Goal: Task Accomplishment & Management: Manage account settings

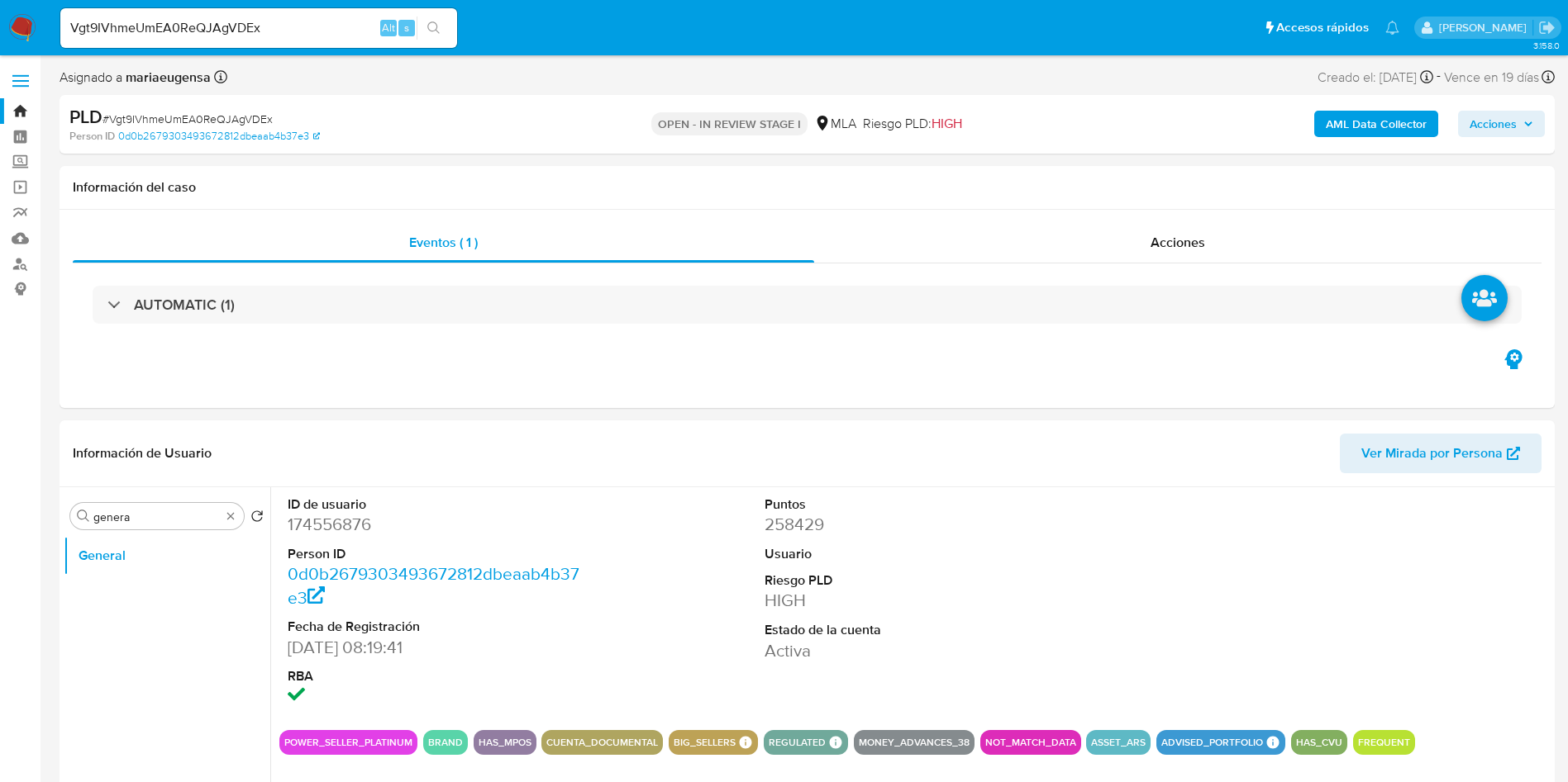
select select "10"
drag, startPoint x: 151, startPoint y: 504, endPoint x: 140, endPoint y: 521, distance: 20.2
click at [146, 512] on div "Buscar genera" at bounding box center [157, 516] width 174 height 27
drag, startPoint x: 140, startPoint y: 521, endPoint x: 50, endPoint y: 497, distance: 93.1
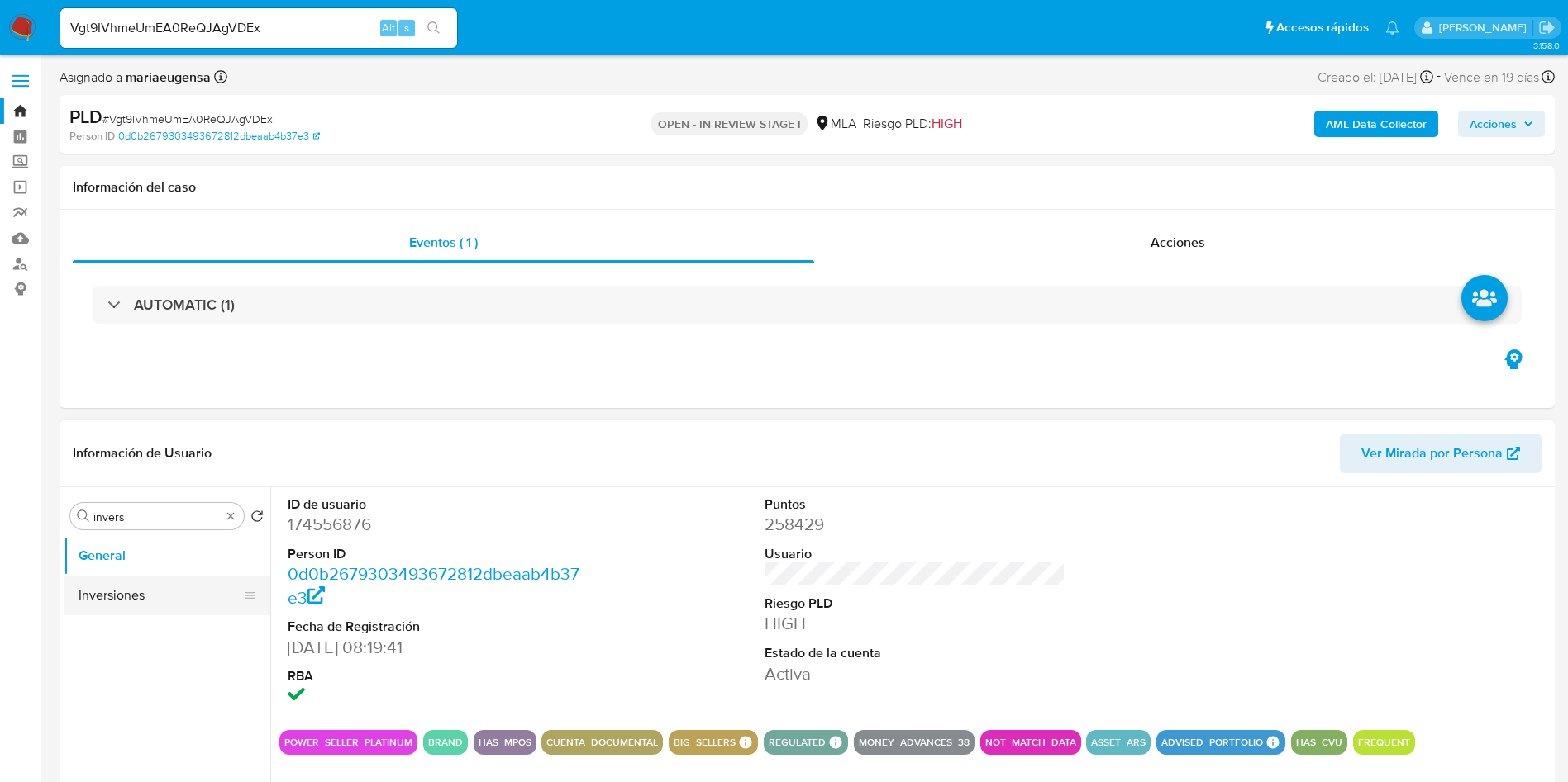
click at [114, 584] on button "Inversiones" at bounding box center [161, 595] width 193 height 40
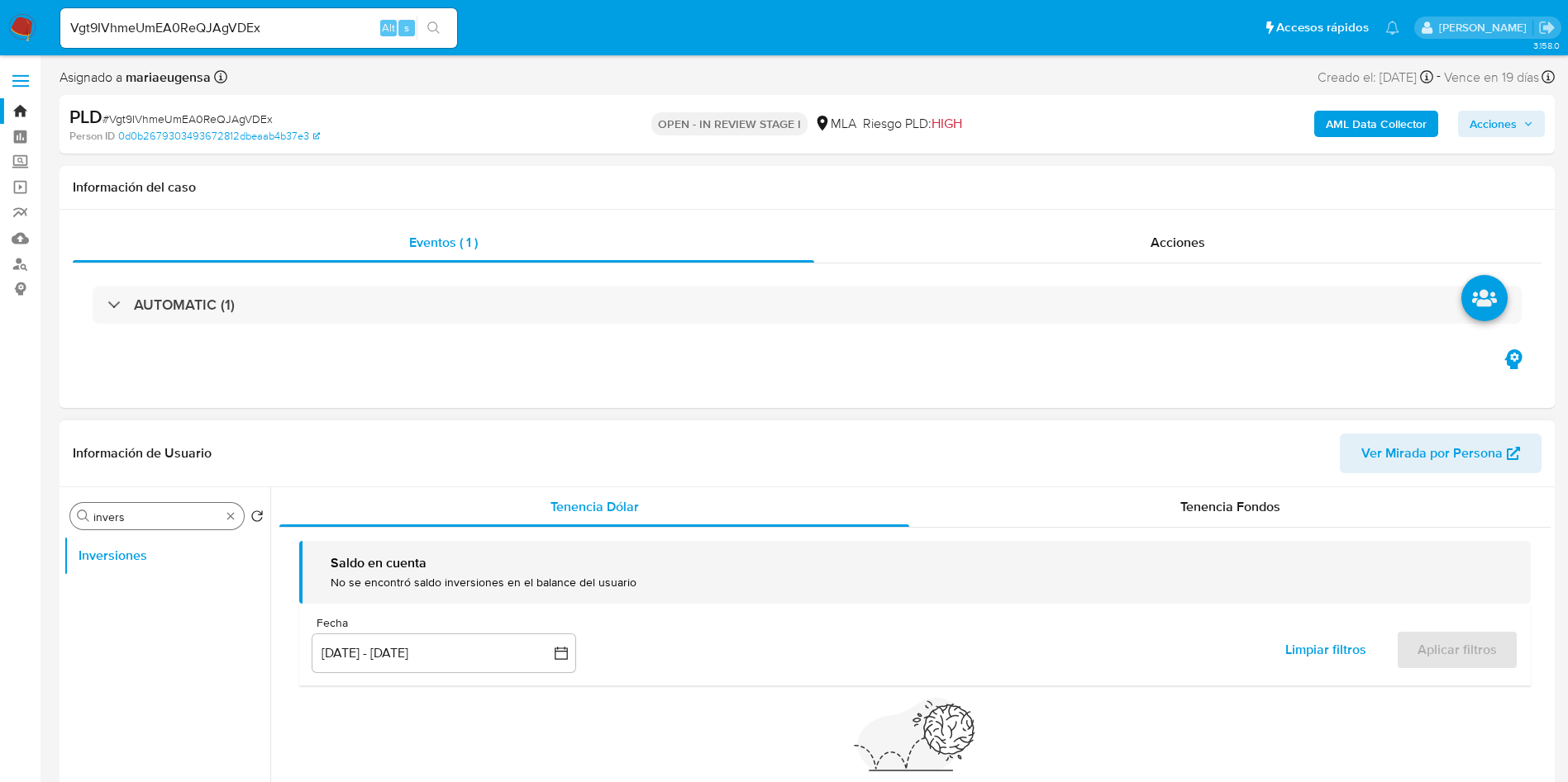
click at [148, 512] on input "invers" at bounding box center [156, 517] width 127 height 15
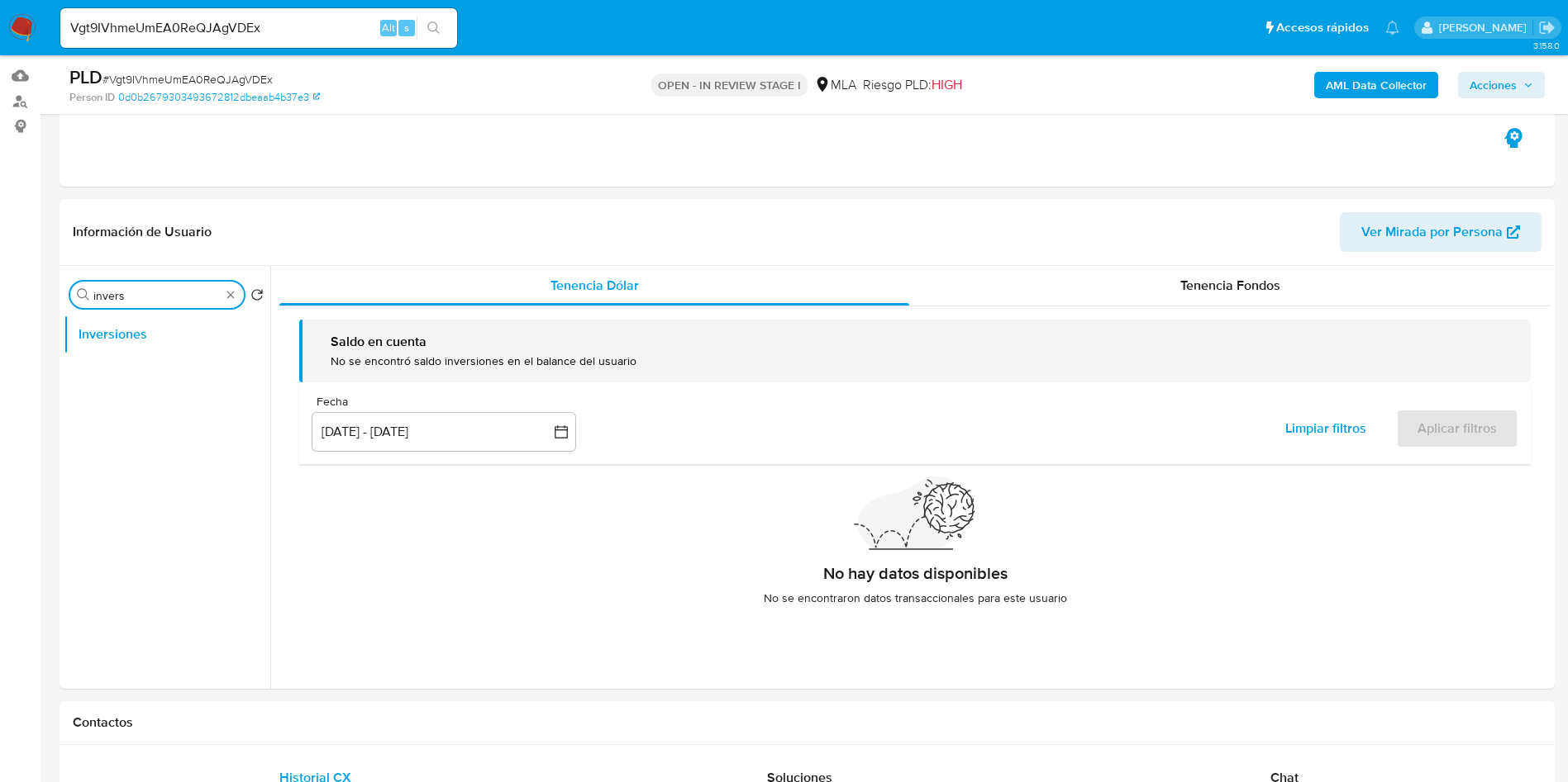
scroll to position [124, 0]
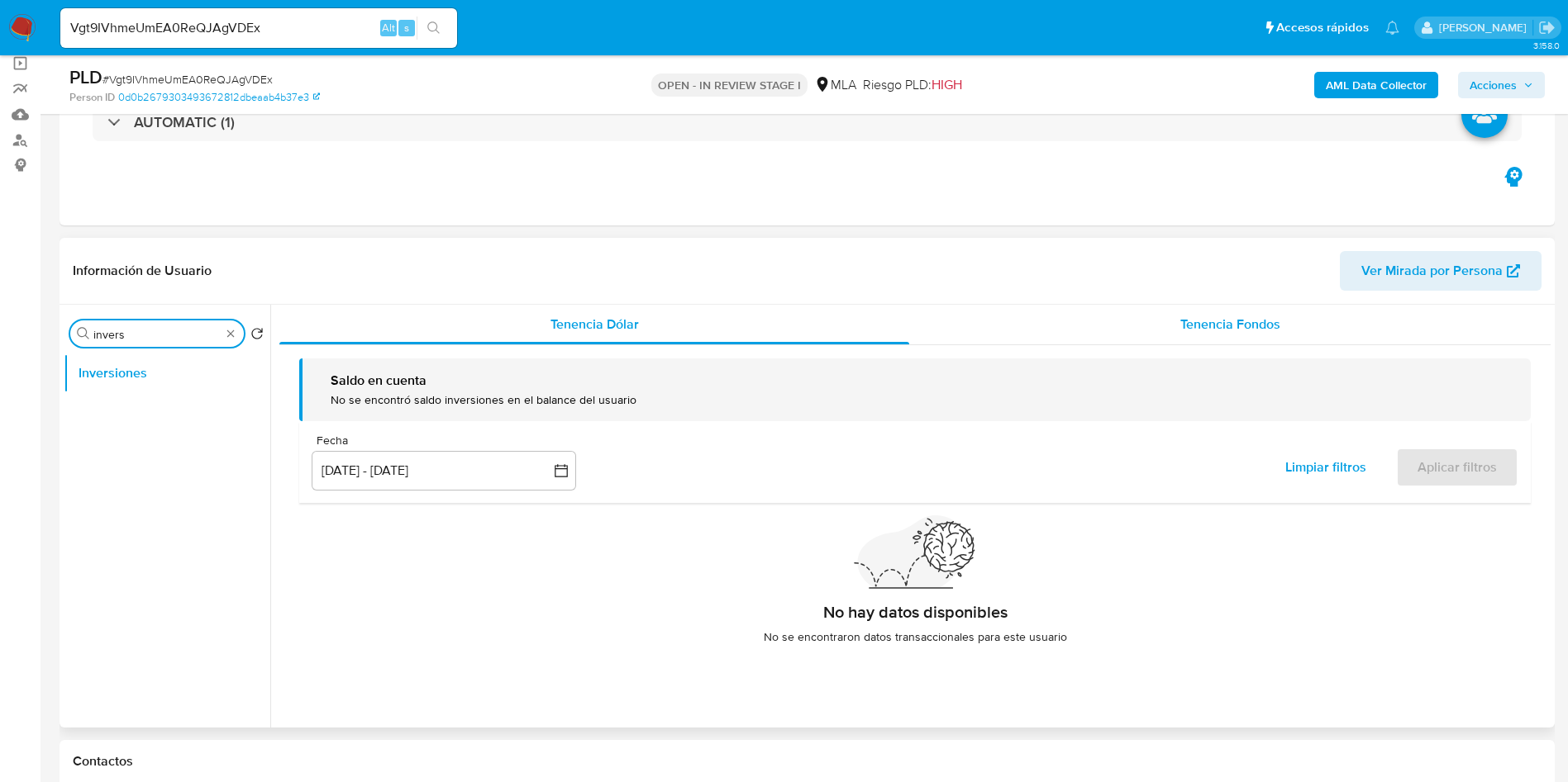
click at [1214, 336] on div "Tenencia Fondos" at bounding box center [1229, 325] width 641 height 40
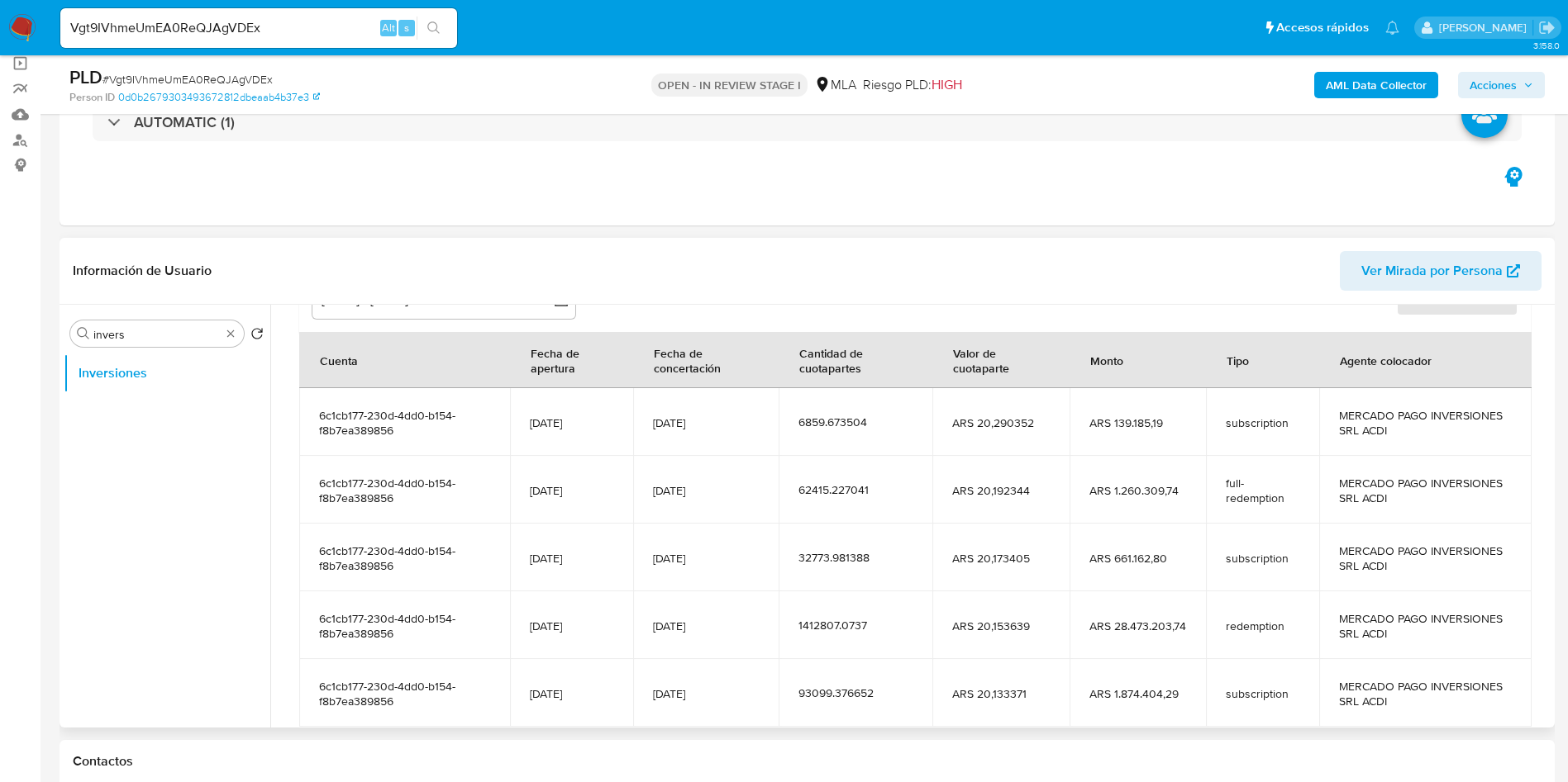
scroll to position [231, 0]
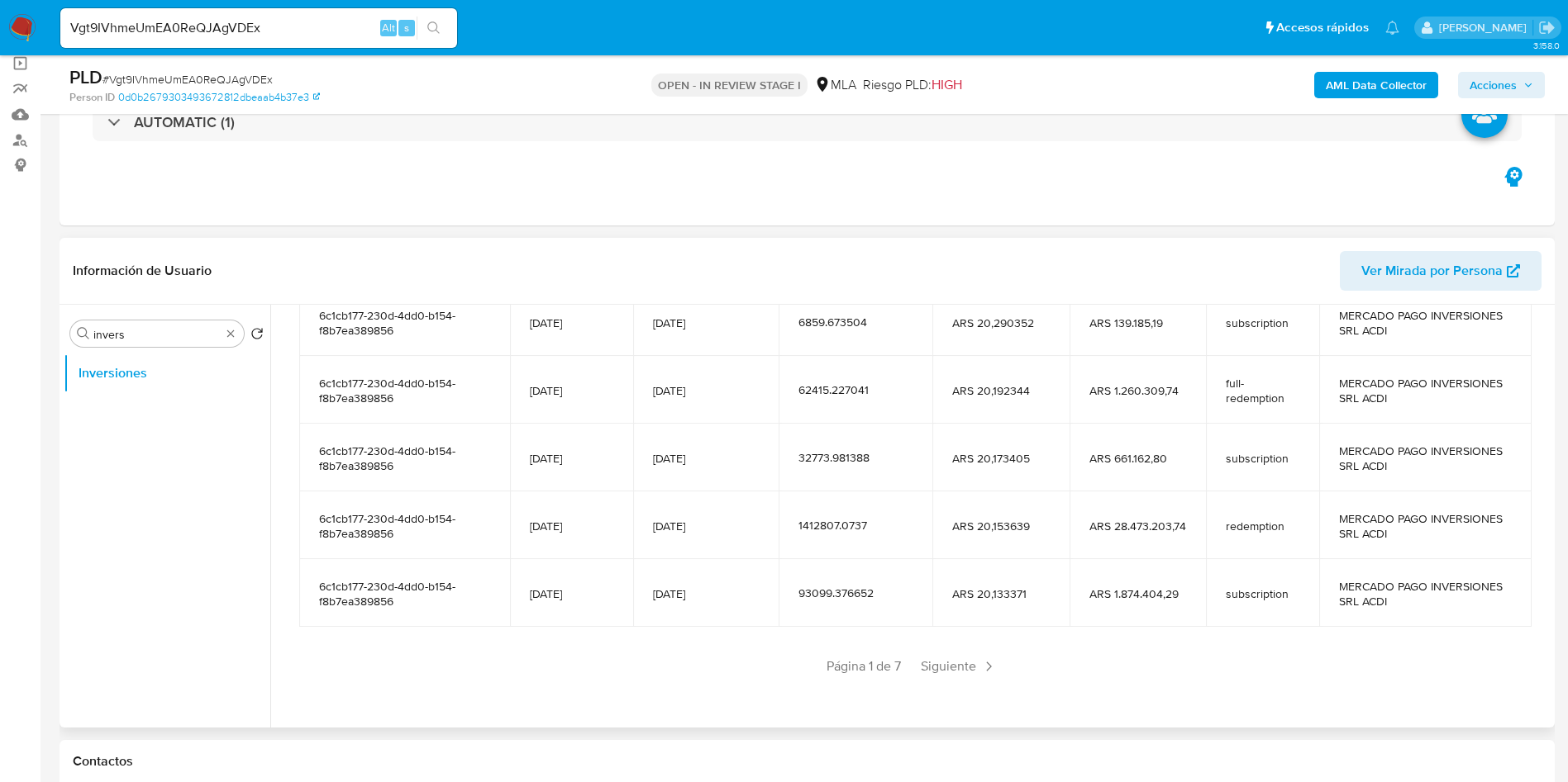
drag, startPoint x: 940, startPoint y: 648, endPoint x: 943, endPoint y: 660, distance: 12.4
click at [942, 649] on section "Cuenta Fecha de apertura Fecha de concertación Cantidad de cuotapartes Valor de…" at bounding box center [914, 456] width 1231 height 448
click at [944, 660] on span "Siguiente" at bounding box center [959, 667] width 90 height 27
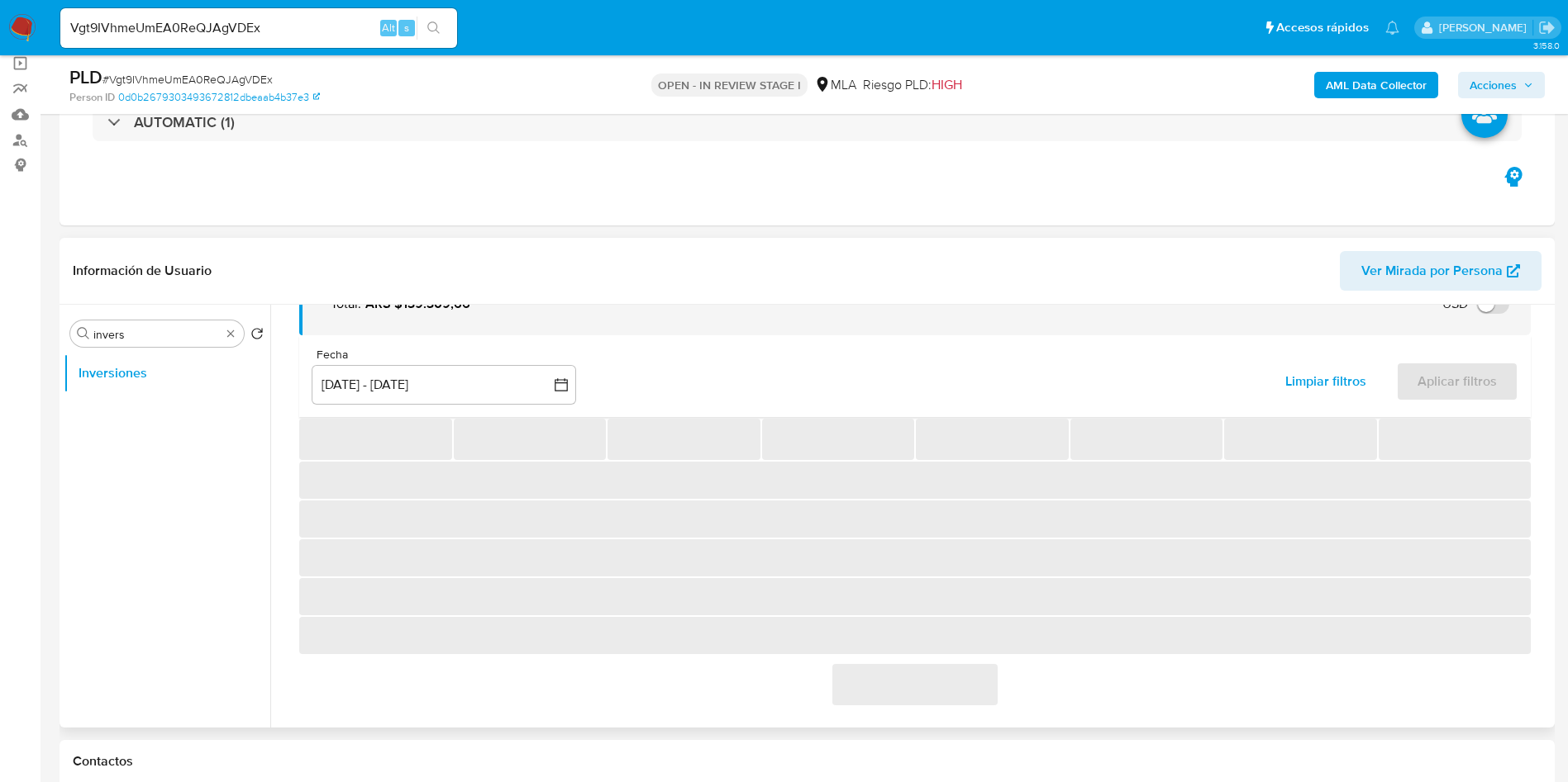
scroll to position [292, 0]
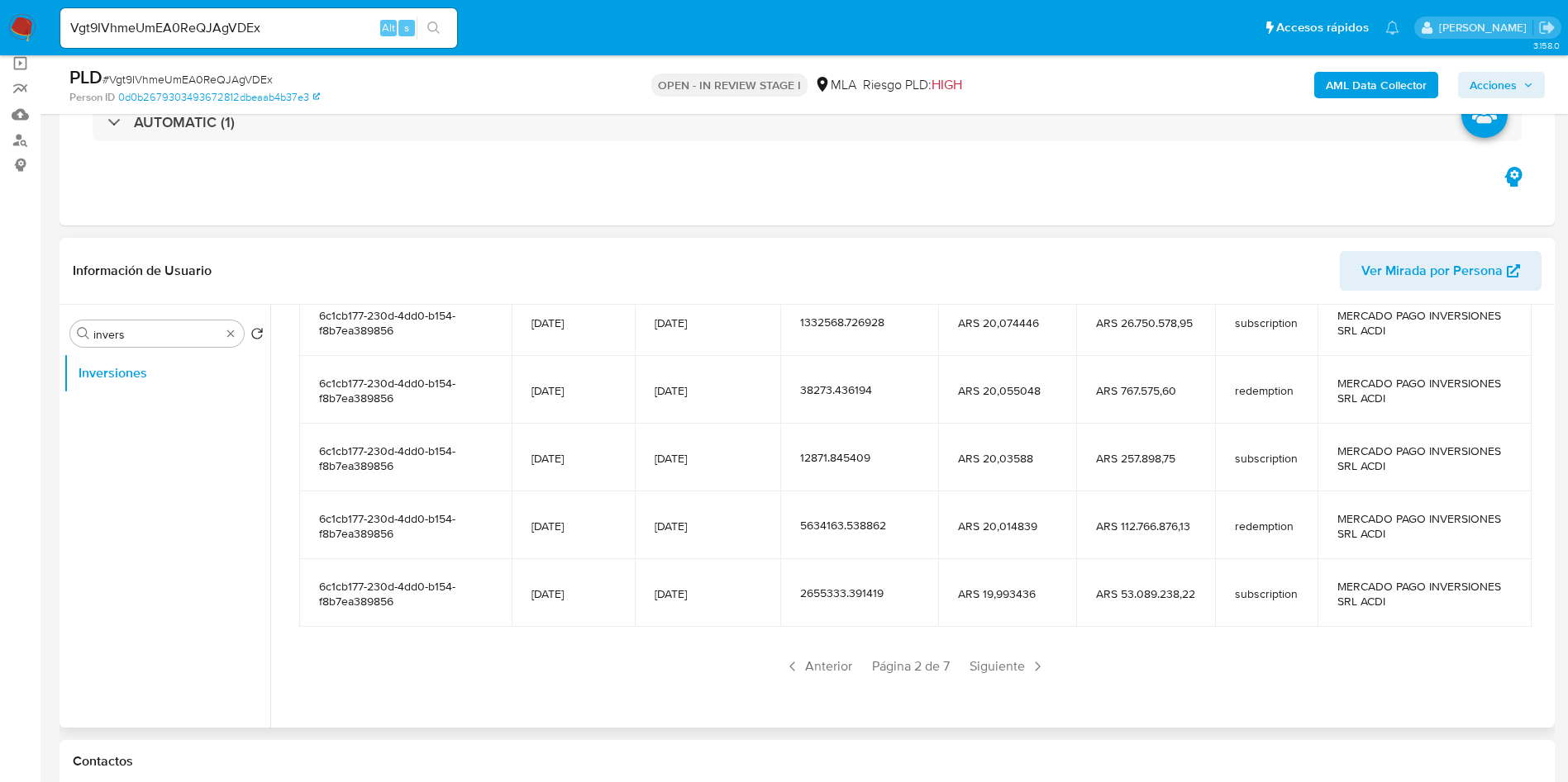
click at [951, 661] on div "Anterior Página 2 de 7 Siguiente" at bounding box center [914, 667] width 1231 height 27
click at [978, 660] on span "Siguiente" at bounding box center [1007, 667] width 90 height 27
click at [989, 664] on span "Siguiente" at bounding box center [1007, 667] width 90 height 27
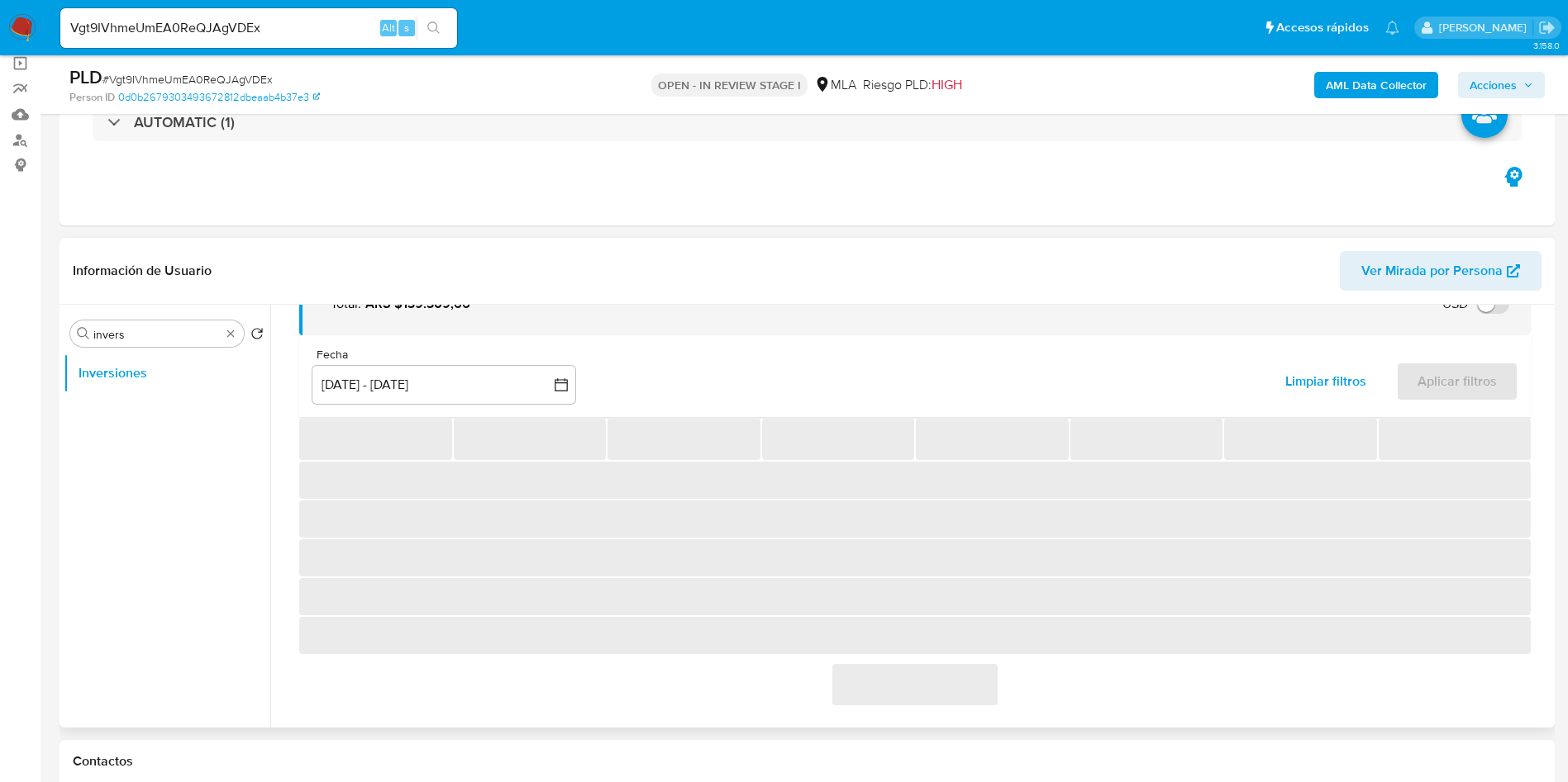
scroll to position [106, 0]
click at [989, 664] on span "‌" at bounding box center [914, 684] width 165 height 42
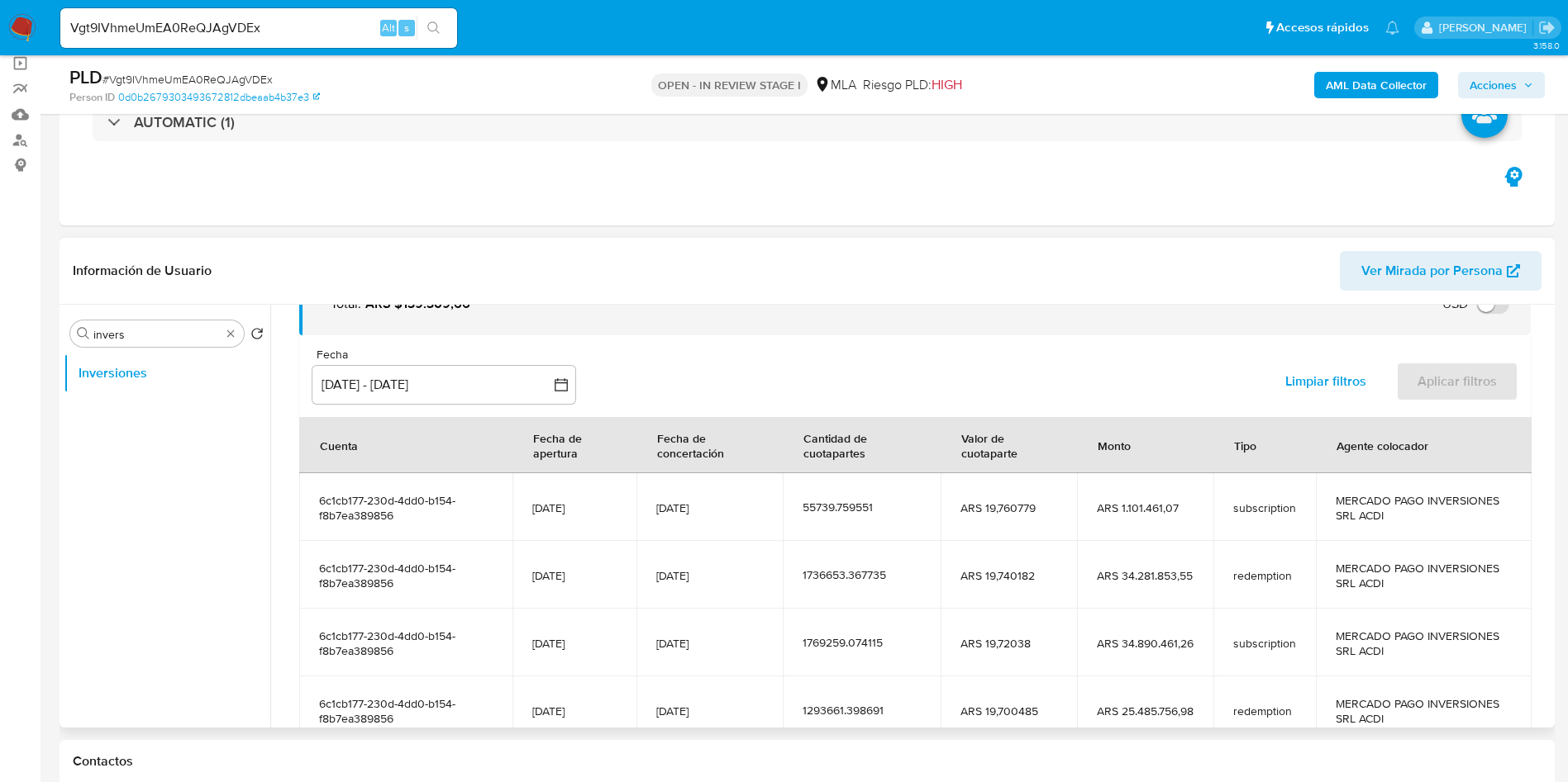
click at [989, 664] on td "ARS 19,72038" at bounding box center [1008, 643] width 137 height 67
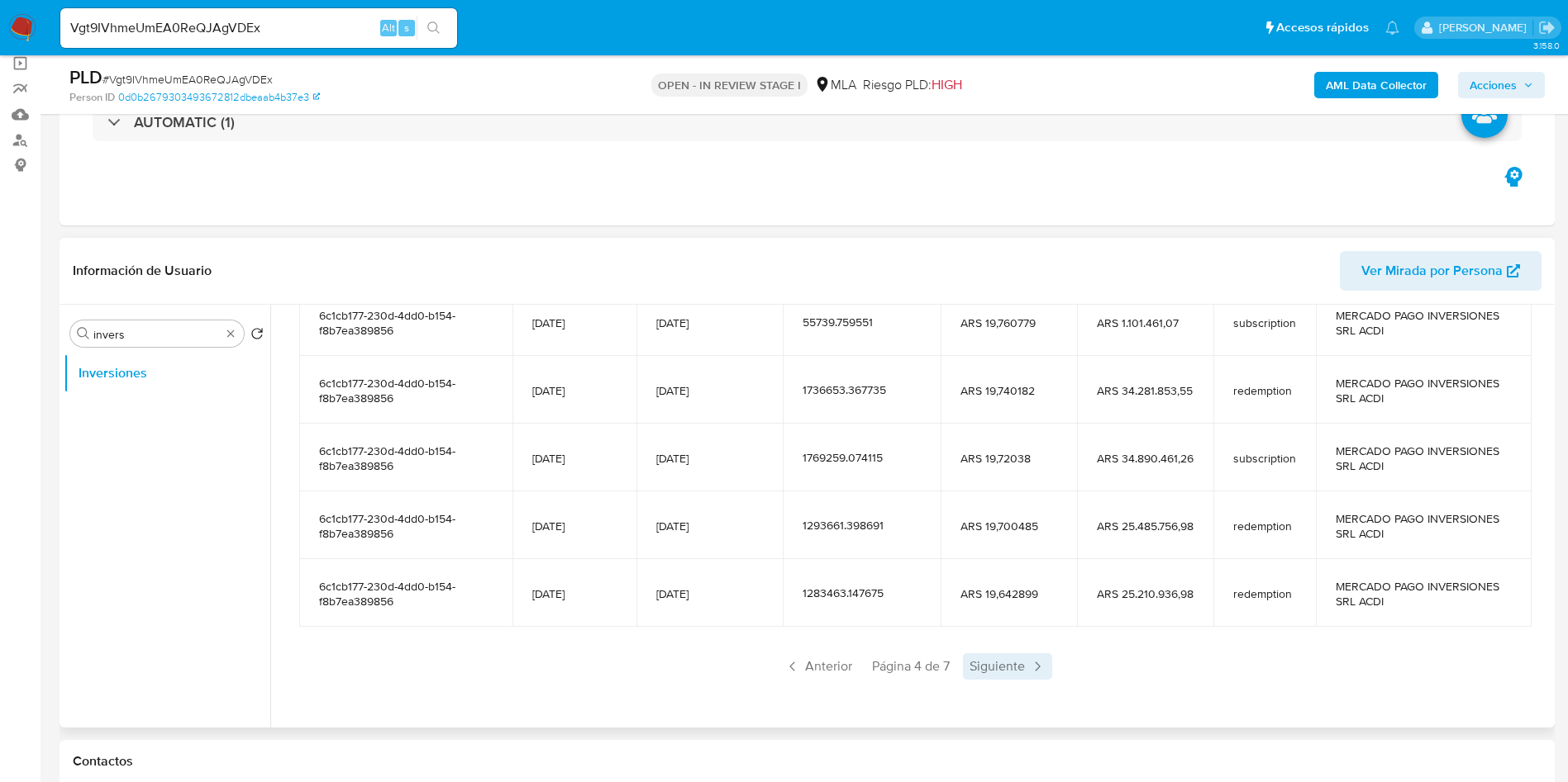
click at [1000, 670] on span "Siguiente" at bounding box center [1007, 667] width 90 height 27
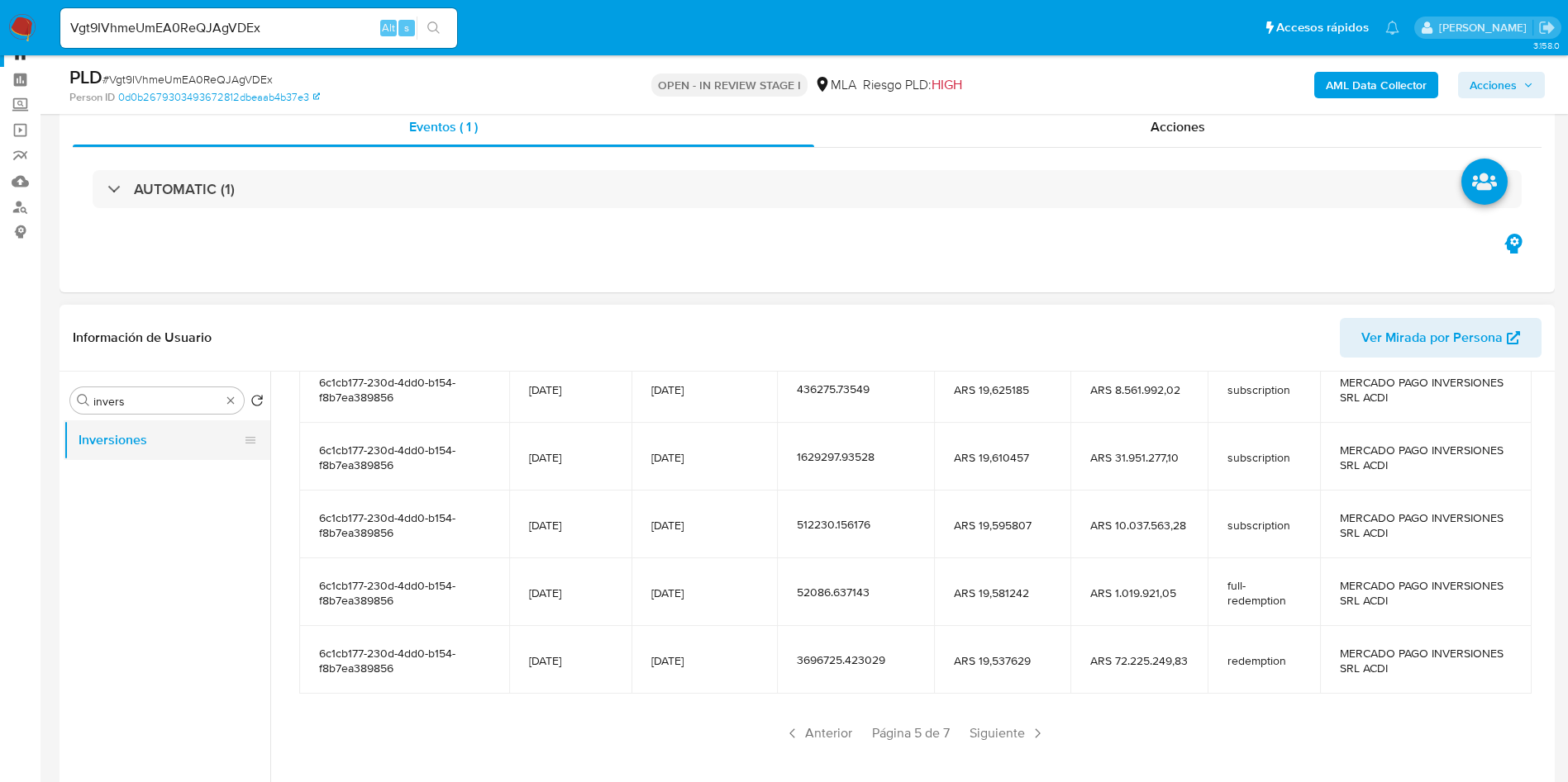
scroll to position [0, 0]
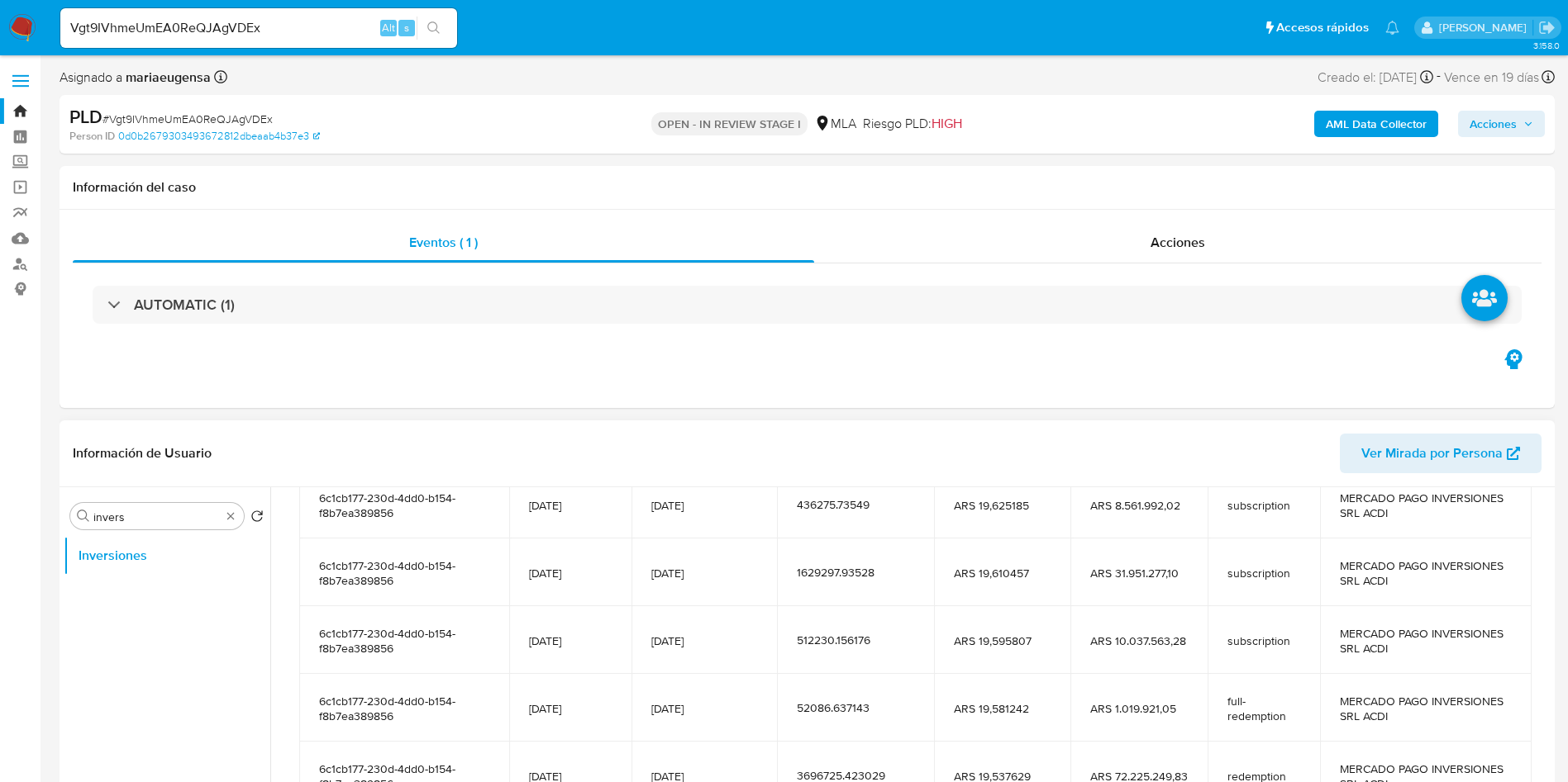
click at [151, 534] on div "Buscar invers Volver al orden por defecto Inversiones" at bounding box center [167, 700] width 207 height 420
click at [152, 527] on div "Buscar invers" at bounding box center [157, 516] width 174 height 27
click at [152, 516] on input "invers" at bounding box center [156, 517] width 127 height 15
click at [152, 515] on input "invers" at bounding box center [156, 517] width 127 height 15
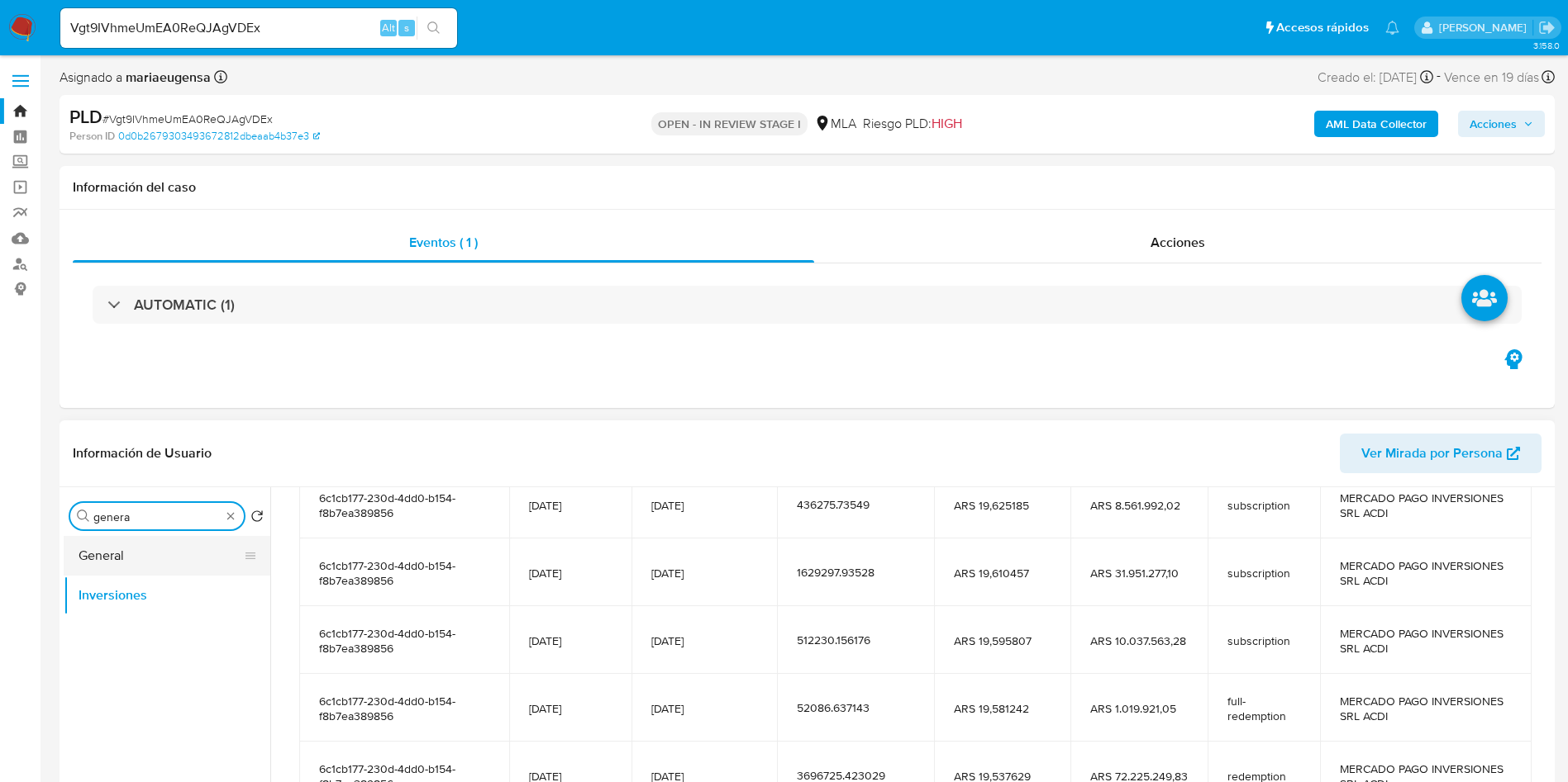
type input "genera"
click at [153, 550] on button "General" at bounding box center [161, 556] width 193 height 40
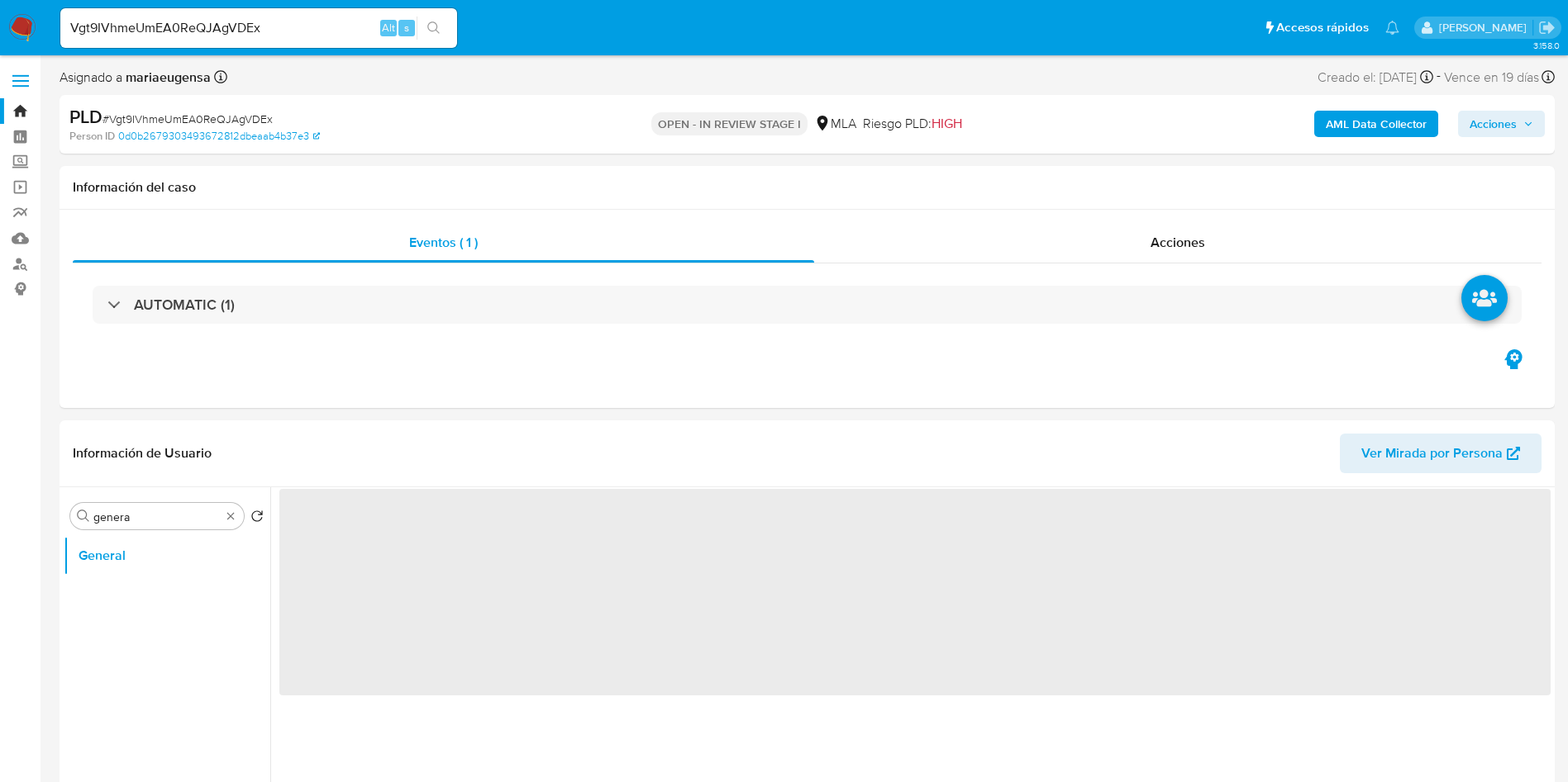
click at [1395, 127] on b "AML Data Collector" at bounding box center [1376, 124] width 101 height 27
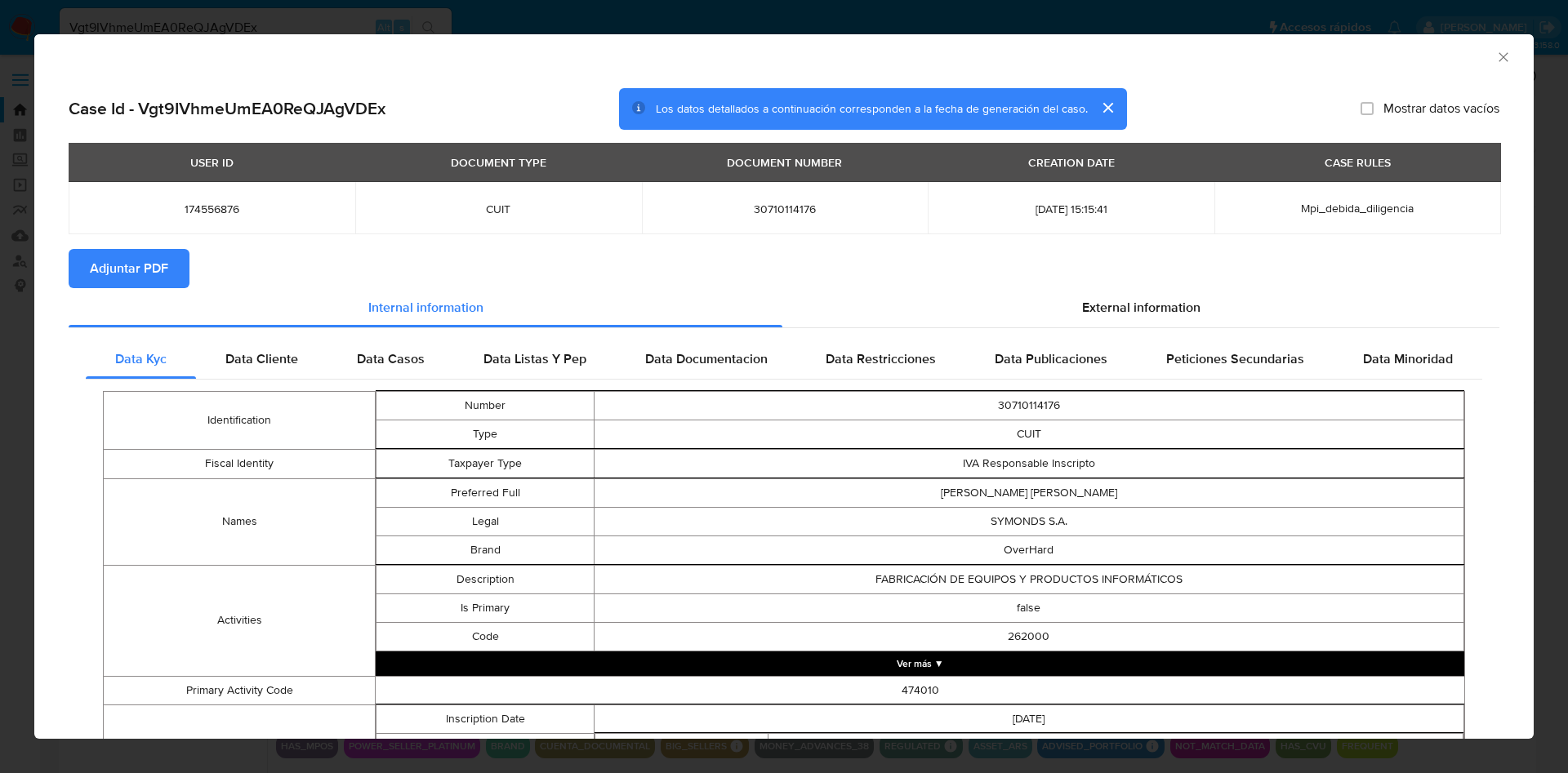
click at [142, 269] on span "Adjuntar PDF" at bounding box center [128, 268] width 78 height 36
click at [1495, 57] on icon "Cerrar ventana" at bounding box center [1503, 57] width 17 height 17
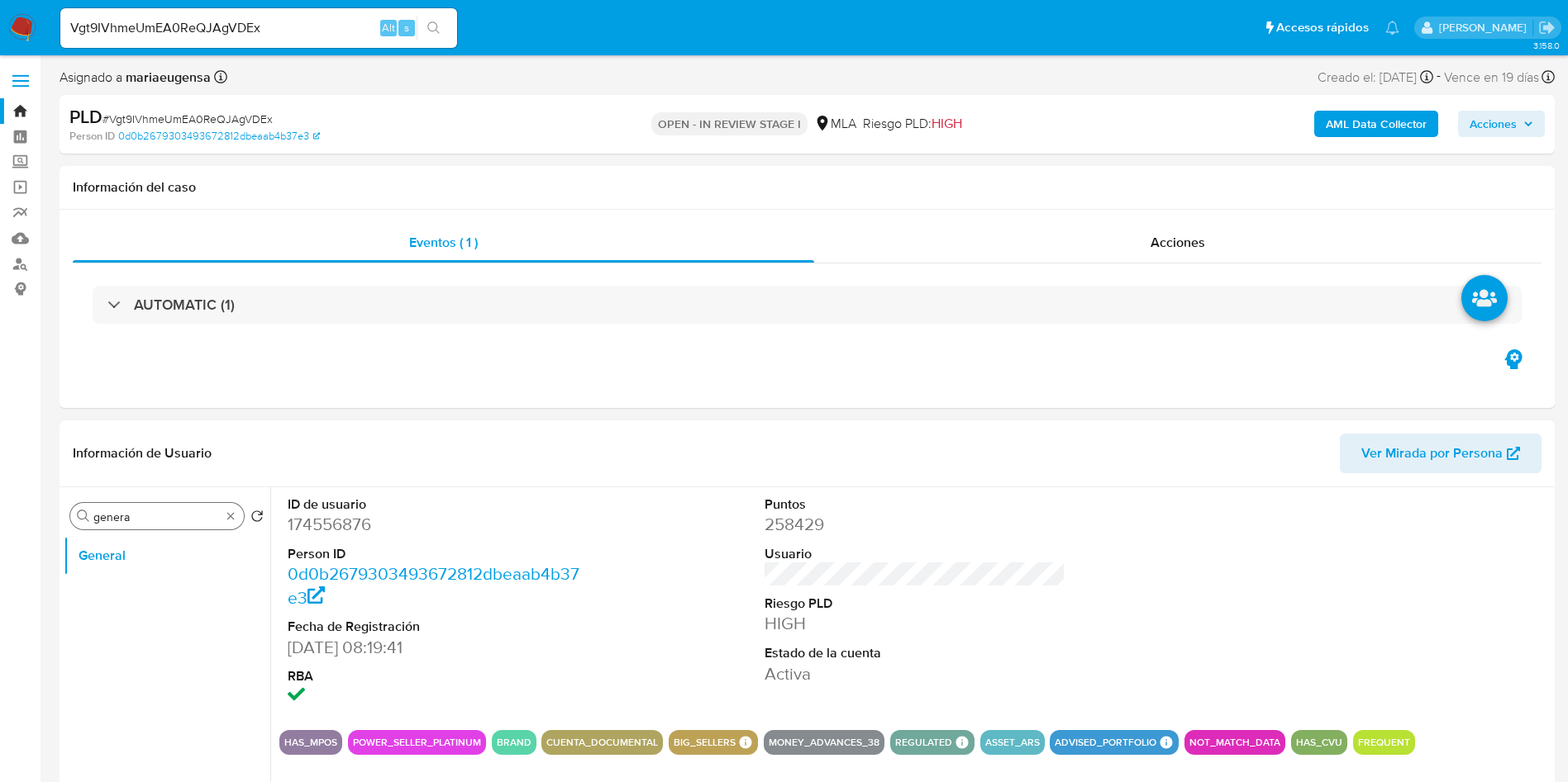
click at [169, 518] on input "genera" at bounding box center [156, 517] width 127 height 15
type input "arc"
drag, startPoint x: 176, startPoint y: 581, endPoint x: 158, endPoint y: 624, distance: 46.6
click at [176, 581] on button "Archivos adjuntos" at bounding box center [167, 595] width 207 height 40
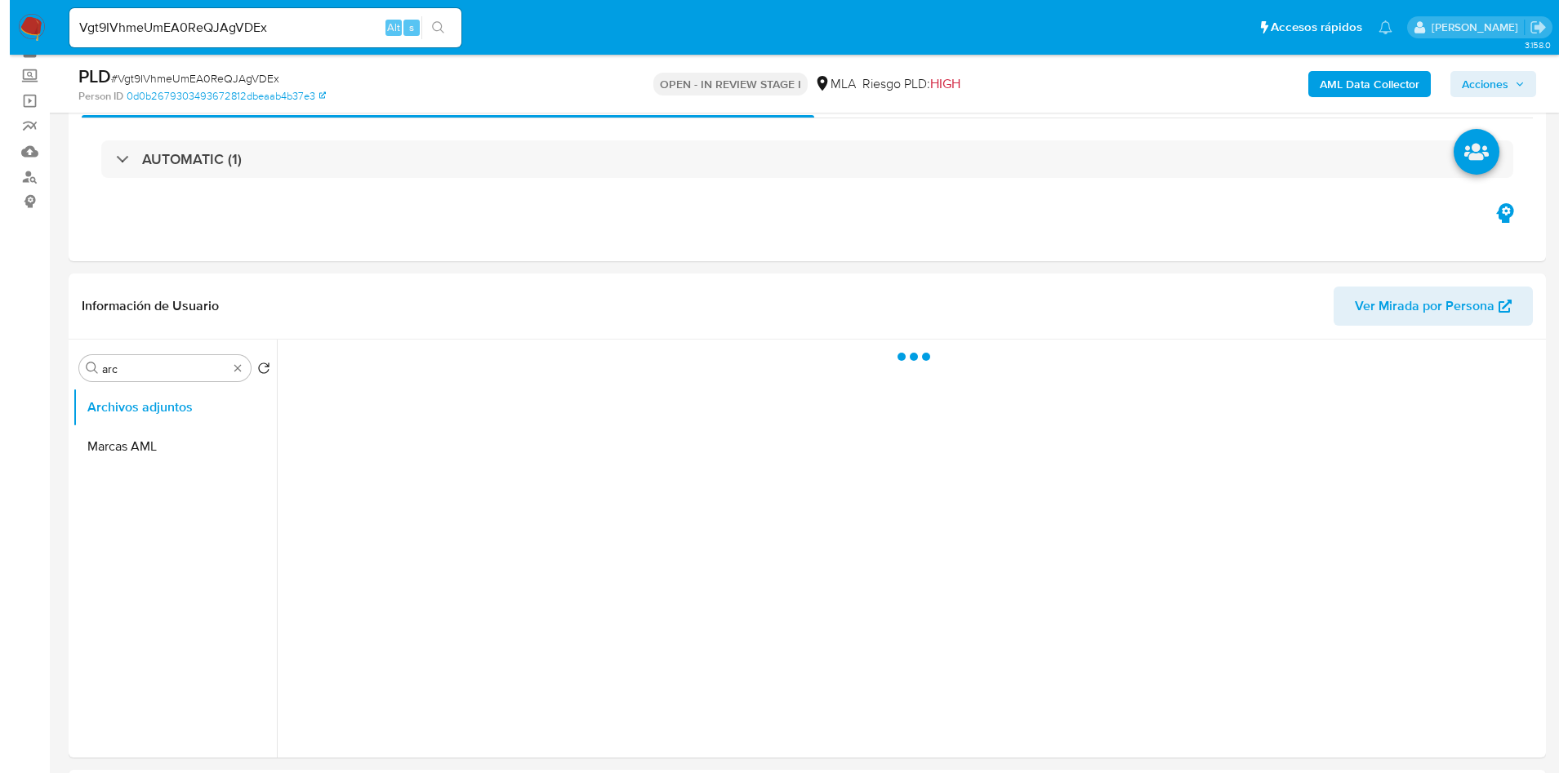
scroll to position [123, 0]
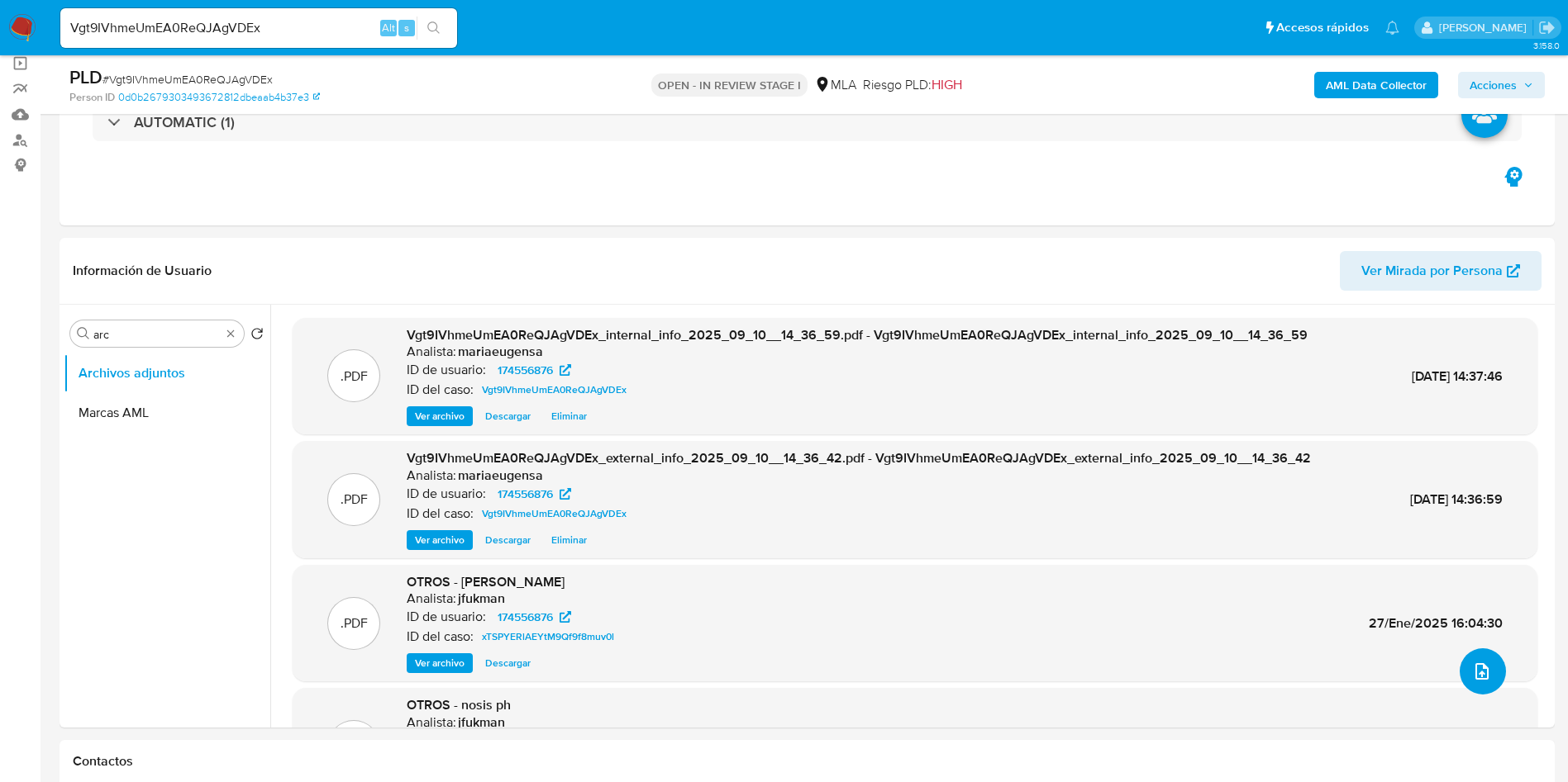
click at [1472, 675] on icon "upload-file" at bounding box center [1481, 671] width 20 height 20
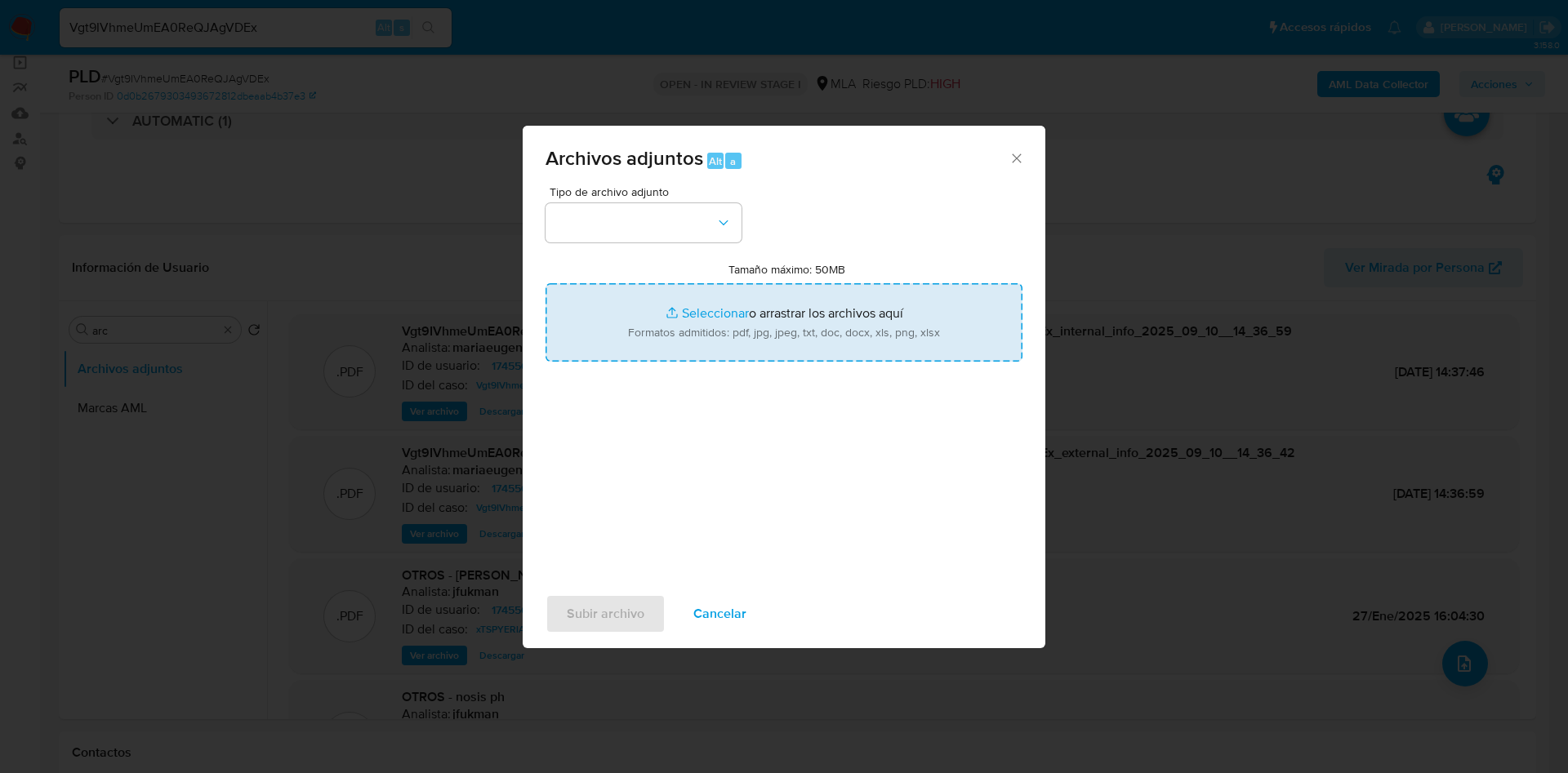
click at [734, 332] on input "Tamaño máximo: 50MB Seleccionar archivos" at bounding box center [784, 322] width 477 height 78
type input "C:\fakepath\Doc CM 05.pdf"
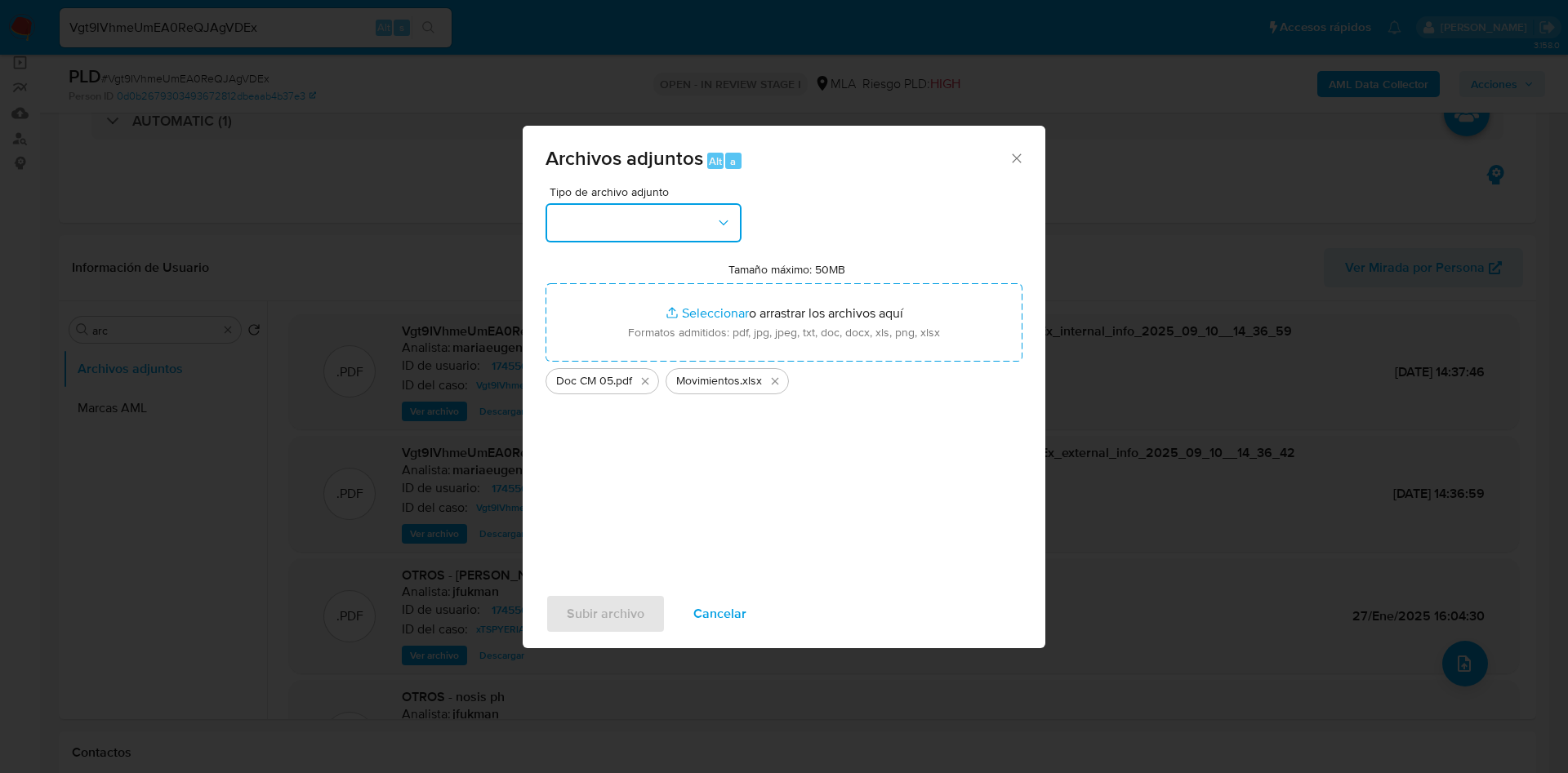
click at [639, 222] on button "button" at bounding box center [643, 223] width 196 height 39
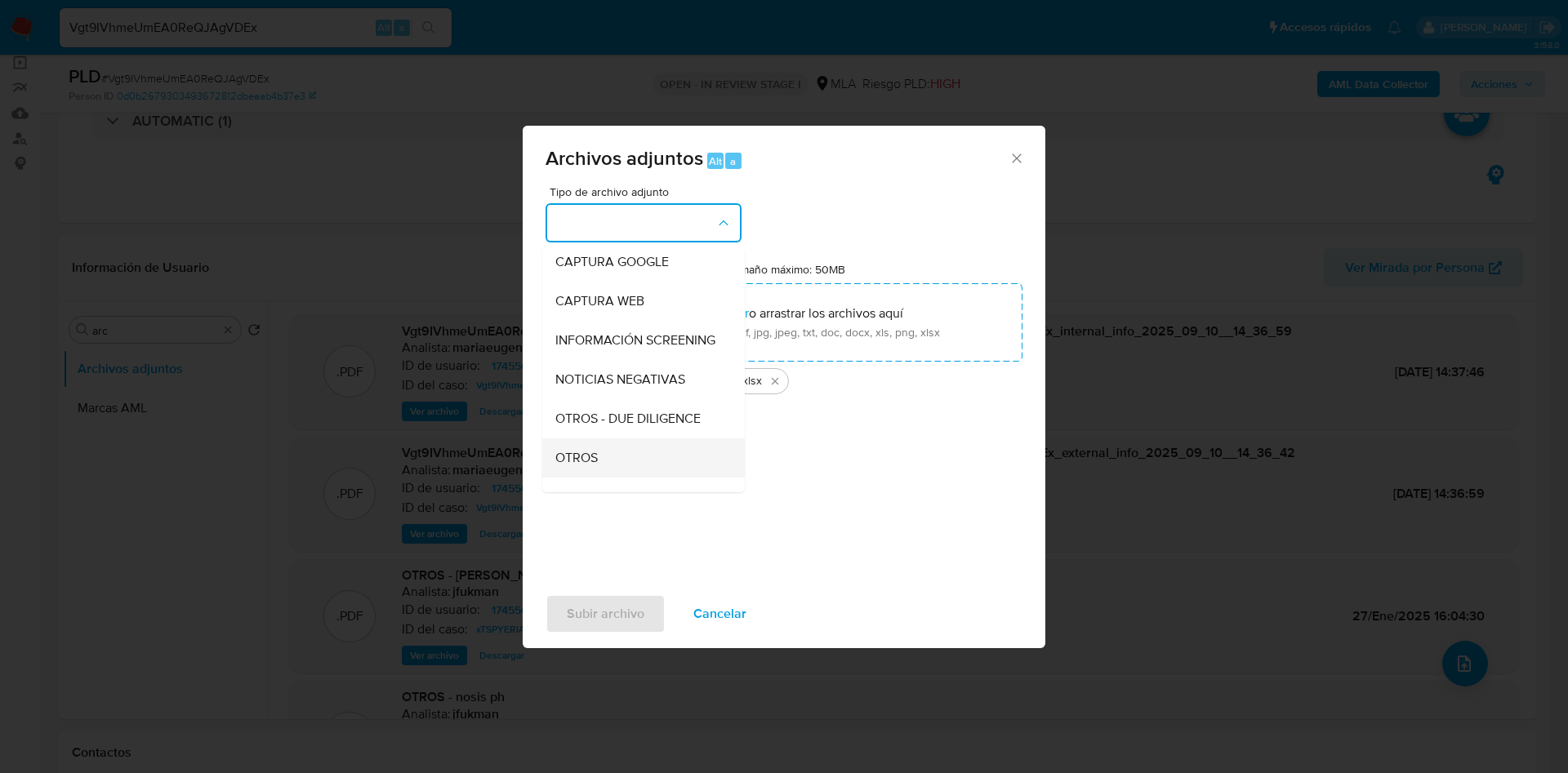
click at [590, 461] on div "OTROS" at bounding box center [639, 457] width 167 height 39
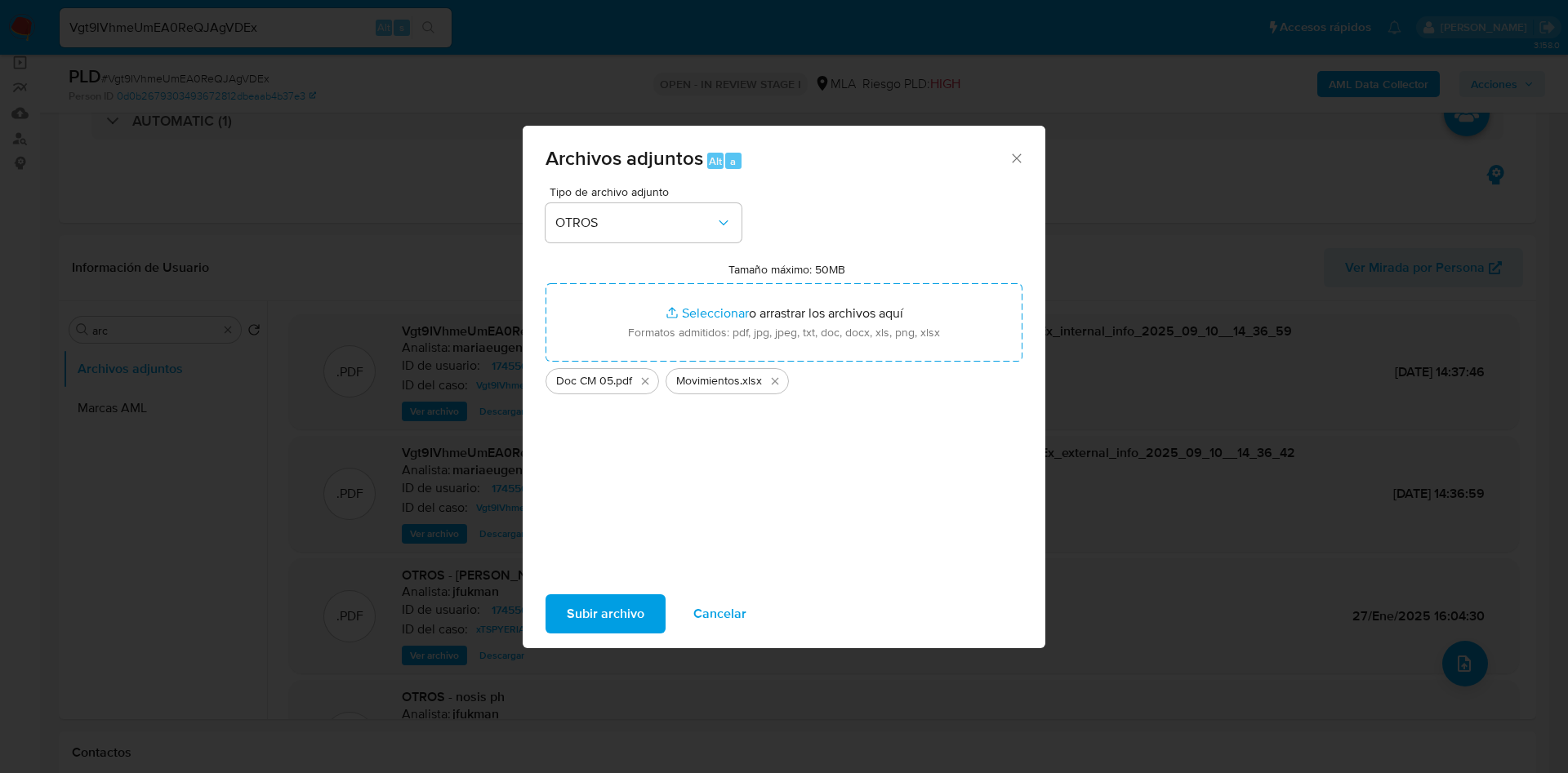
click at [604, 607] on span "Subir archivo" at bounding box center [606, 613] width 78 height 36
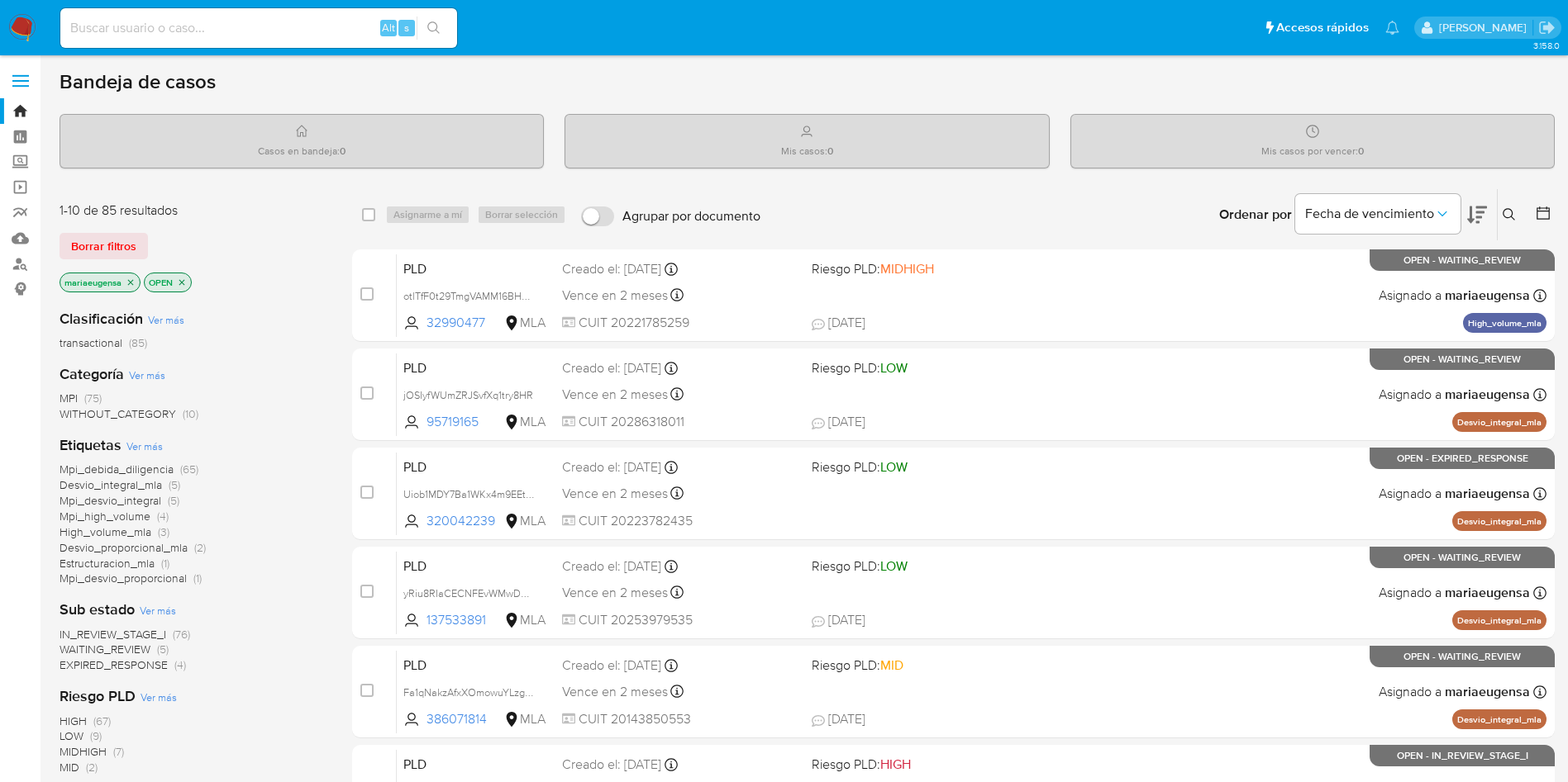
drag, startPoint x: 317, startPoint y: 44, endPoint x: 301, endPoint y: 15, distance: 33.1
click at [314, 42] on div "Alt s" at bounding box center [258, 27] width 396 height 40
click at [301, 13] on div "Alt s" at bounding box center [258, 27] width 396 height 40
click at [332, 21] on input at bounding box center [258, 28] width 396 height 21
paste input "7ret2ro6n0zVFvsyp60Nb7sk"
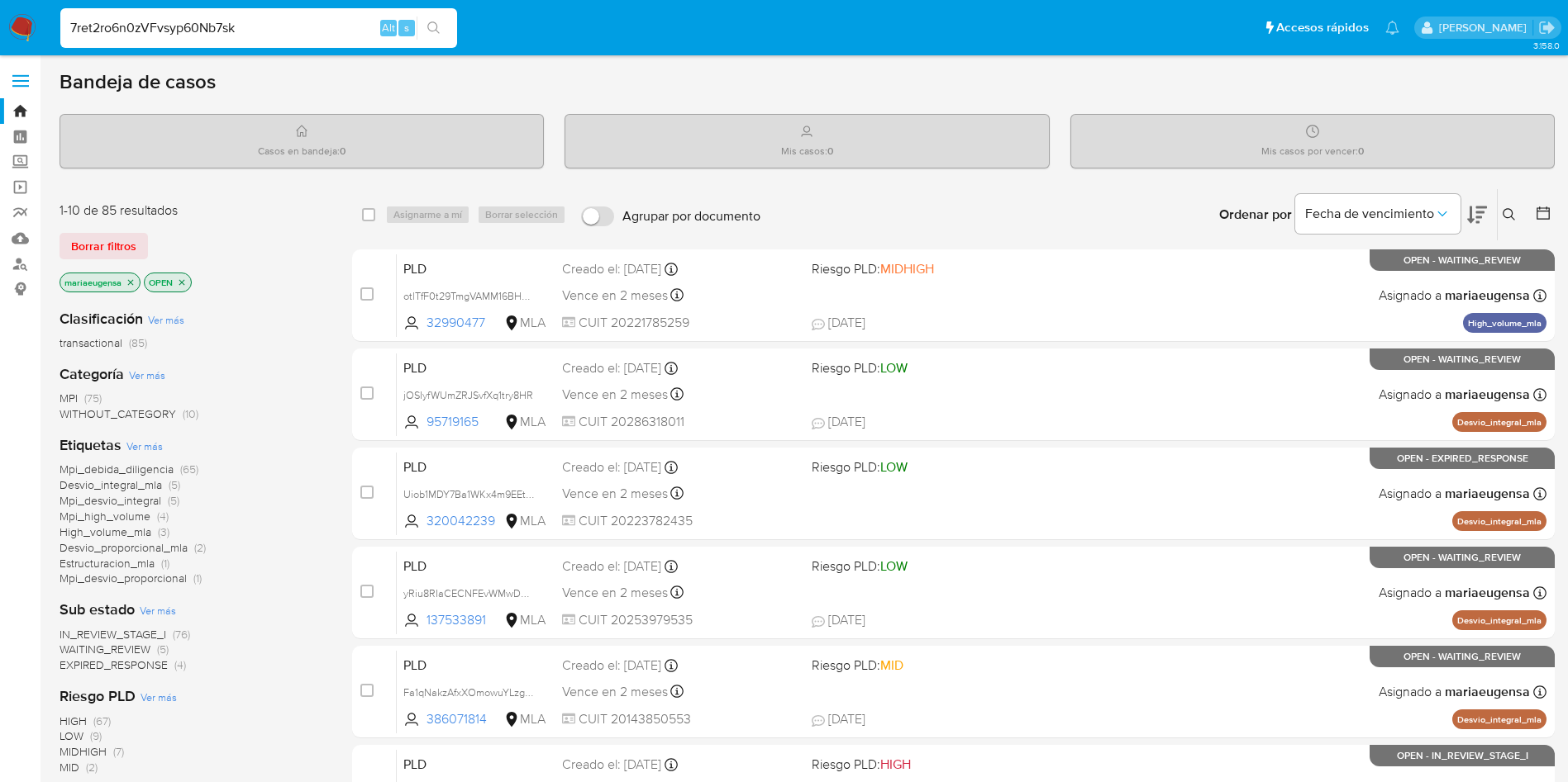
type input "7ret2ro6n0zVFvsyp60Nb7sk"
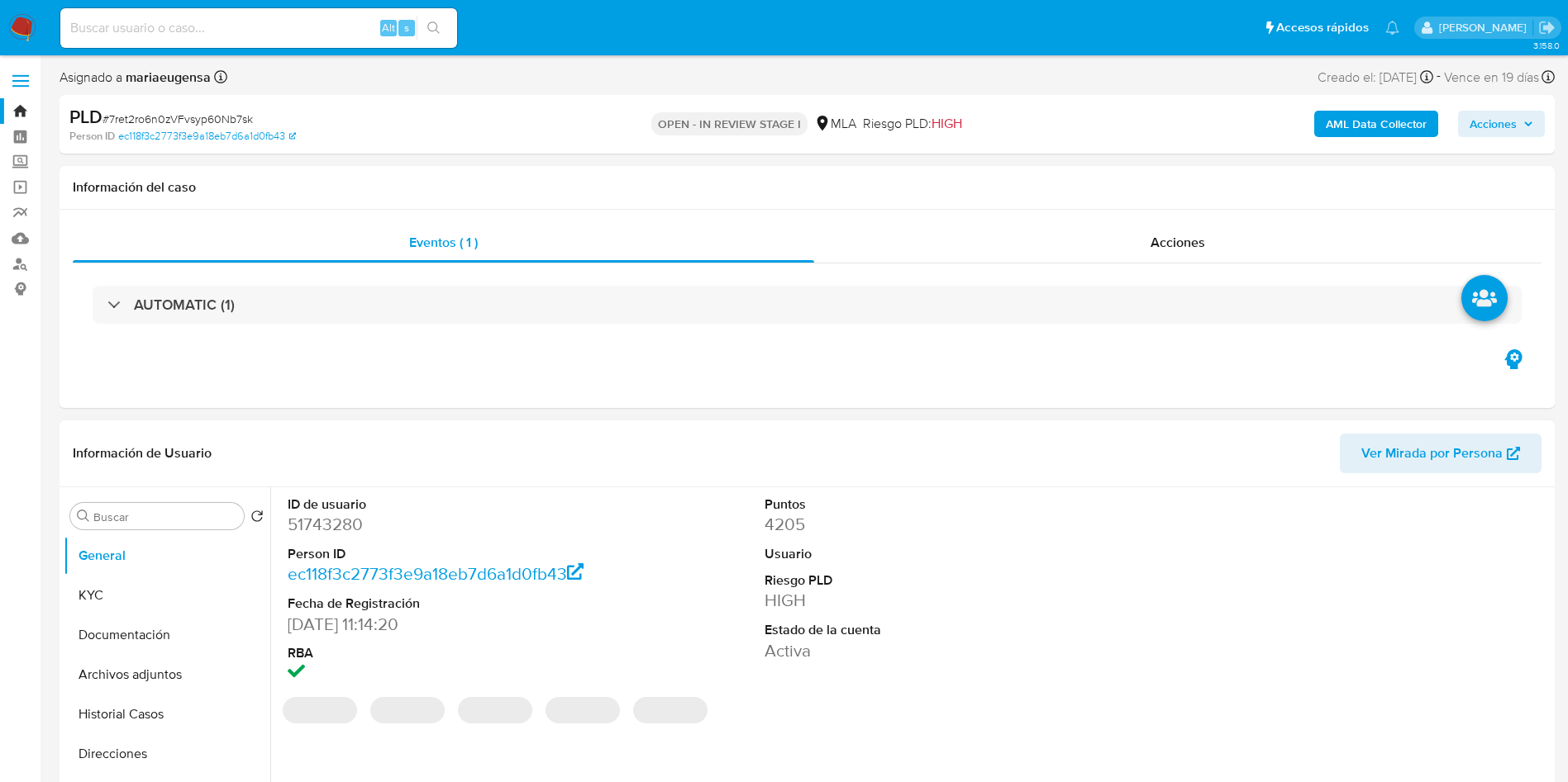
select select "10"
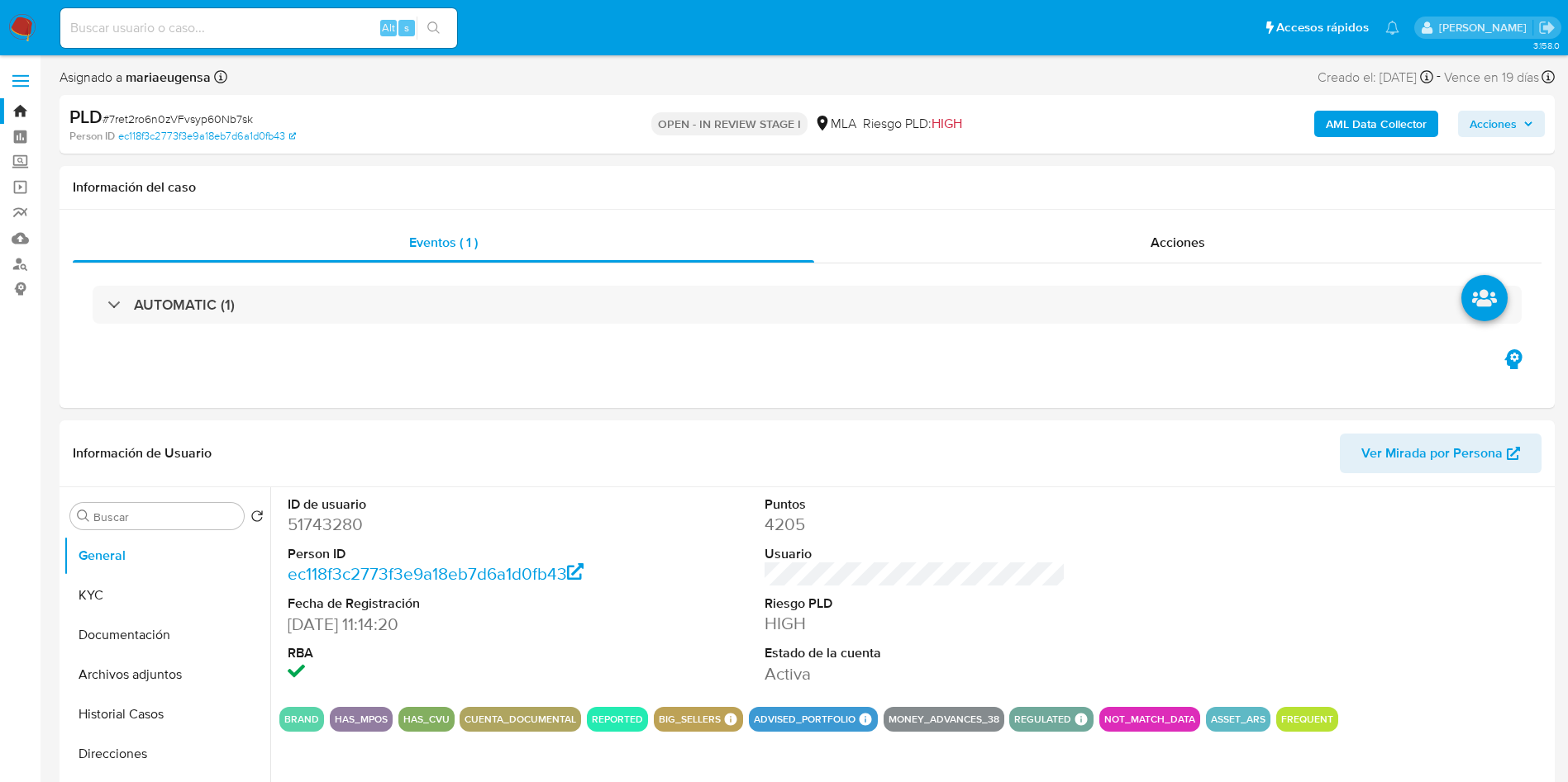
click at [289, 32] on input at bounding box center [258, 28] width 396 height 21
paste input "vsIZMYnFjl3J6CRXlAmF9JPj"
type input "vsIZMYnFjl3J6CRXlAmF9JPj"
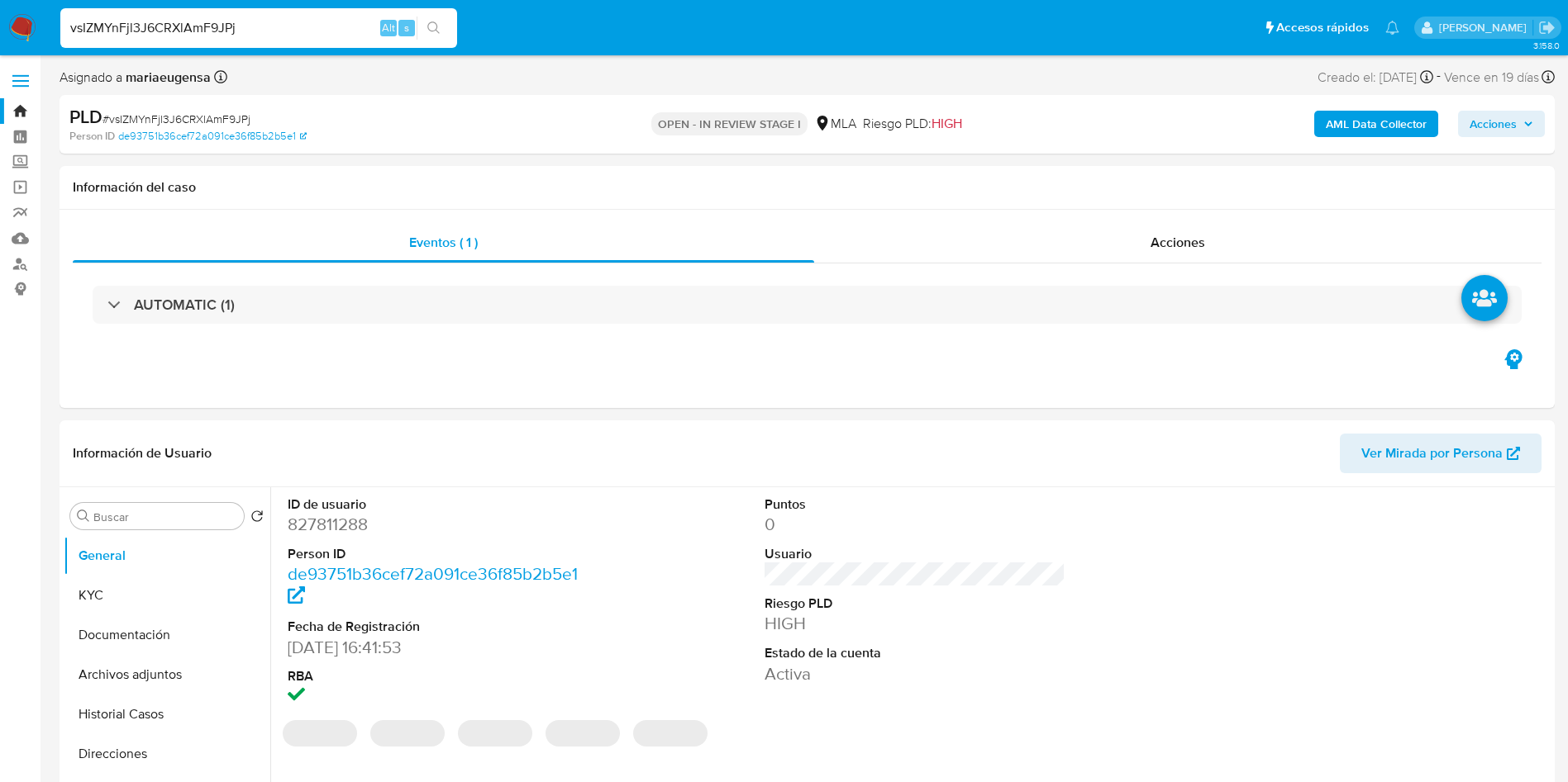
click at [187, 121] on span "# vsIZMYnFjl3J6CRXlAmF9JPj" at bounding box center [176, 119] width 148 height 17
click at [187, 120] on span "# vsIZMYnFjl3J6CRXlAmF9JPj" at bounding box center [176, 119] width 148 height 17
copy span "vsIZMYnFjl3J6CRXlAmF9JPj"
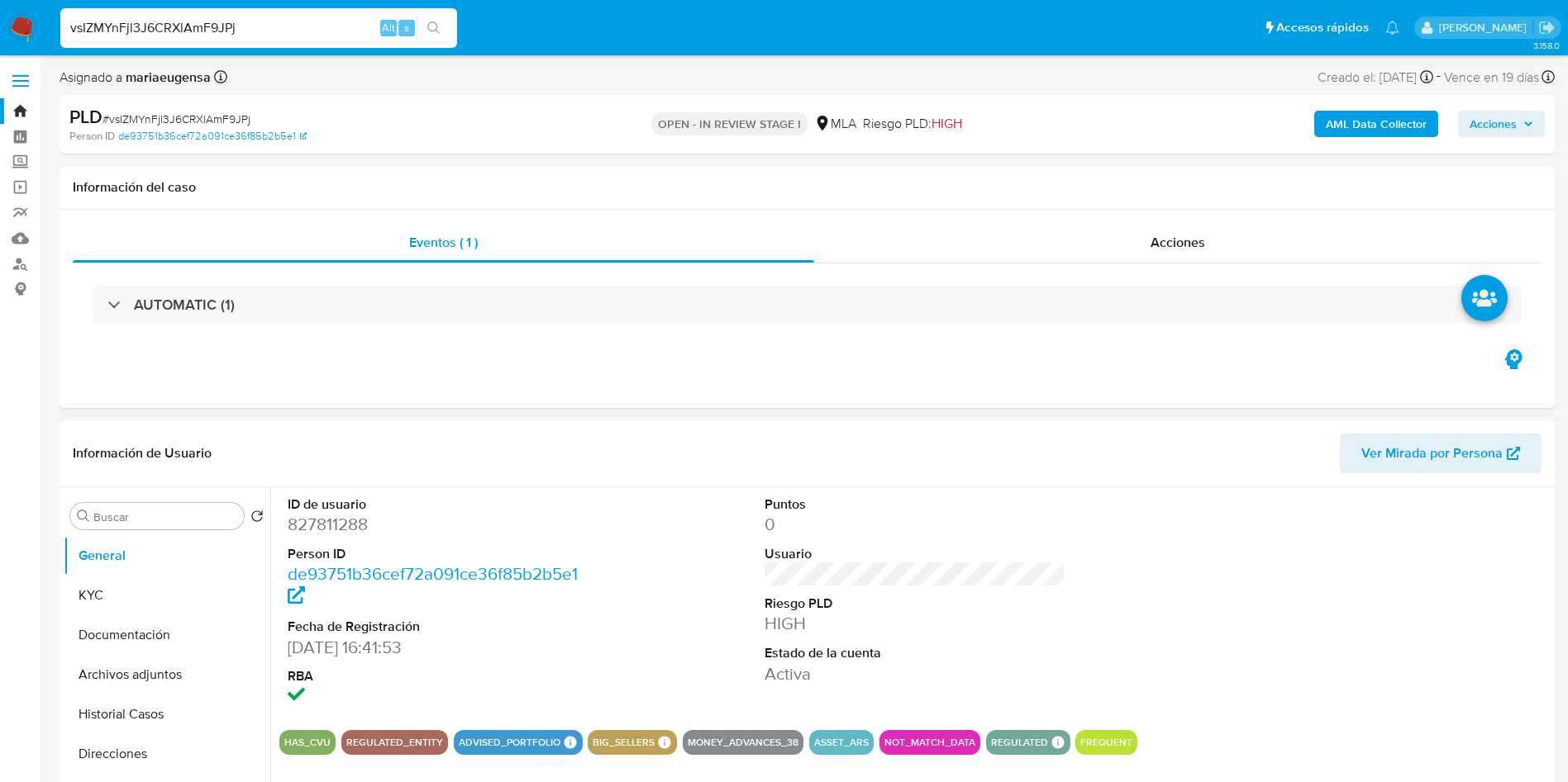
click at [332, 473] on dd "827811288" at bounding box center [438, 525] width 302 height 23
copy dd "827811288"
select select "10"
click at [358, 473] on dd "827811288" at bounding box center [438, 525] width 302 height 23
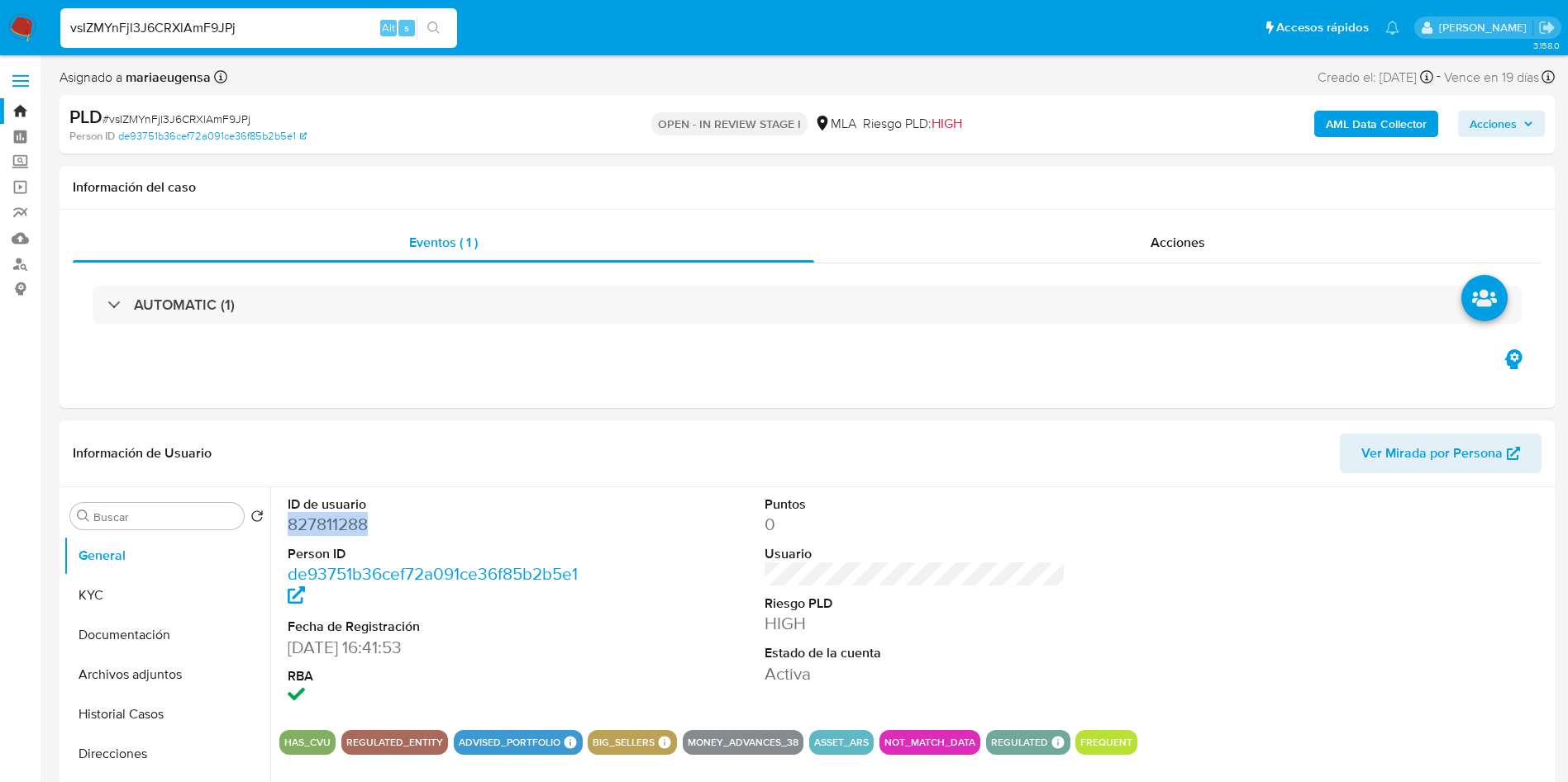
click at [358, 473] on dd "827811288" at bounding box center [438, 525] width 302 height 23
copy dd "827811288"
click at [357, 473] on dd "827811288" at bounding box center [438, 525] width 302 height 23
copy dd "827811288"
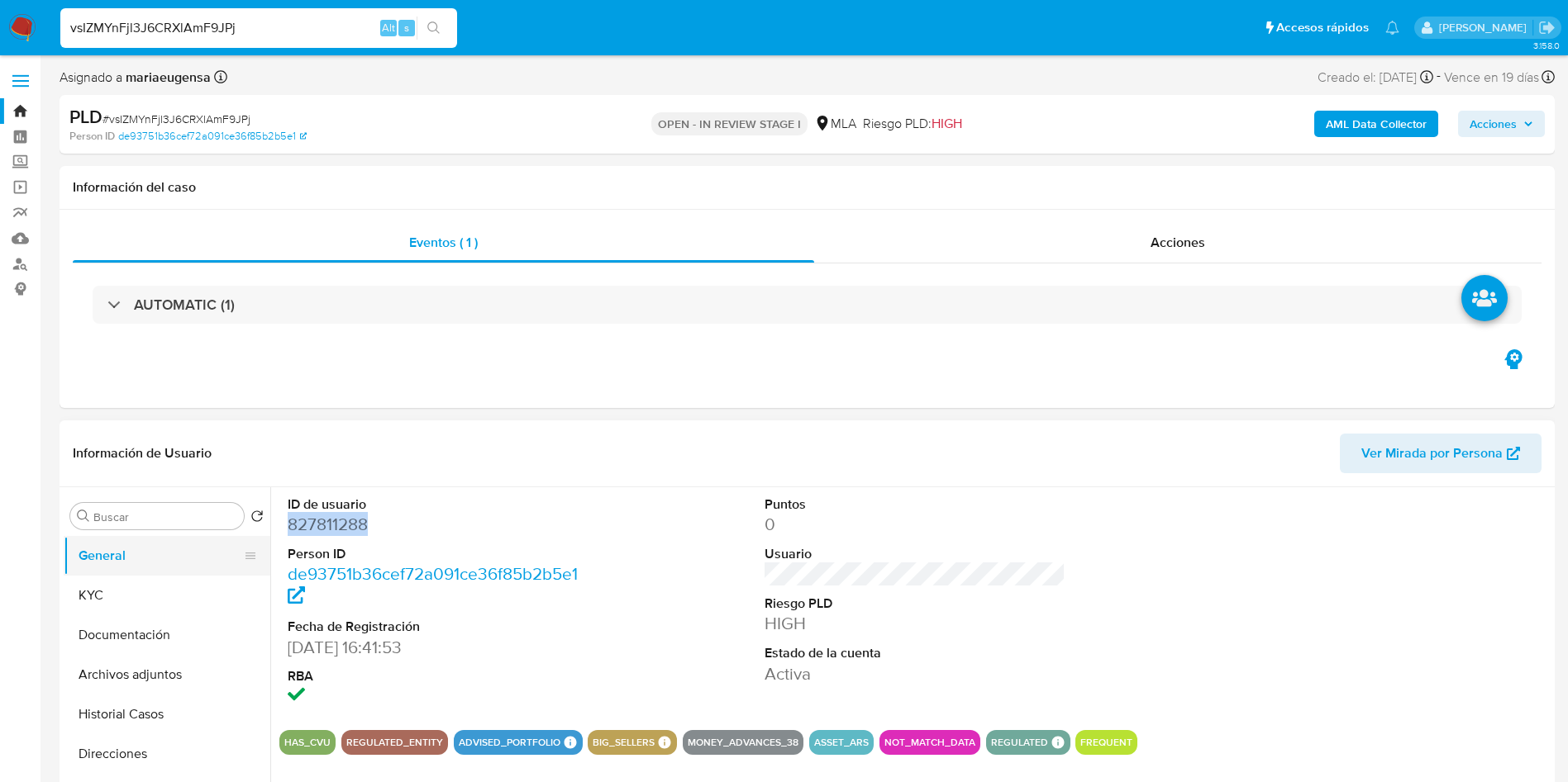
click at [195, 473] on button "General" at bounding box center [161, 556] width 193 height 40
click at [184, 473] on button "KYC" at bounding box center [161, 595] width 193 height 40
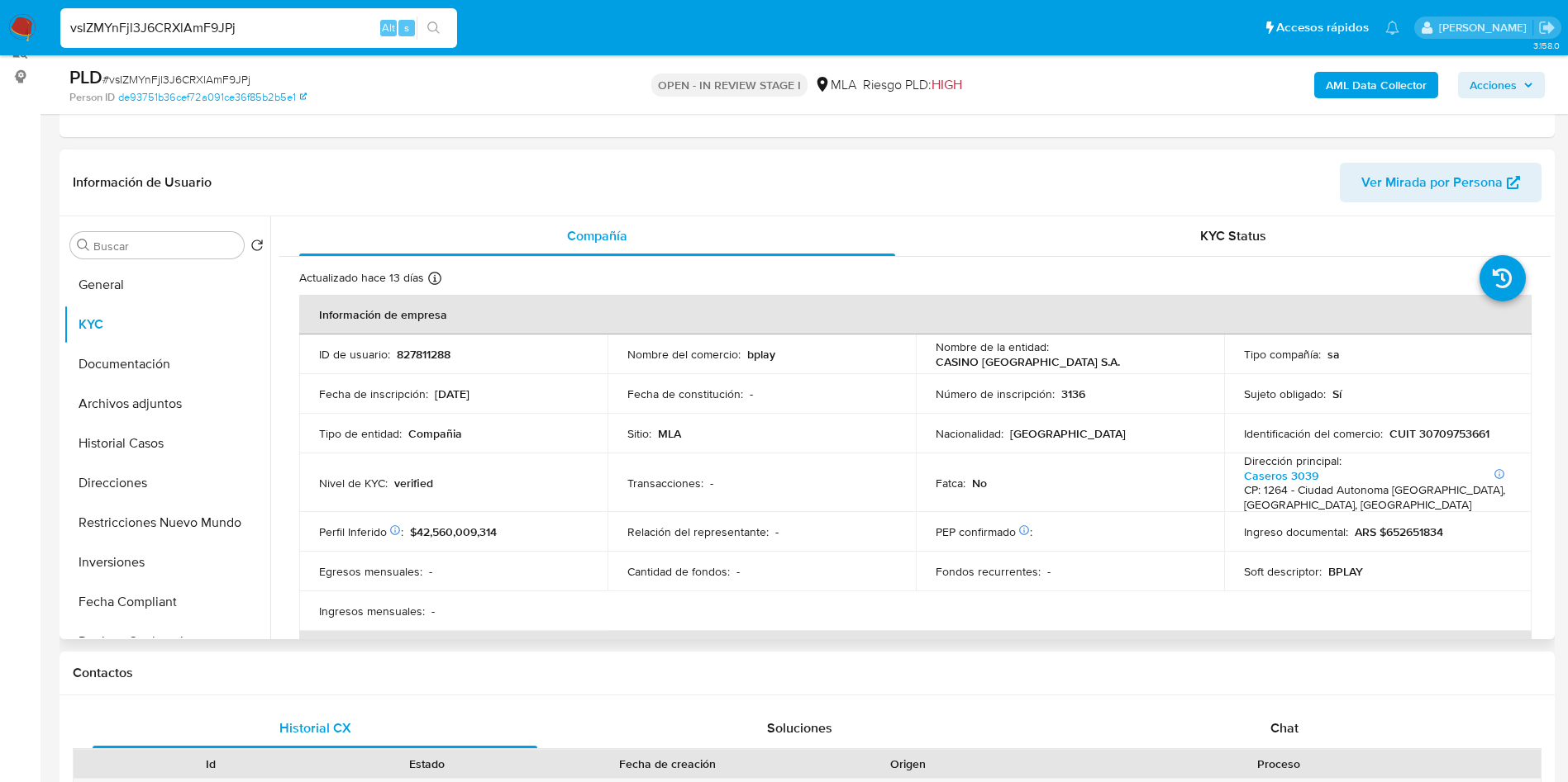
scroll to position [221, 0]
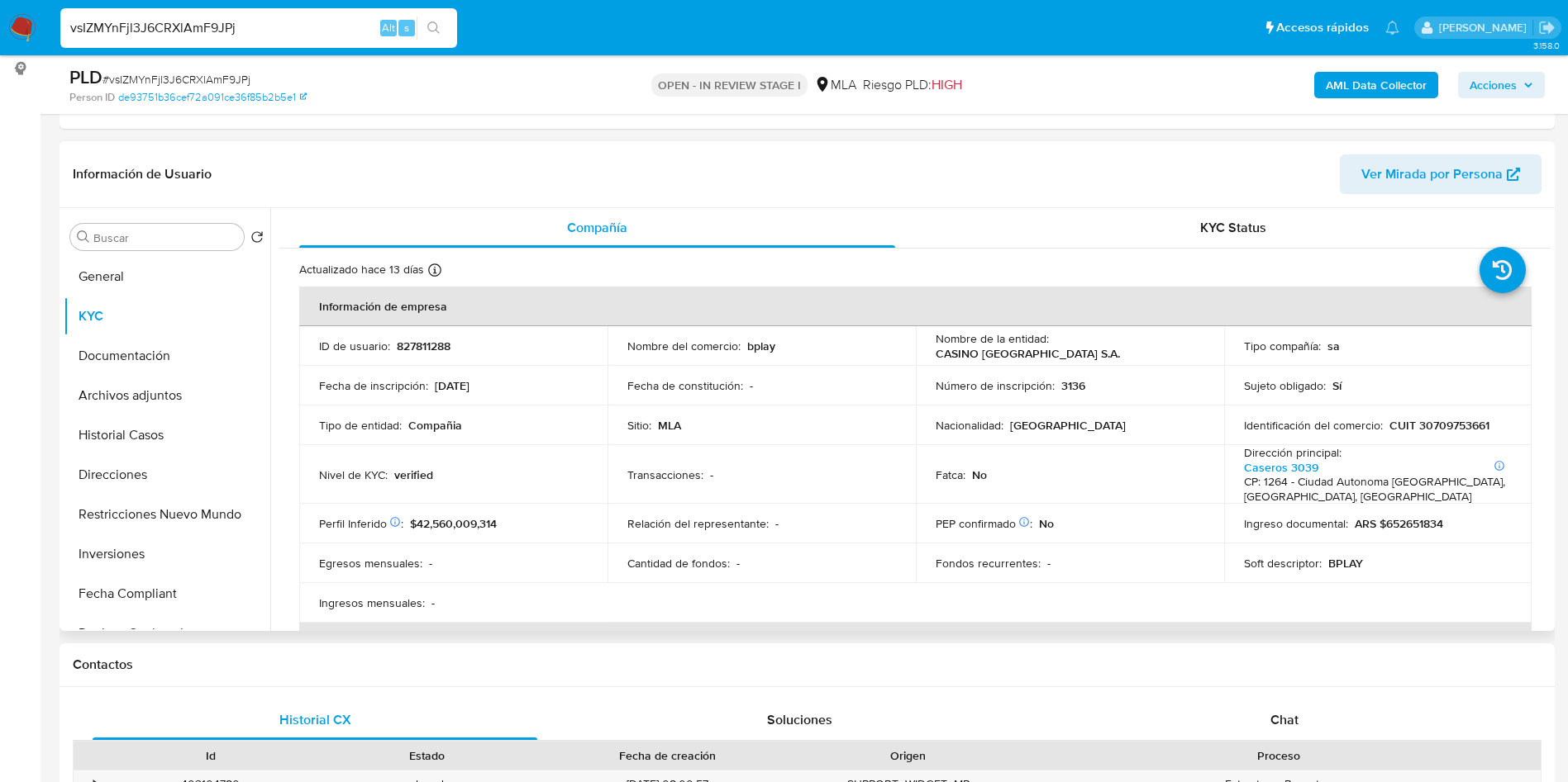
click at [960, 416] on td "Identificación del comercio : CUIT 30709753661" at bounding box center [1378, 425] width 309 height 40
click at [960, 415] on td "Identificación del comercio : CUIT 30709753661" at bounding box center [1378, 425] width 309 height 40
click at [960, 421] on p "CUIT 30709753661" at bounding box center [1439, 425] width 100 height 15
copy p "30709753661"
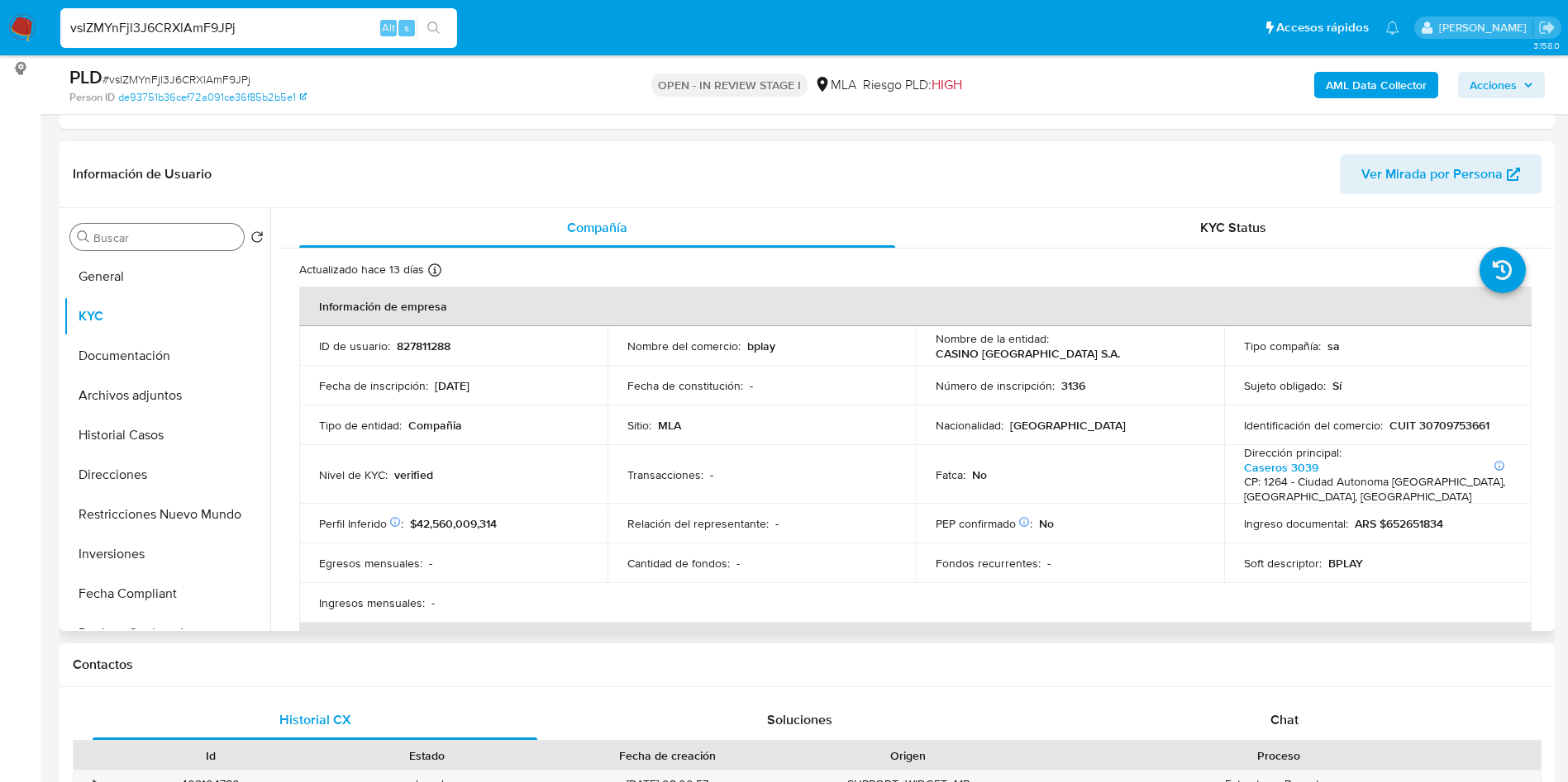
click at [142, 239] on input "Buscar" at bounding box center [165, 238] width 144 height 15
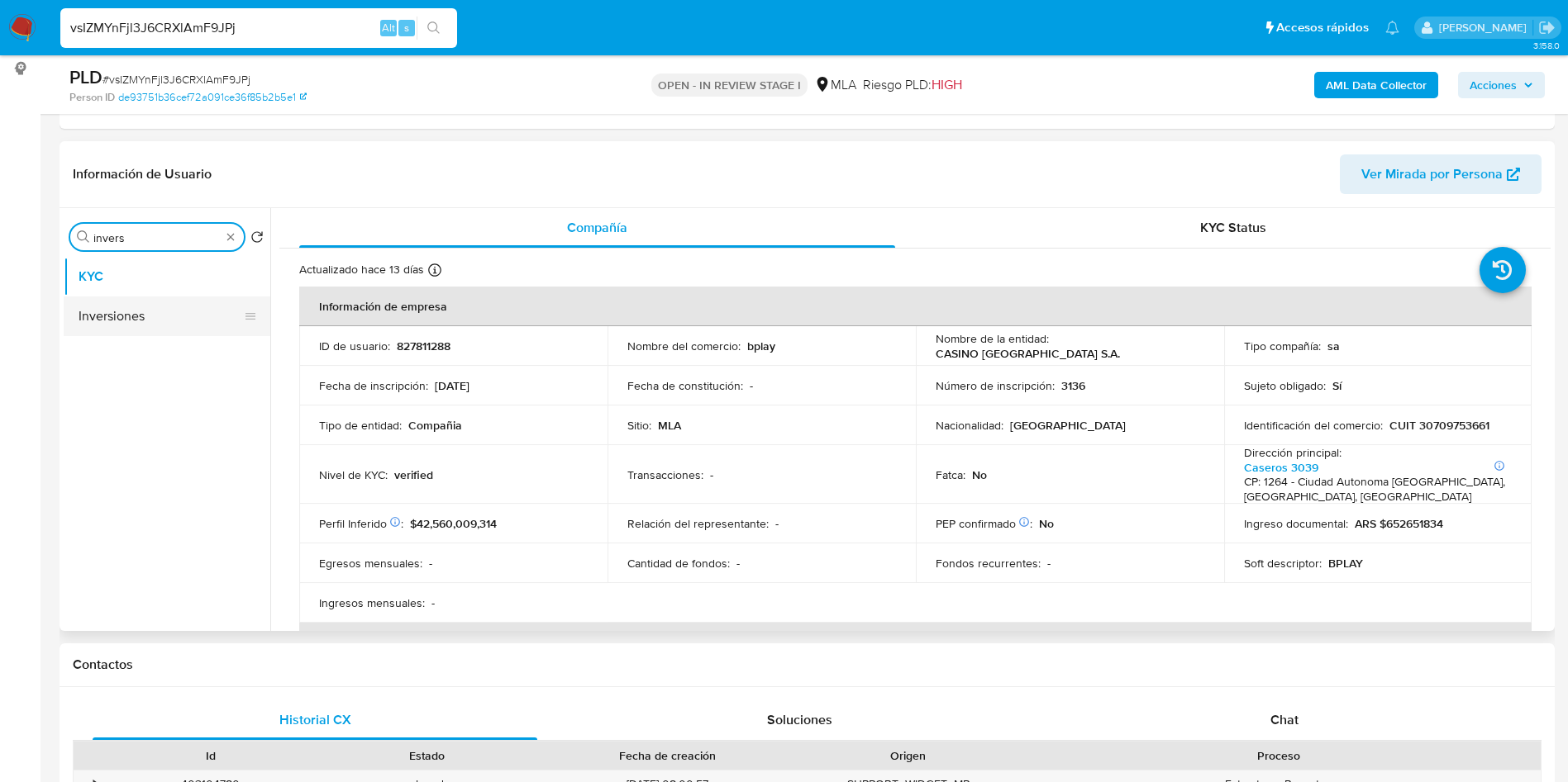
click at [144, 333] on button "Inversiones" at bounding box center [161, 317] width 193 height 40
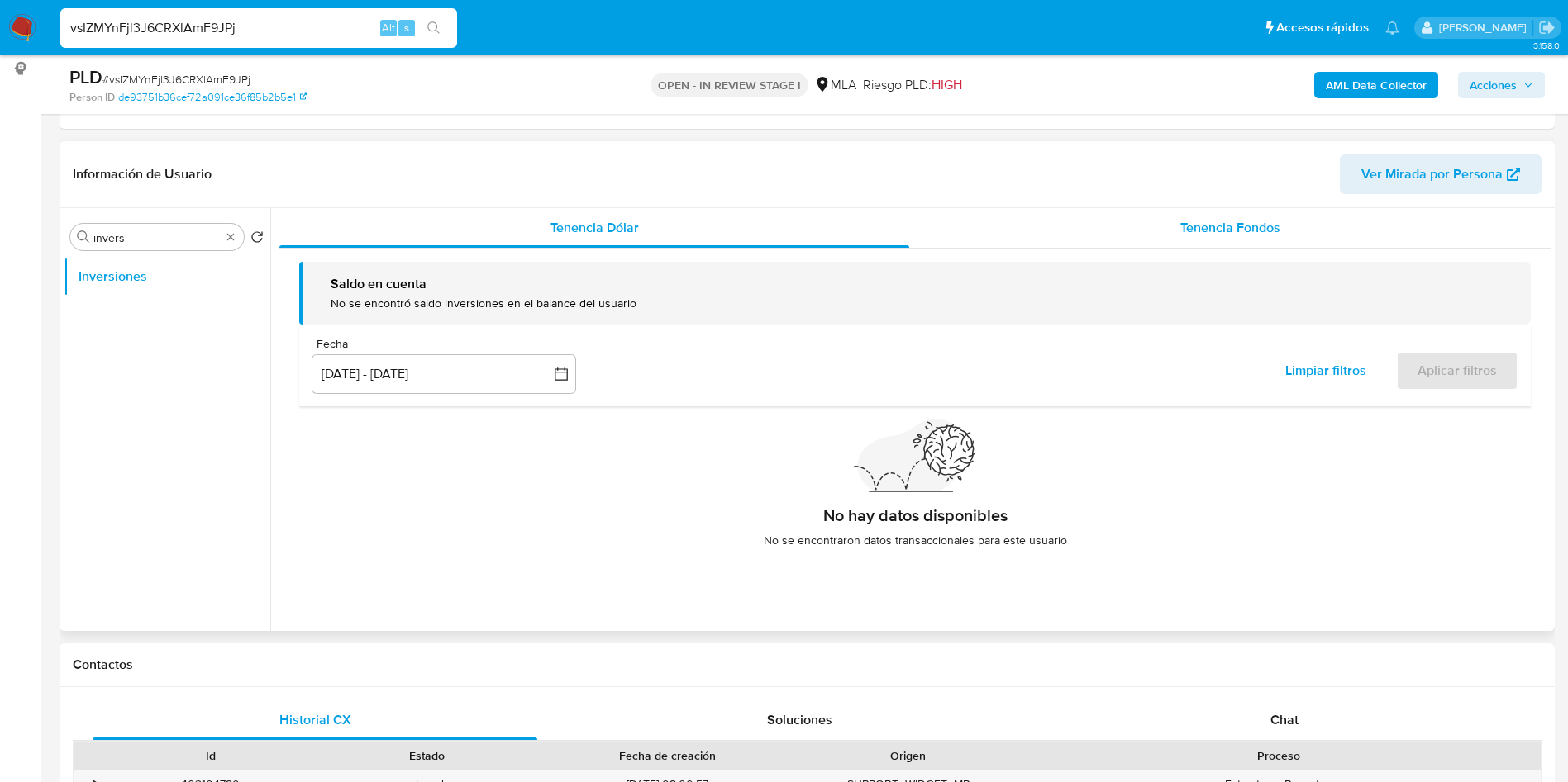
click at [960, 213] on div "Tenencia Fondos" at bounding box center [1229, 228] width 641 height 40
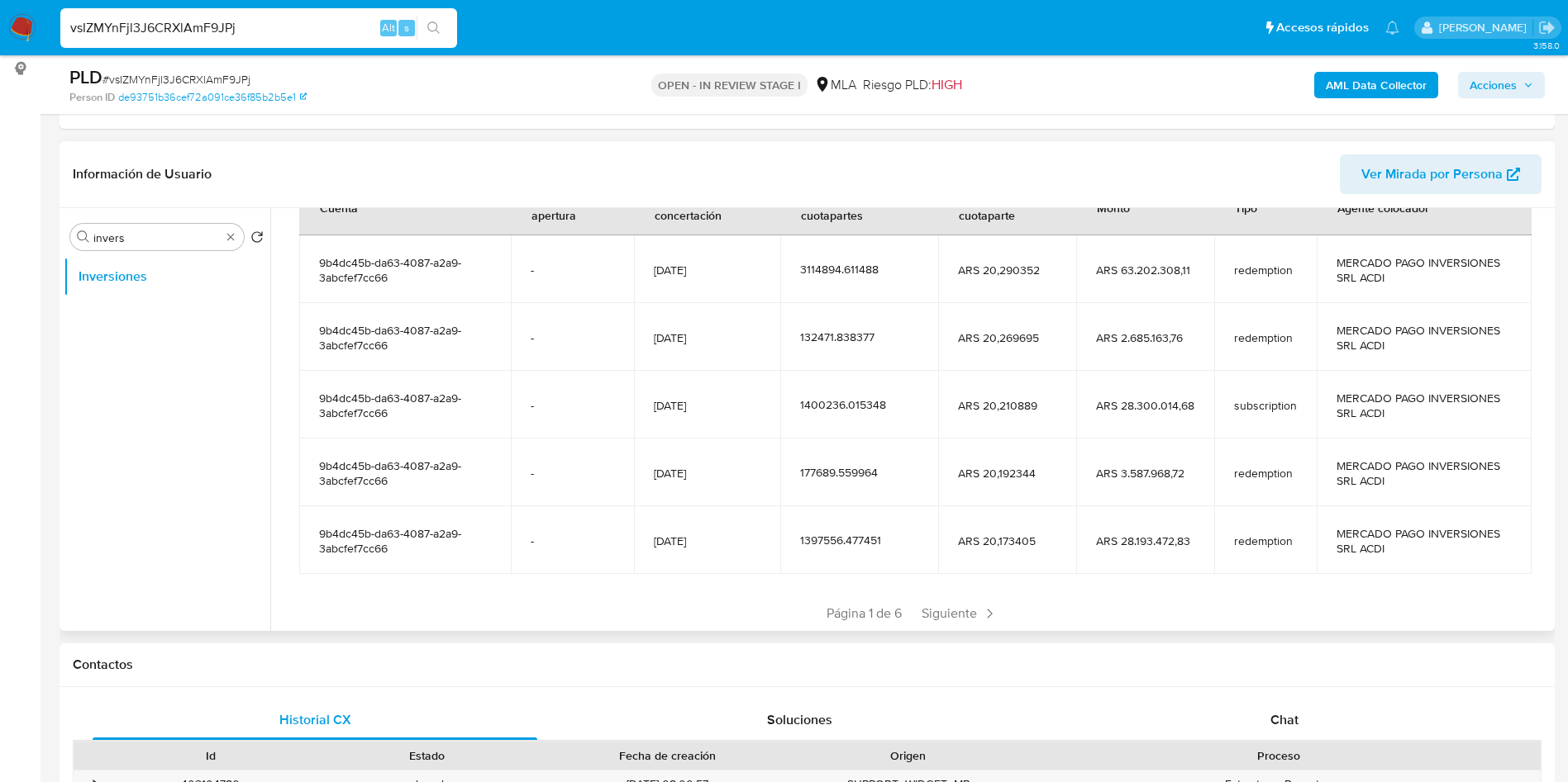
scroll to position [292, 0]
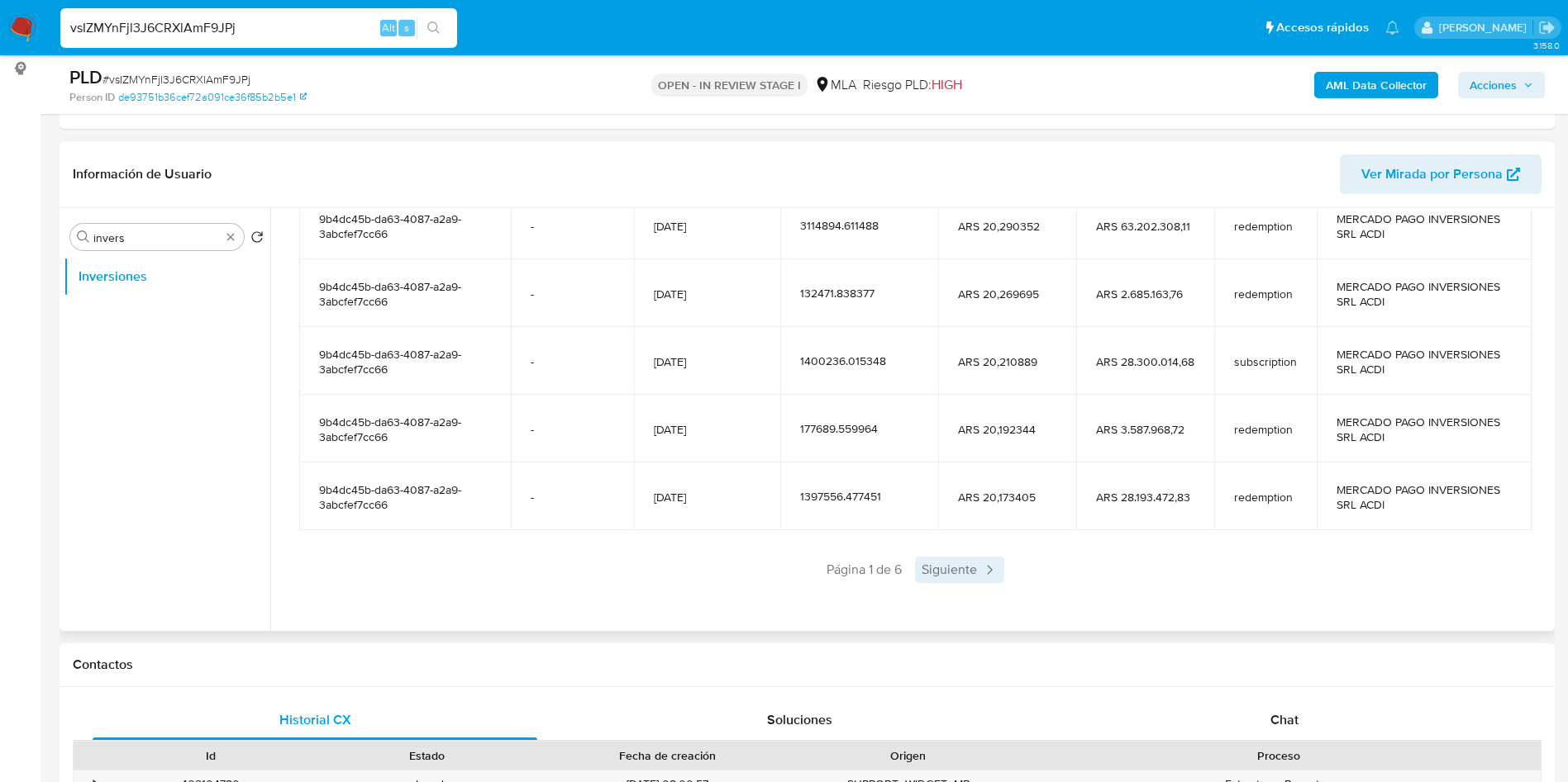
click at [958, 473] on span "Siguiente" at bounding box center [959, 570] width 90 height 27
click at [957, 473] on div "Saldo en cuenta Total : ARS $74.046.305,08 USD Cambiar entre moneda local y USD…" at bounding box center [914, 291] width 1271 height 667
click at [960, 473] on span "Siguiente" at bounding box center [1007, 570] width 90 height 27
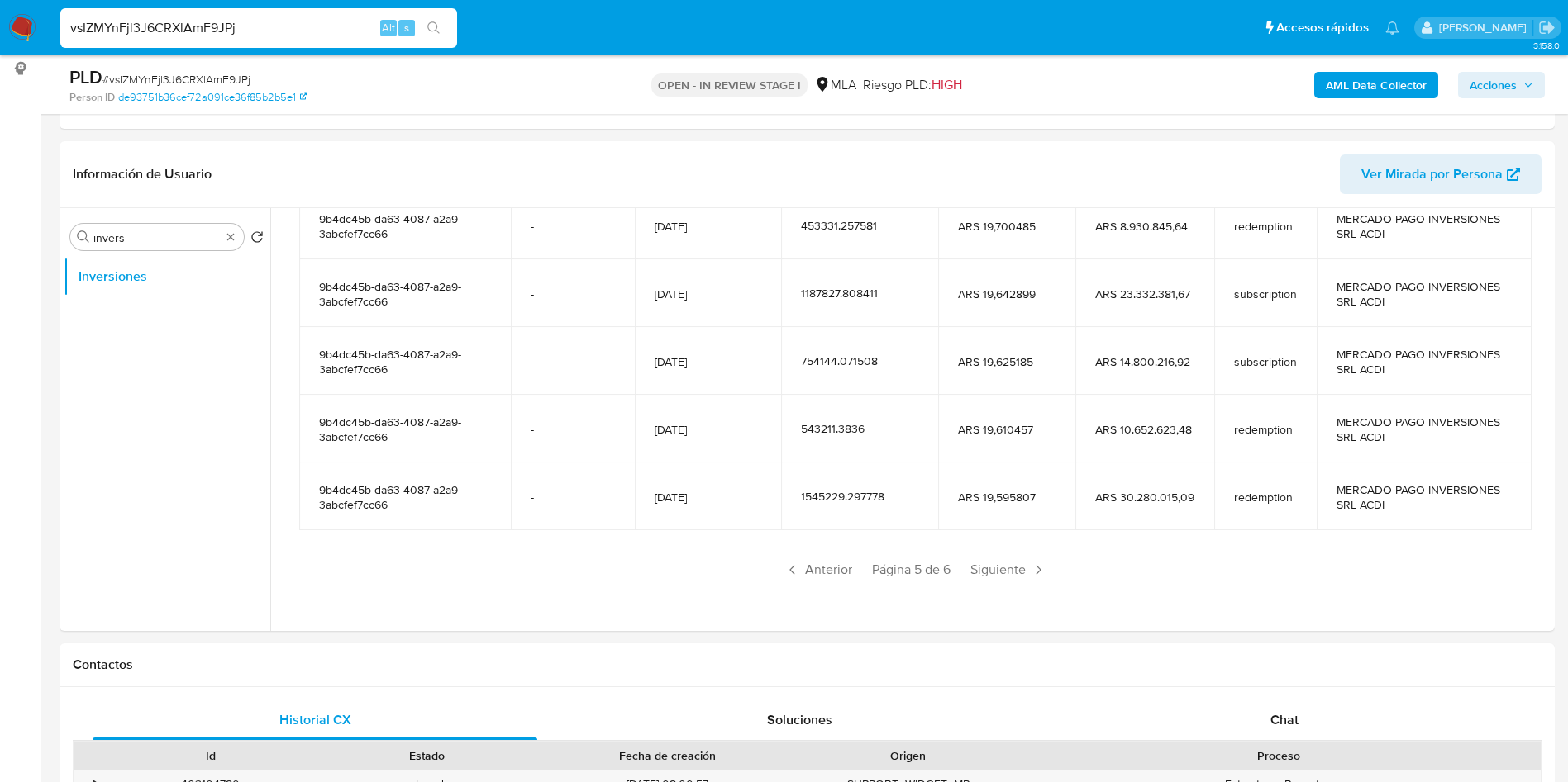
click at [960, 473] on span "Siguiente" at bounding box center [1007, 570] width 90 height 27
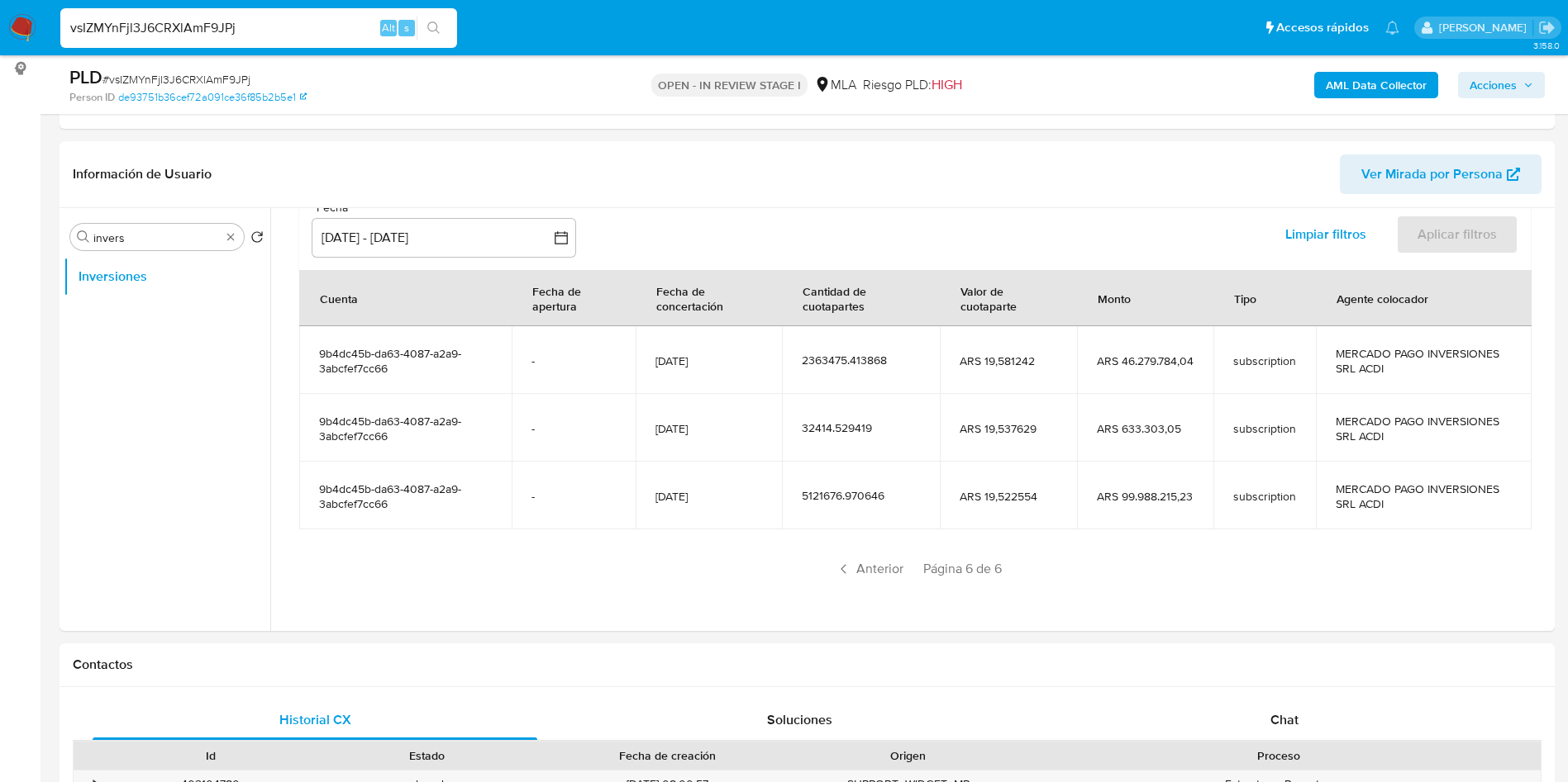
scroll to position [156, 0]
click at [953, 473] on span "Página 6 de 6" at bounding box center [962, 570] width 79 height 18
drag, startPoint x: 798, startPoint y: 500, endPoint x: 840, endPoint y: 504, distance: 42.2
click at [840, 473] on div "5121676.970646" at bounding box center [860, 497] width 118 height 15
drag, startPoint x: 979, startPoint y: 497, endPoint x: 1034, endPoint y: 503, distance: 55.3
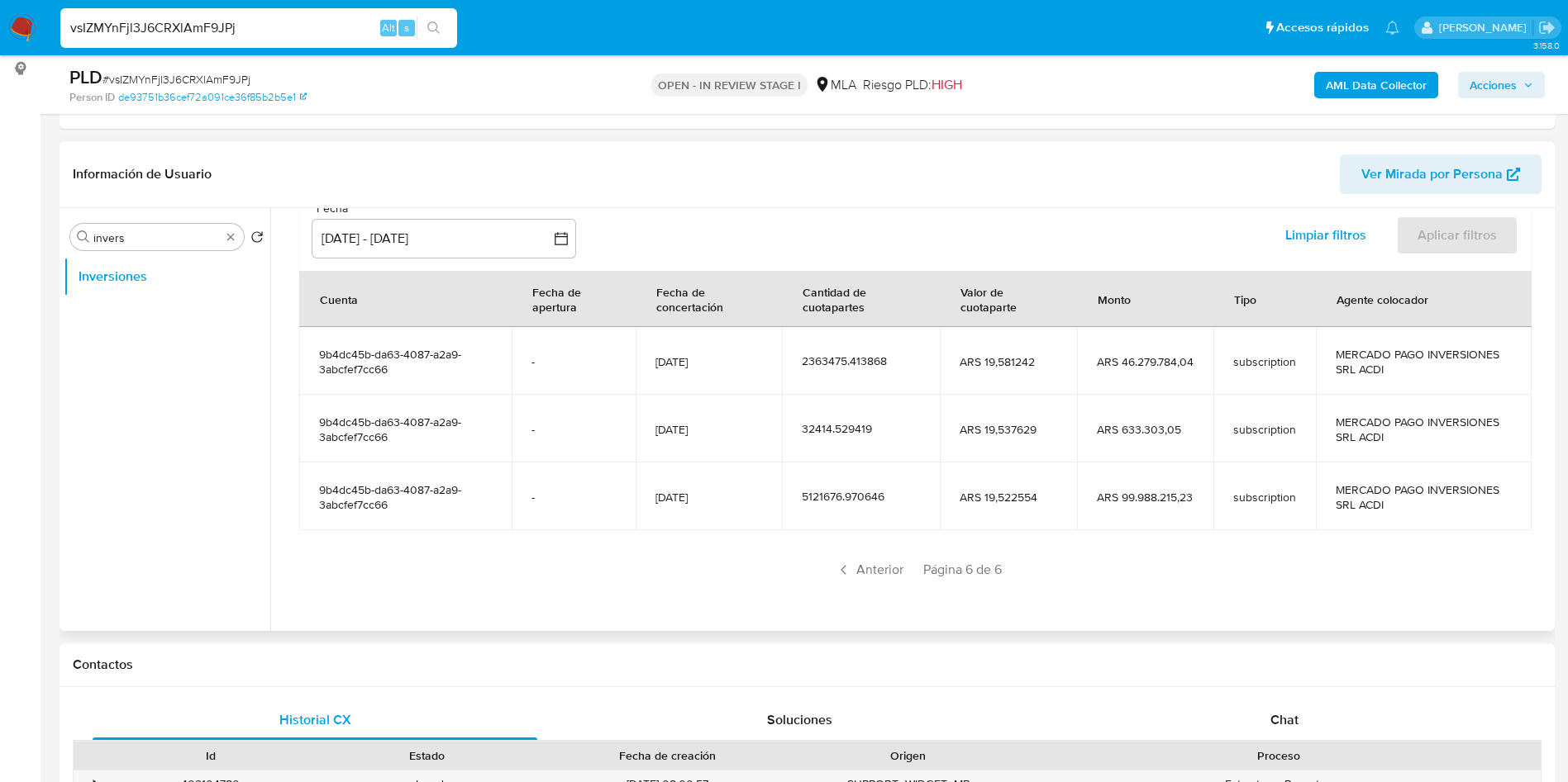
click at [960, 473] on span "ARS 19,522554" at bounding box center [1007, 497] width 97 height 15
click at [960, 473] on td "ARS 99.988.215,23" at bounding box center [1145, 497] width 137 height 67
drag, startPoint x: 1117, startPoint y: 500, endPoint x: 1187, endPoint y: 497, distance: 70.1
click at [960, 473] on span "ARS 99.988.215,23" at bounding box center [1144, 497] width 97 height 15
click at [733, 473] on div "Anterior Página 6 de 6" at bounding box center [914, 570] width 1231 height 27
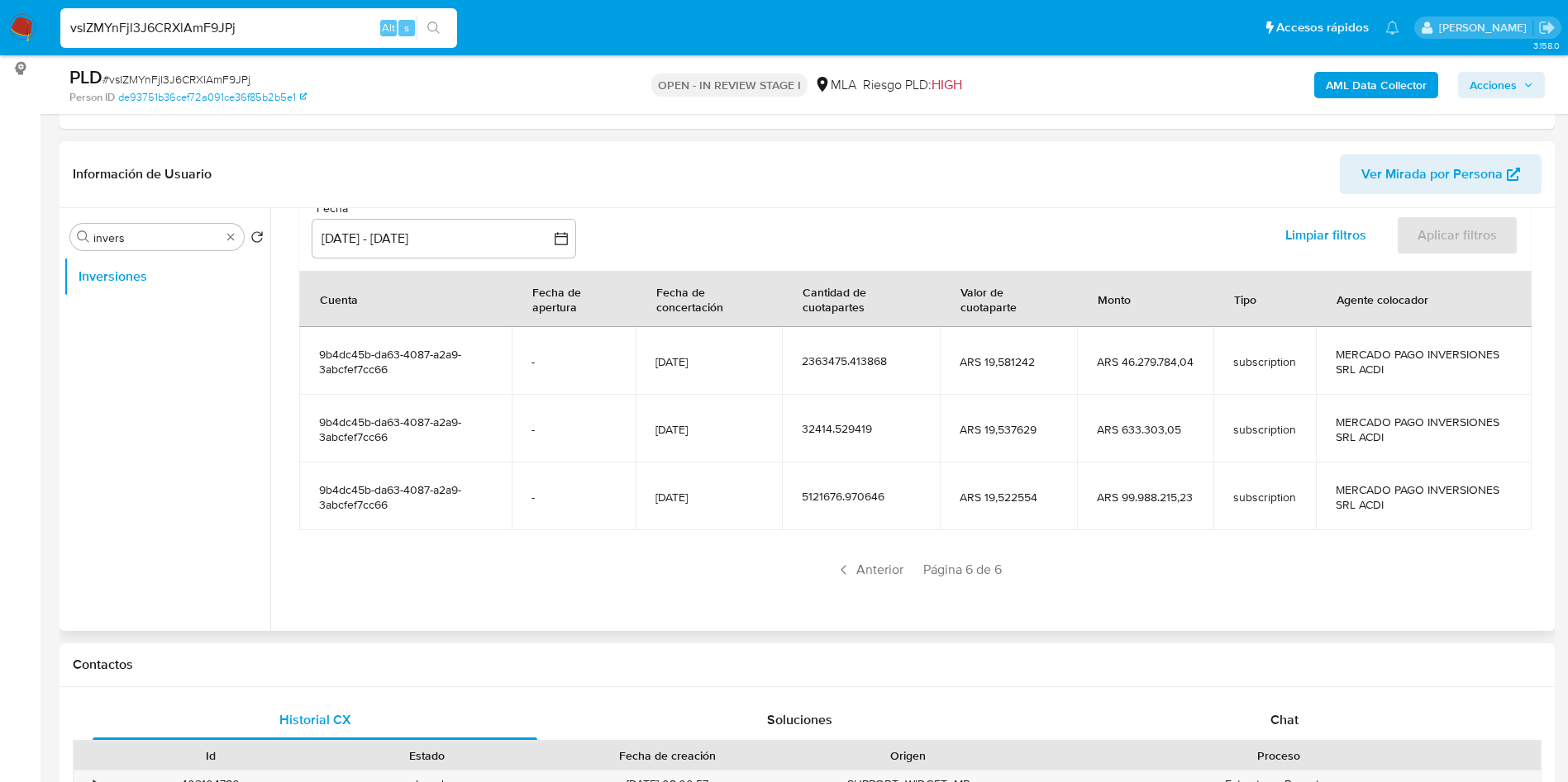
click at [960, 473] on div "Anterior Página 6 de 6" at bounding box center [914, 570] width 1231 height 27
drag, startPoint x: 653, startPoint y: 493, endPoint x: 716, endPoint y: 494, distance: 63.0
click at [716, 473] on td "[DATE]" at bounding box center [709, 497] width 146 height 67
click at [170, 232] on input "invers" at bounding box center [156, 238] width 127 height 15
click at [170, 231] on input "invers" at bounding box center [156, 238] width 127 height 15
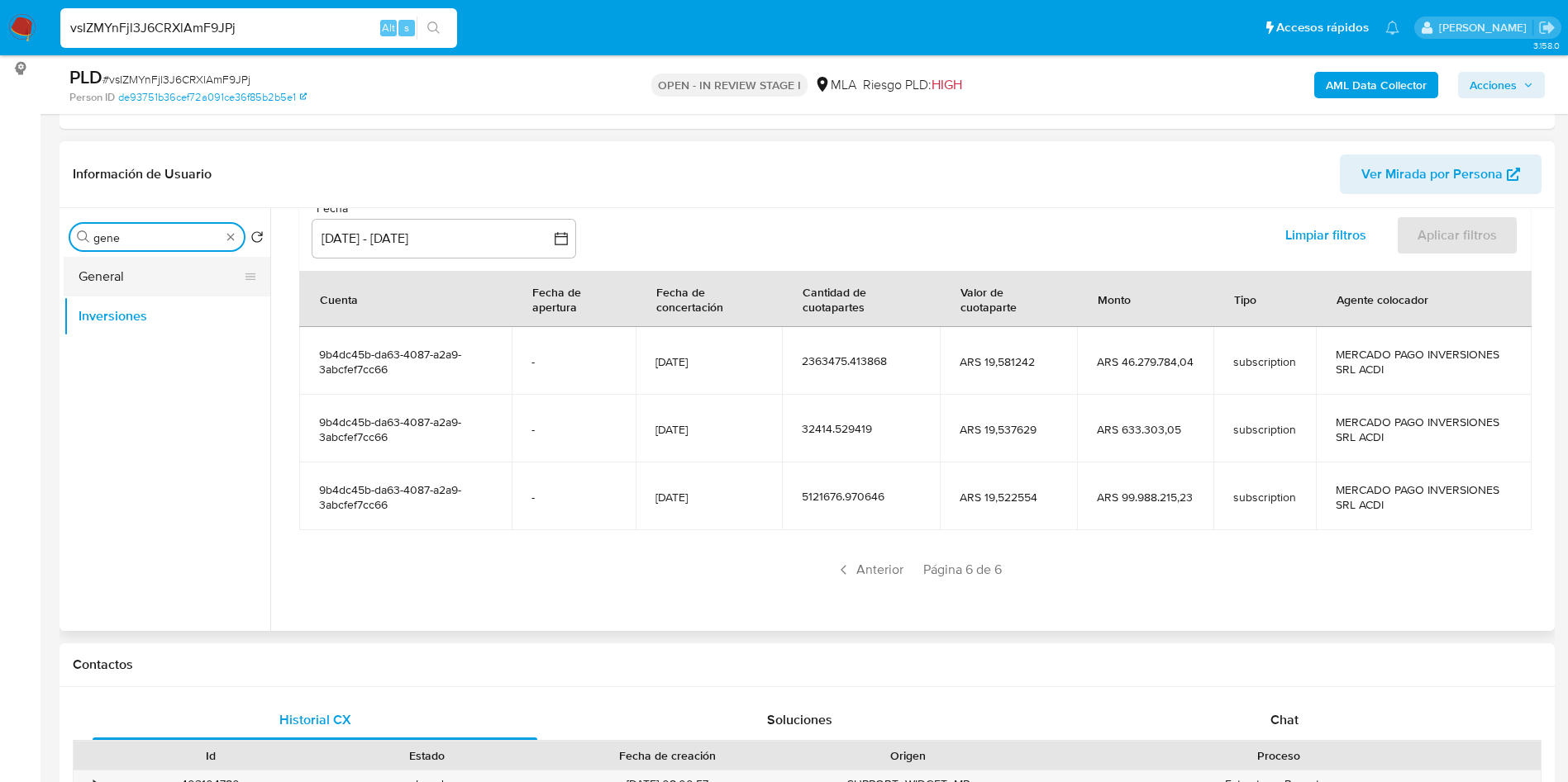
type input "gene"
click at [170, 272] on button "General" at bounding box center [161, 277] width 193 height 40
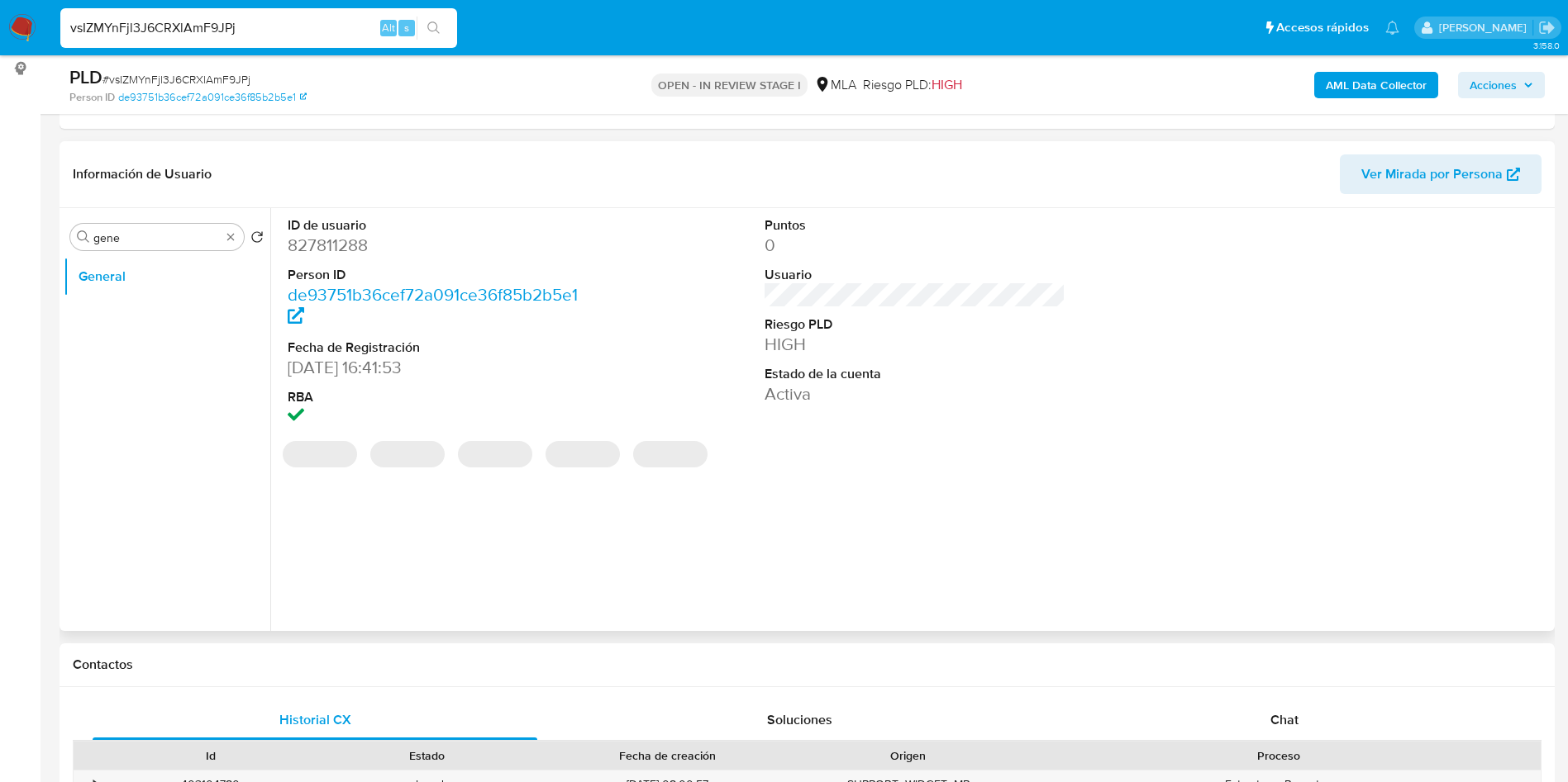
click at [326, 254] on dd "827811288" at bounding box center [438, 246] width 302 height 23
copy dd "827811288"
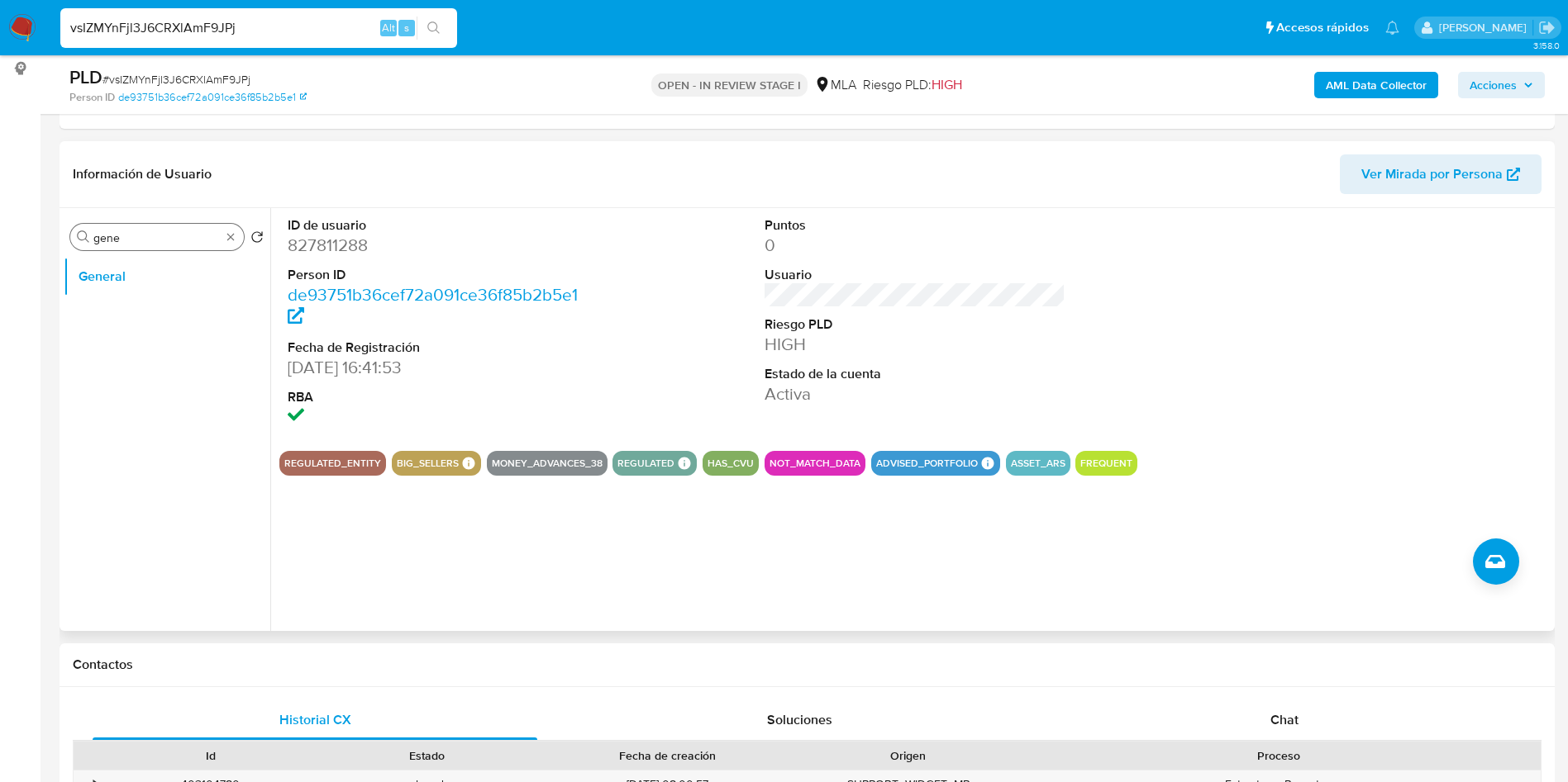
click at [200, 246] on div "Buscar gene" at bounding box center [157, 238] width 174 height 27
click at [200, 246] on div "Buscar gene" at bounding box center [157, 238] width 174 height 27
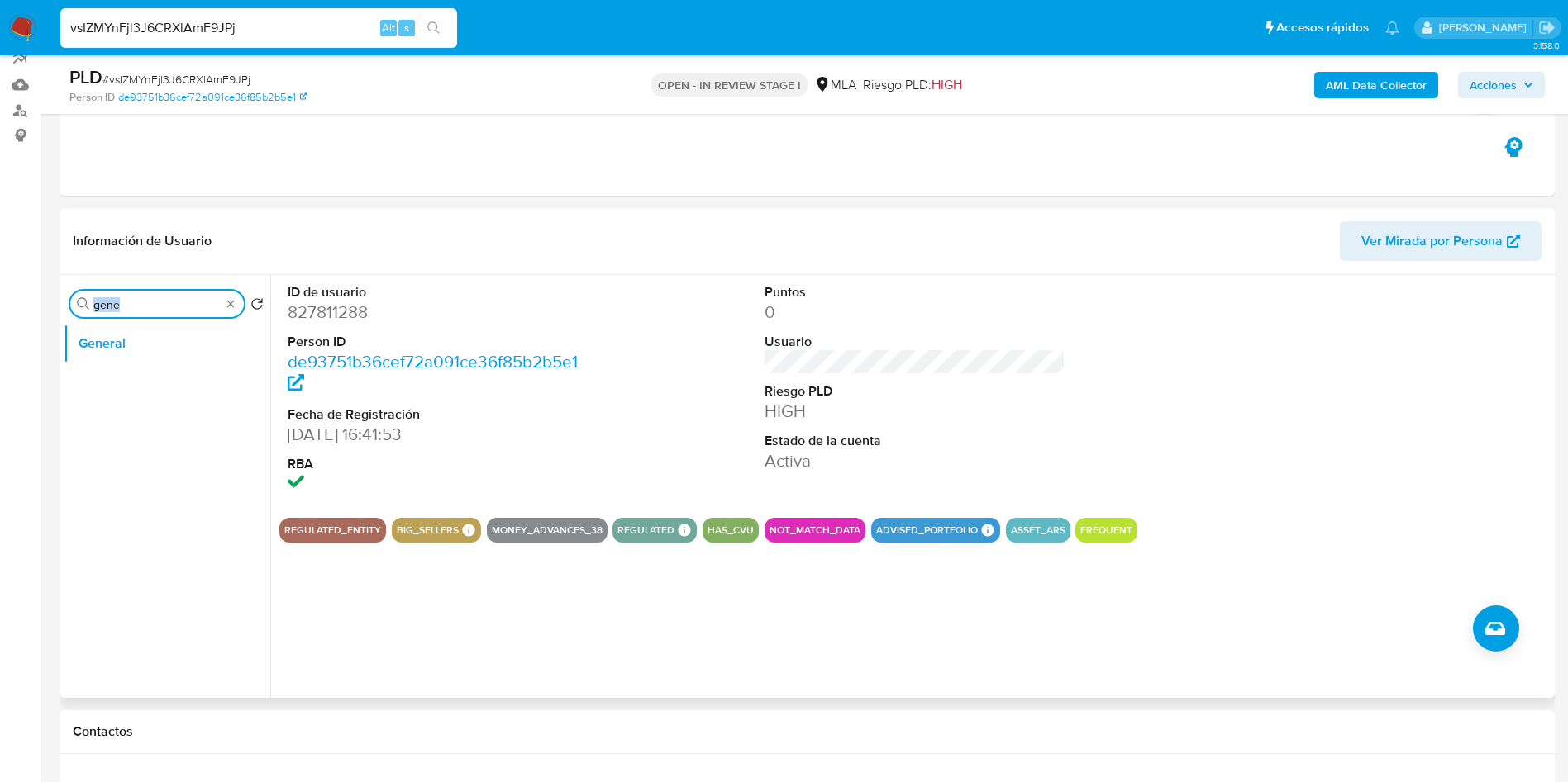
click at [199, 240] on div "Información de Usuario Ver Mirada por Persona Buscar gene Volver al orden por d…" at bounding box center [807, 453] width 1495 height 490
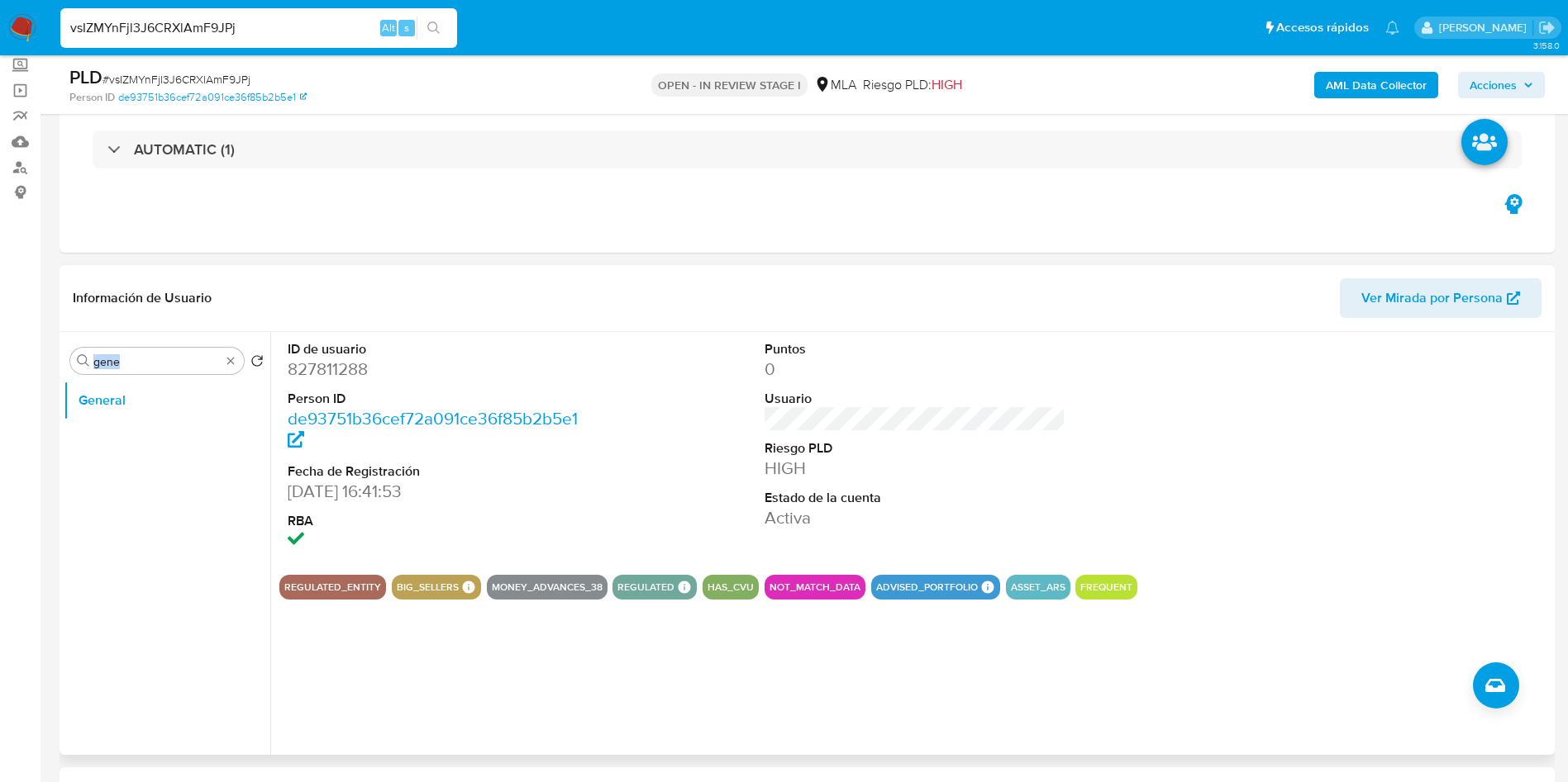
click at [199, 240] on div "Eventos ( 1 ) Acciones AUTOMATIC (1)" at bounding box center [807, 153] width 1495 height 199
click at [136, 357] on input "gene" at bounding box center [156, 362] width 127 height 15
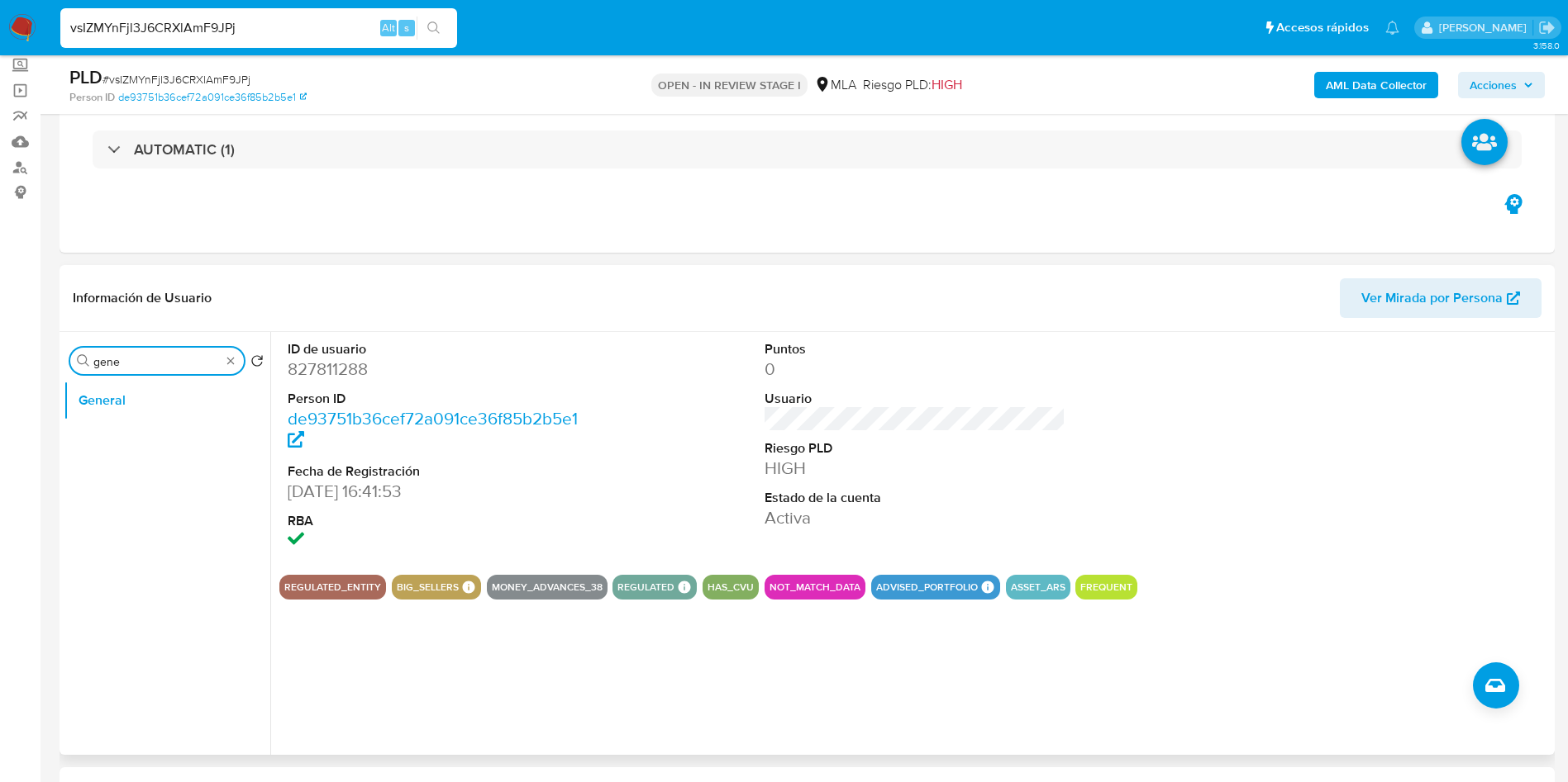
click at [100, 364] on input "gene" at bounding box center [156, 362] width 127 height 15
type input "invers"
click at [138, 453] on button "Inversiones" at bounding box center [161, 440] width 193 height 40
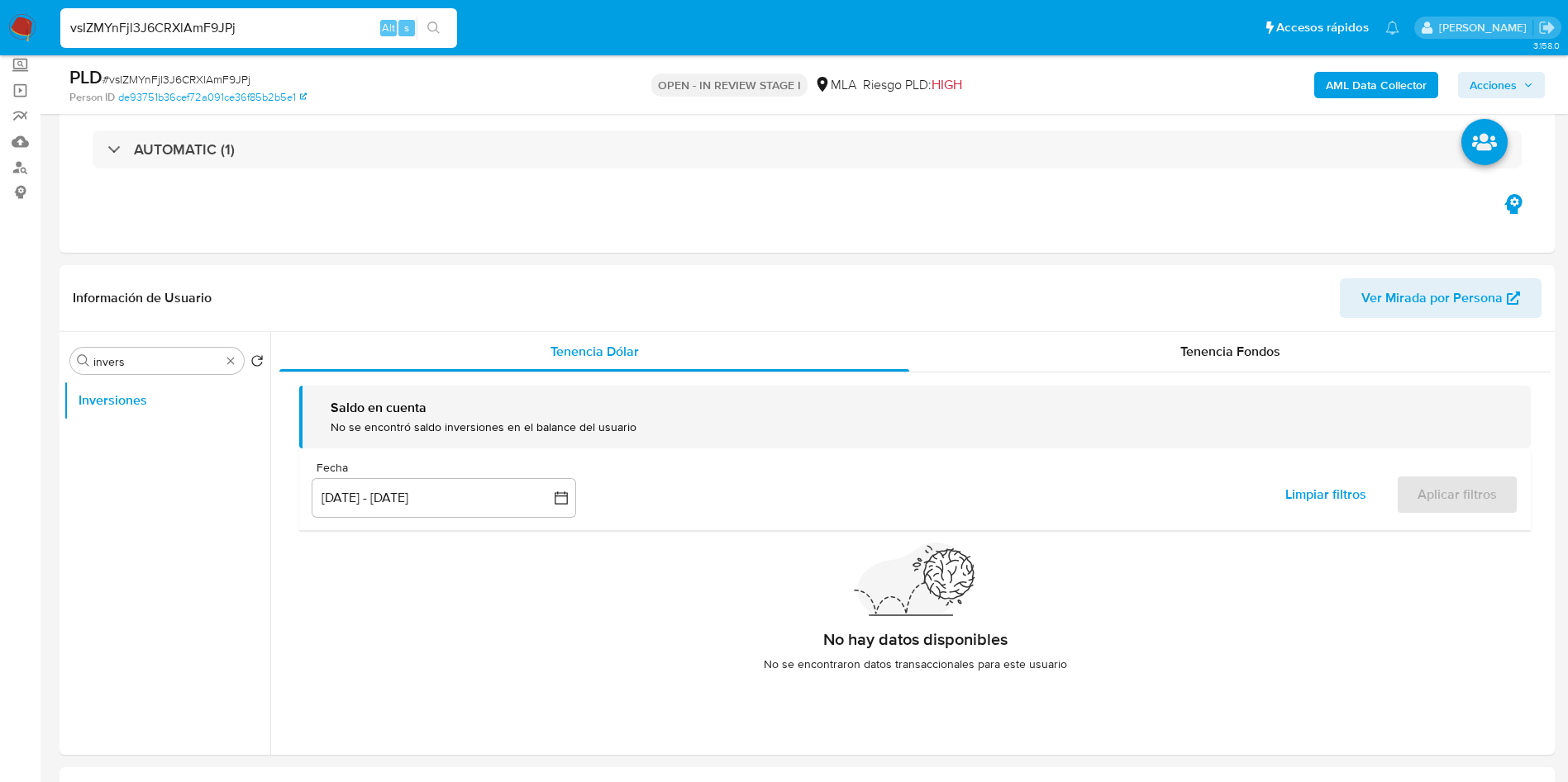
scroll to position [168, 0]
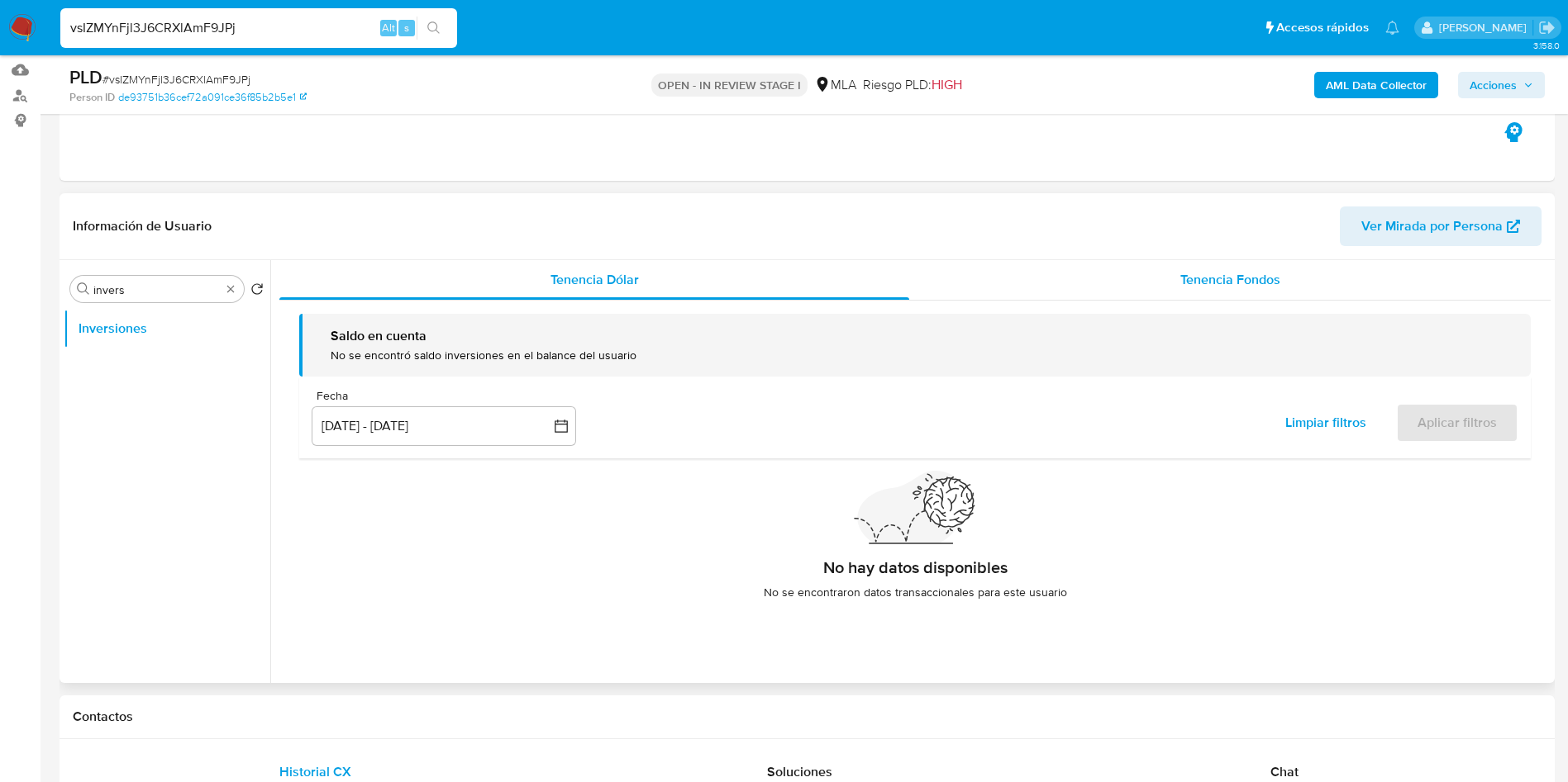
click at [960, 288] on span "Tenencia Fondos" at bounding box center [1230, 279] width 100 height 19
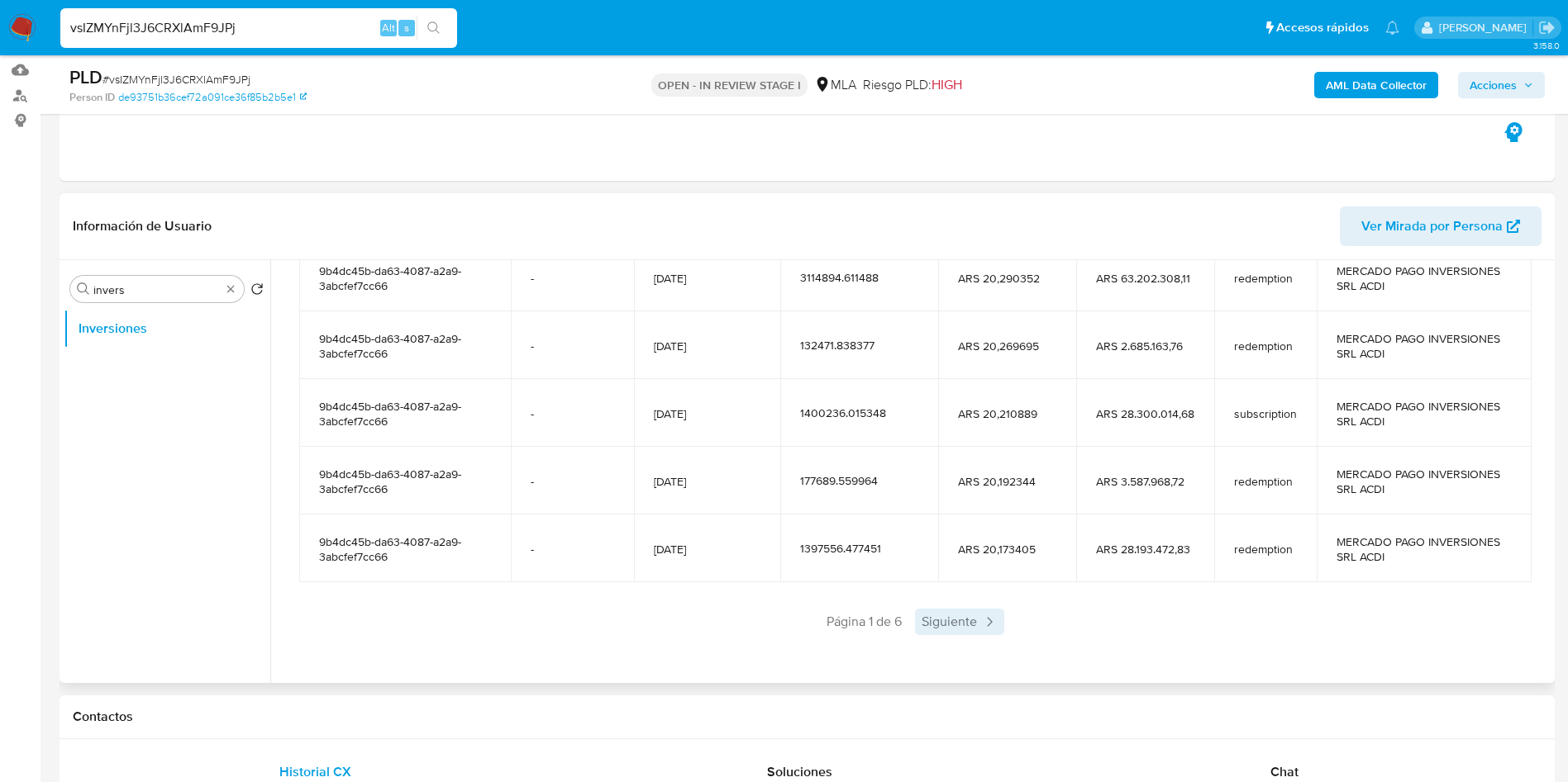
click at [936, 473] on span "Siguiente" at bounding box center [959, 622] width 90 height 27
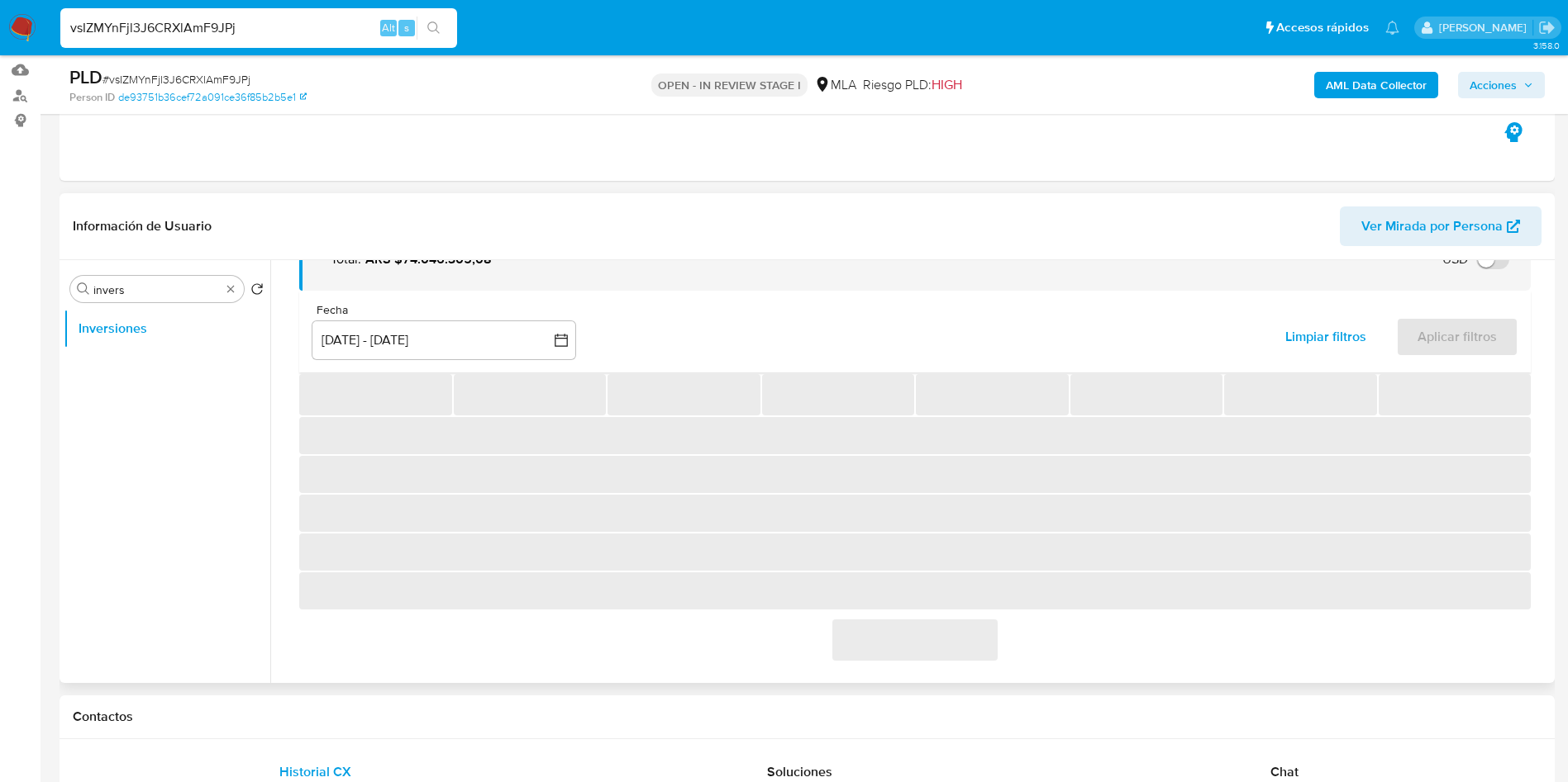
scroll to position [292, 0]
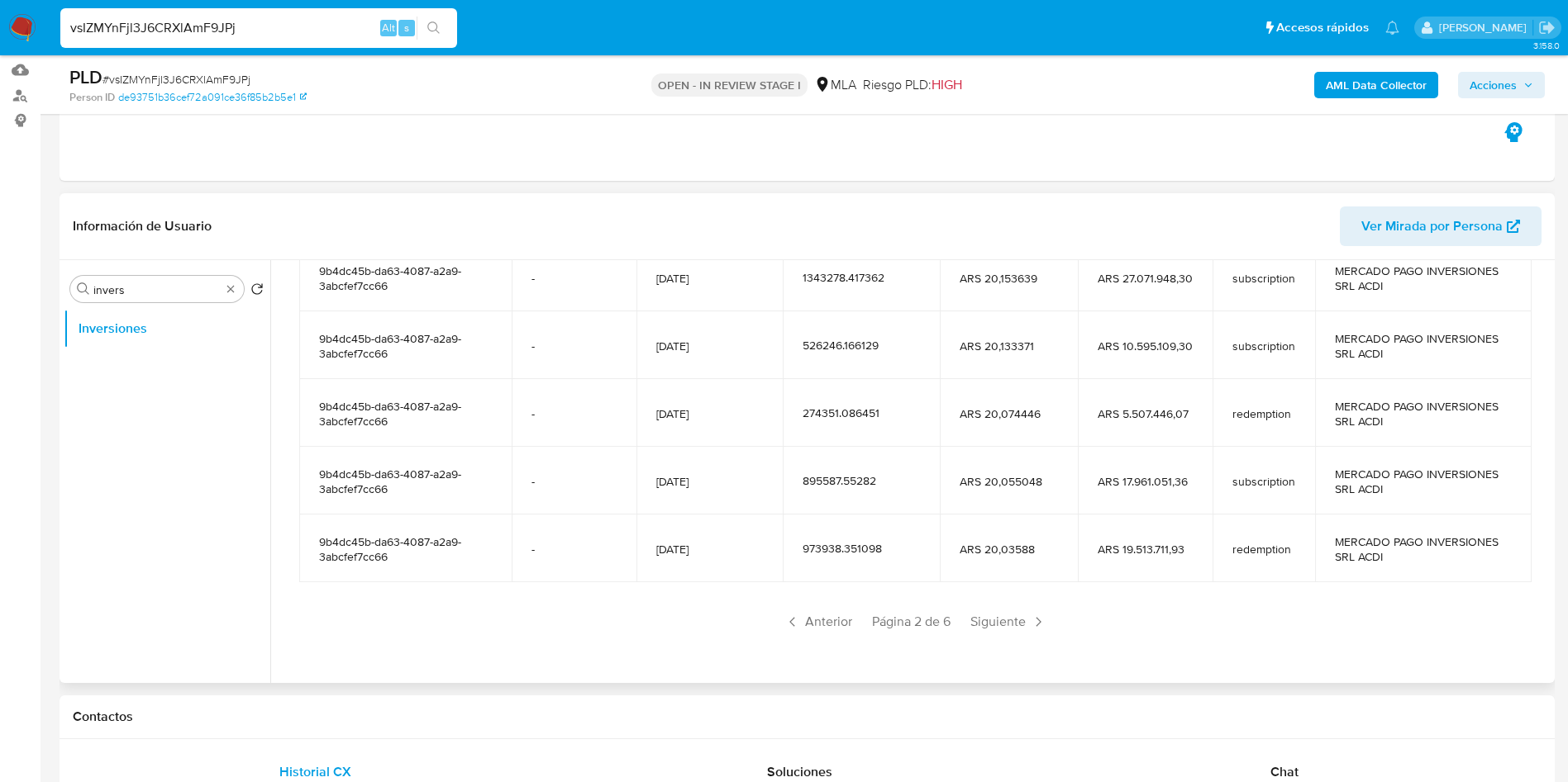
click at [960, 473] on section "Cuenta Fecha de apertura Fecha de concertación Cantidad de cuotapartes Valor de…" at bounding box center [914, 411] width 1231 height 448
click at [960, 473] on span "Siguiente" at bounding box center [1007, 622] width 90 height 27
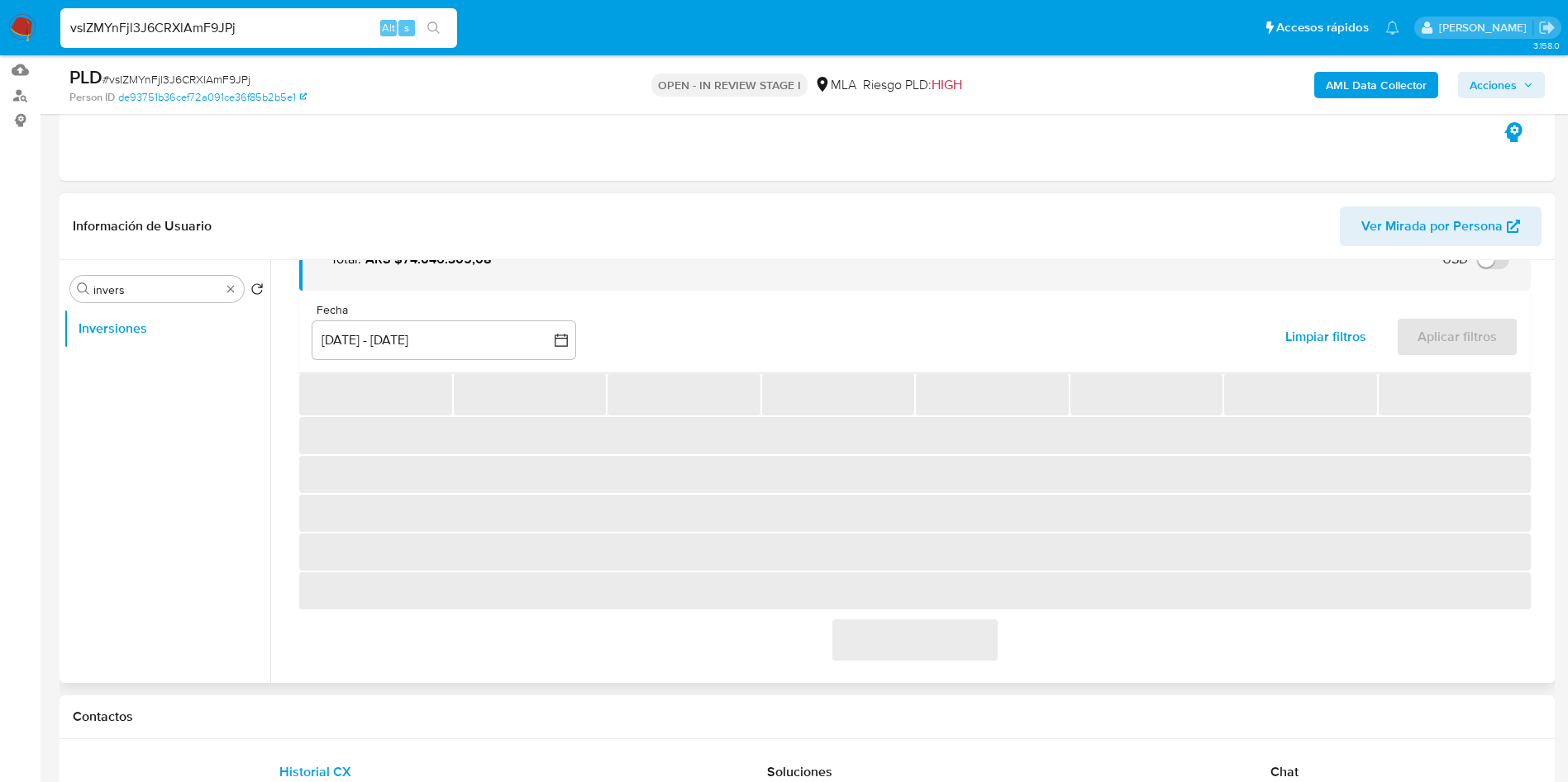
scroll to position [157, 0]
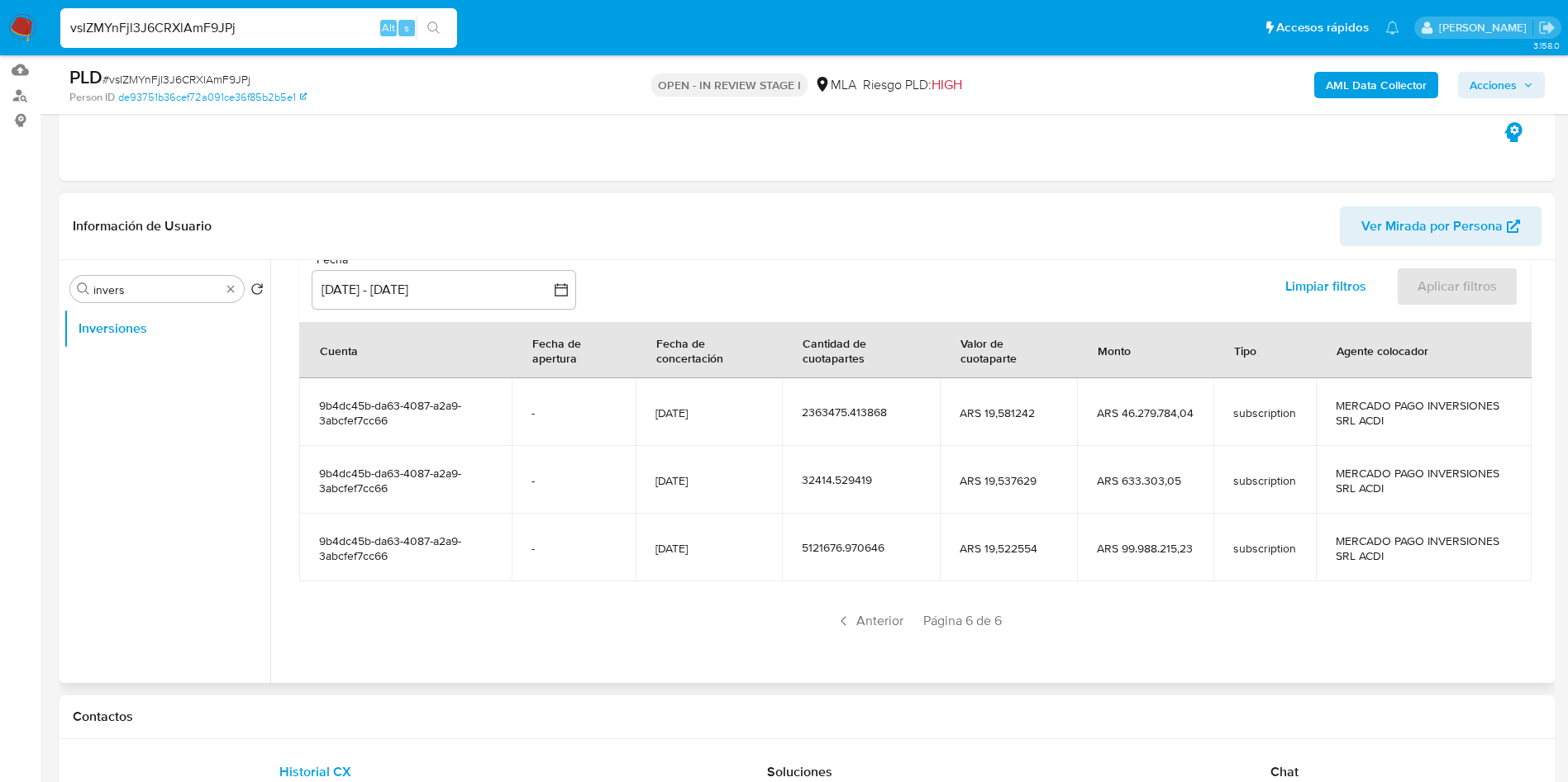
click at [960, 473] on div "Anterior Página 6 de 6" at bounding box center [914, 622] width 1231 height 27
drag, startPoint x: 803, startPoint y: 544, endPoint x: 830, endPoint y: 548, distance: 27.3
click at [830, 473] on div "5121676.970646" at bounding box center [860, 547] width 118 height 15
click at [802, 473] on div "5121676.970646" at bounding box center [860, 547] width 118 height 15
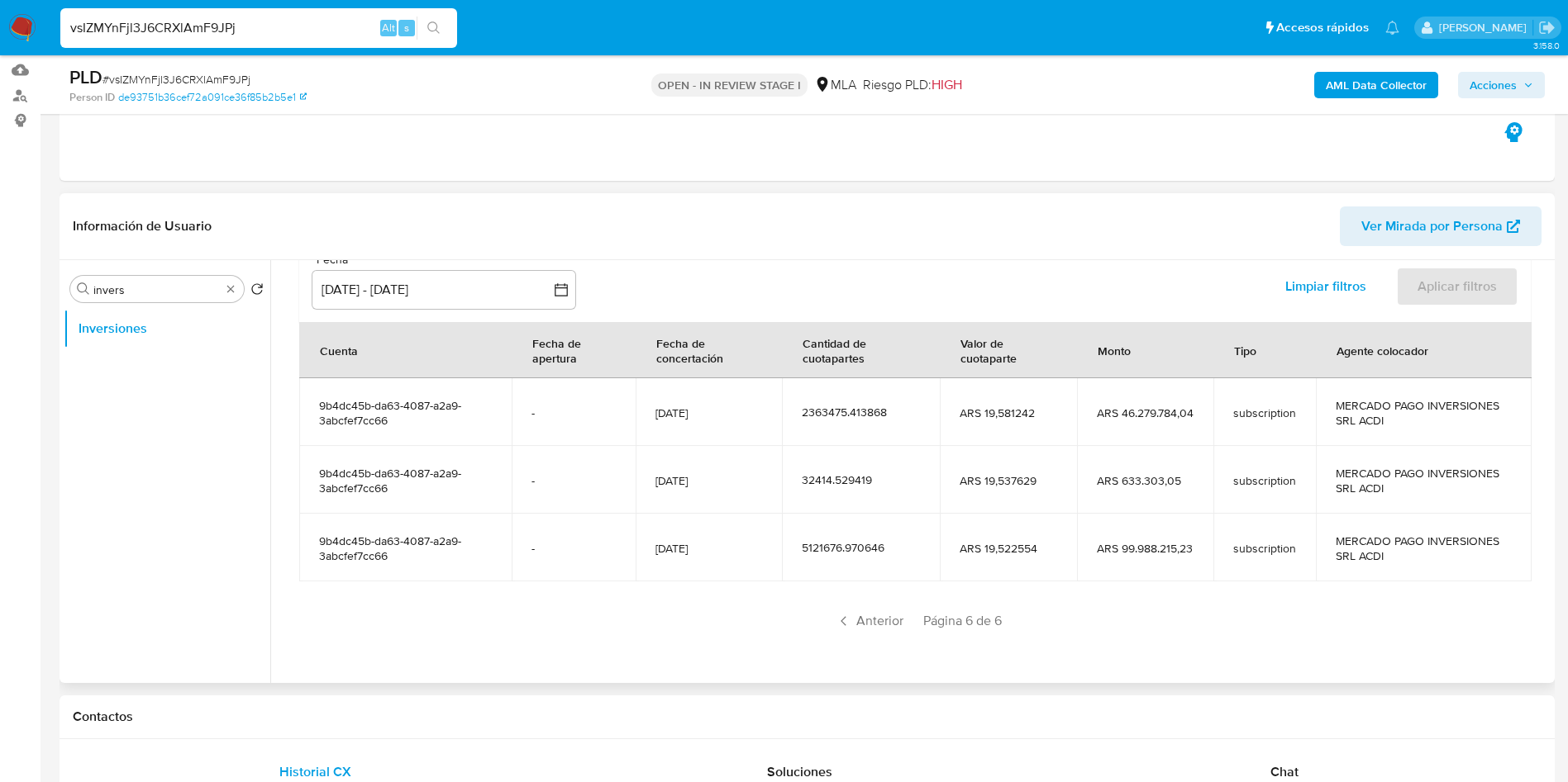
drag, startPoint x: 798, startPoint y: 546, endPoint x: 906, endPoint y: 539, distance: 108.2
click at [906, 473] on td "5121676.970646" at bounding box center [860, 548] width 158 height 67
click at [866, 473] on td "5121676.970646" at bounding box center [860, 548] width 158 height 67
drag, startPoint x: 817, startPoint y: 575, endPoint x: 802, endPoint y: 554, distance: 25.8
click at [815, 473] on td "5121676.970646" at bounding box center [860, 548] width 158 height 67
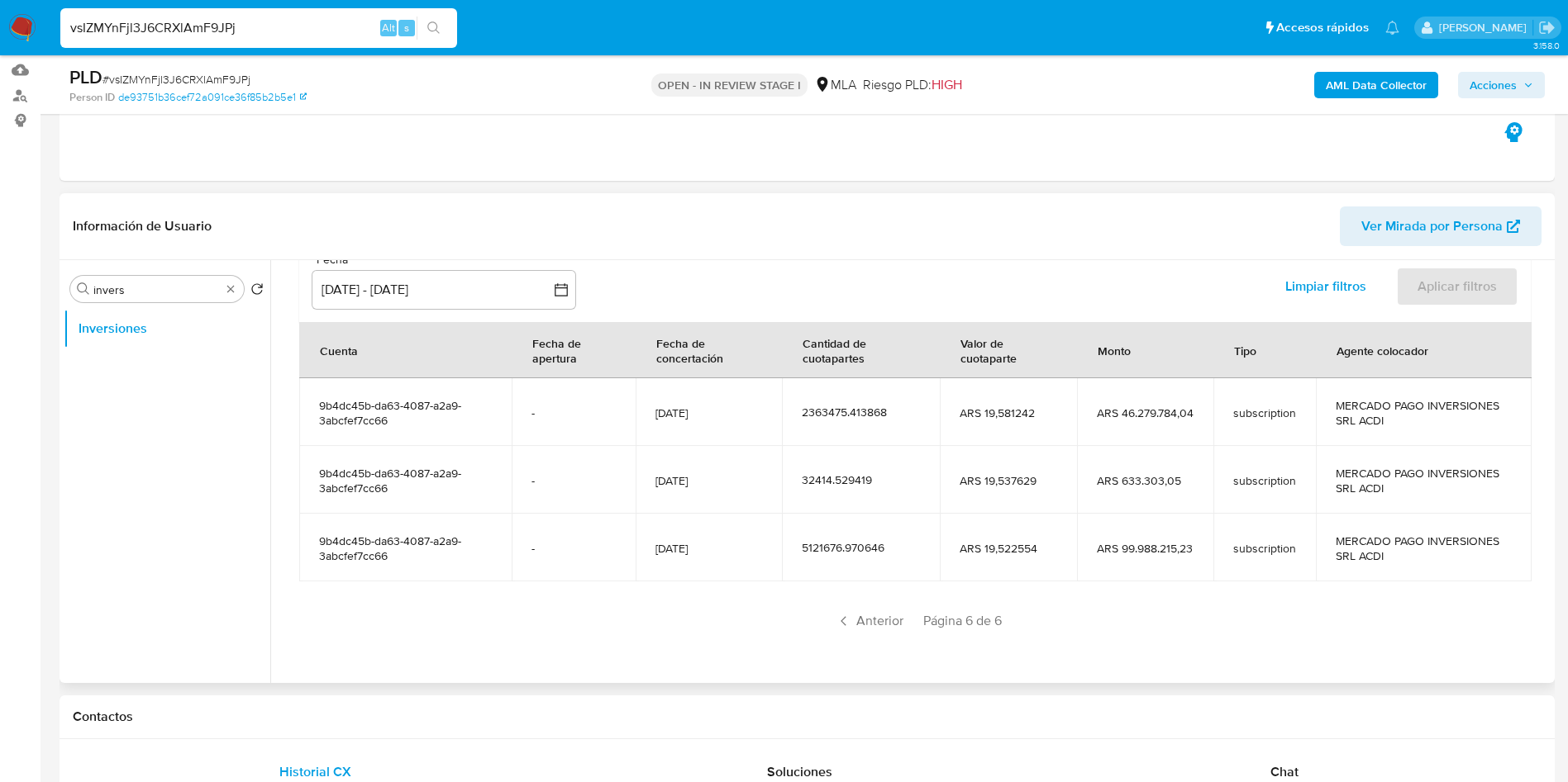
click at [802, 473] on div "5121676.970646" at bounding box center [860, 547] width 118 height 15
drag, startPoint x: 797, startPoint y: 551, endPoint x: 838, endPoint y: 554, distance: 41.1
click at [838, 473] on td "5121676.970646" at bounding box center [860, 548] width 158 height 67
drag, startPoint x: 1149, startPoint y: 493, endPoint x: 940, endPoint y: 538, distance: 213.8
click at [960, 473] on td "ARS 633.303,05" at bounding box center [1145, 480] width 137 height 67
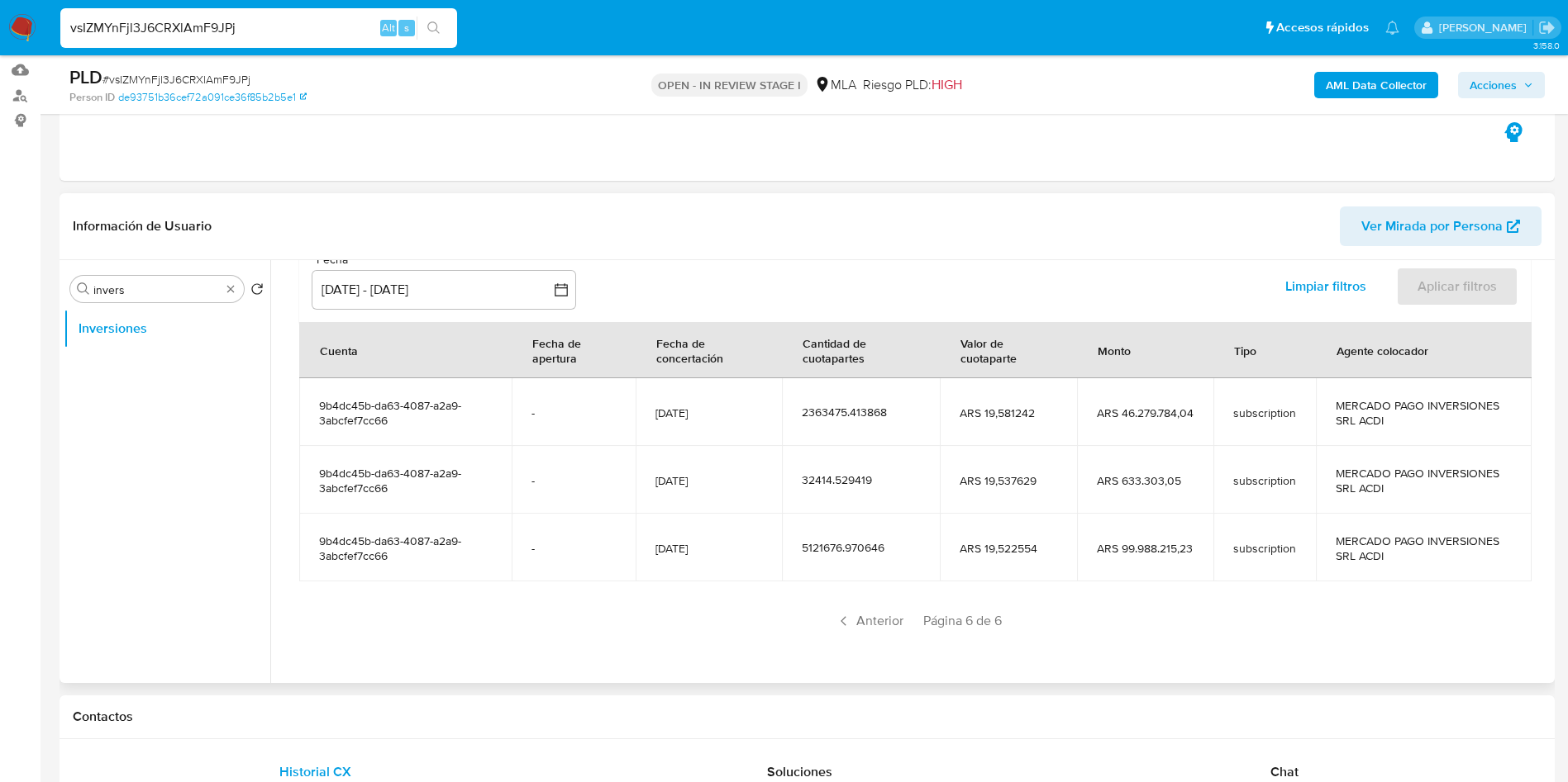
click at [808, 473] on div "5121676.970646" at bounding box center [860, 547] width 118 height 15
drag, startPoint x: 799, startPoint y: 550, endPoint x: 841, endPoint y: 543, distance: 42.6
click at [841, 473] on div "5121676.970646" at bounding box center [860, 547] width 118 height 15
drag, startPoint x: 976, startPoint y: 544, endPoint x: 1002, endPoint y: 550, distance: 26.7
click at [960, 473] on span "ARS 19,522554" at bounding box center [1007, 548] width 97 height 15
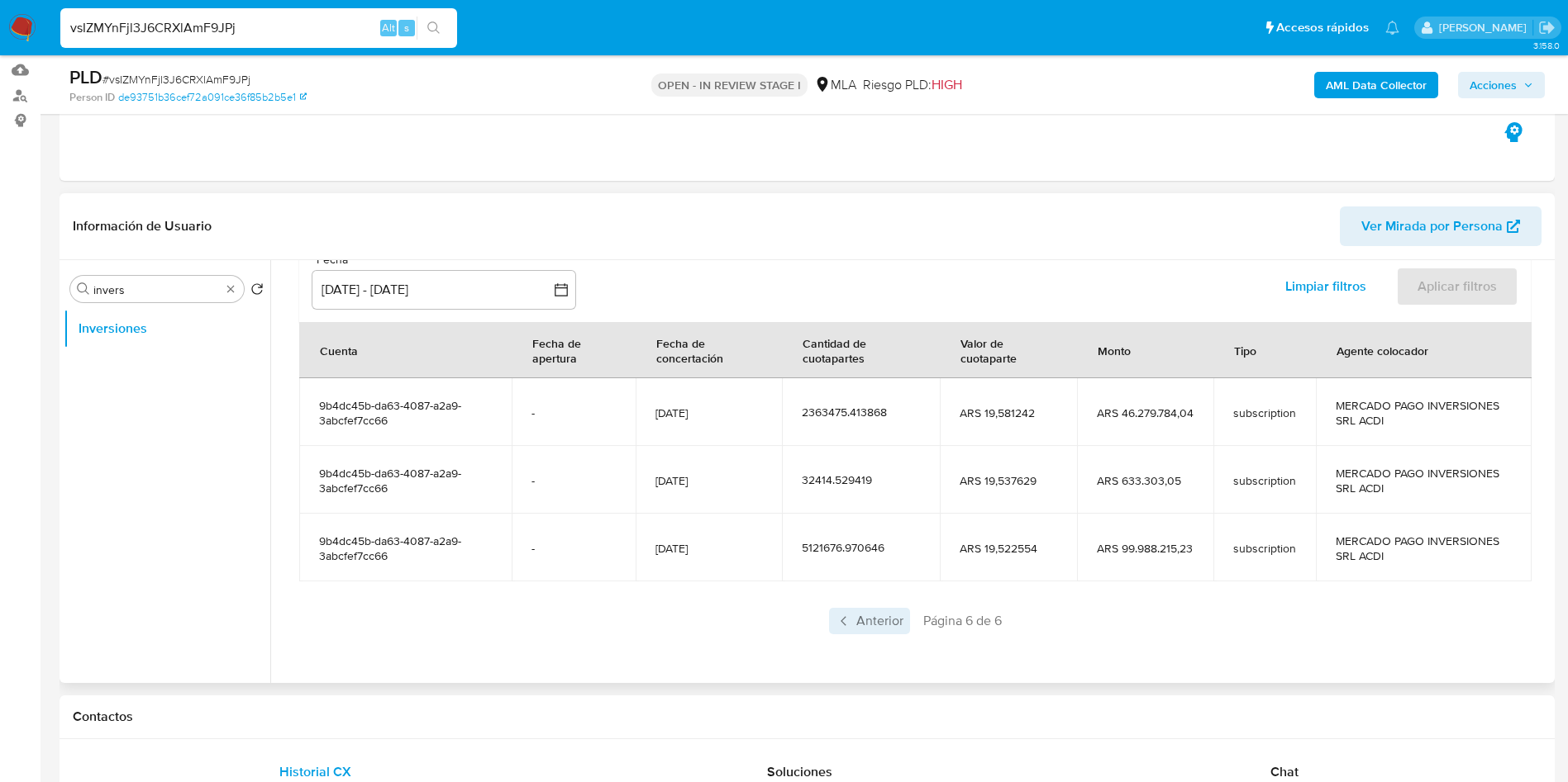
click at [870, 473] on span "Anterior" at bounding box center [869, 622] width 81 height 27
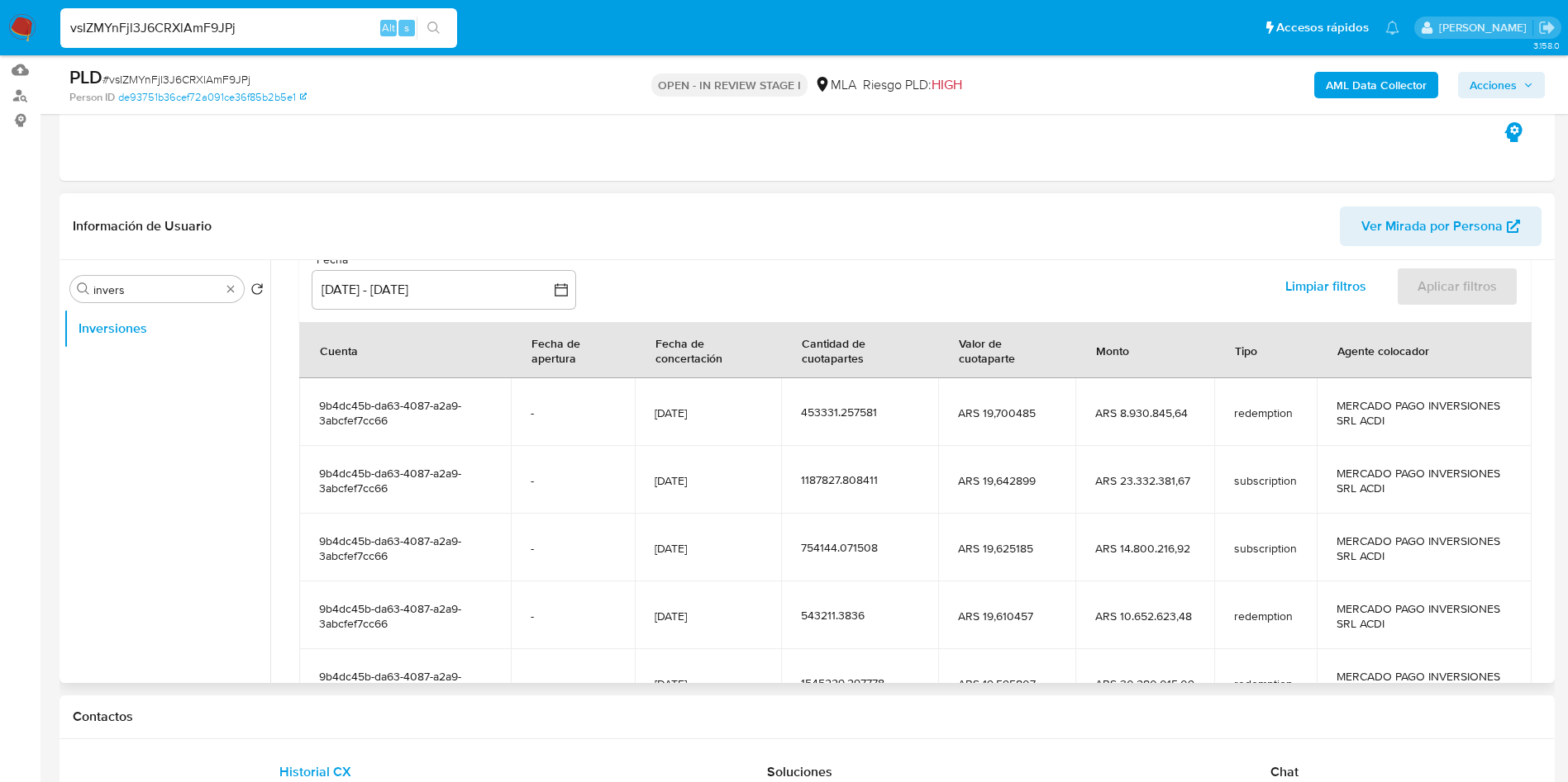
scroll to position [281, 0]
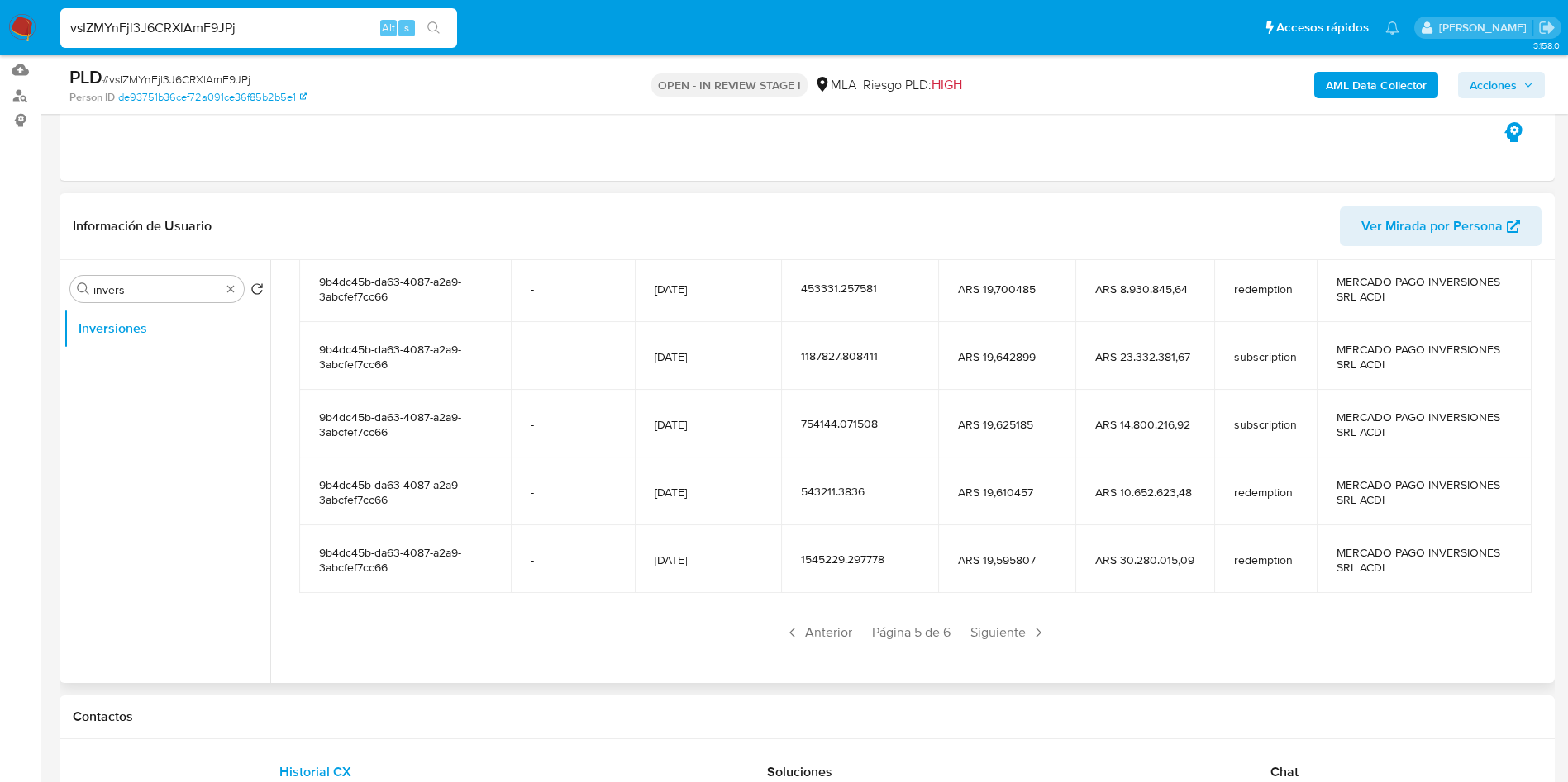
drag, startPoint x: 1224, startPoint y: 558, endPoint x: 1284, endPoint y: 560, distance: 60.0
click at [960, 473] on td "redemption" at bounding box center [1266, 559] width 103 height 67
click at [960, 473] on span "Siguiente" at bounding box center [1007, 633] width 90 height 27
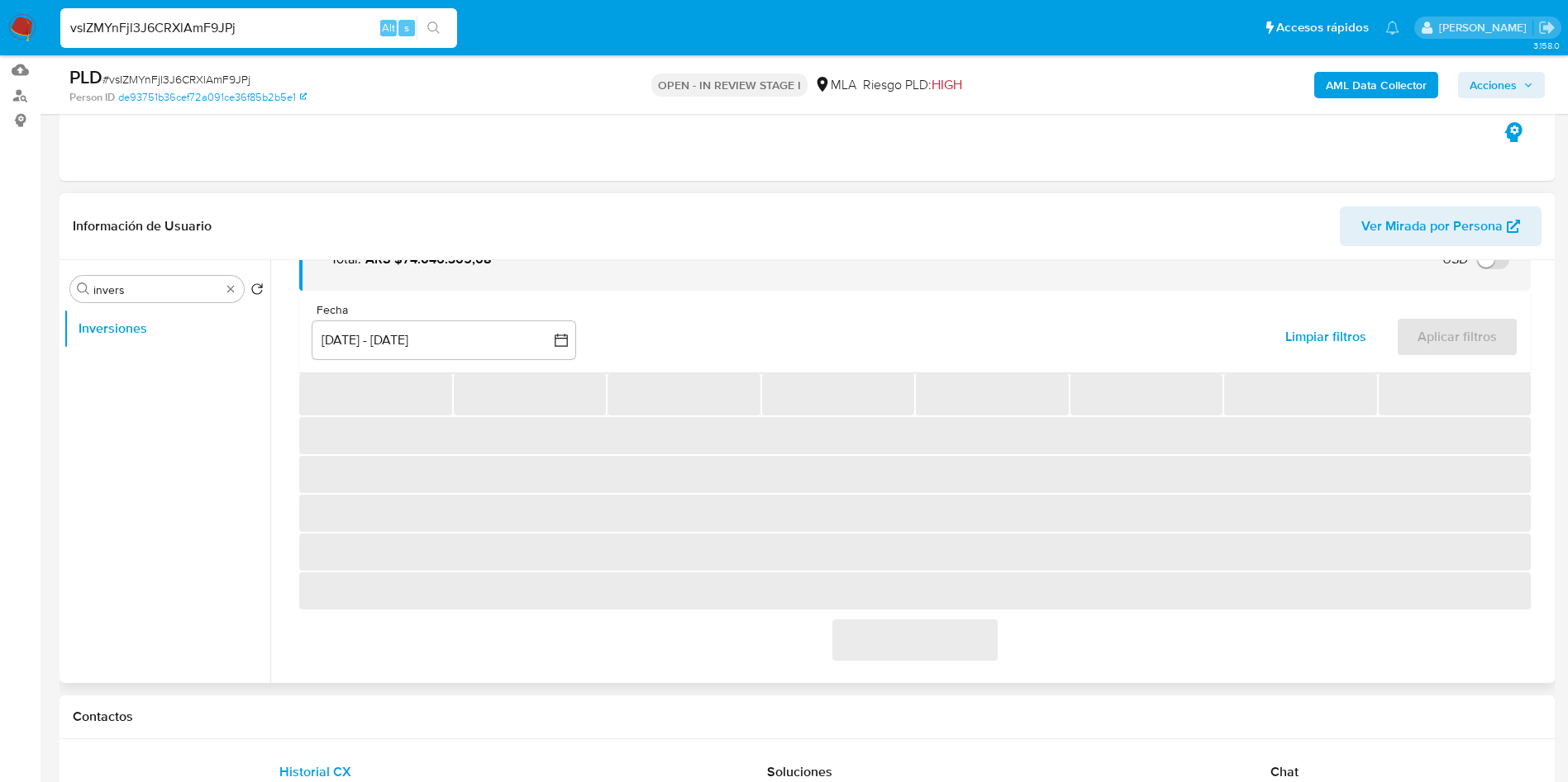
scroll to position [157, 0]
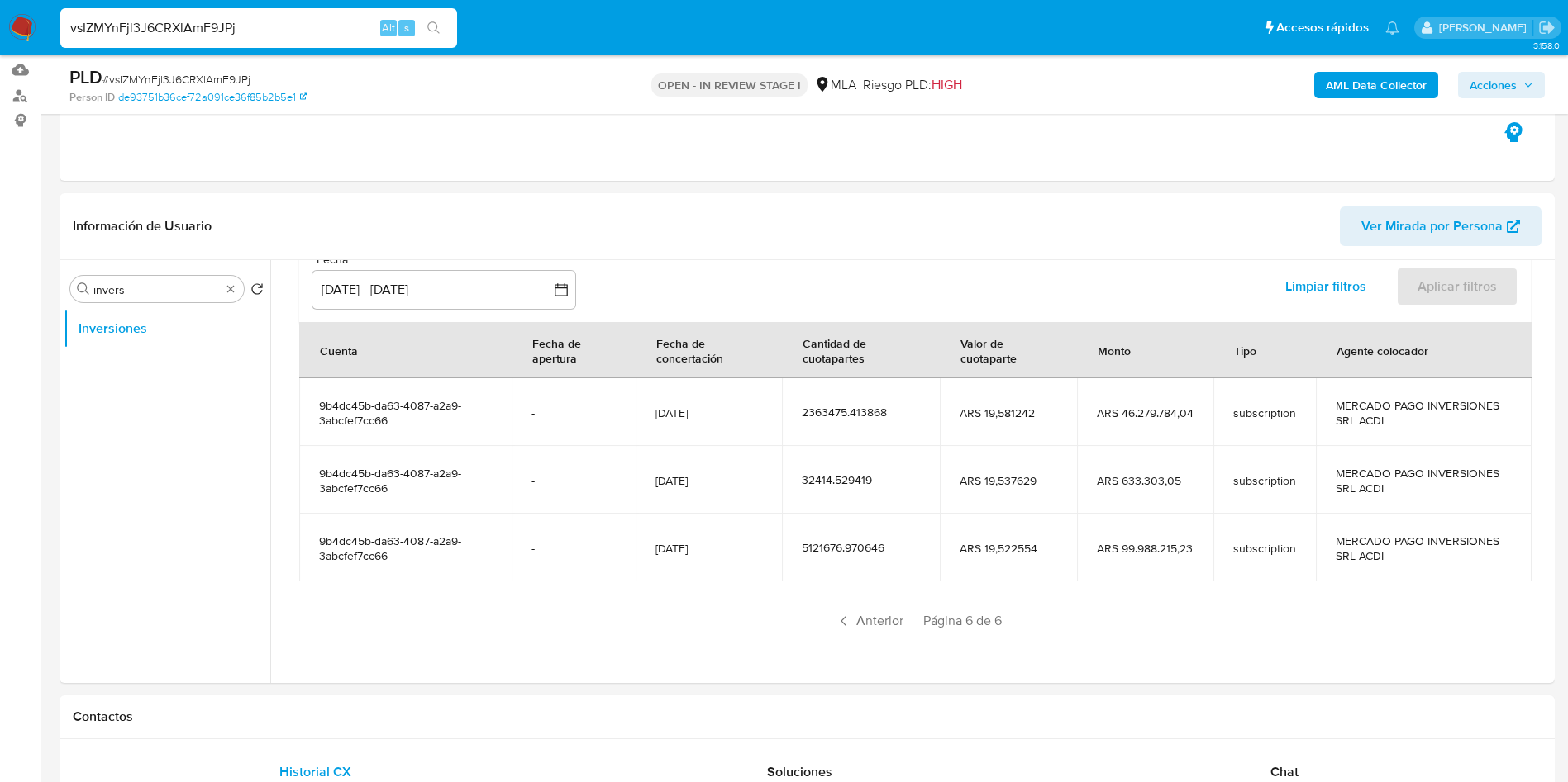
drag, startPoint x: 1117, startPoint y: 545, endPoint x: 1172, endPoint y: 549, distance: 55.1
click at [960, 473] on span "ARS 99.988.215,23" at bounding box center [1144, 548] width 97 height 15
drag, startPoint x: 394, startPoint y: 488, endPoint x: 304, endPoint y: 472, distance: 91.4
click at [304, 472] on td "9b4dc45b-da63-4087-a2a9-3abcfef7cc66" at bounding box center [404, 480] width 212 height 67
click at [161, 286] on input "invers" at bounding box center [156, 290] width 127 height 15
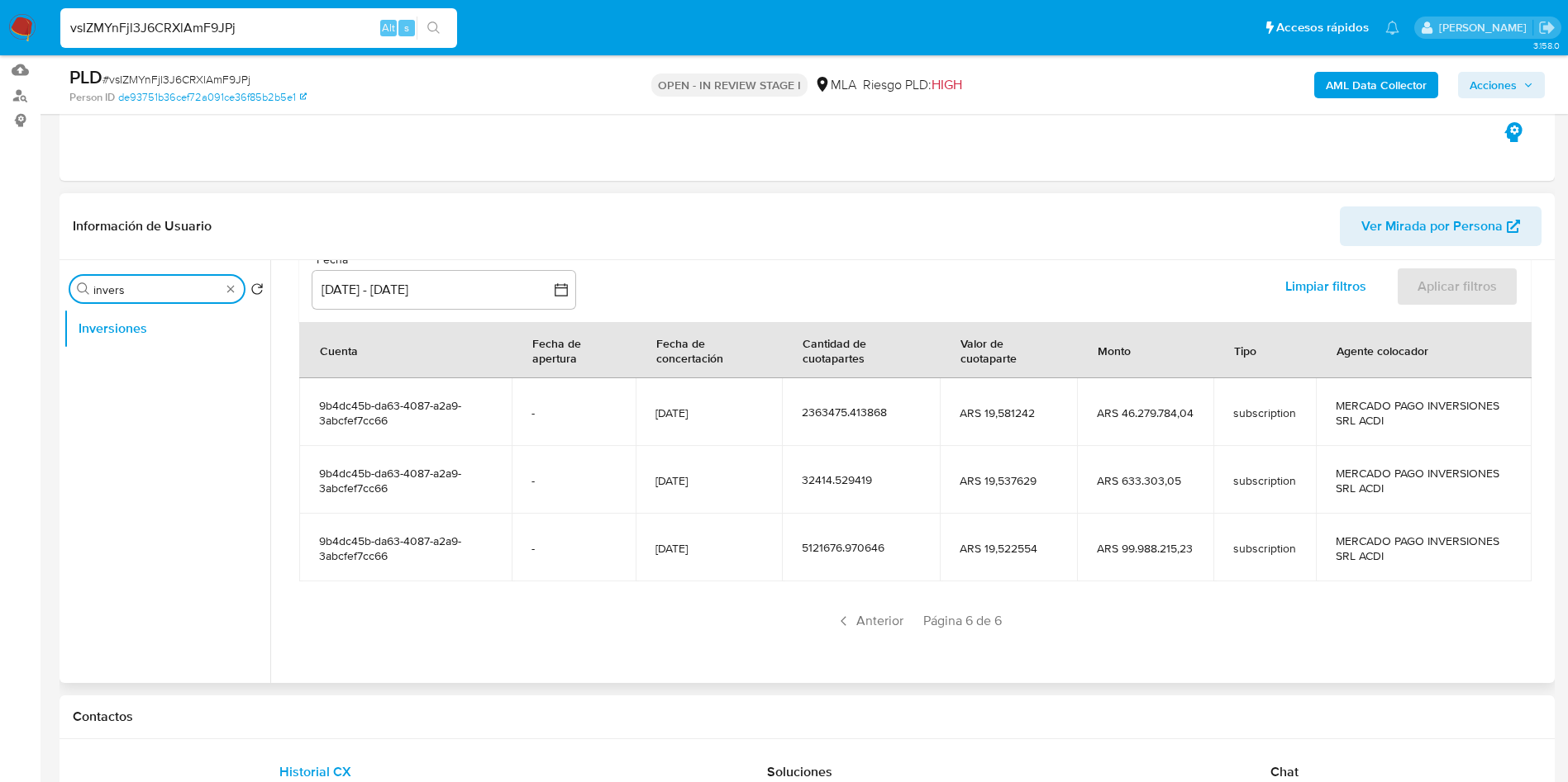
click at [161, 285] on input "invers" at bounding box center [156, 290] width 127 height 15
type input "kyc"
click at [122, 318] on button "KYC" at bounding box center [161, 328] width 193 height 40
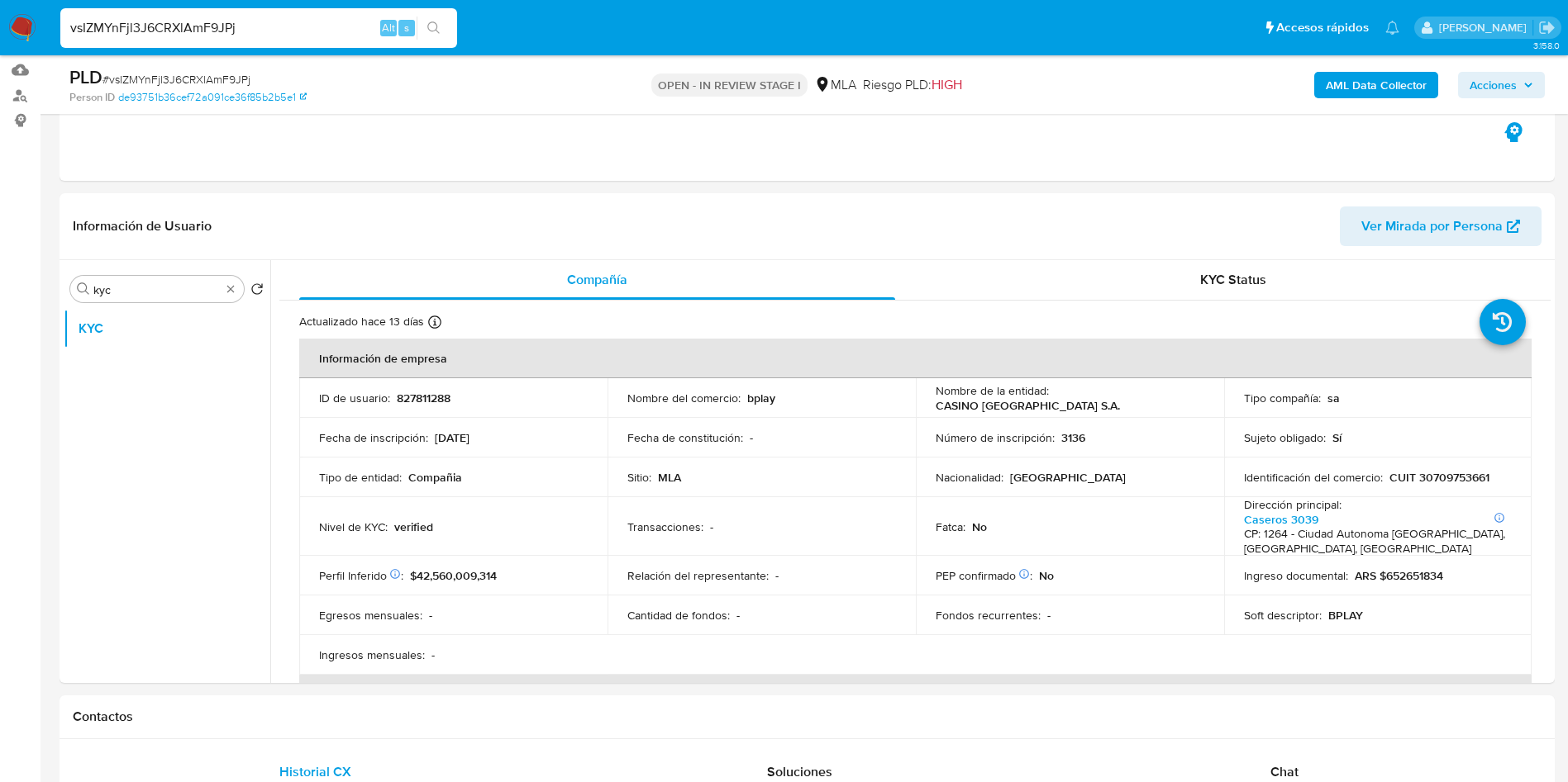
click at [960, 81] on b "AML Data Collector" at bounding box center [1376, 85] width 101 height 27
click at [176, 287] on input "kyc" at bounding box center [156, 290] width 127 height 15
click at [176, 286] on input "a" at bounding box center [156, 290] width 127 height 15
type input "arc"
click at [155, 366] on button "Archivos adjuntos" at bounding box center [161, 368] width 193 height 40
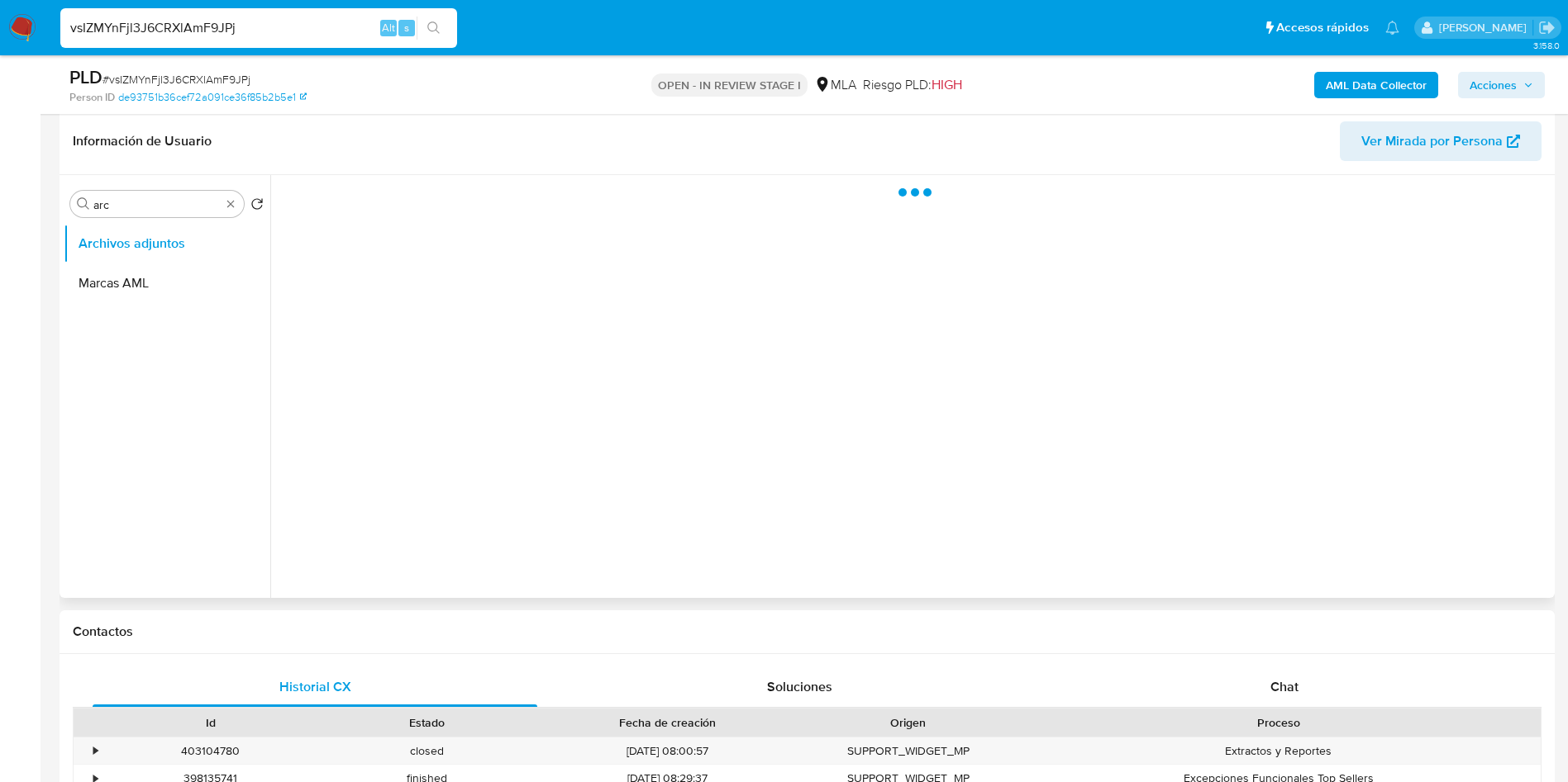
scroll to position [293, 0]
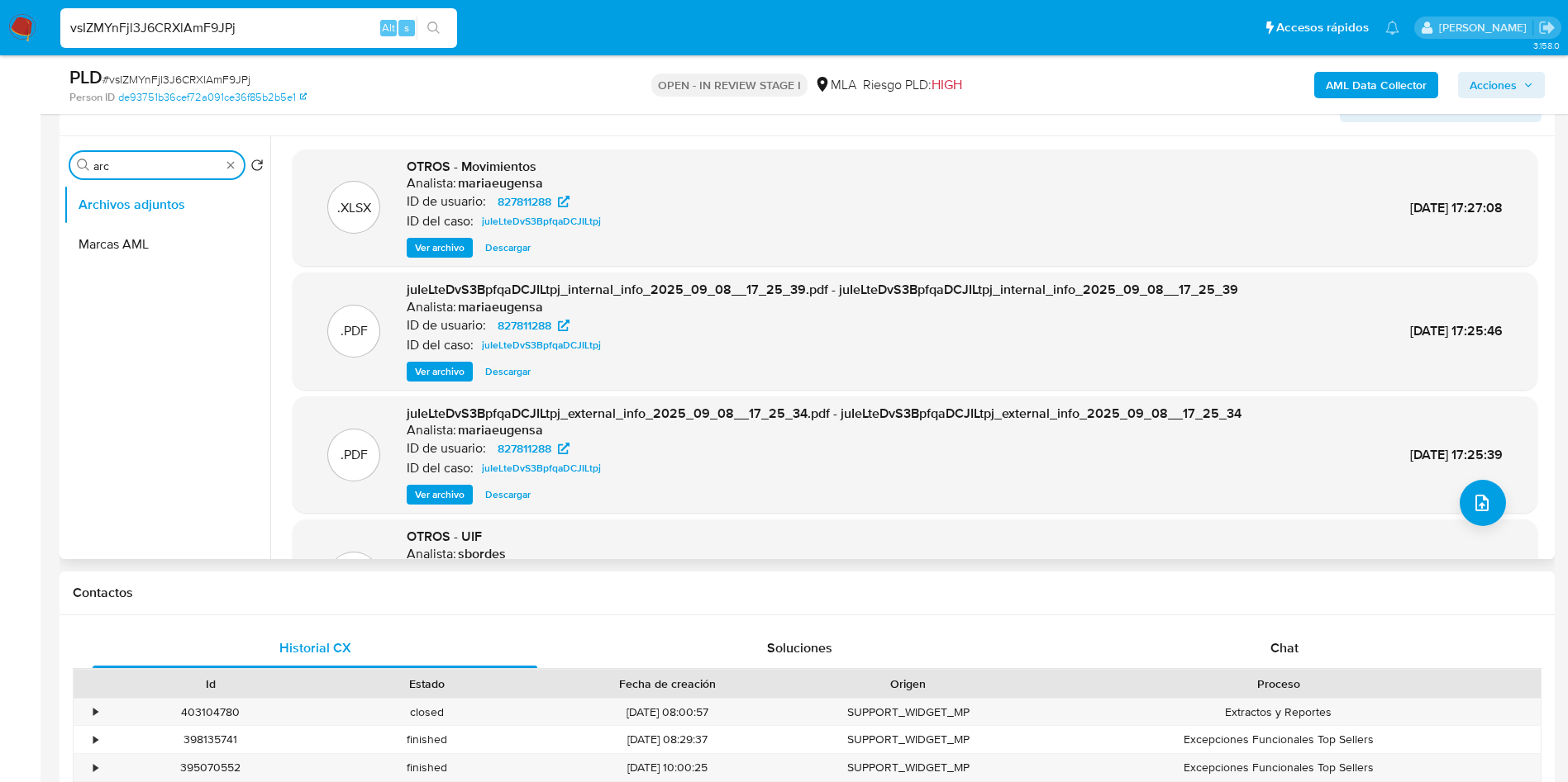
click at [141, 164] on input "arc" at bounding box center [156, 166] width 127 height 15
click at [141, 163] on input "arc" at bounding box center [156, 166] width 127 height 15
type input "kyc"
click at [141, 163] on input "kyc" at bounding box center [156, 166] width 127 height 15
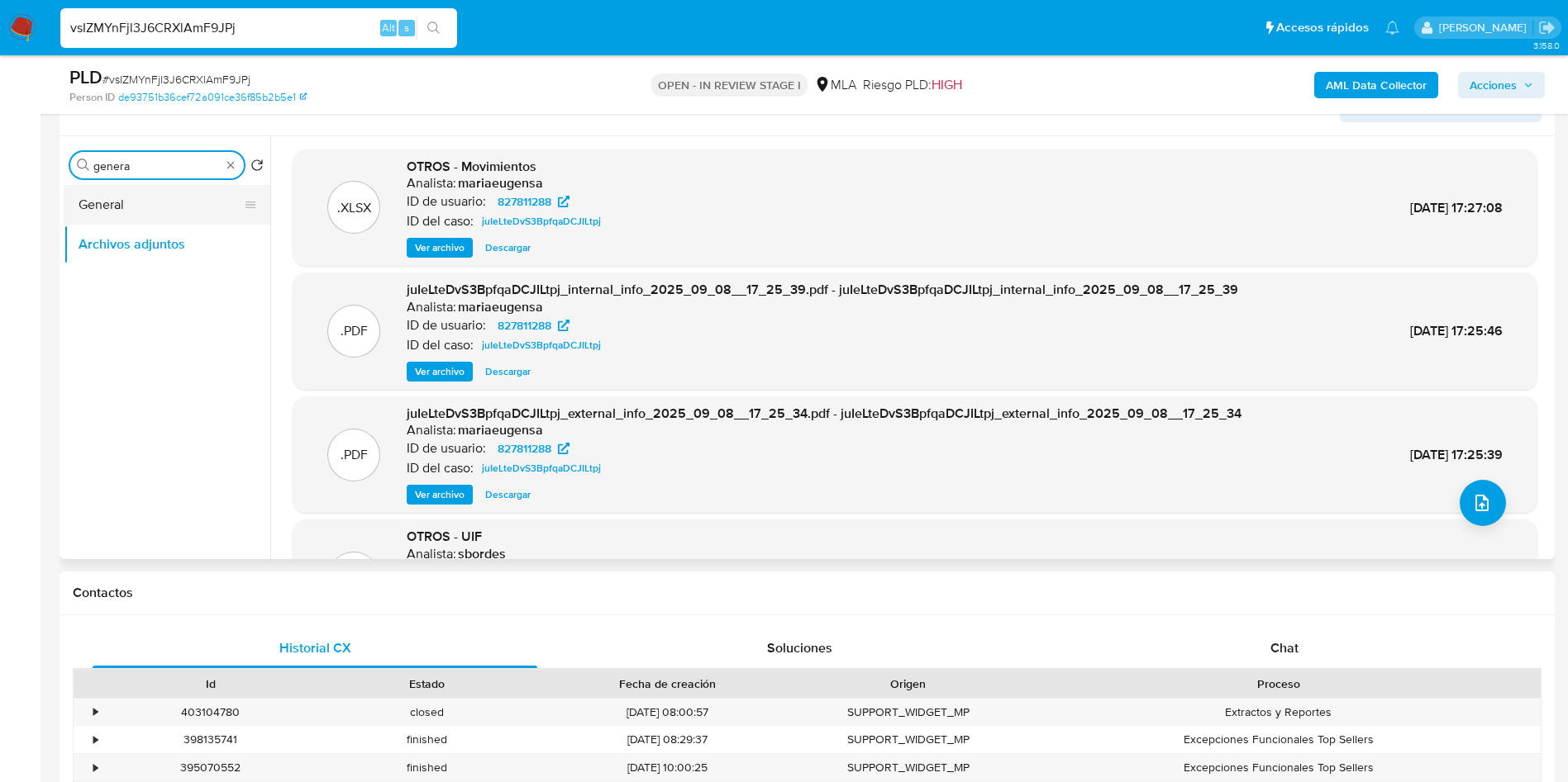
type input "genera"
drag, startPoint x: 131, startPoint y: 206, endPoint x: 159, endPoint y: 55, distance: 153.6
click at [132, 197] on button "General" at bounding box center [167, 205] width 207 height 40
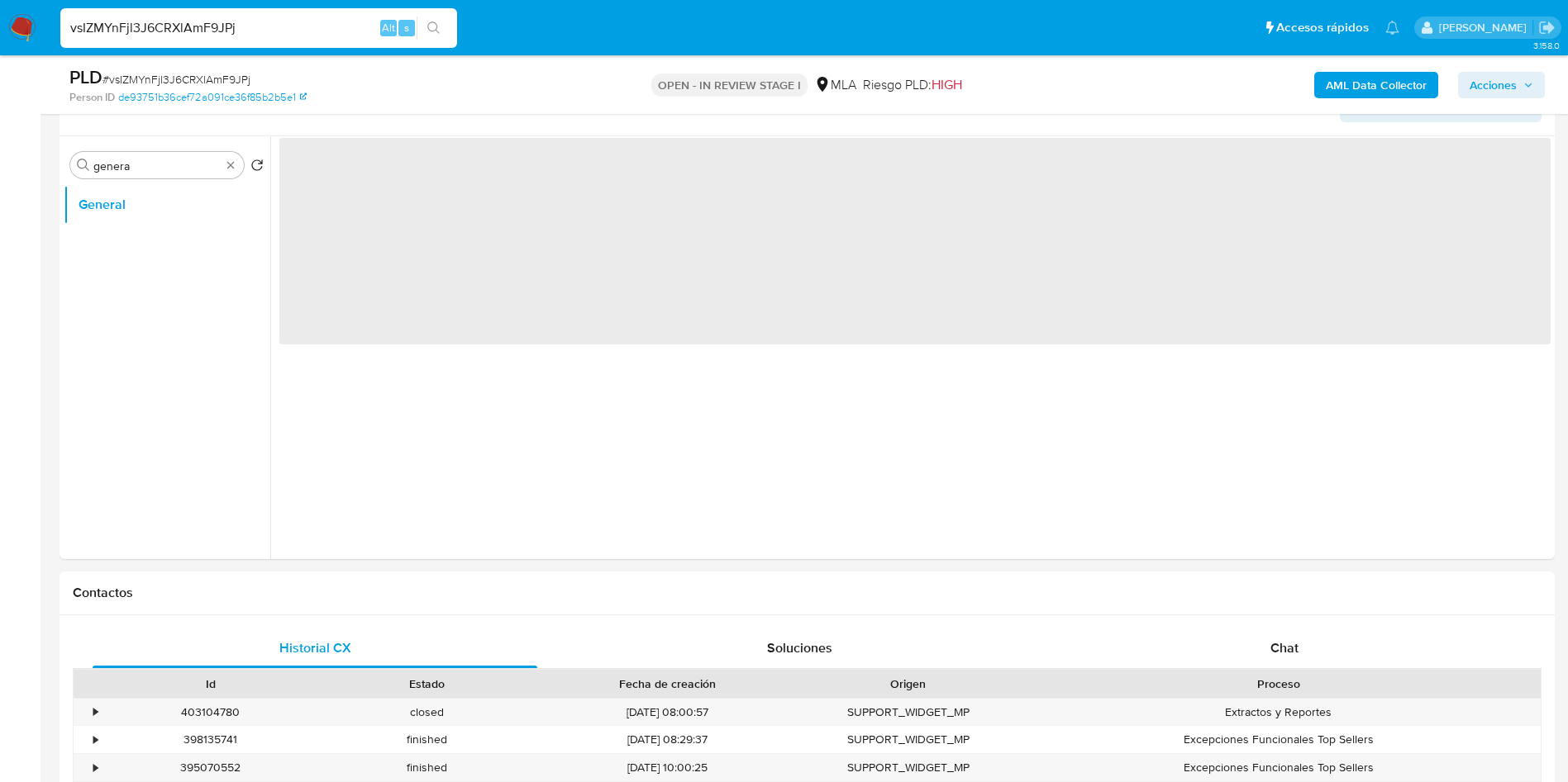
click at [160, 35] on input "vsIZMYnFjl3J6CRXlAmF9JPj" at bounding box center [258, 28] width 396 height 21
paste input "7ret2ro6n0zVFvsyp60Nb7sk"
type input "7ret2ro6n0zVFvsyp60Nb7sk"
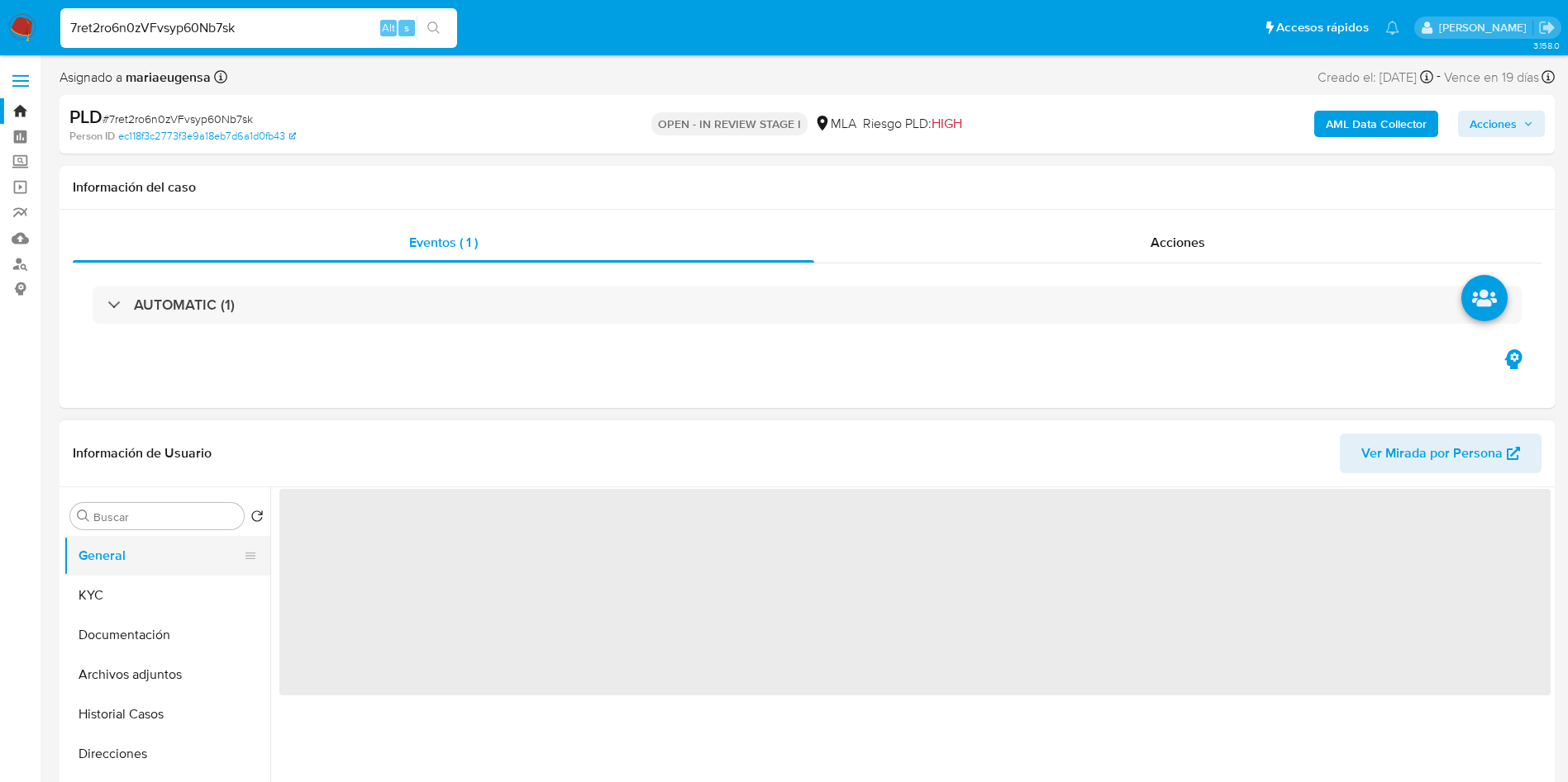
click at [202, 473] on button "General" at bounding box center [161, 556] width 193 height 40
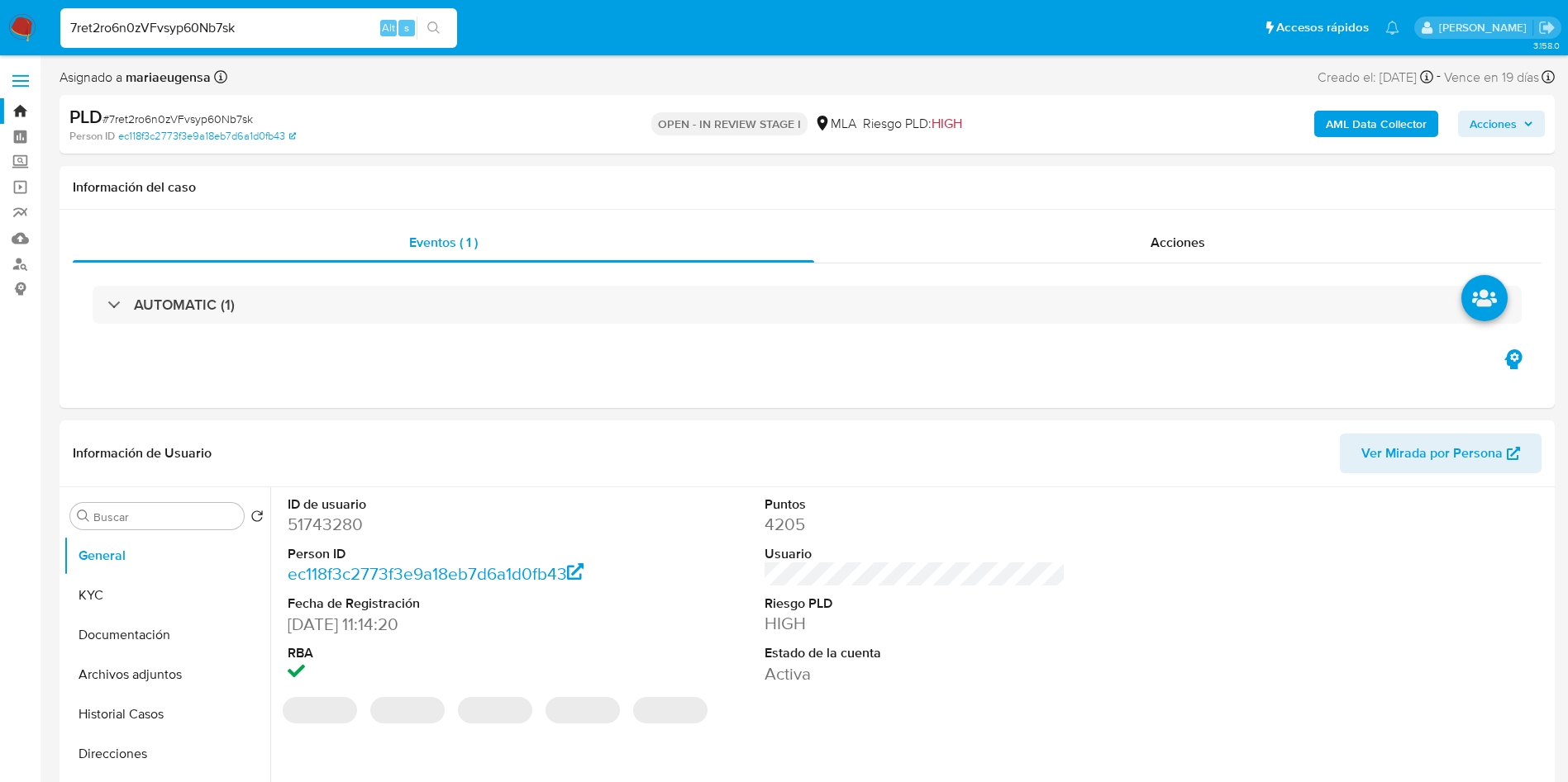
select select "10"
click at [323, 473] on dd "51743280" at bounding box center [438, 525] width 302 height 23
copy dd "51743280"
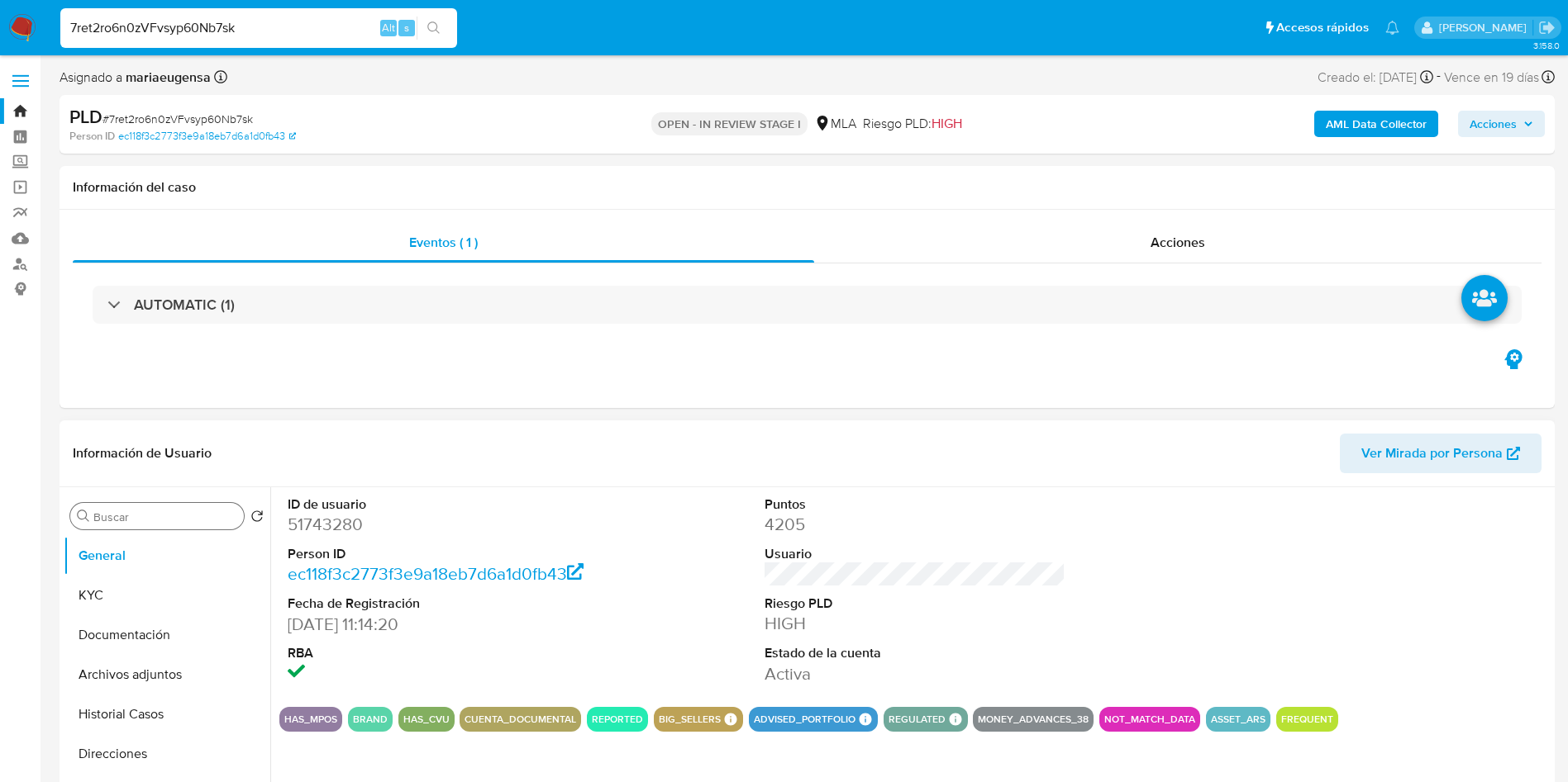
click at [129, 473] on input "Buscar" at bounding box center [165, 517] width 144 height 15
click at [152, 473] on input "inver" at bounding box center [156, 517] width 127 height 15
type input "his"
click at [161, 473] on button "Historial Casos" at bounding box center [161, 595] width 193 height 40
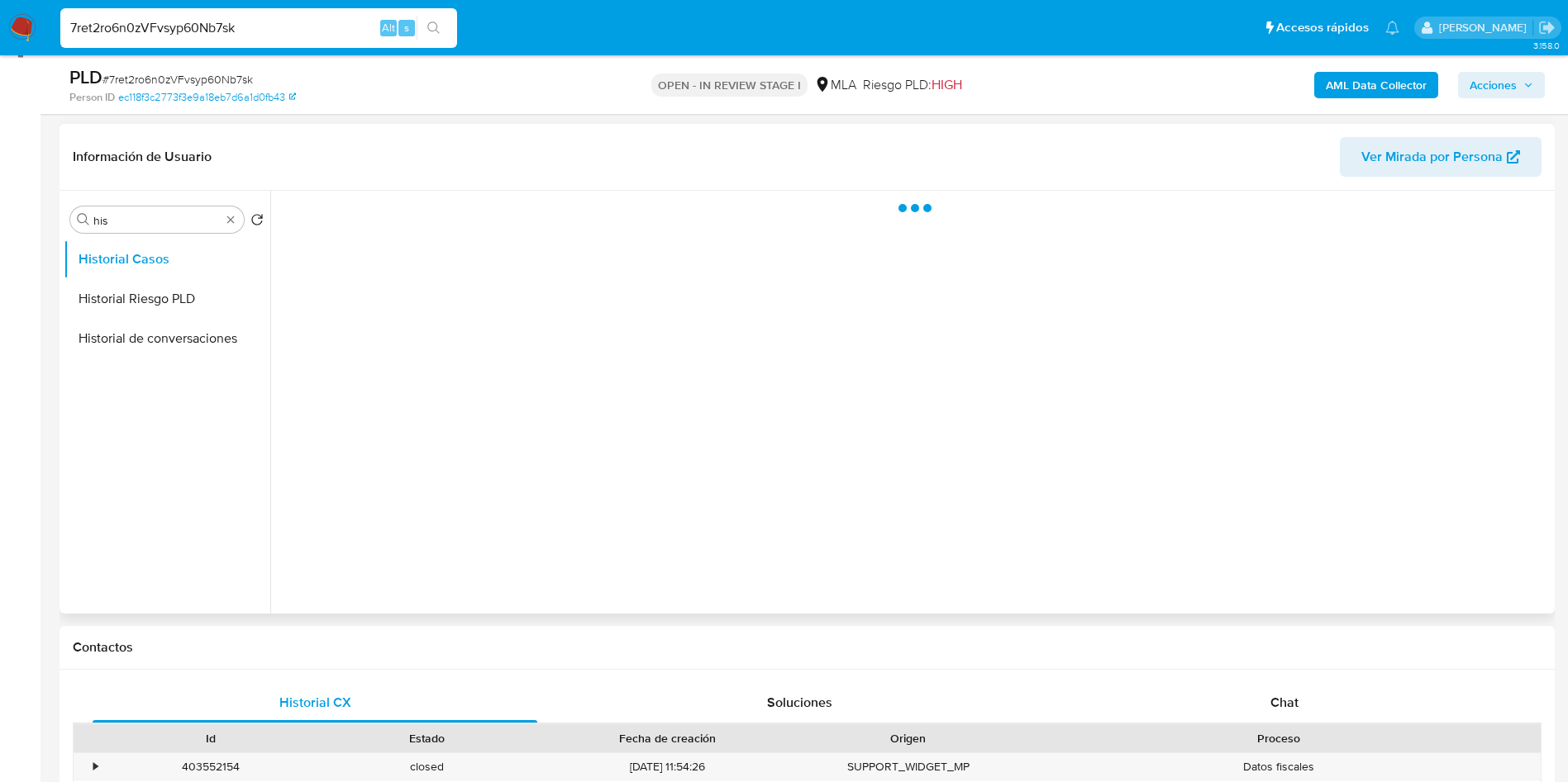
scroll to position [248, 0]
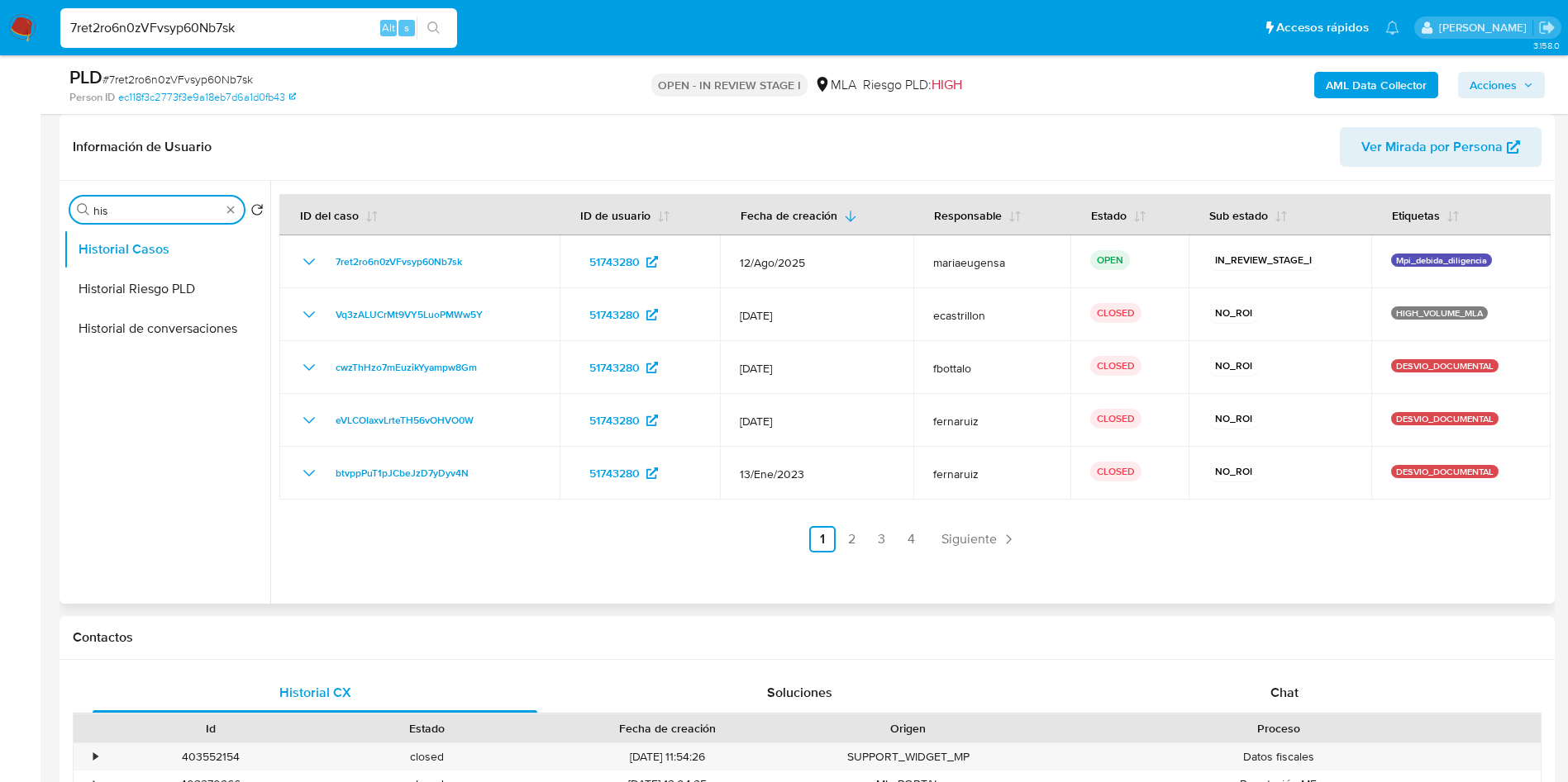
click at [187, 209] on input "his" at bounding box center [156, 210] width 127 height 15
click at [187, 208] on input "his" at bounding box center [156, 210] width 127 height 15
type input "k"
click at [172, 285] on button "Inversiones" at bounding box center [161, 289] width 193 height 40
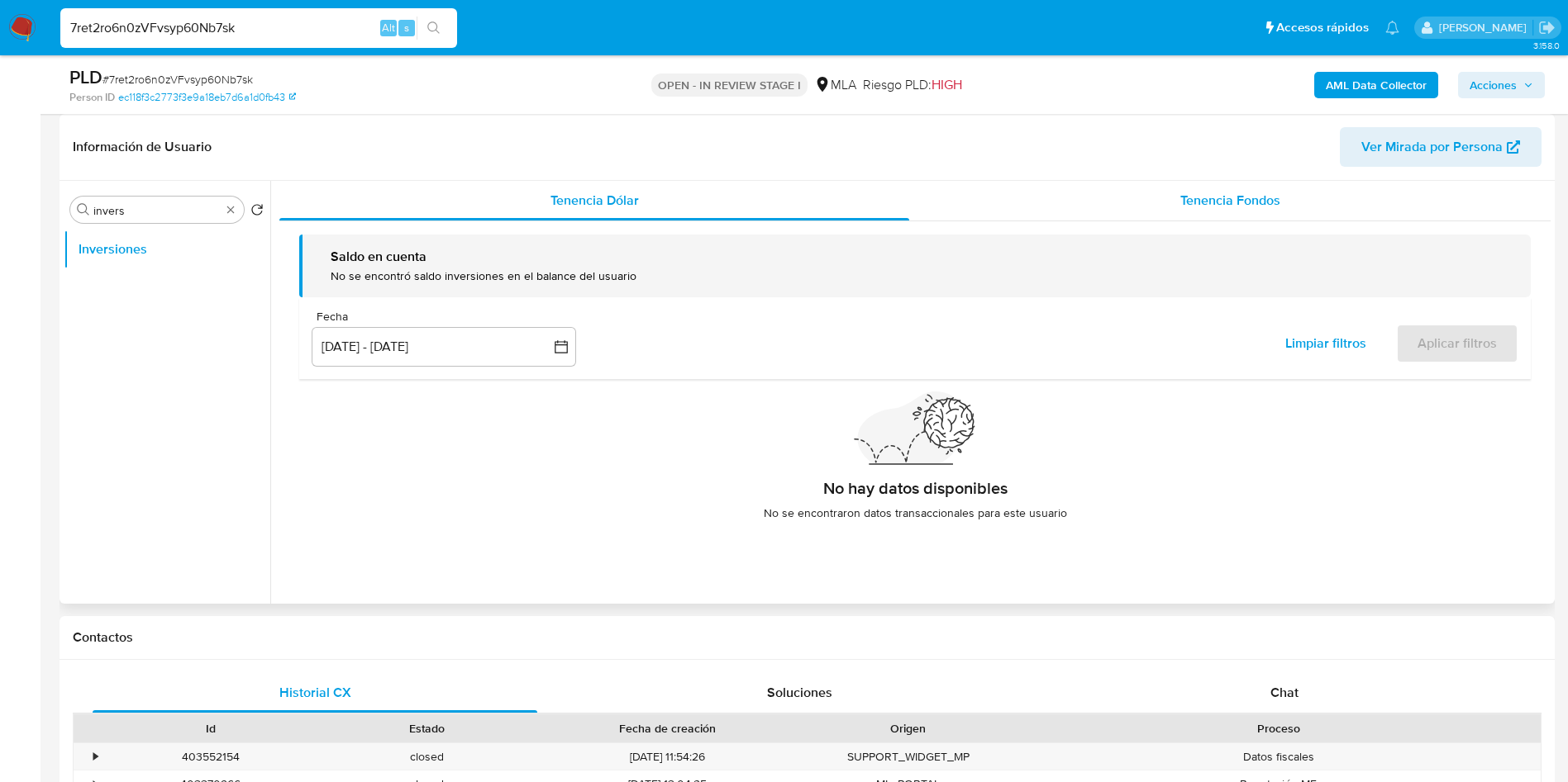
click at [960, 195] on div "Tenencia Fondos" at bounding box center [1229, 200] width 641 height 40
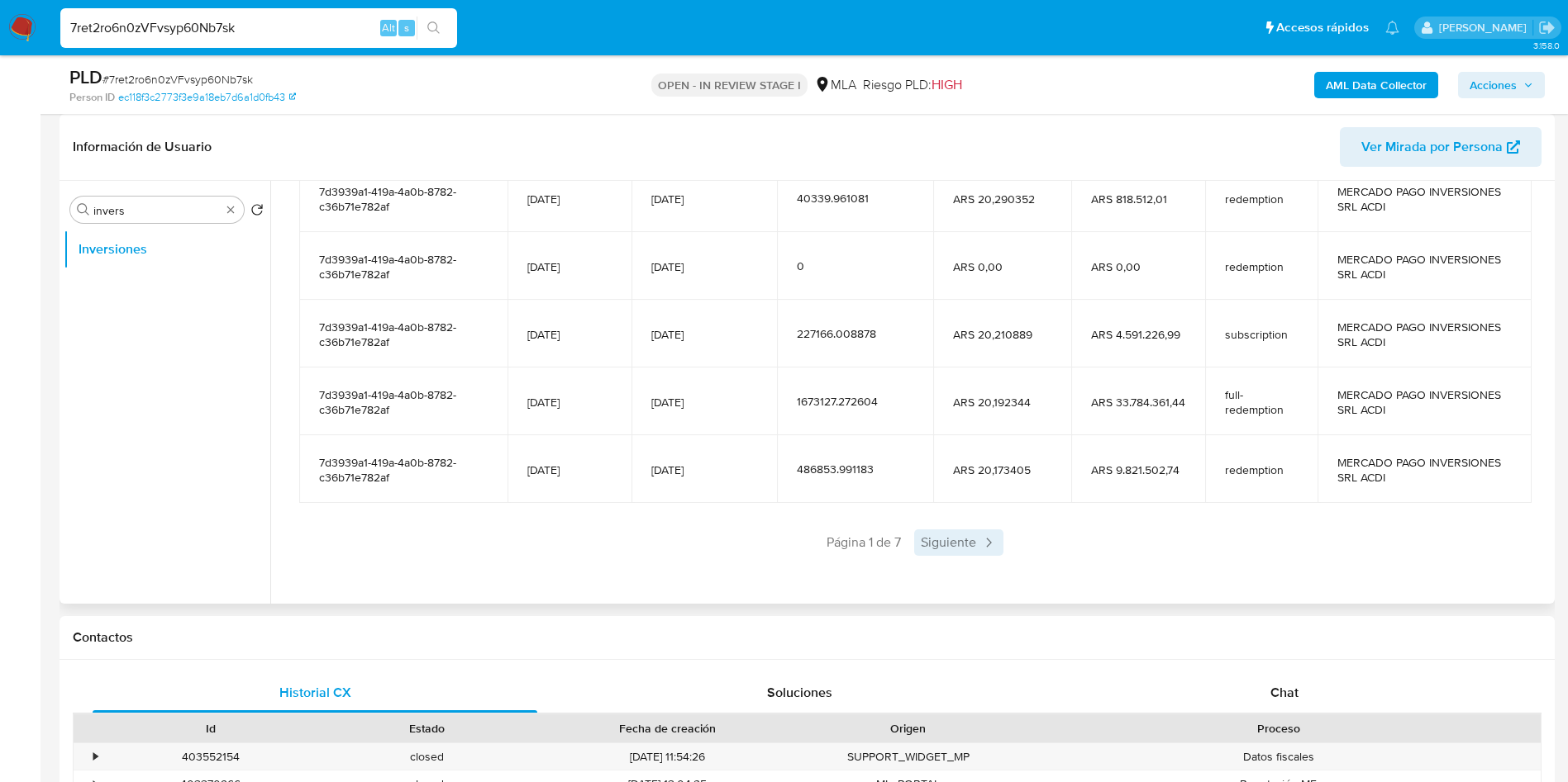
click at [958, 473] on span "Siguiente" at bounding box center [959, 543] width 90 height 27
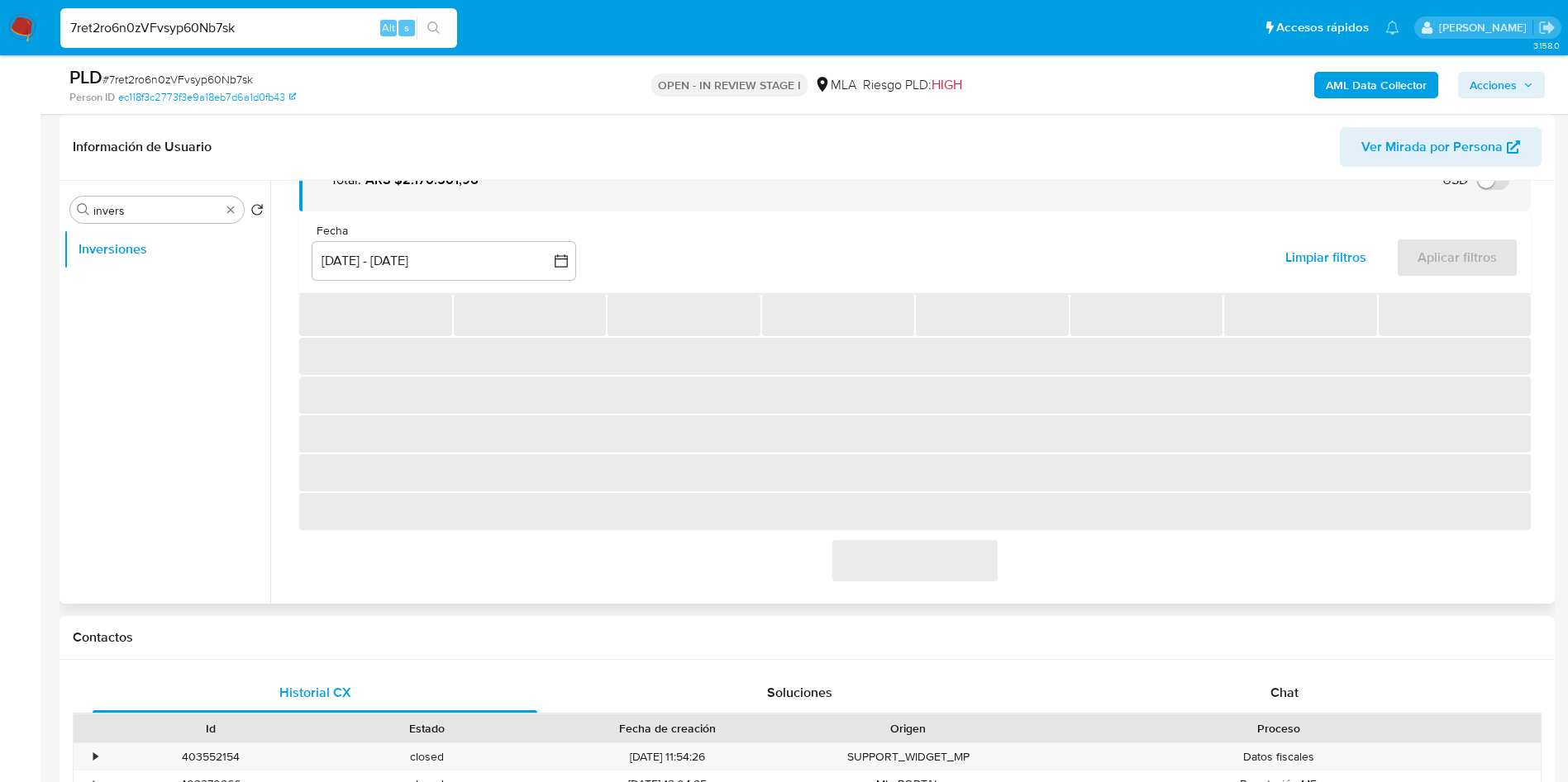
scroll to position [292, 0]
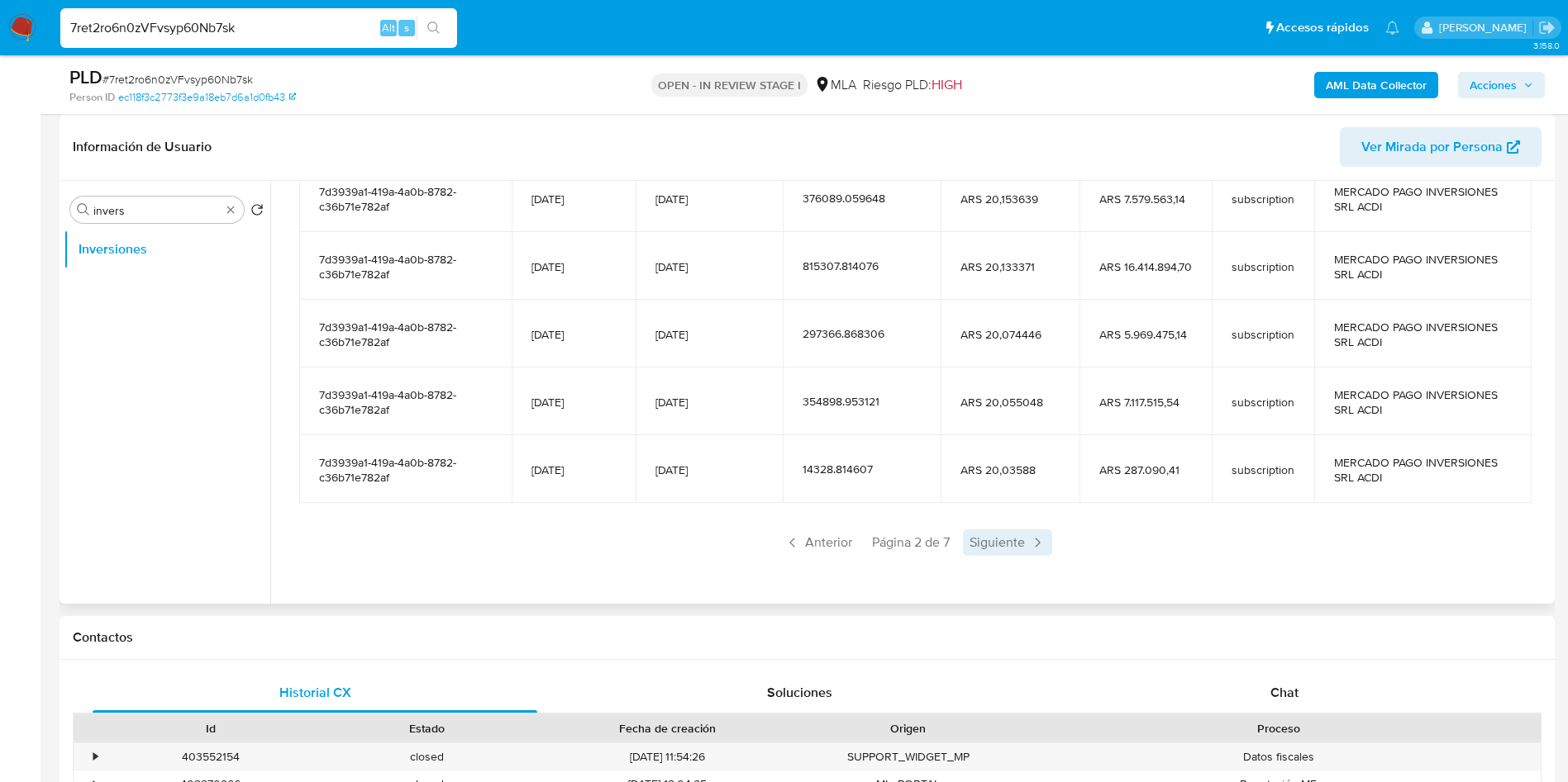
click at [960, 473] on span "Siguiente" at bounding box center [1007, 543] width 90 height 27
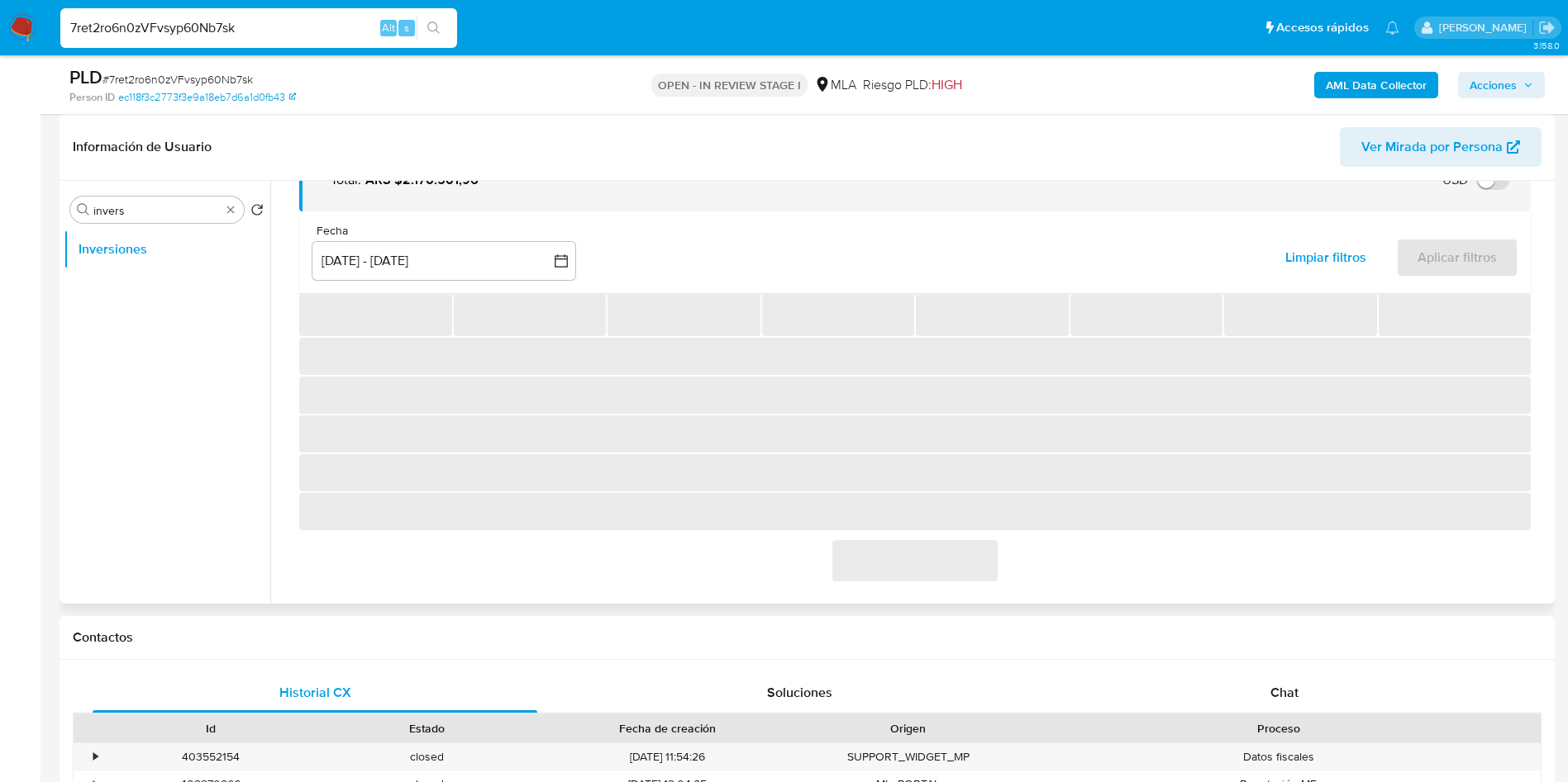
scroll to position [90, 0]
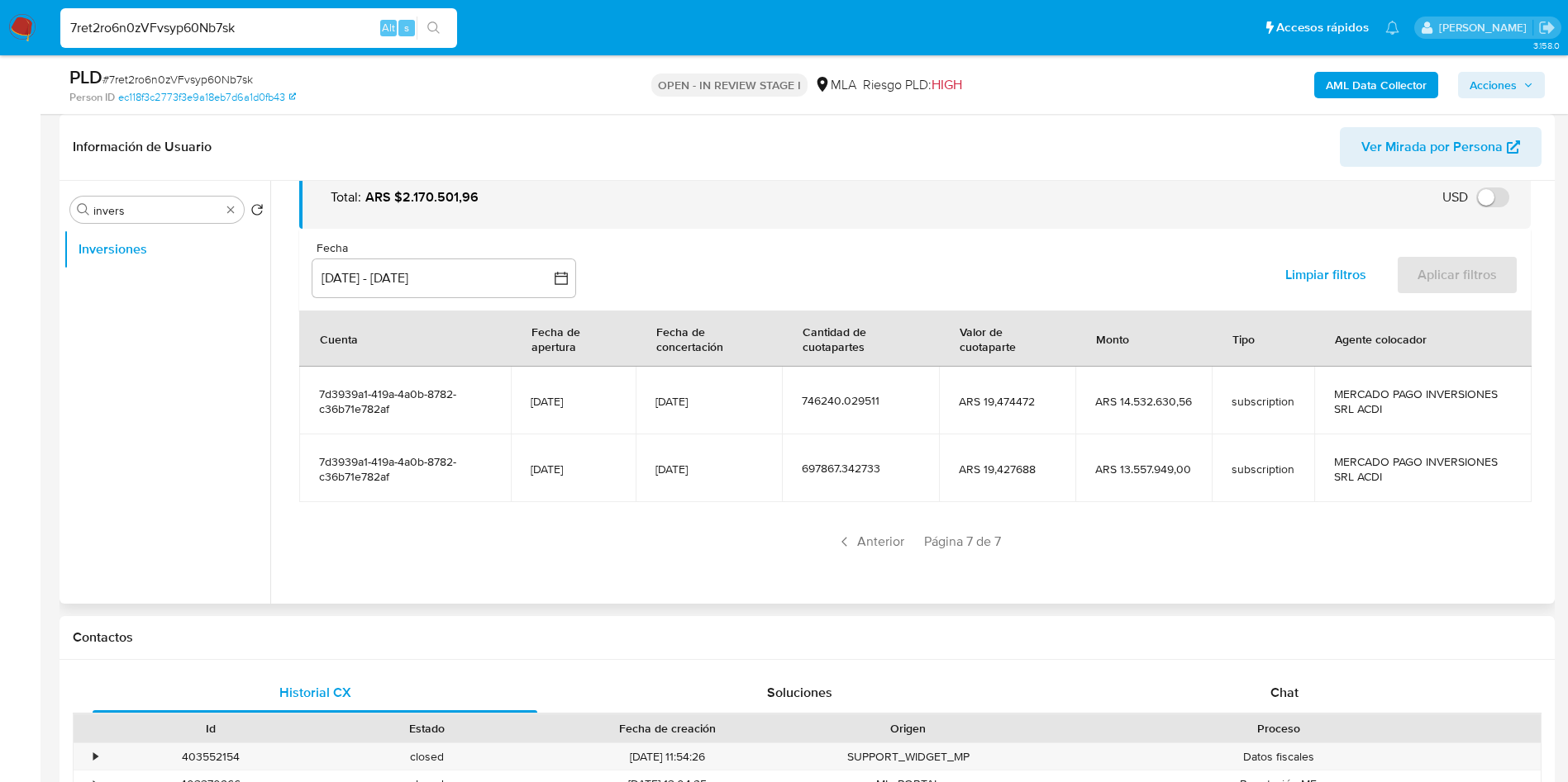
drag, startPoint x: 658, startPoint y: 476, endPoint x: 746, endPoint y: 481, distance: 88.1
click at [746, 473] on td "[DATE]" at bounding box center [710, 468] width 147 height 67
drag, startPoint x: 711, startPoint y: 506, endPoint x: 590, endPoint y: 481, distance: 123.6
click at [710, 473] on section "Cuenta Fecha de apertura Fecha de concertación Cantidad de cuotapartes Valor de…" at bounding box center [914, 433] width 1231 height 245
drag, startPoint x: 525, startPoint y: 466, endPoint x: 734, endPoint y: 478, distance: 209.3
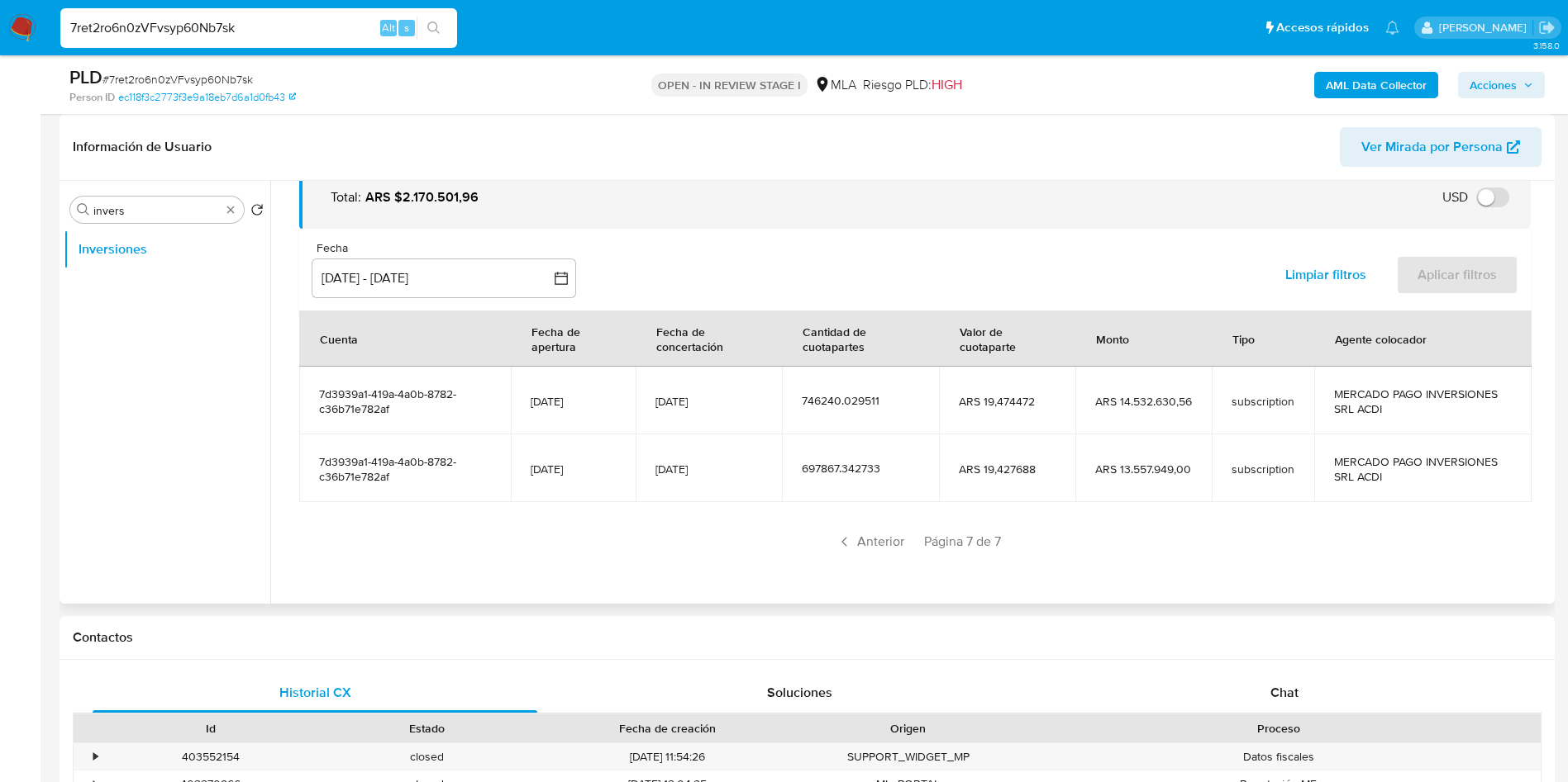
click at [734, 473] on tr "7d3939a1-419a-4a0b-8782-c36b71e782af 14/07/2025 25/07/2025 697867.342733 ARS 19…" at bounding box center [914, 468] width 1232 height 67
click at [740, 473] on td "[DATE]" at bounding box center [710, 468] width 147 height 67
drag, startPoint x: 650, startPoint y: 466, endPoint x: 737, endPoint y: 474, distance: 87.4
click at [737, 473] on td "[DATE]" at bounding box center [710, 468] width 147 height 67
drag, startPoint x: 412, startPoint y: 484, endPoint x: 318, endPoint y: 461, distance: 96.8
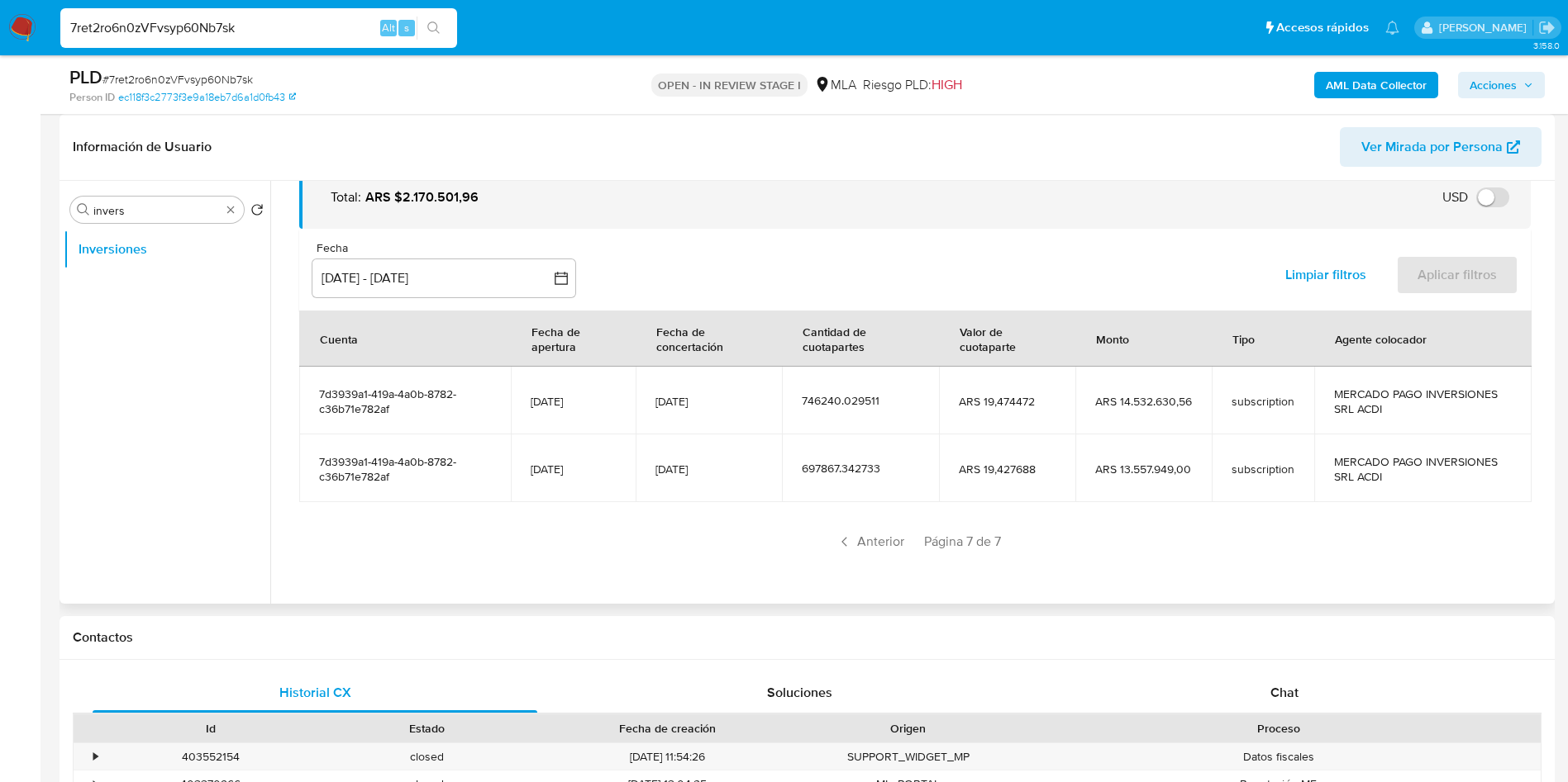
click at [318, 461] on td "7d3939a1-419a-4a0b-8782-c36b71e782af" at bounding box center [404, 468] width 212 height 67
drag, startPoint x: 573, startPoint y: 466, endPoint x: 639, endPoint y: 473, distance: 66.4
click at [639, 473] on tr "7d3939a1-419a-4a0b-8782-c36b71e782af 14/07/2025 25/07/2025 697867.342733 ARS 19…" at bounding box center [914, 468] width 1232 height 67
drag, startPoint x: 614, startPoint y: 489, endPoint x: 632, endPoint y: 467, distance: 28.4
click at [615, 473] on td "[DATE]" at bounding box center [573, 468] width 125 height 67
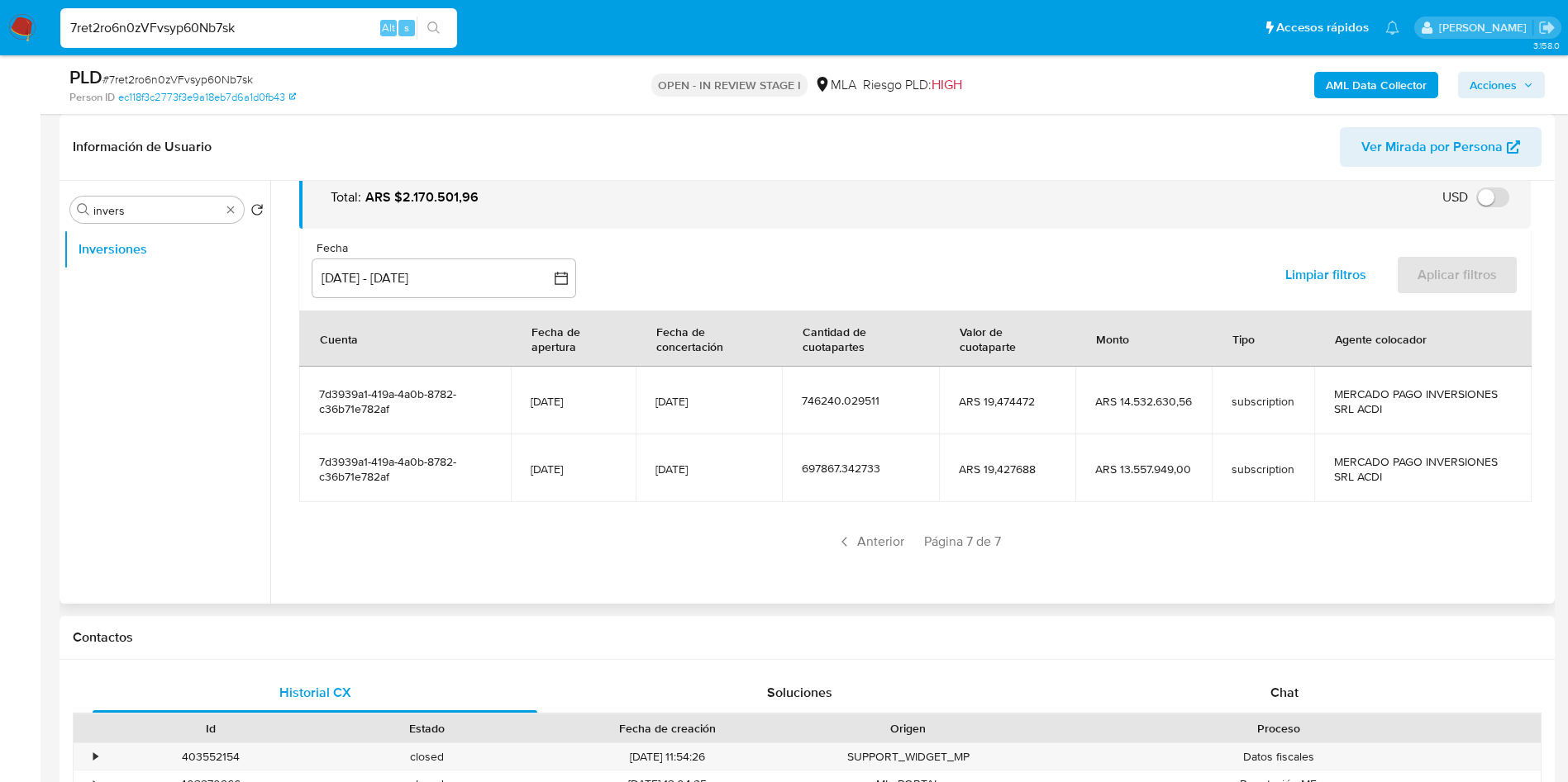
click at [614, 465] on span "[DATE]" at bounding box center [573, 469] width 85 height 15
drag, startPoint x: 561, startPoint y: 463, endPoint x: 526, endPoint y: 461, distance: 35.1
click at [526, 461] on td "[DATE]" at bounding box center [573, 468] width 125 height 67
click at [181, 221] on div "Buscar invers" at bounding box center [157, 210] width 174 height 27
drag, startPoint x: 181, startPoint y: 221, endPoint x: 186, endPoint y: 207, distance: 14.9
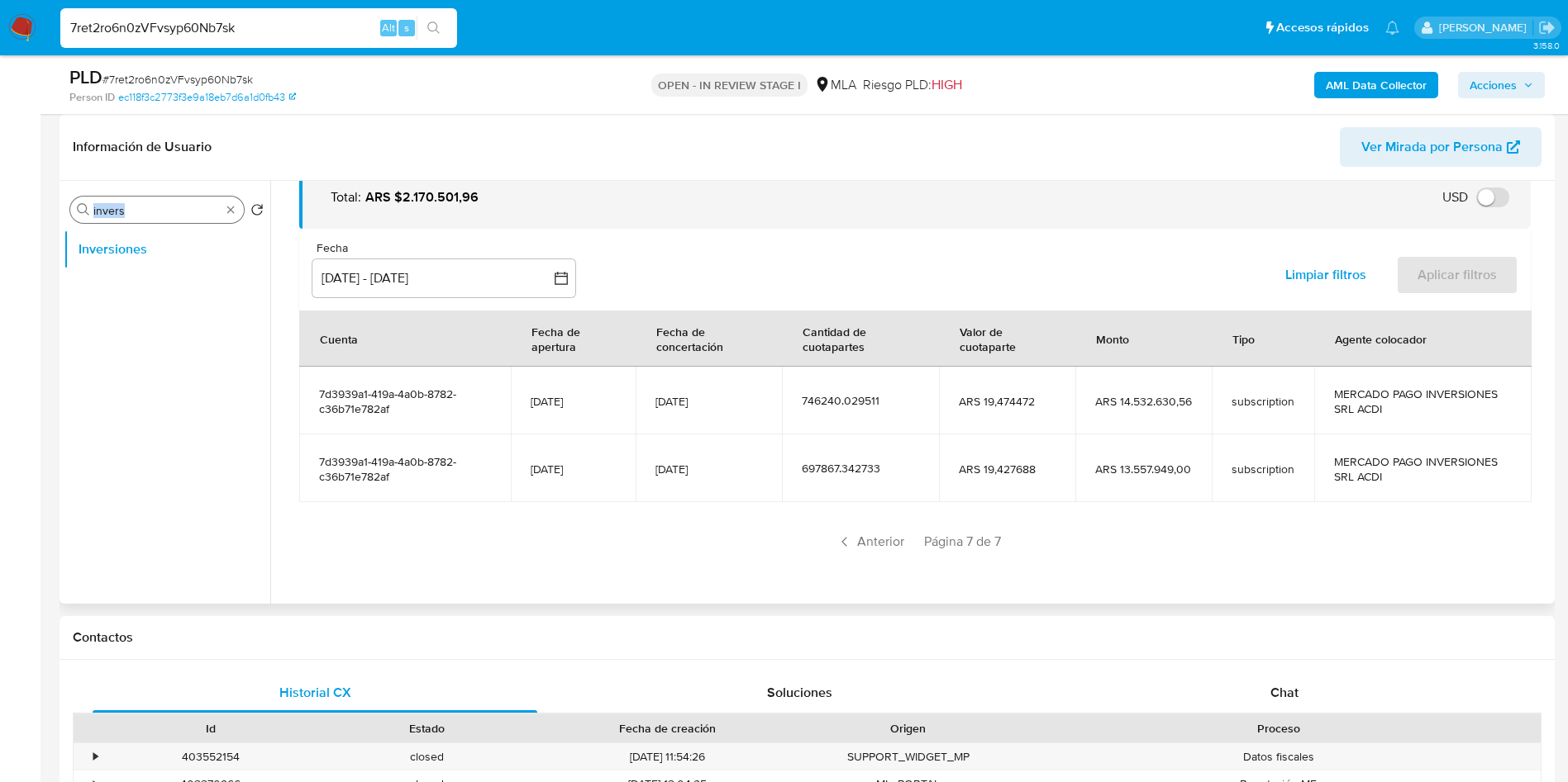
click at [181, 220] on div "Buscar invers" at bounding box center [157, 210] width 174 height 27
click at [186, 206] on input "invers" at bounding box center [156, 210] width 127 height 15
drag, startPoint x: 434, startPoint y: 481, endPoint x: 471, endPoint y: 514, distance: 49.6
click at [313, 462] on td "7d3939a1-419a-4a0b-8782-c36b71e782af" at bounding box center [404, 468] width 212 height 67
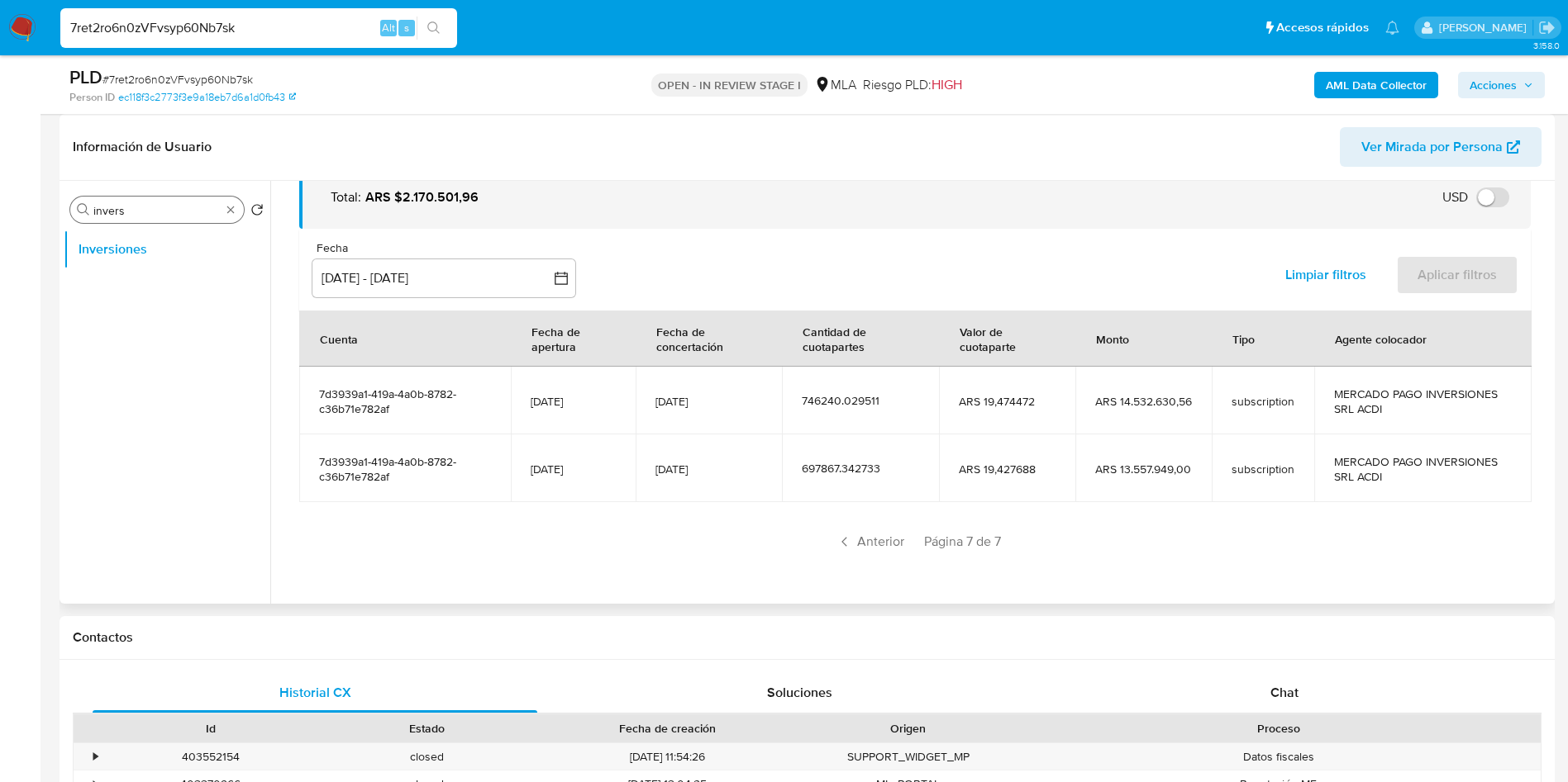
click at [118, 215] on input "invers" at bounding box center [156, 210] width 127 height 15
click at [118, 214] on input "invers" at bounding box center [156, 210] width 127 height 15
click at [118, 214] on input "g" at bounding box center [156, 210] width 127 height 15
click at [139, 244] on button "General" at bounding box center [161, 249] width 193 height 40
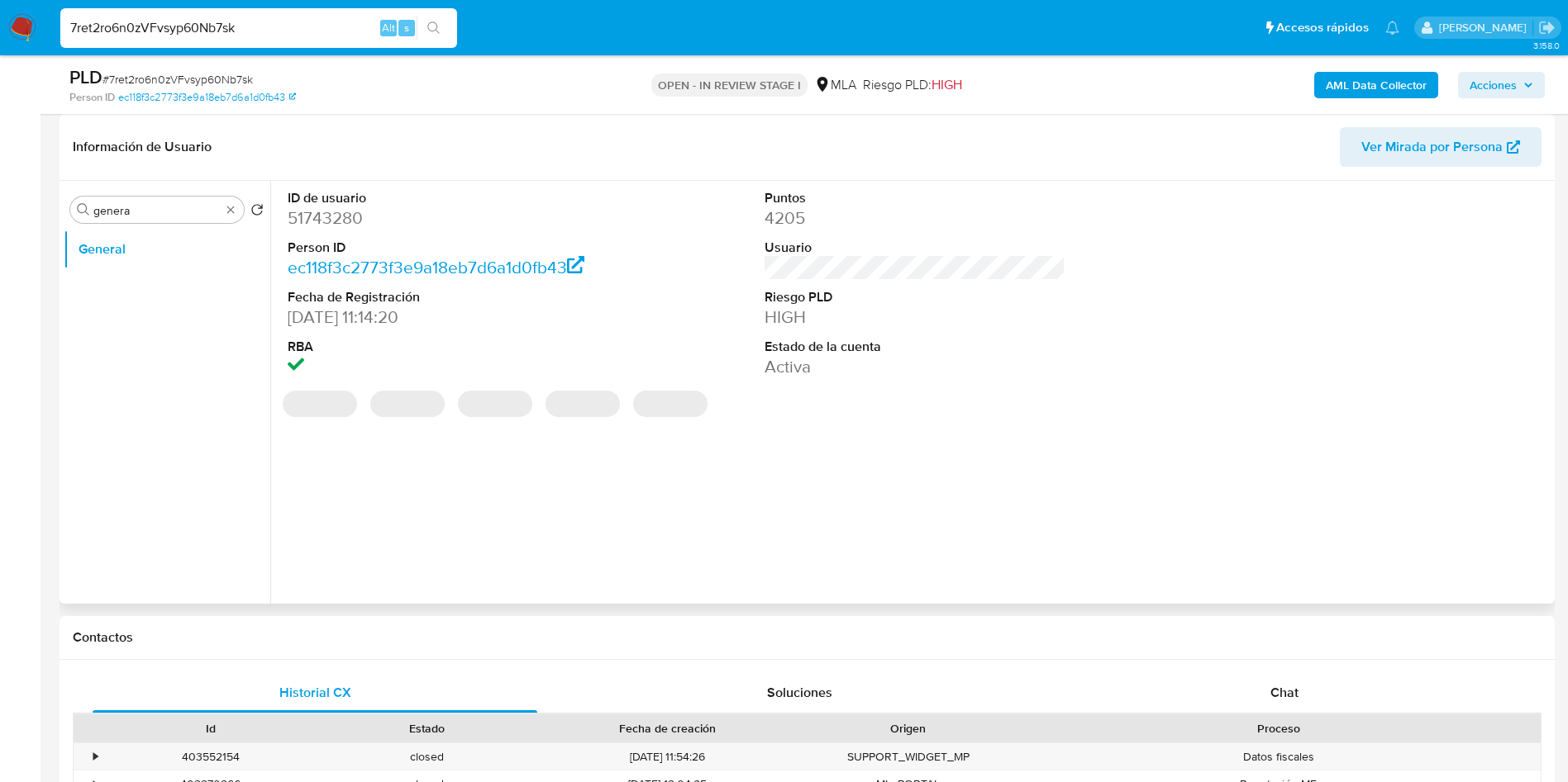
click at [318, 224] on dd "51743280" at bounding box center [438, 218] width 302 height 23
copy dd "51743280"
click at [318, 224] on dd "51743280" at bounding box center [438, 218] width 302 height 23
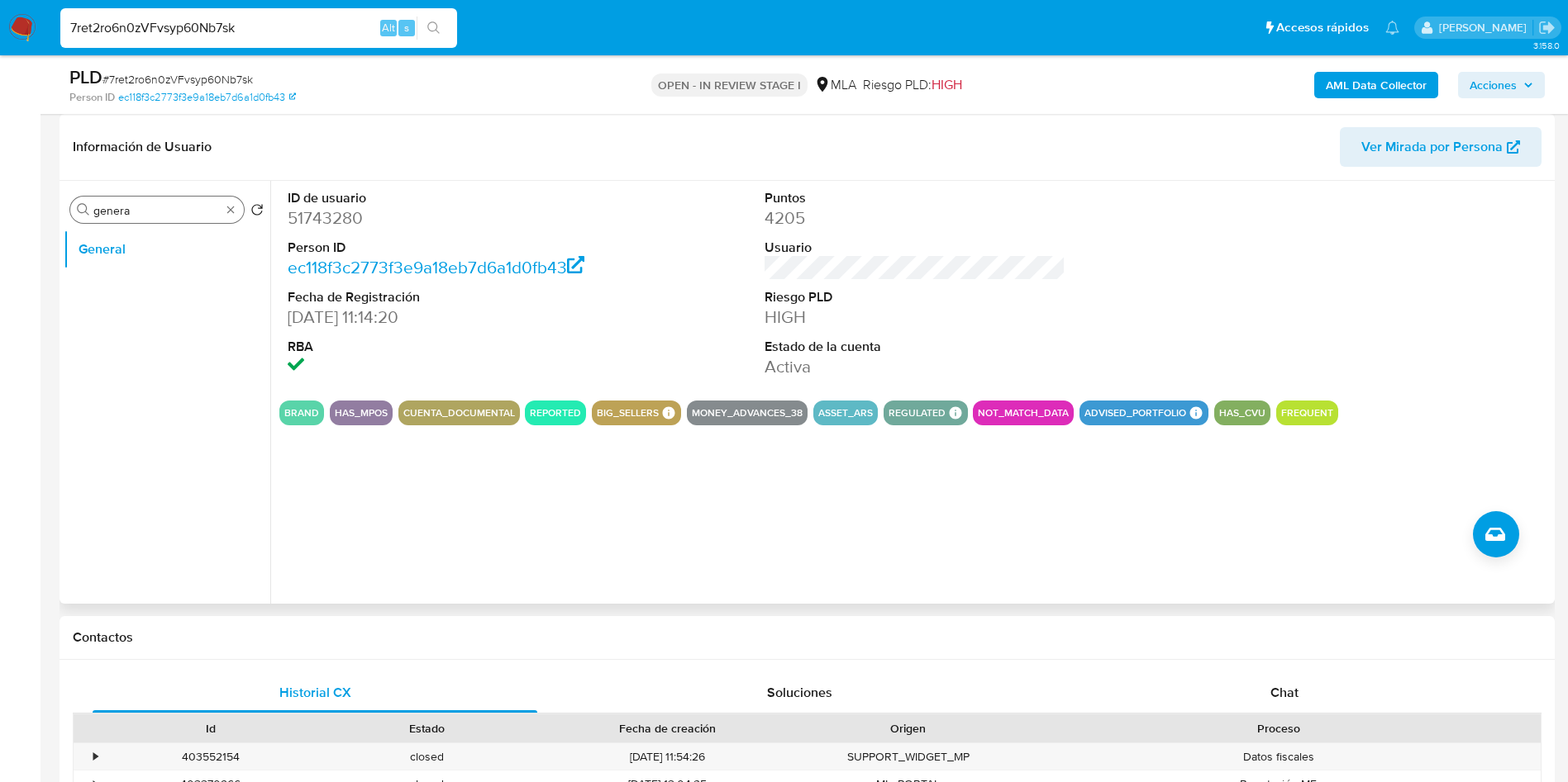
click at [128, 214] on input "genera" at bounding box center [156, 210] width 127 height 15
type input "arc"
drag, startPoint x: 140, startPoint y: 298, endPoint x: 1149, endPoint y: 188, distance: 1015.0
click at [150, 296] on button "Archivos adjuntos" at bounding box center [167, 289] width 207 height 40
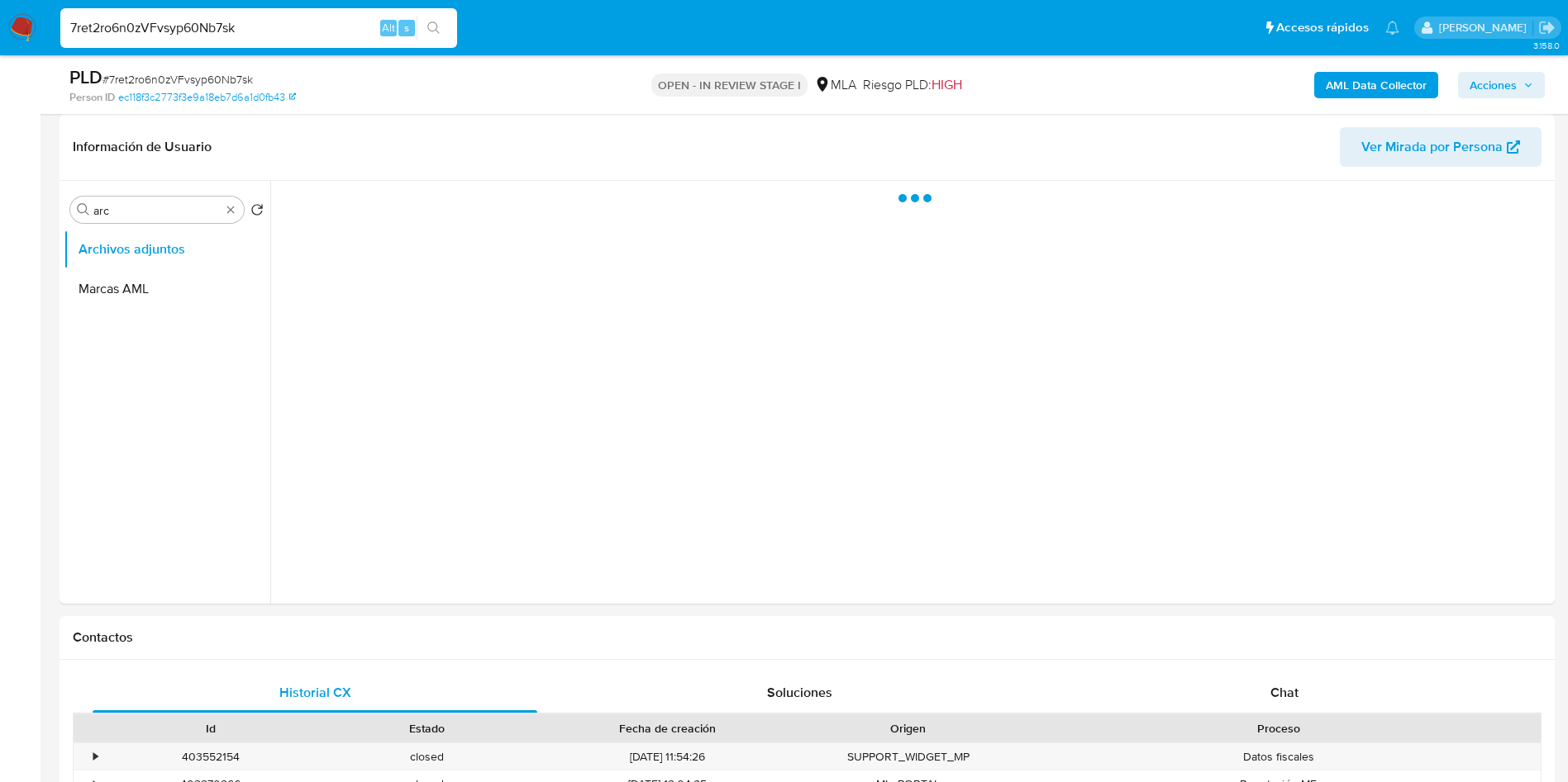
click at [960, 86] on b "AML Data Collector" at bounding box center [1376, 85] width 101 height 27
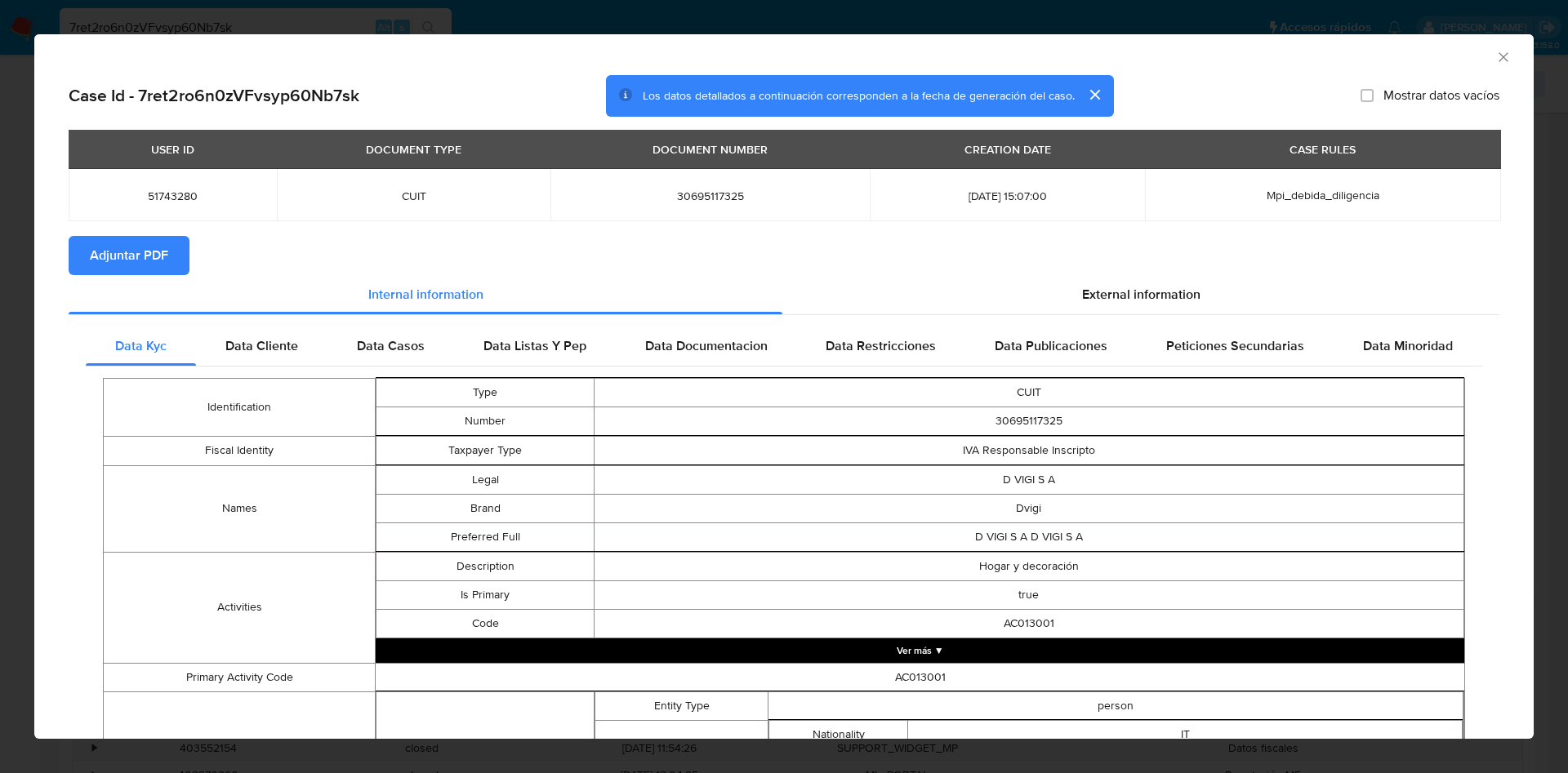
click at [151, 260] on span "Adjuntar PDF" at bounding box center [128, 255] width 78 height 36
click at [949, 53] on icon "Cerrar ventana" at bounding box center [1503, 57] width 17 height 17
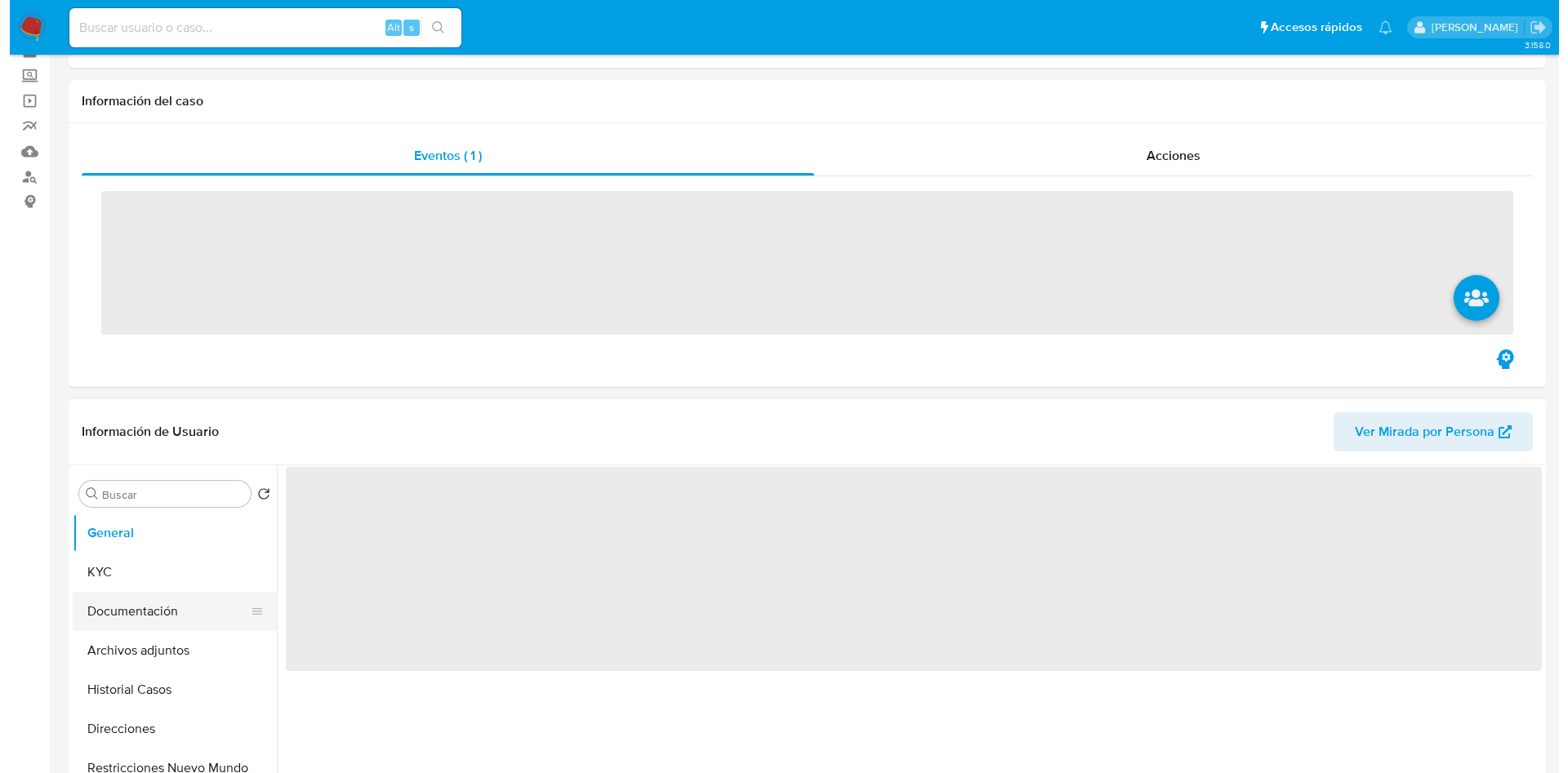
scroll to position [123, 0]
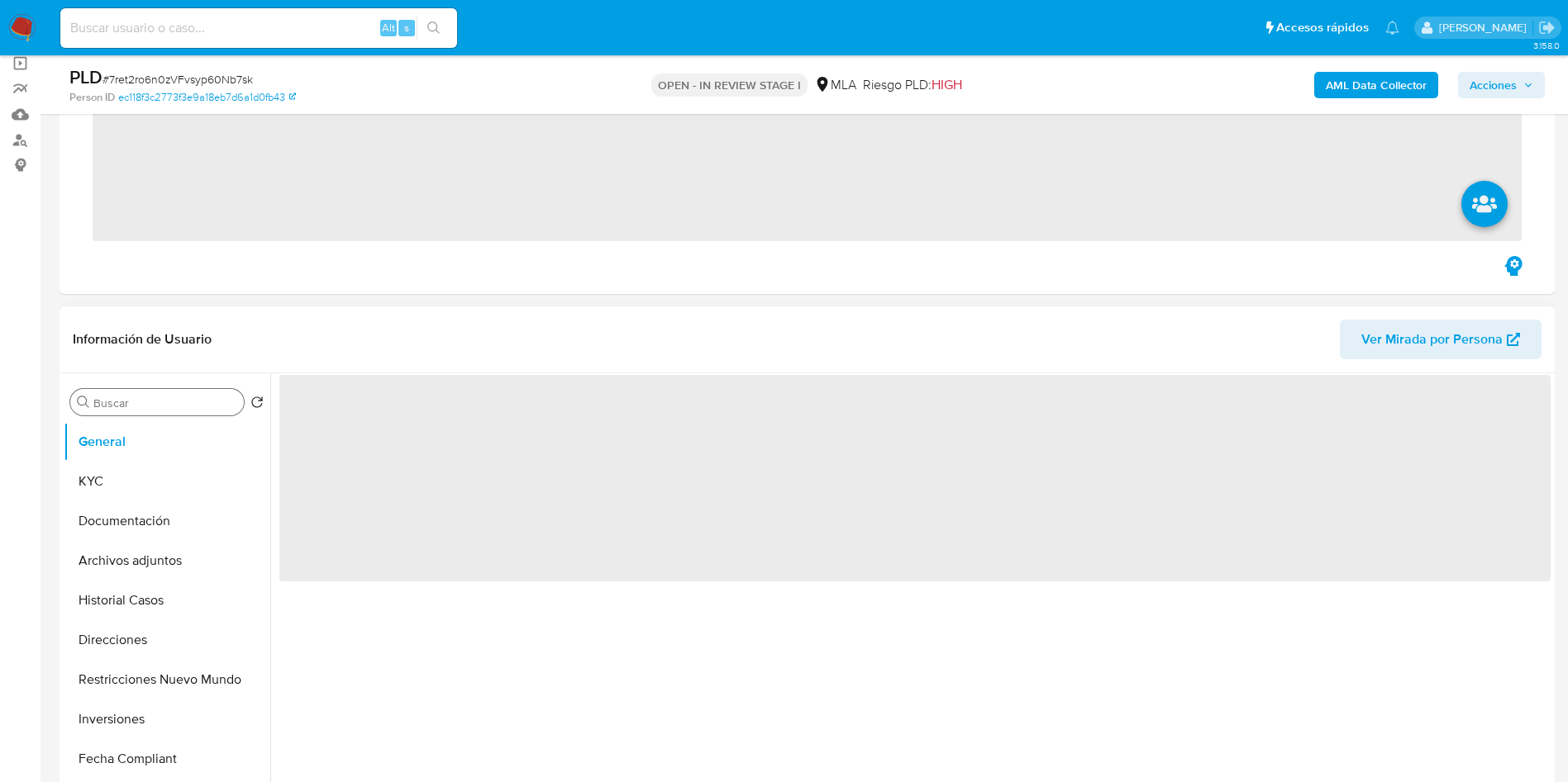
click at [164, 399] on input "Buscar" at bounding box center [165, 403] width 144 height 15
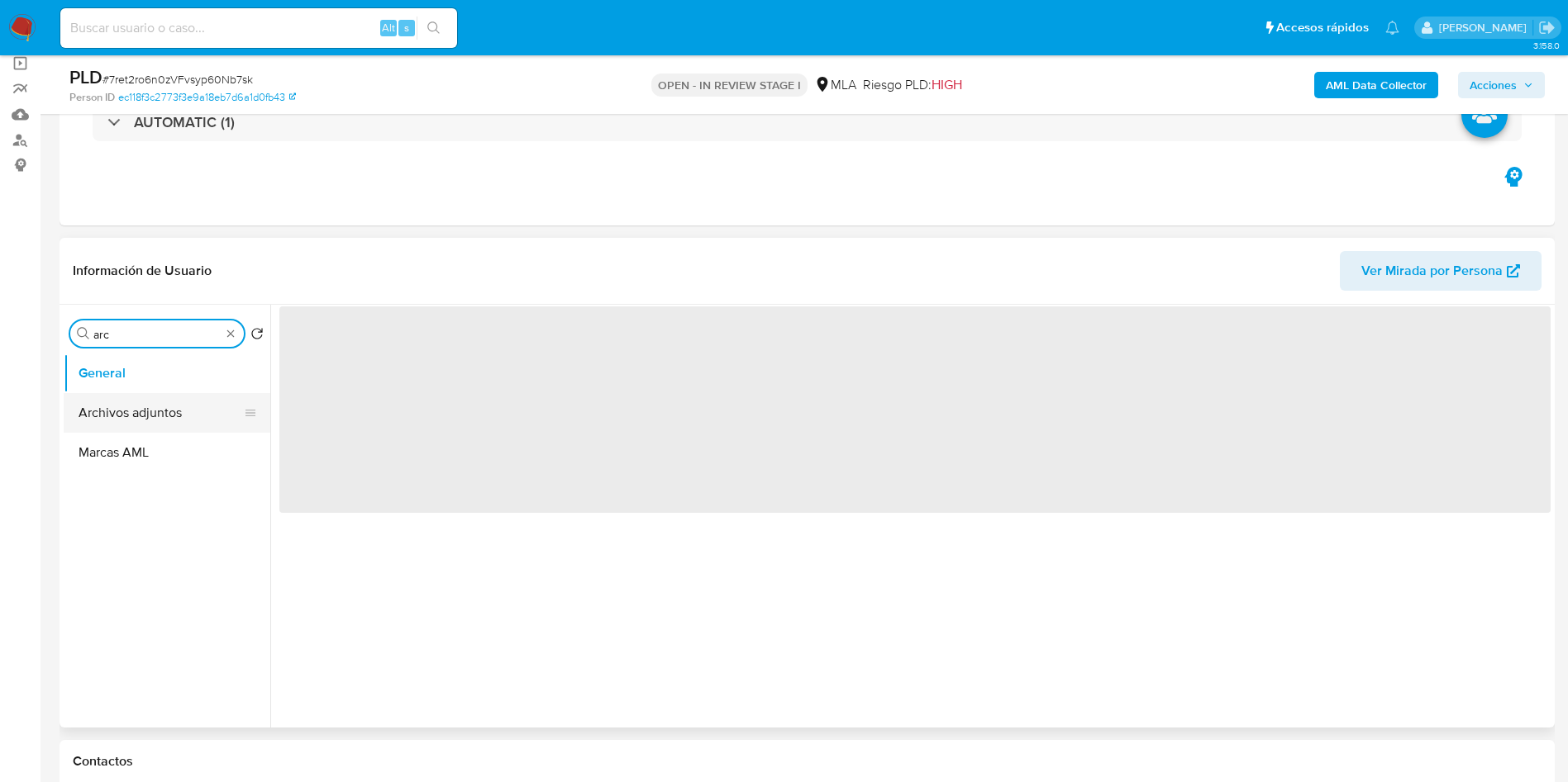
type input "arc"
click at [169, 414] on button "Archivos adjuntos" at bounding box center [161, 413] width 193 height 40
select select "10"
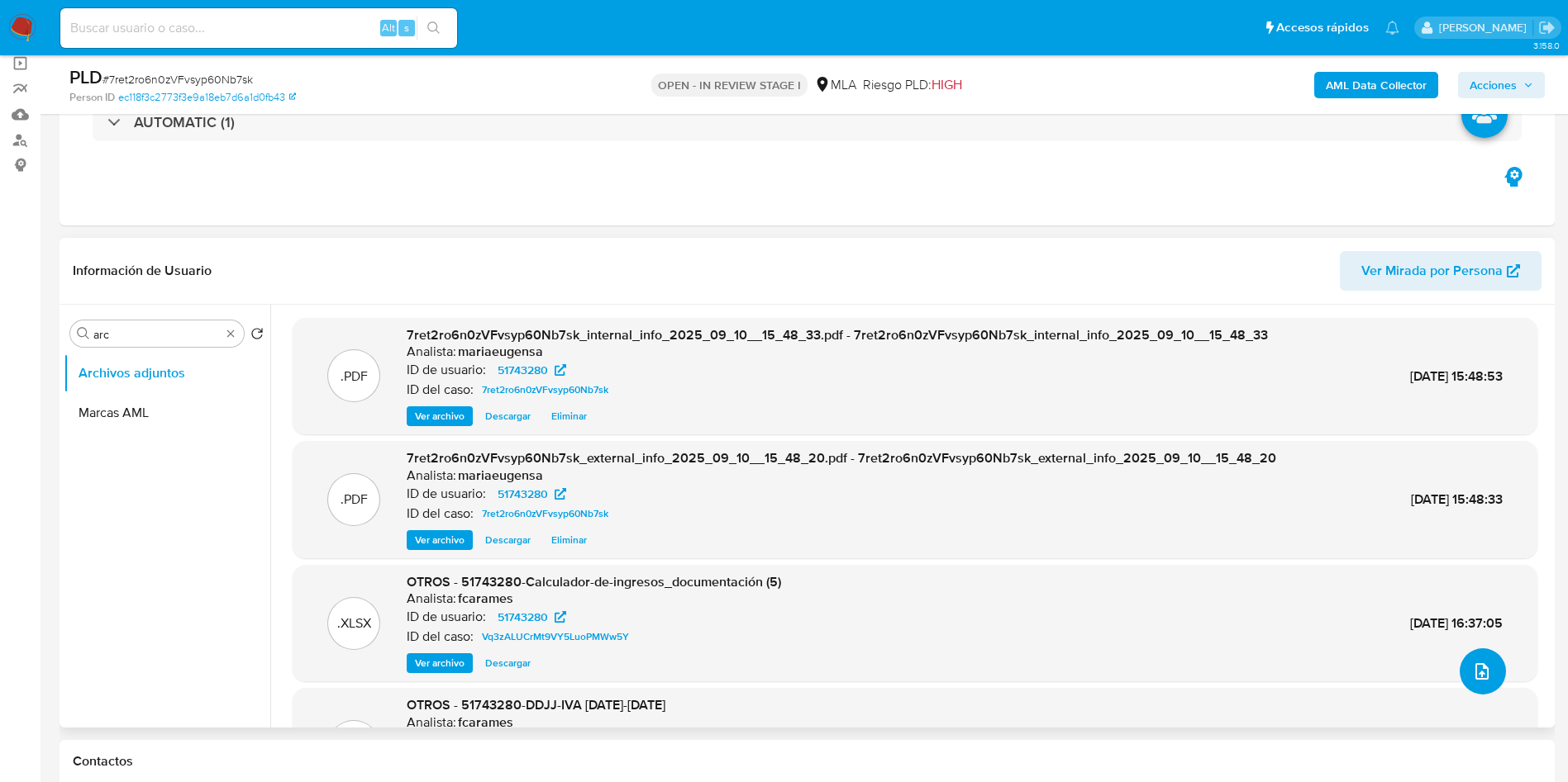
click at [1486, 665] on button "upload-file" at bounding box center [1482, 671] width 46 height 46
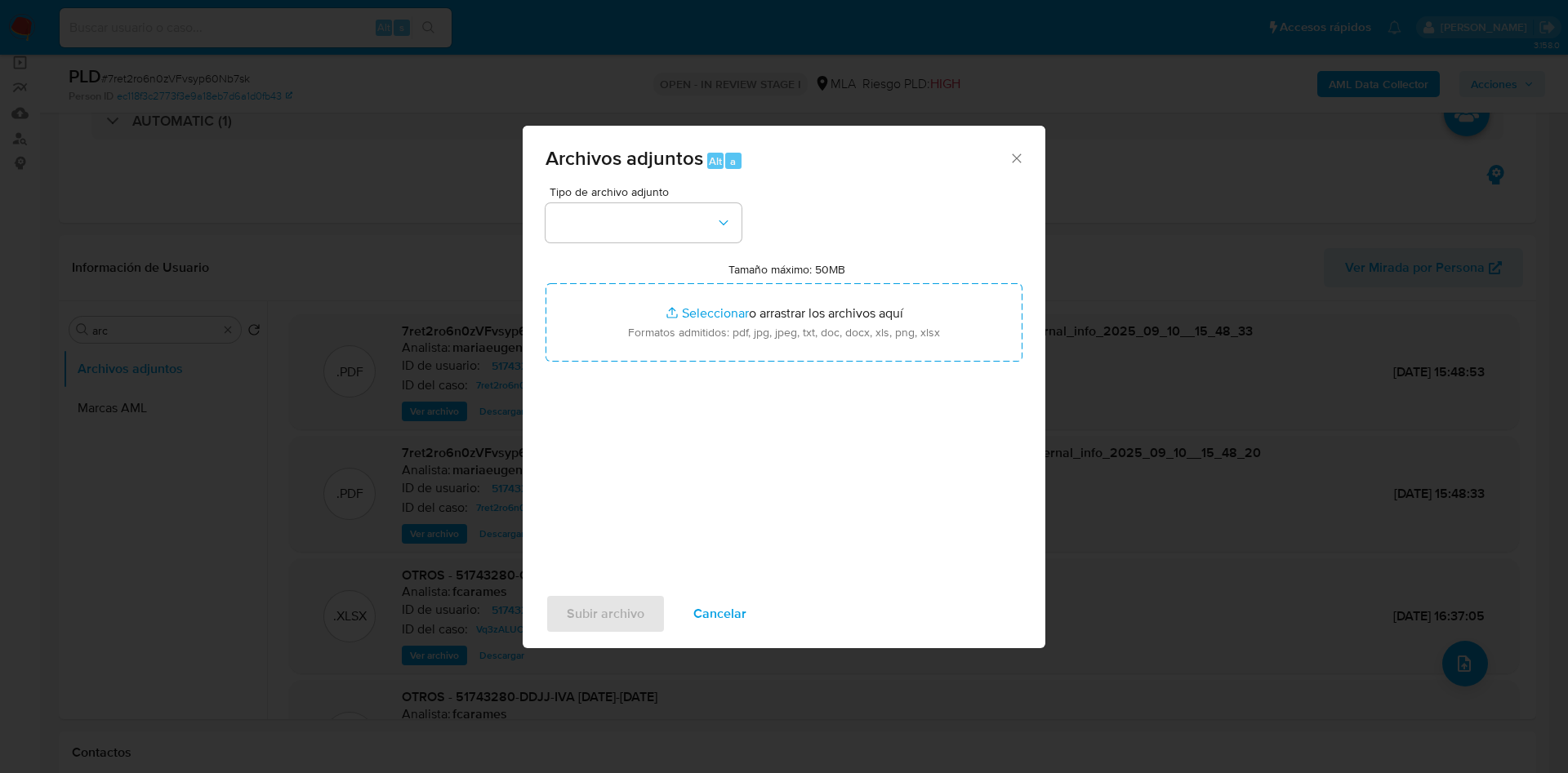
drag, startPoint x: 763, startPoint y: 370, endPoint x: 760, endPoint y: 342, distance: 28.2
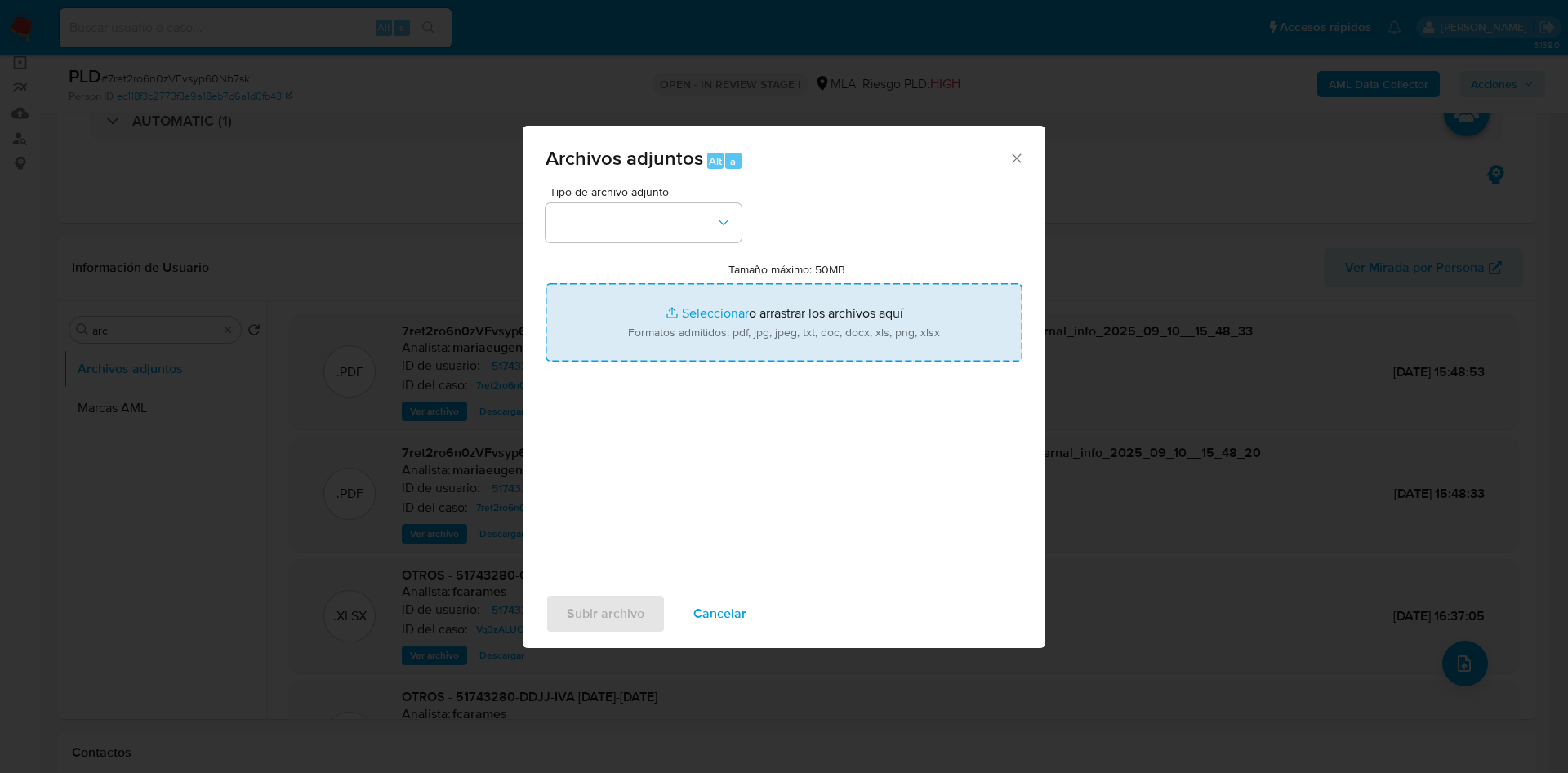
click at [763, 369] on div "Tipo de archivo adjunto Tamaño máximo: 50MB Seleccionar archivos Seleccionar o …" at bounding box center [784, 379] width 477 height 386
click at [760, 341] on input "Tamaño máximo: 50MB Seleccionar archivos" at bounding box center [784, 322] width 477 height 78
type input "C:\fakepath\Doc.pdf"
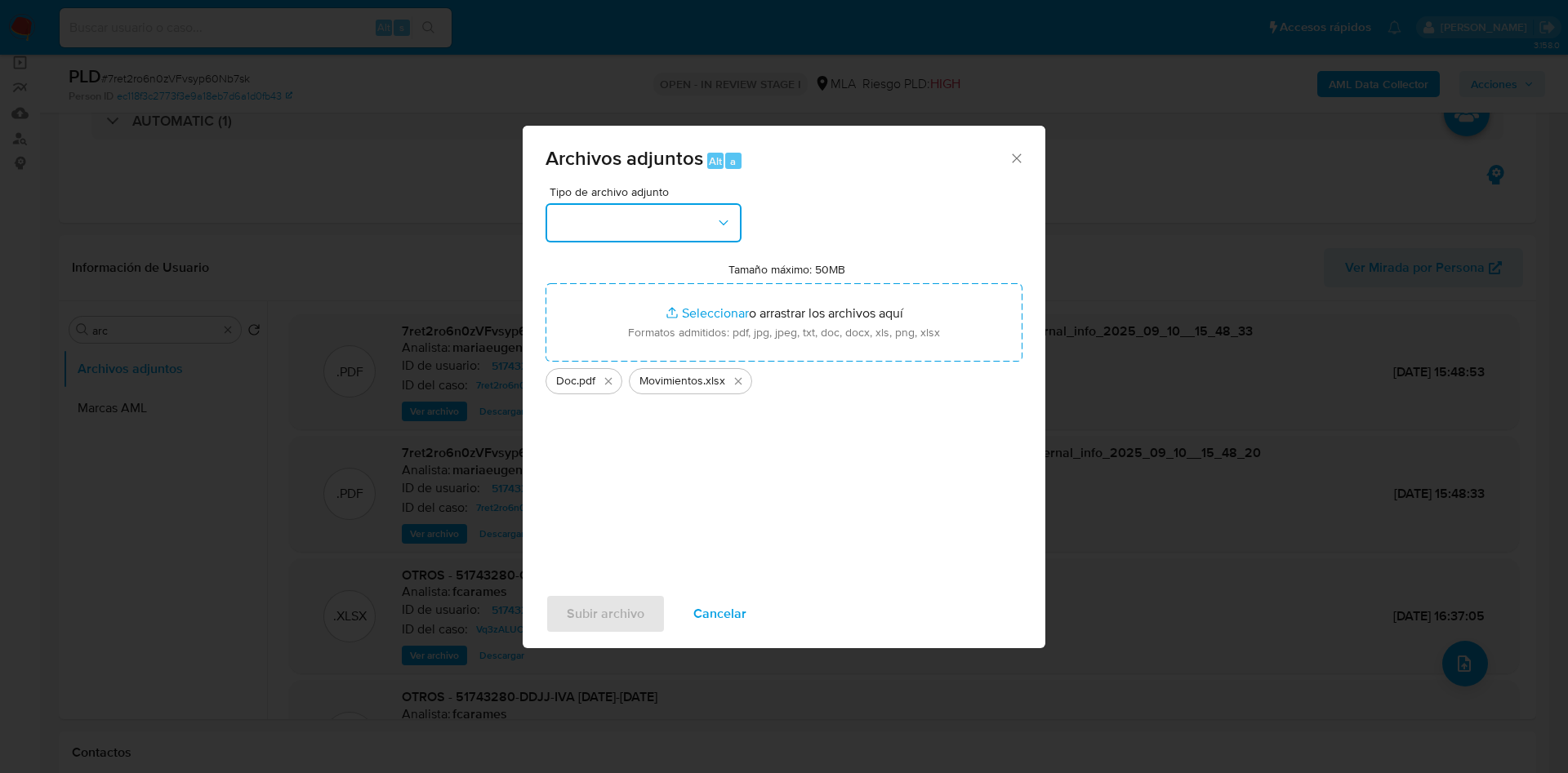
click at [586, 214] on button "button" at bounding box center [643, 223] width 196 height 39
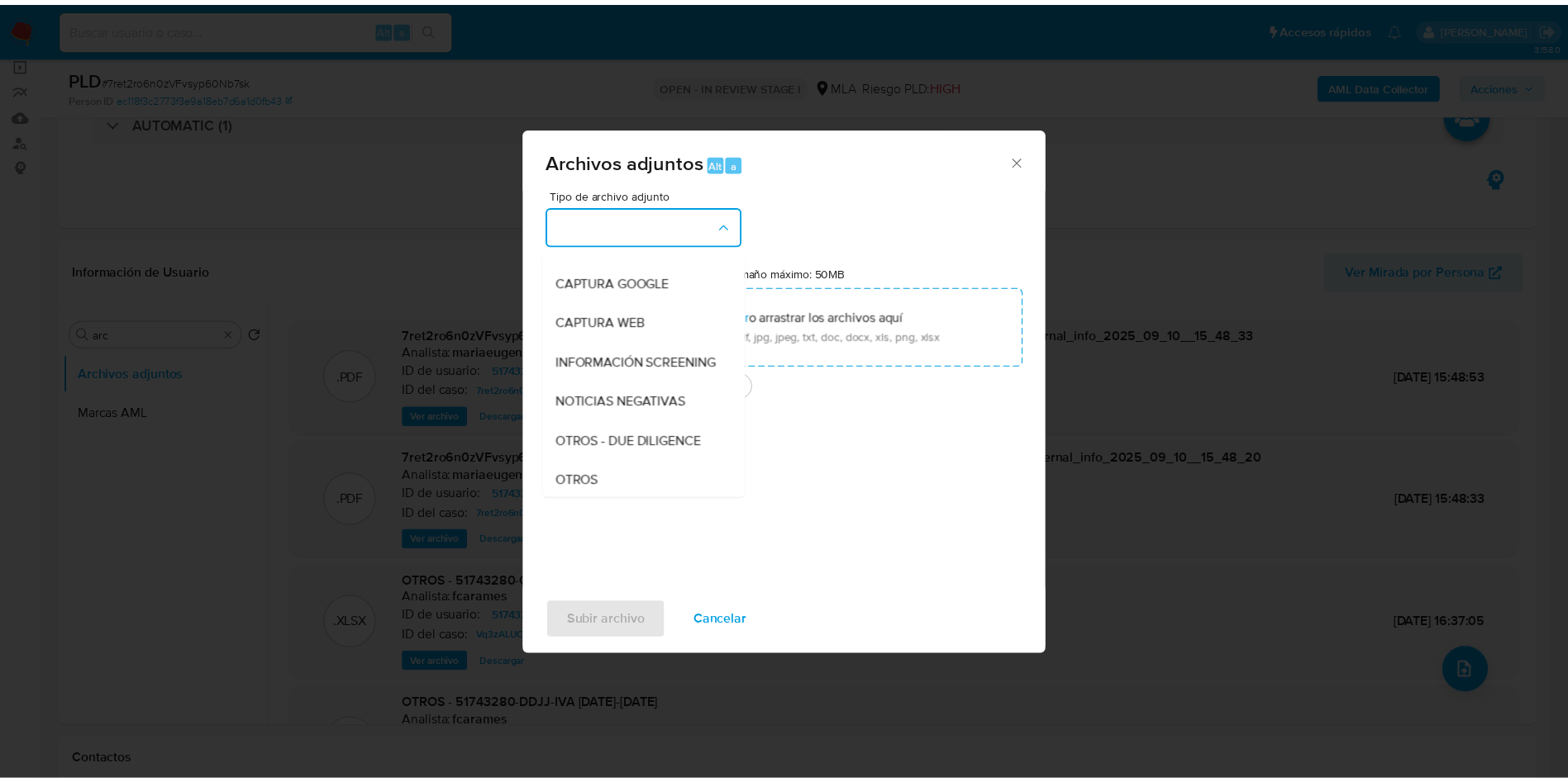
scroll to position [248, 0]
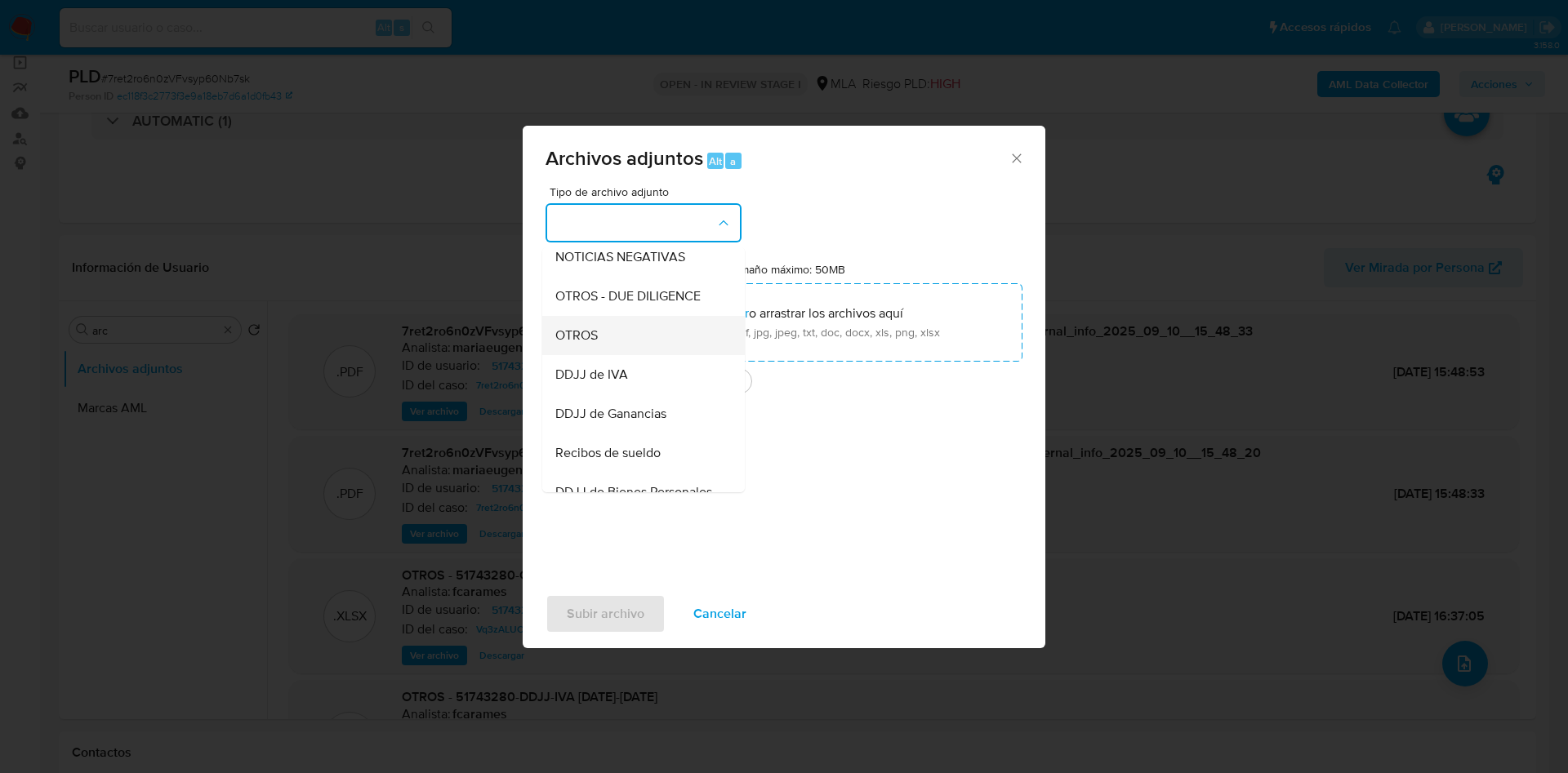
click at [585, 355] on div "OTROS" at bounding box center [639, 336] width 167 height 39
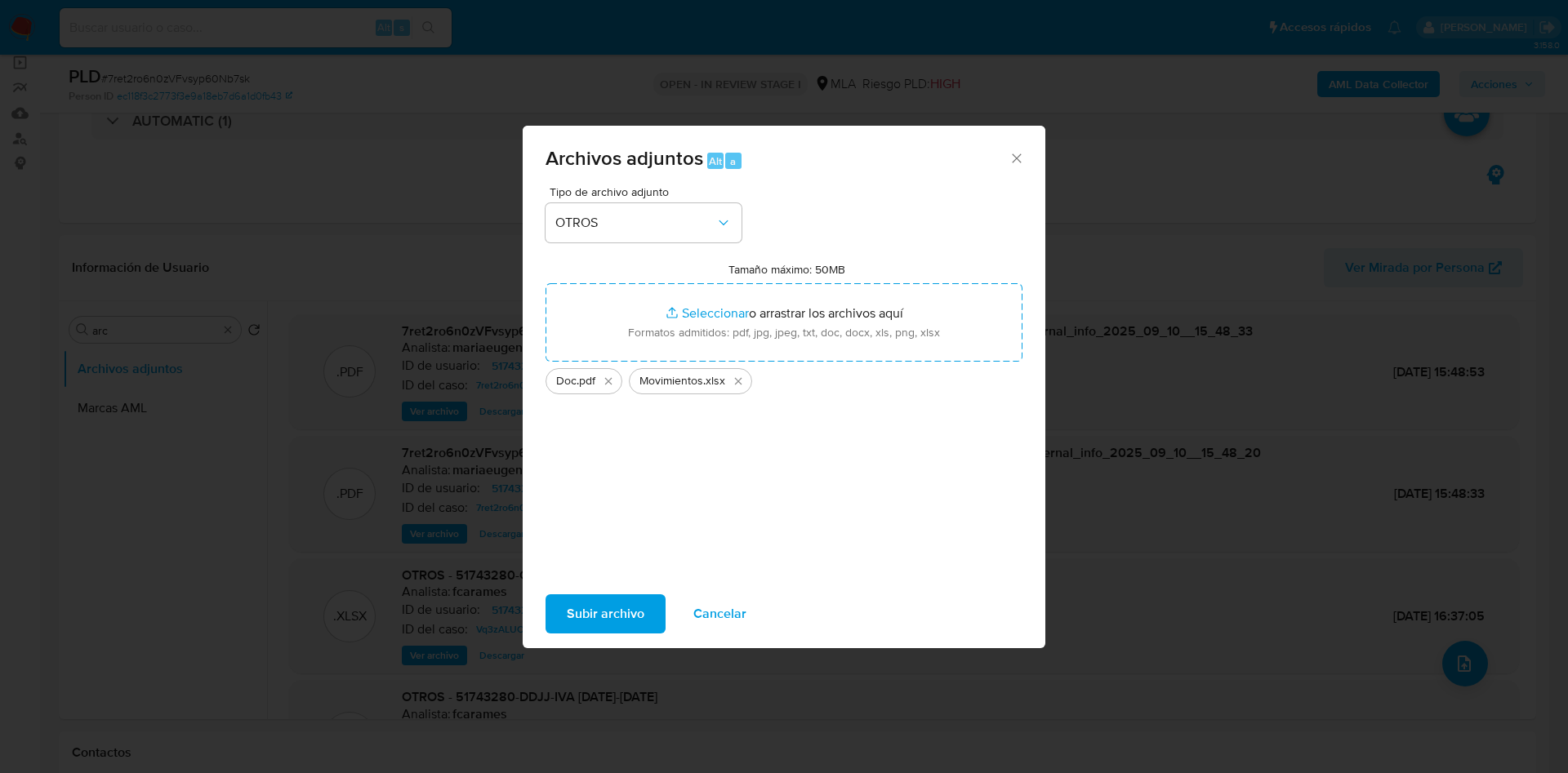
click at [591, 616] on span "Subir archivo" at bounding box center [606, 613] width 78 height 36
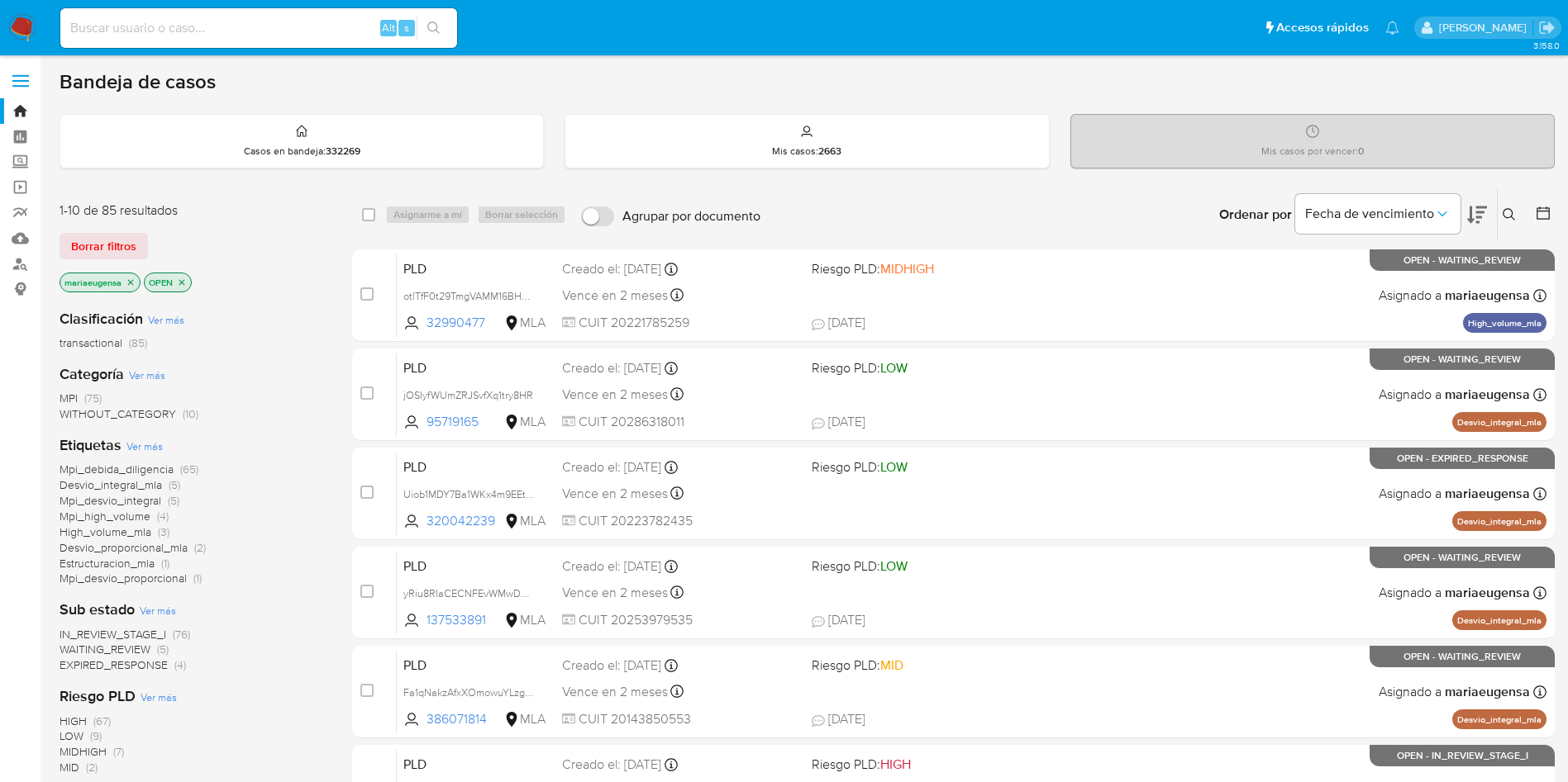
click at [224, 31] on input at bounding box center [258, 28] width 396 height 21
paste input "YAONBUGs02Hod6bHCv2WQFzk"
type input "YAONBUGs02Hod6bHCv2WQFzk"
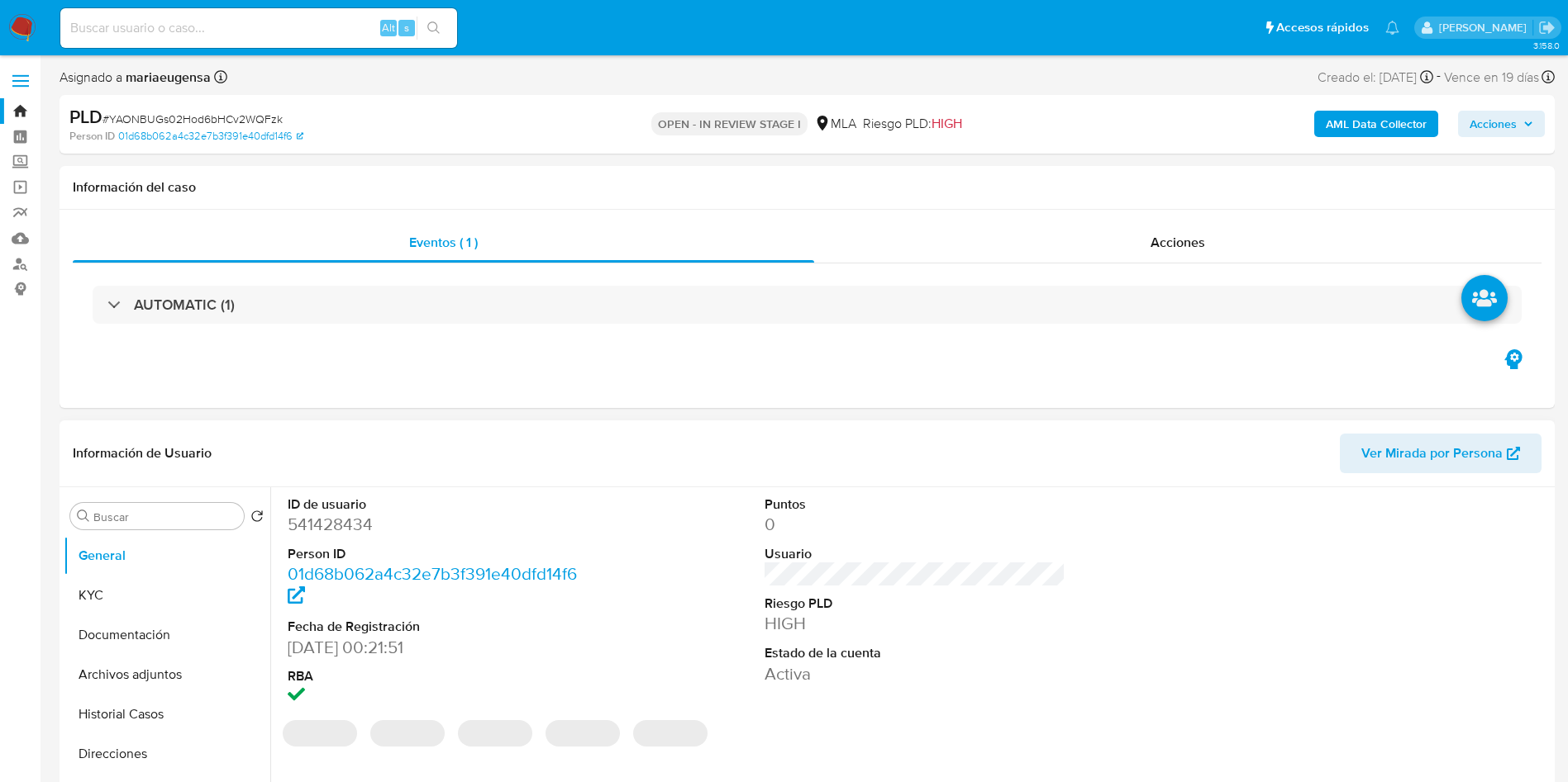
select select "10"
click at [309, 531] on dd "541428434" at bounding box center [438, 525] width 302 height 23
copy dd "541428434"
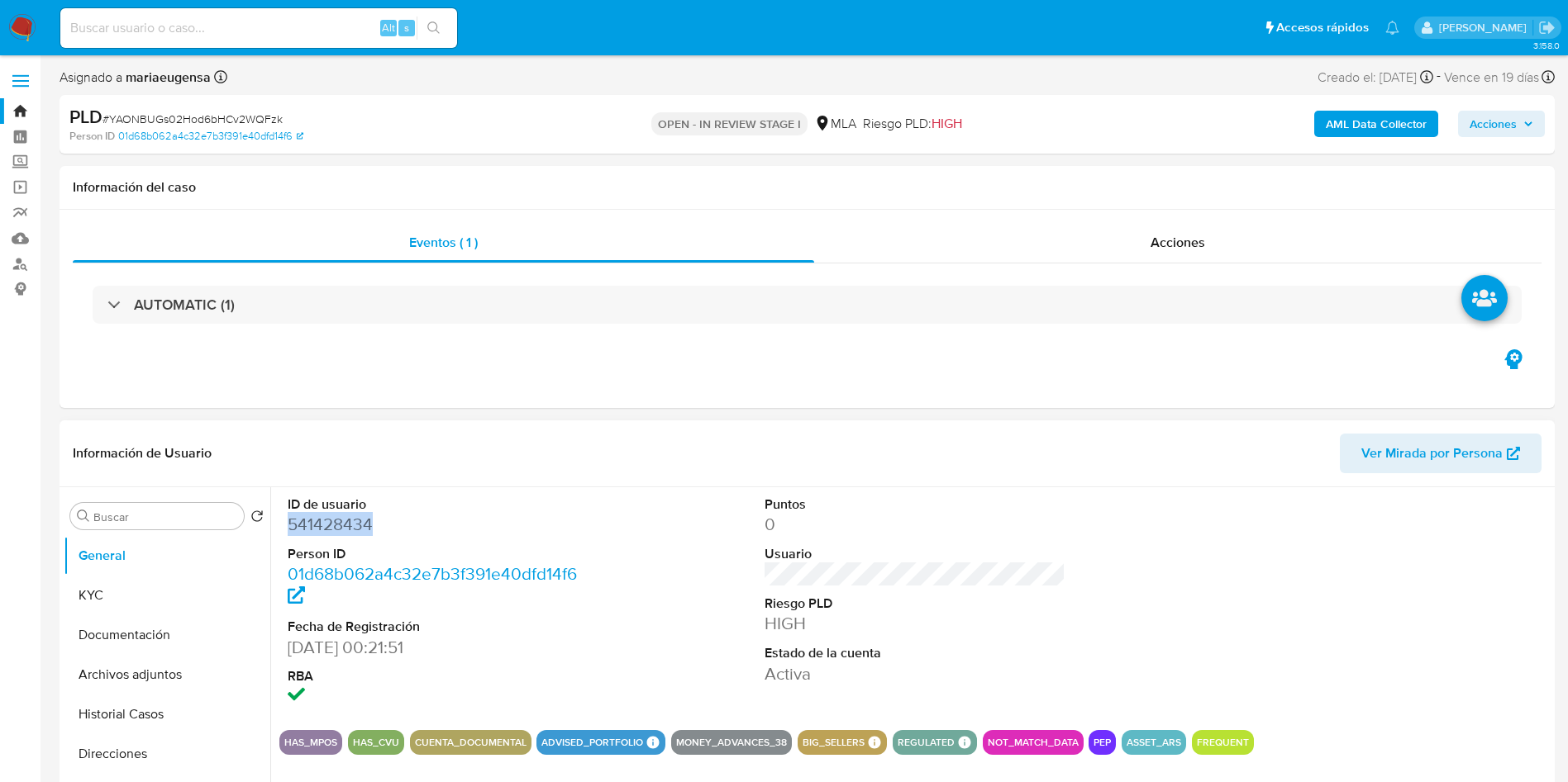
click at [344, 528] on dd "541428434" at bounding box center [438, 525] width 302 height 23
click at [223, 119] on span "# YAONBUGs02Hod6bHCv2WQFzk" at bounding box center [192, 119] width 180 height 17
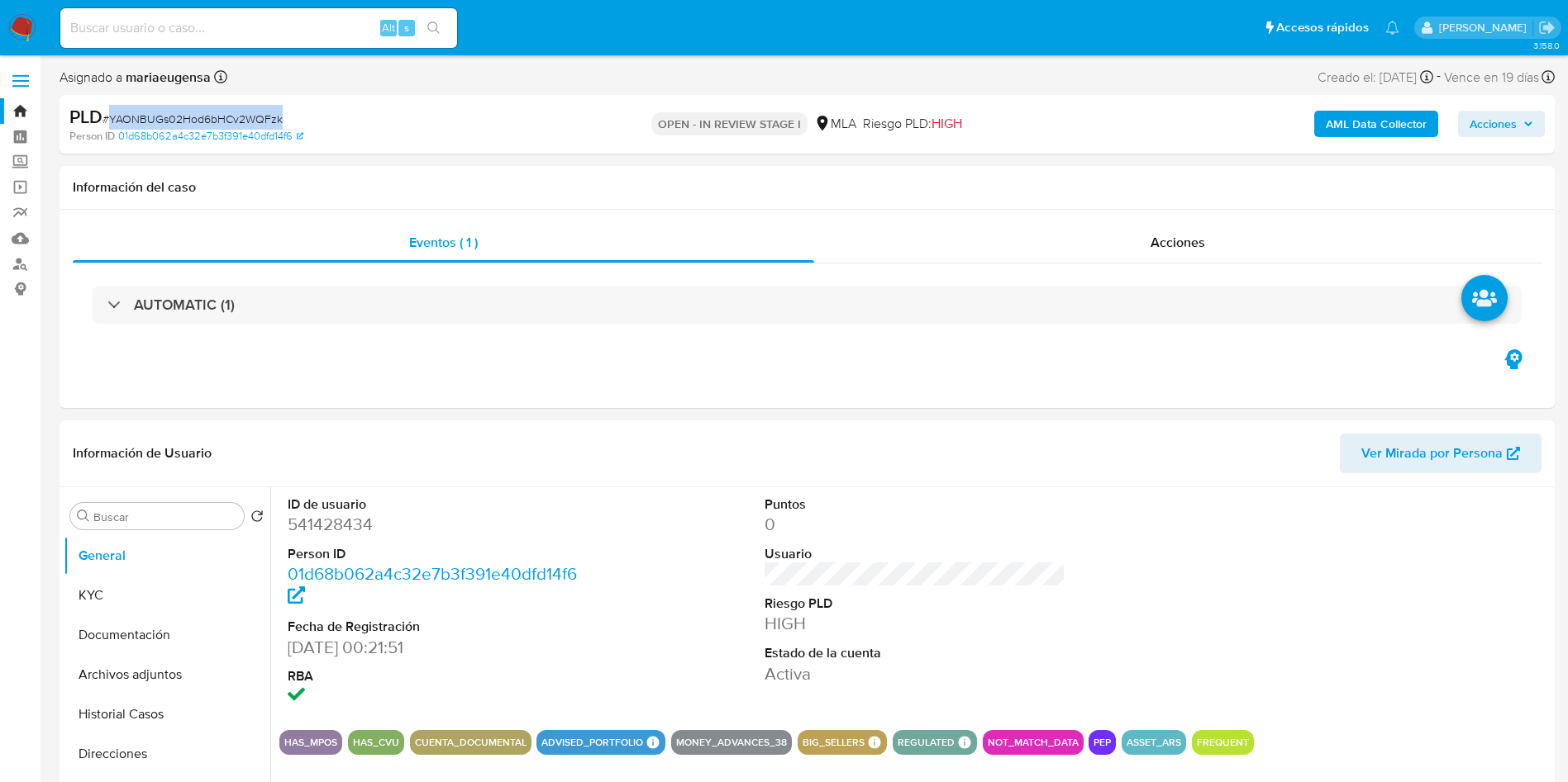
copy span "YAONBUGs02Hod6bHCv2WQFzk"
click at [337, 532] on dd "541428434" at bounding box center [438, 525] width 302 height 23
click at [338, 531] on dd "541428434" at bounding box center [438, 525] width 302 height 23
copy dd "541428434"
click at [1391, 120] on b "AML Data Collector" at bounding box center [1376, 124] width 101 height 27
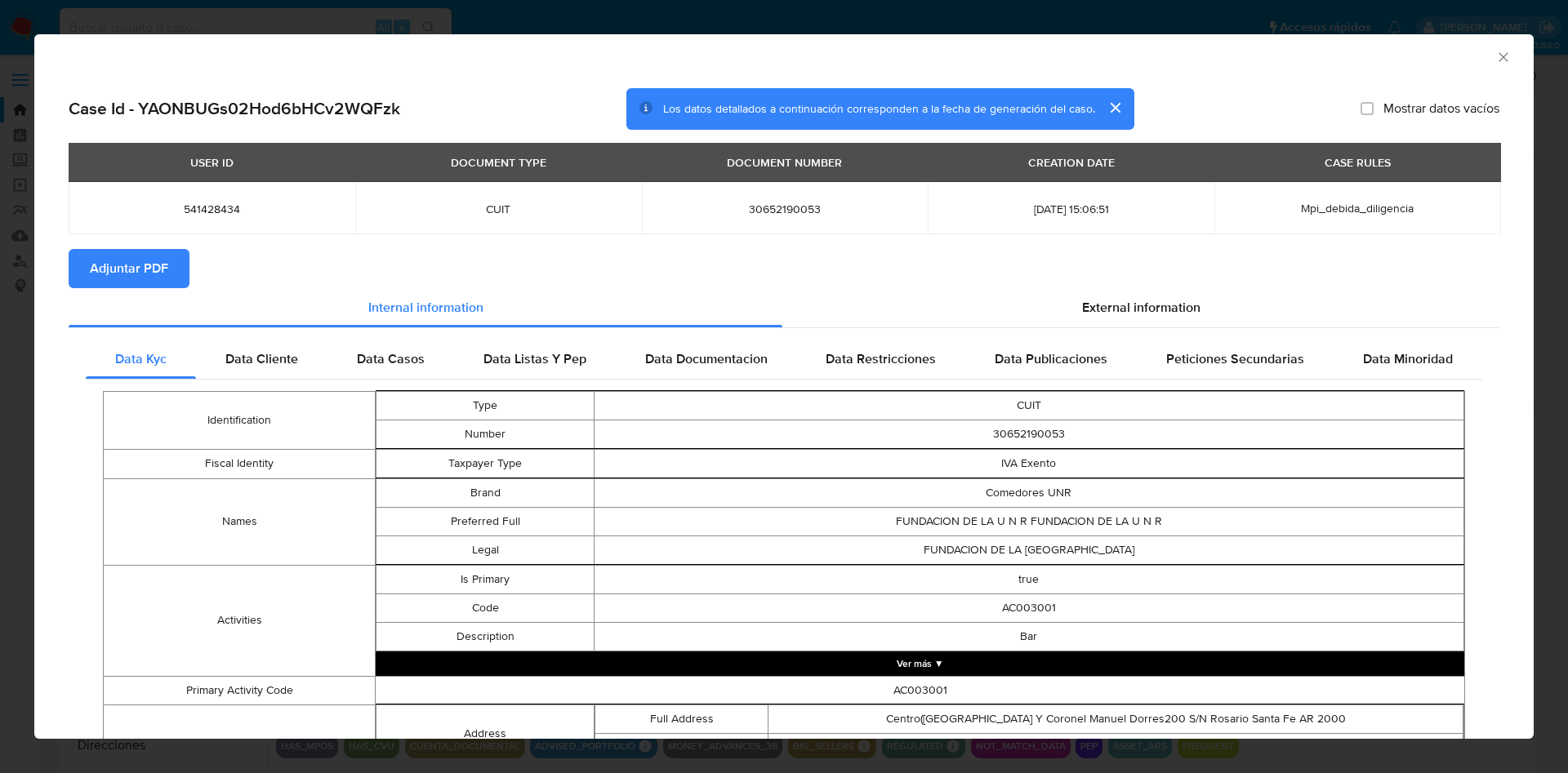
drag, startPoint x: 89, startPoint y: 273, endPoint x: 131, endPoint y: 273, distance: 42.0
click at [90, 273] on span "Adjuntar PDF" at bounding box center [128, 268] width 78 height 36
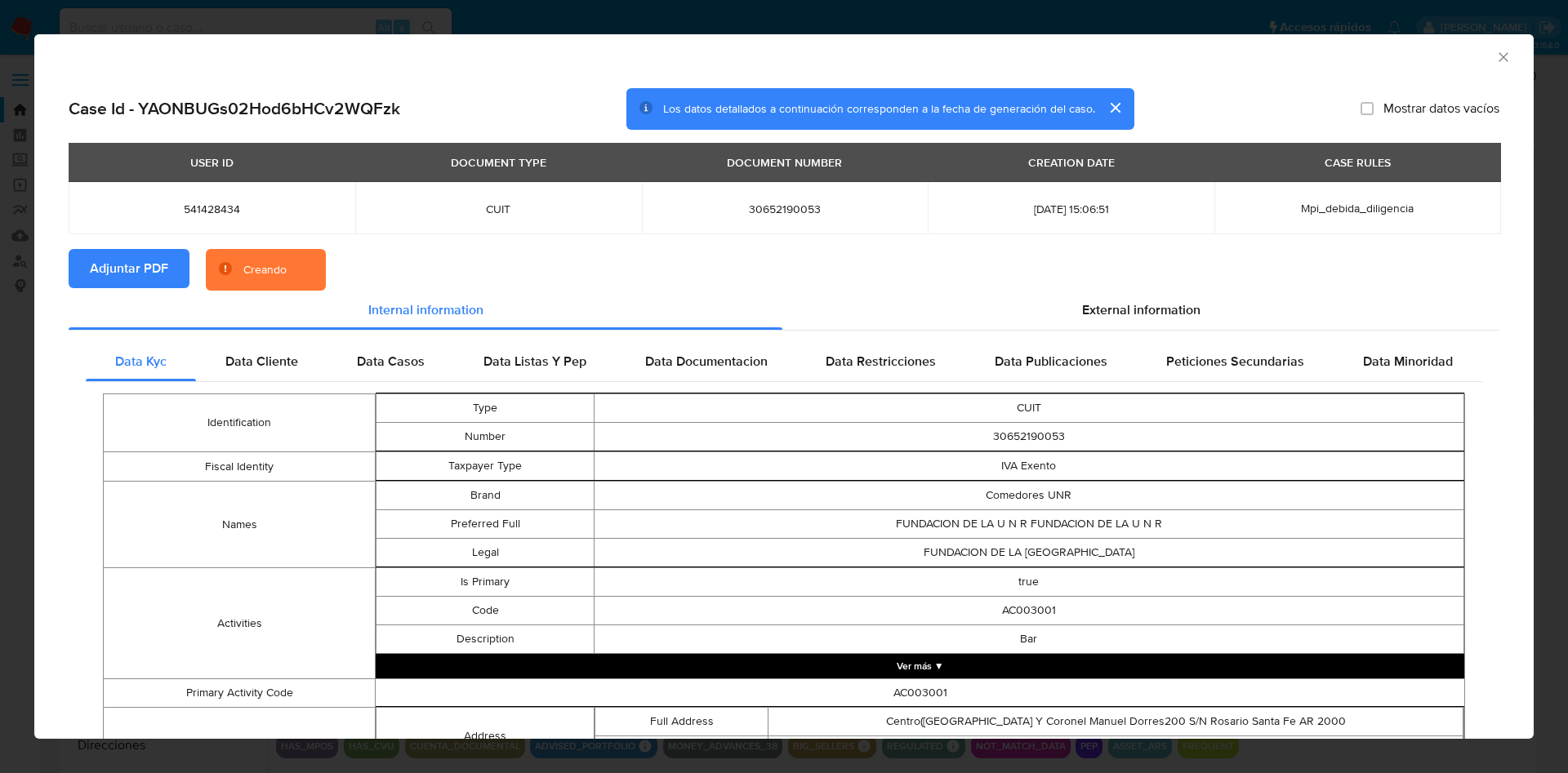
click at [1495, 64] on icon "Cerrar ventana" at bounding box center [1503, 57] width 17 height 17
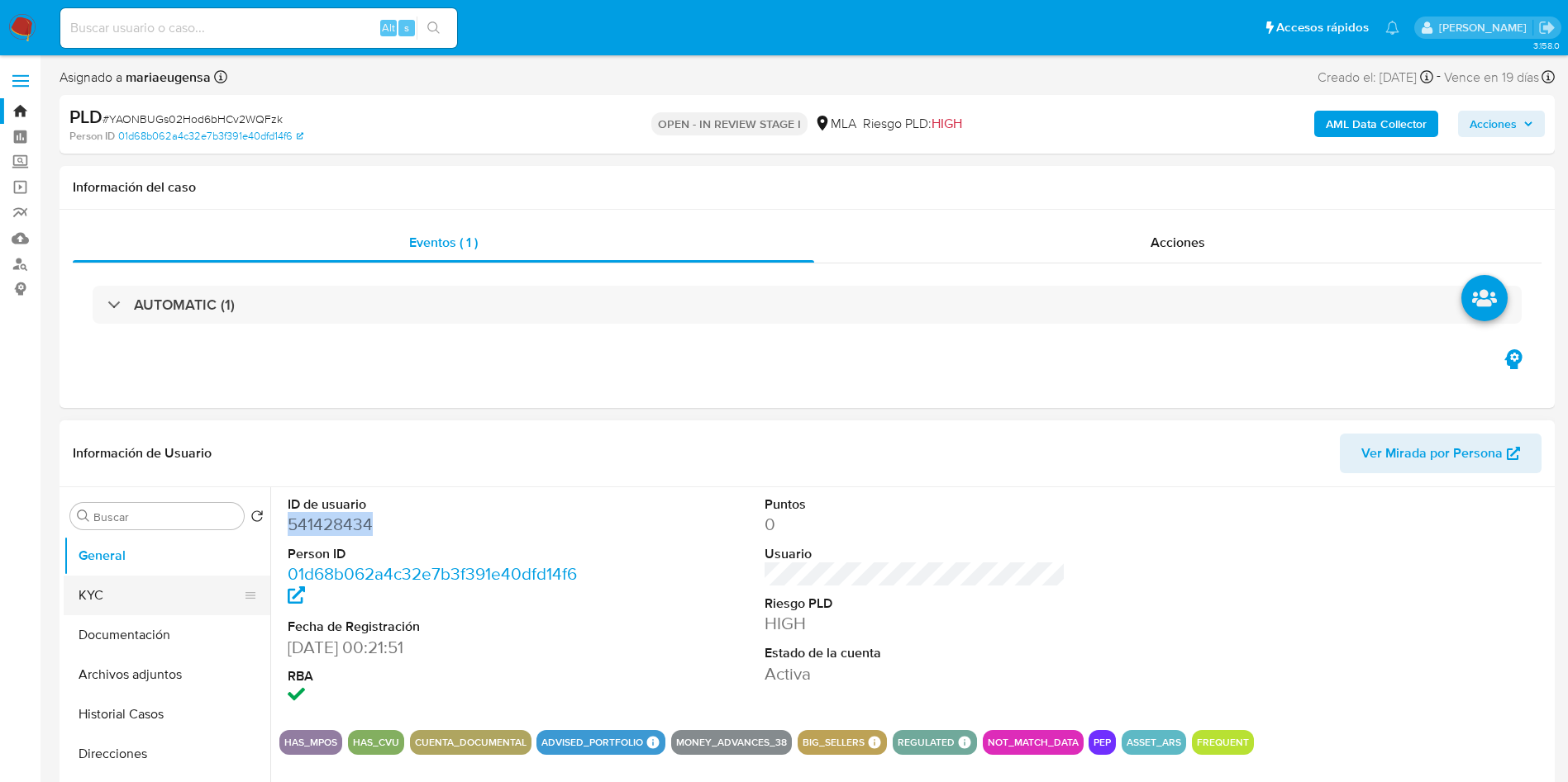
click at [157, 590] on button "KYC" at bounding box center [161, 595] width 193 height 40
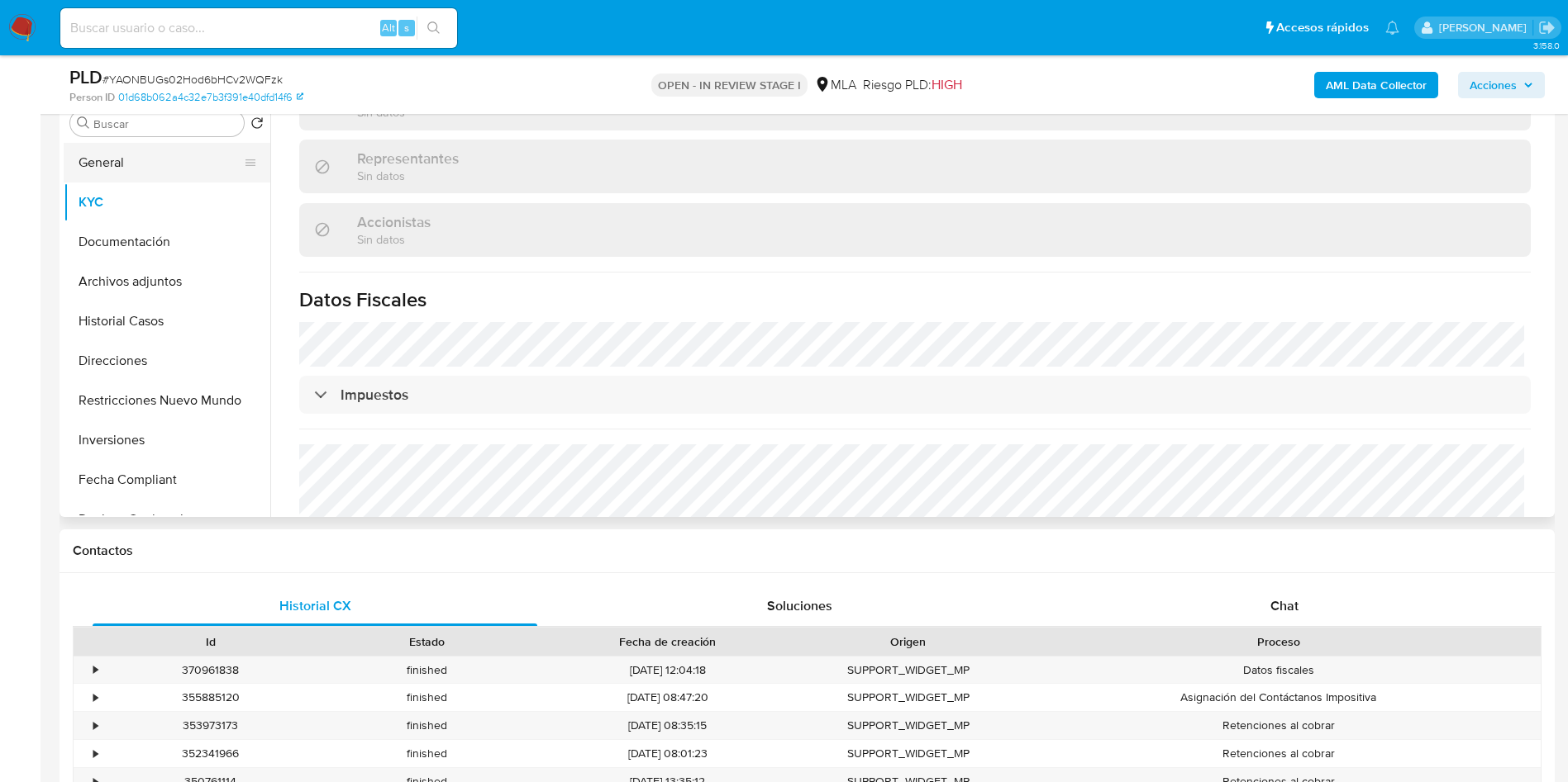
scroll to position [248, 0]
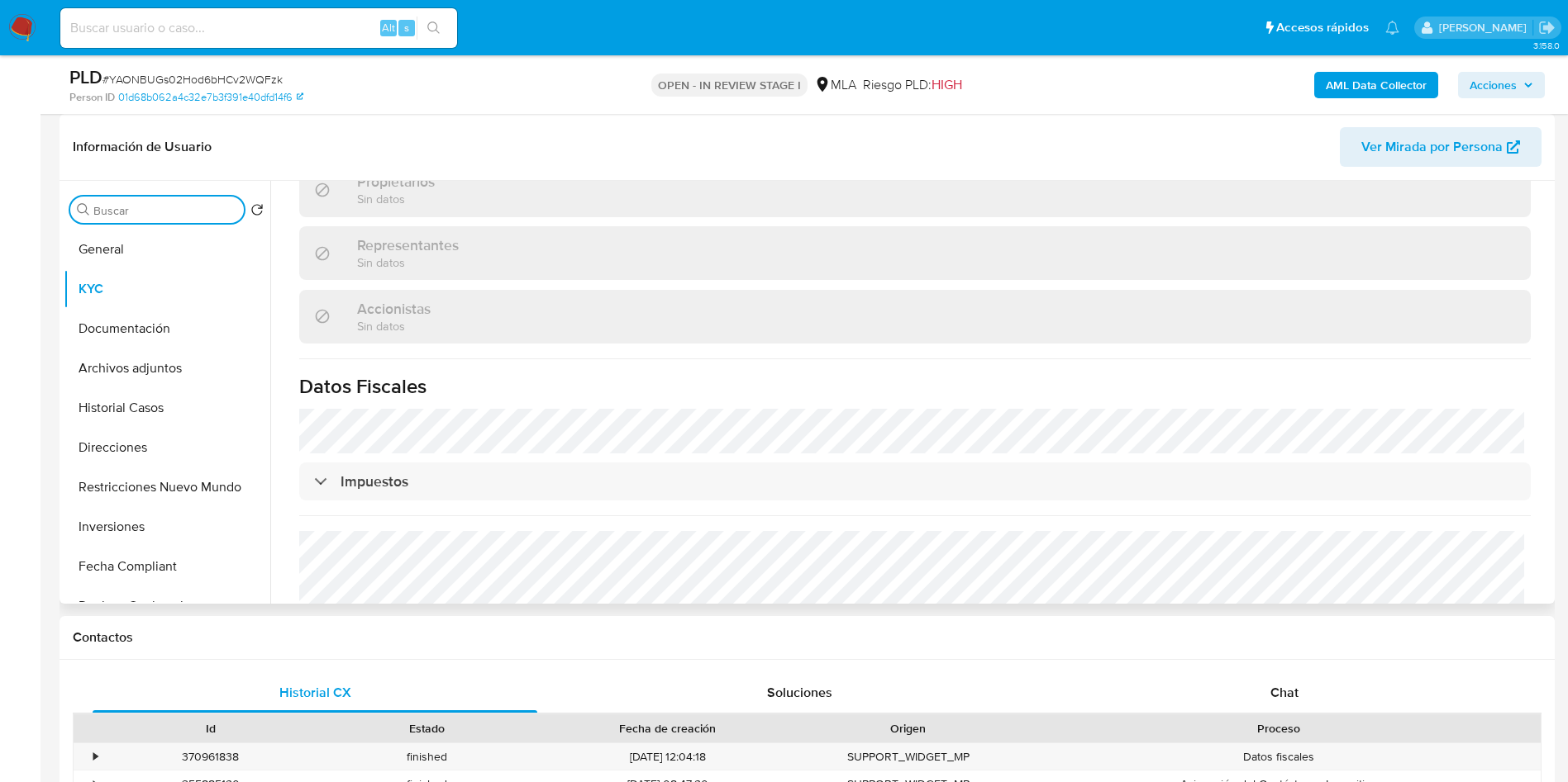
click at [159, 204] on input "Buscar" at bounding box center [165, 210] width 144 height 15
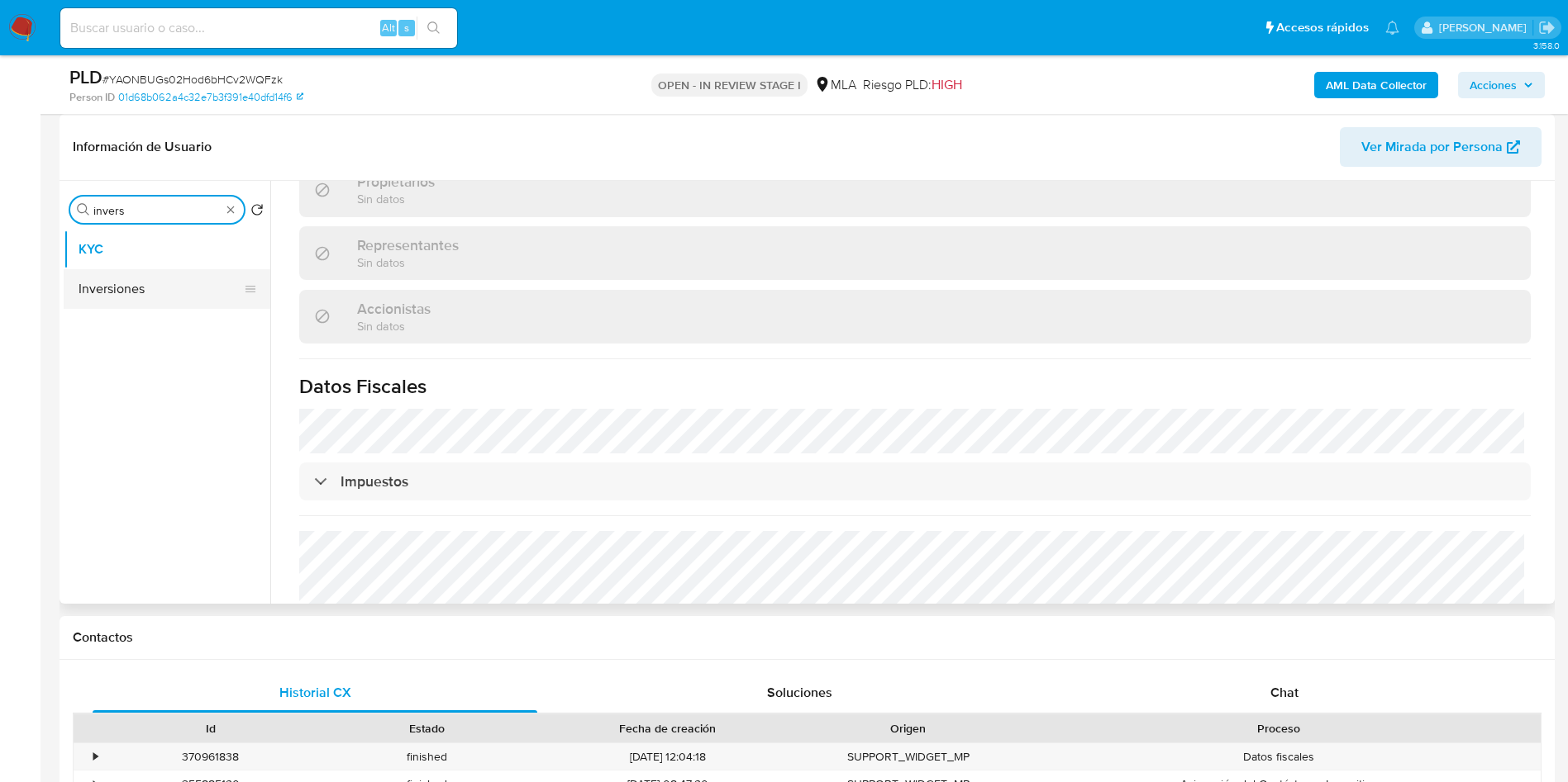
click at [177, 290] on button "Inversiones" at bounding box center [161, 289] width 193 height 40
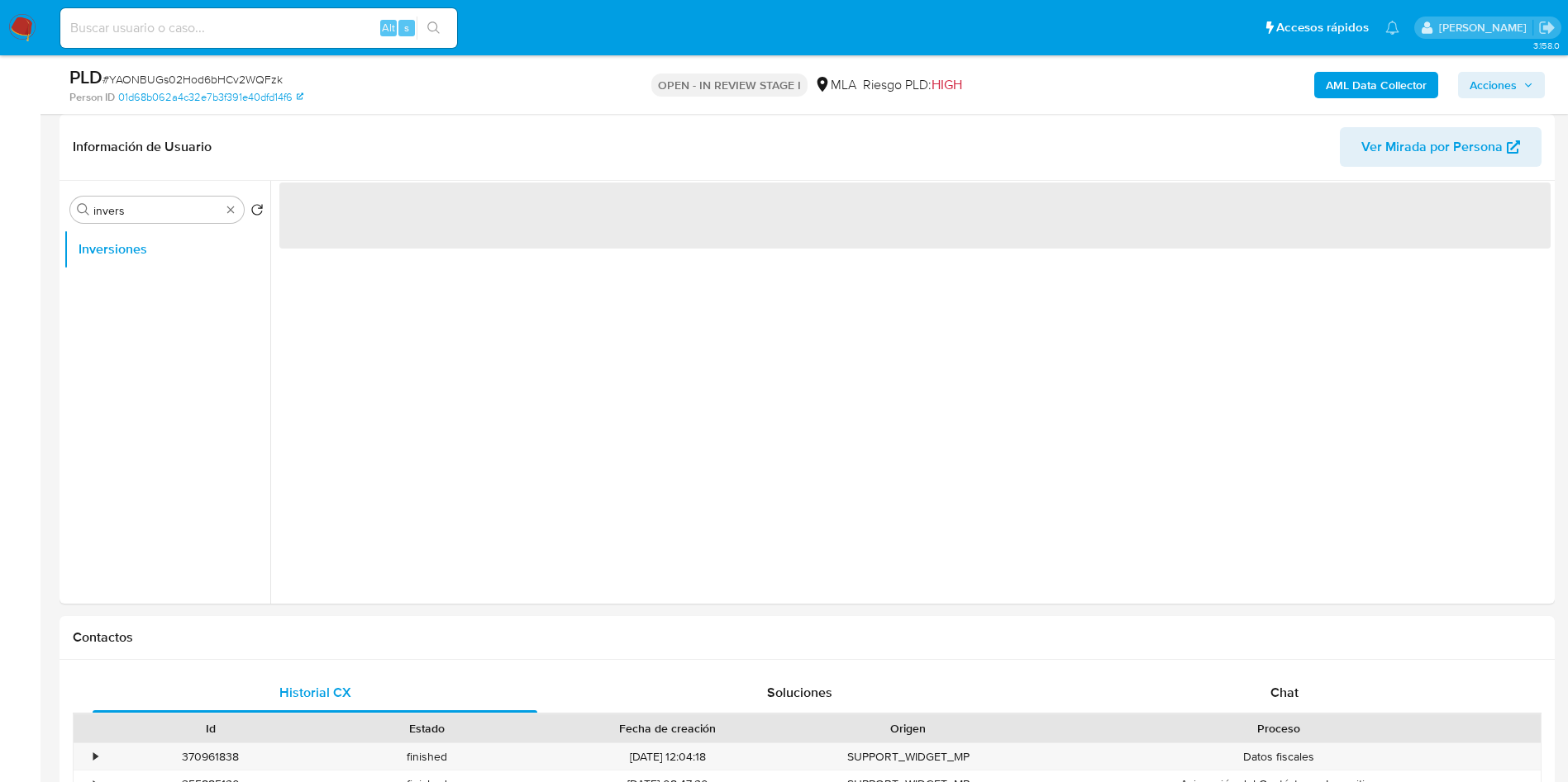
scroll to position [0, 0]
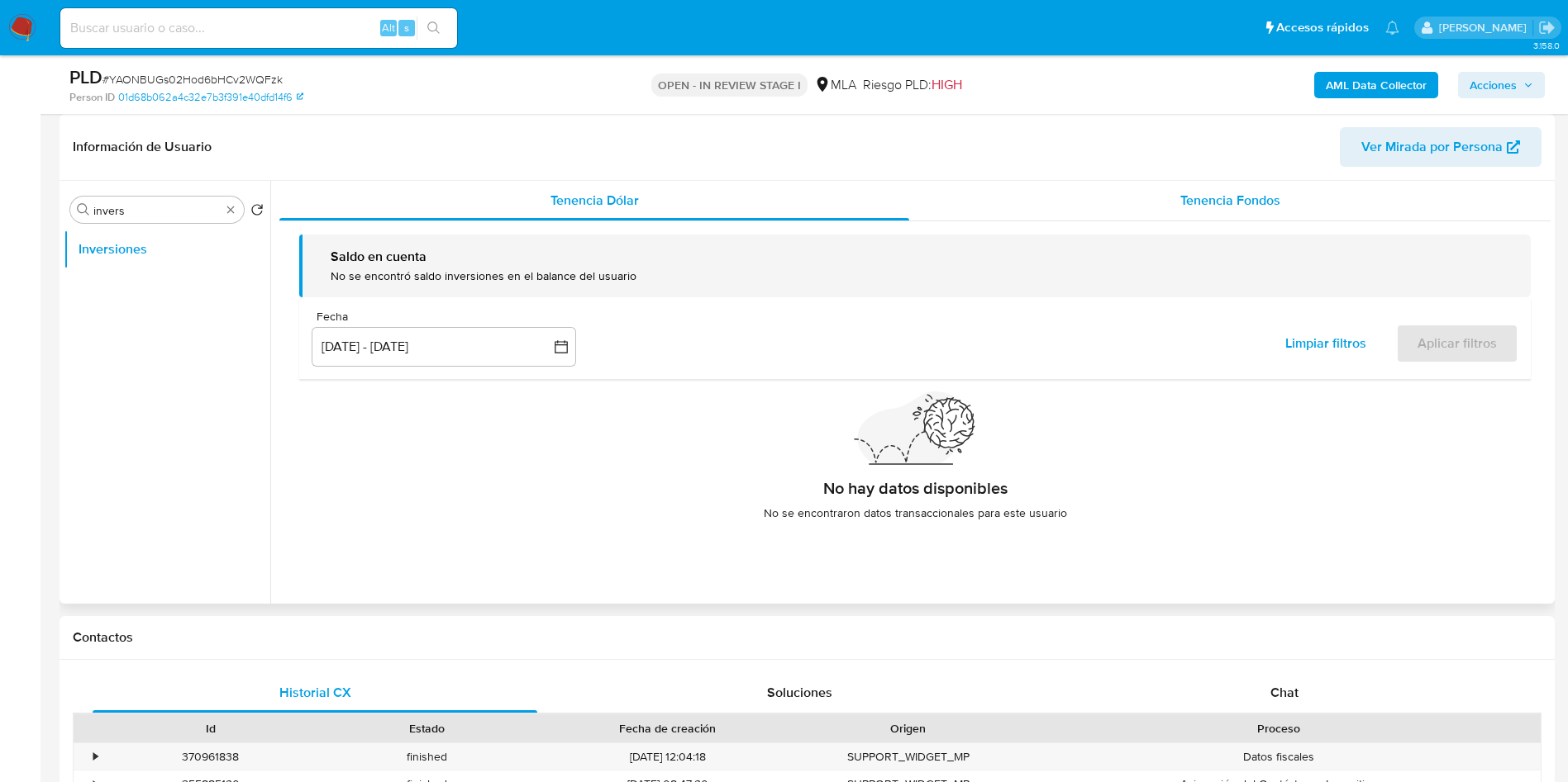
click at [1254, 208] on span "Tenencia Fondos" at bounding box center [1230, 199] width 100 height 19
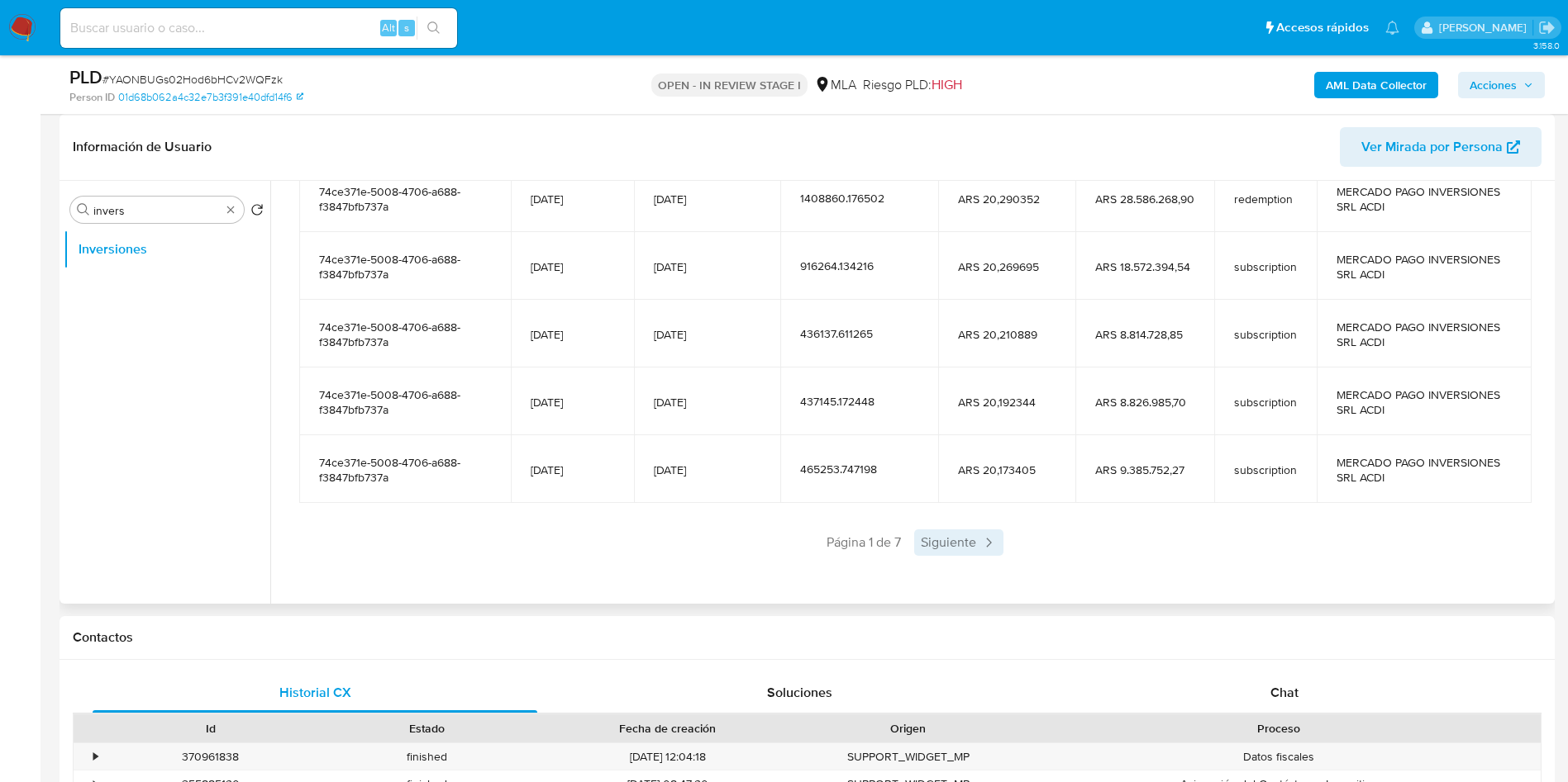
click at [966, 541] on span "Siguiente" at bounding box center [959, 543] width 90 height 27
click at [969, 544] on span "Siguiente" at bounding box center [1007, 543] width 90 height 27
click at [988, 543] on span "Siguiente" at bounding box center [1007, 543] width 90 height 27
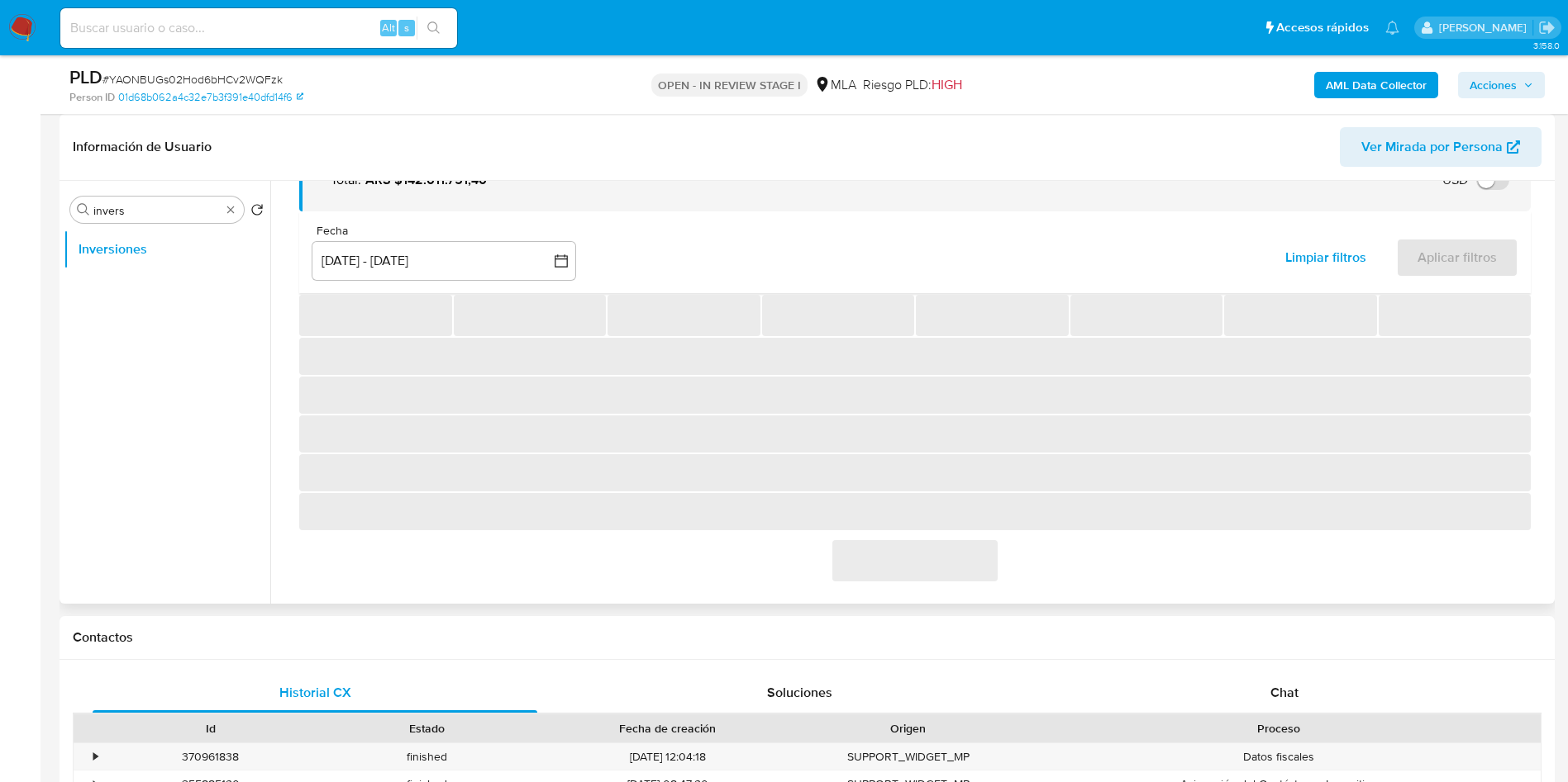
scroll to position [292, 0]
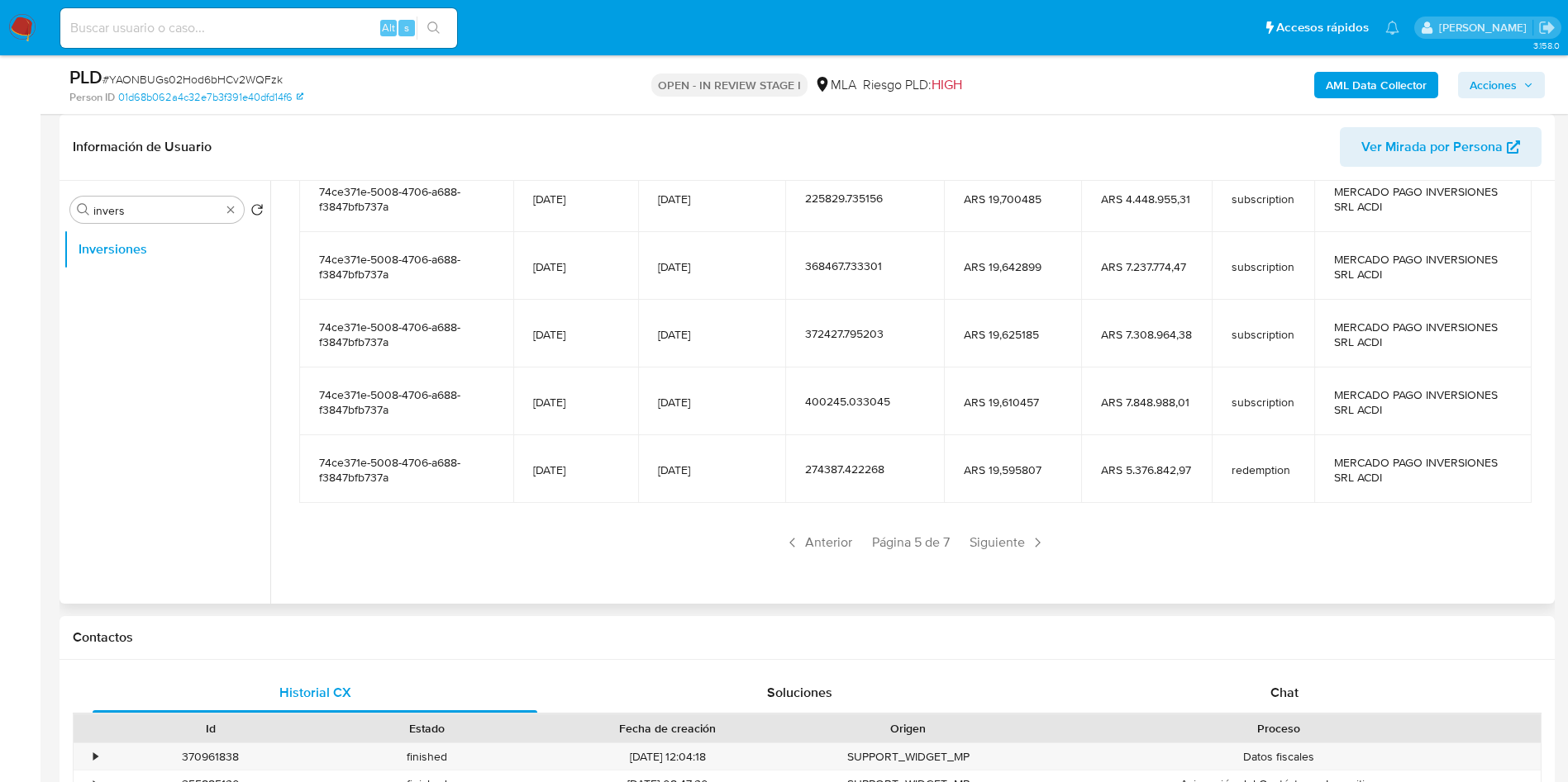
click at [988, 543] on span "Siguiente" at bounding box center [1007, 543] width 90 height 27
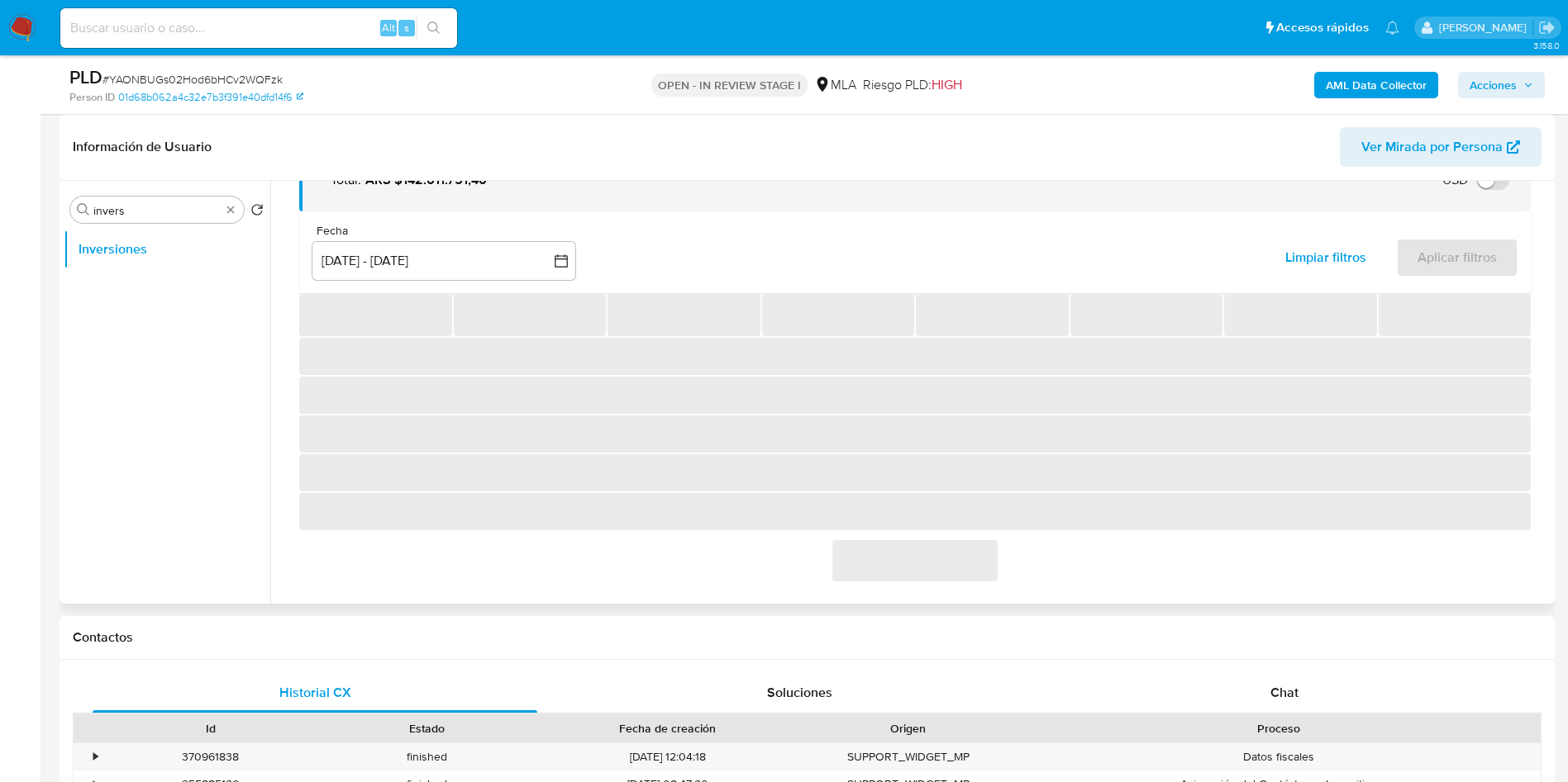
scroll to position [157, 0]
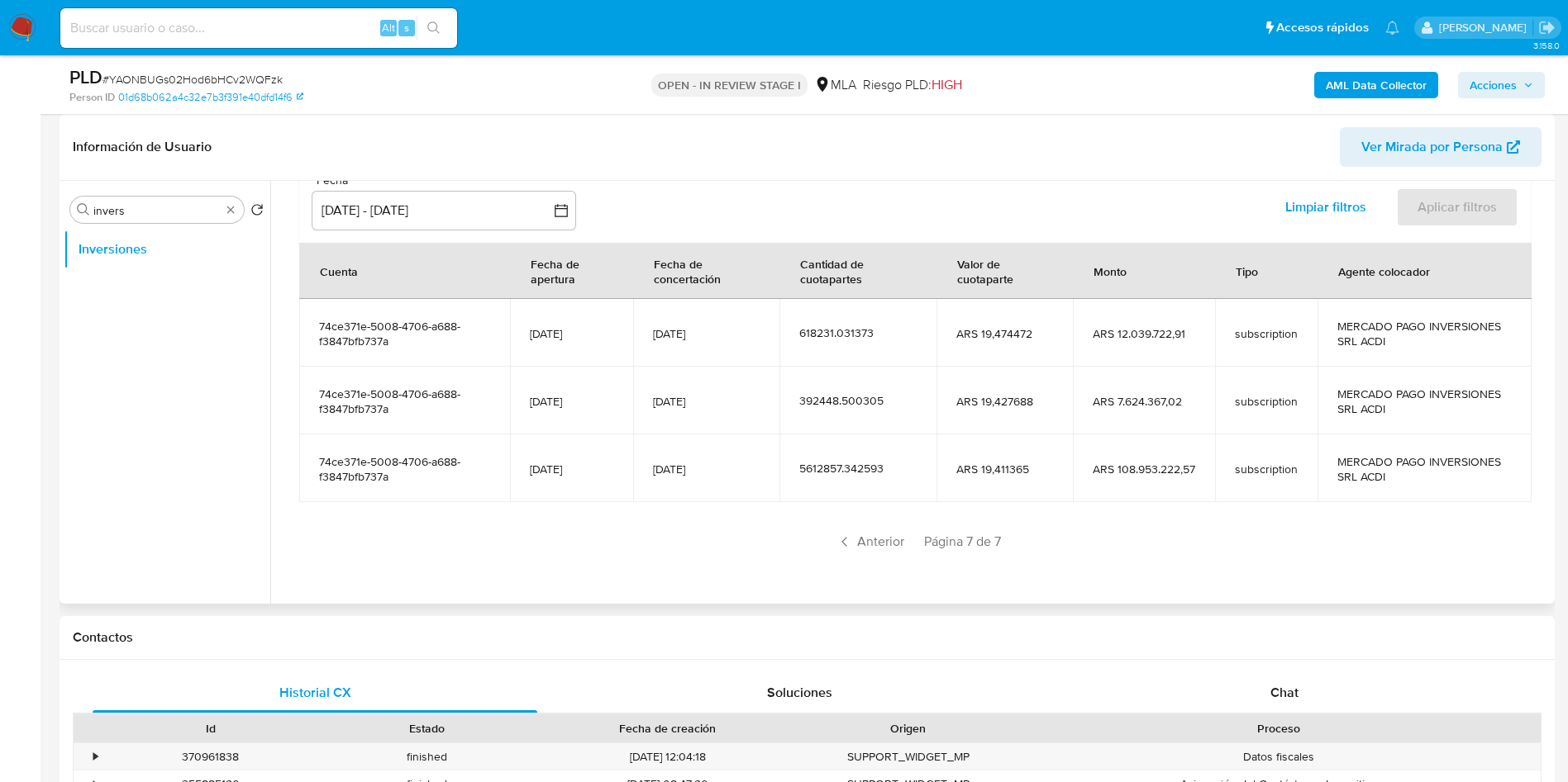
click at [988, 543] on span "Página 7 de 7" at bounding box center [962, 542] width 77 height 18
drag, startPoint x: 542, startPoint y: 465, endPoint x: 603, endPoint y: 470, distance: 61.2
click at [603, 470] on td "[DATE]" at bounding box center [571, 468] width 123 height 67
click at [866, 539] on span "Anterior" at bounding box center [869, 542] width 81 height 27
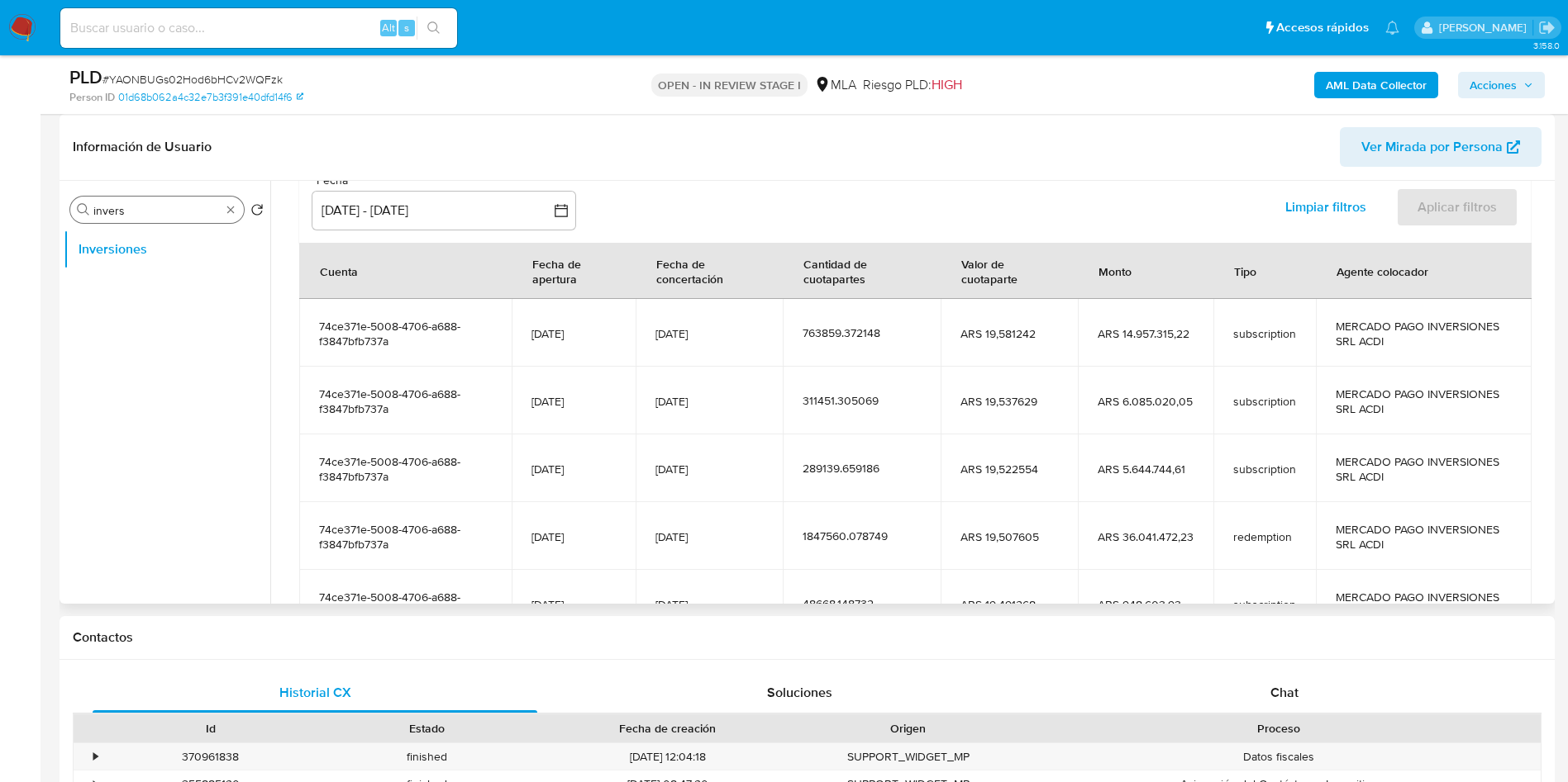
click at [145, 203] on input "invers" at bounding box center [156, 210] width 127 height 15
click at [162, 242] on button "General" at bounding box center [161, 249] width 193 height 40
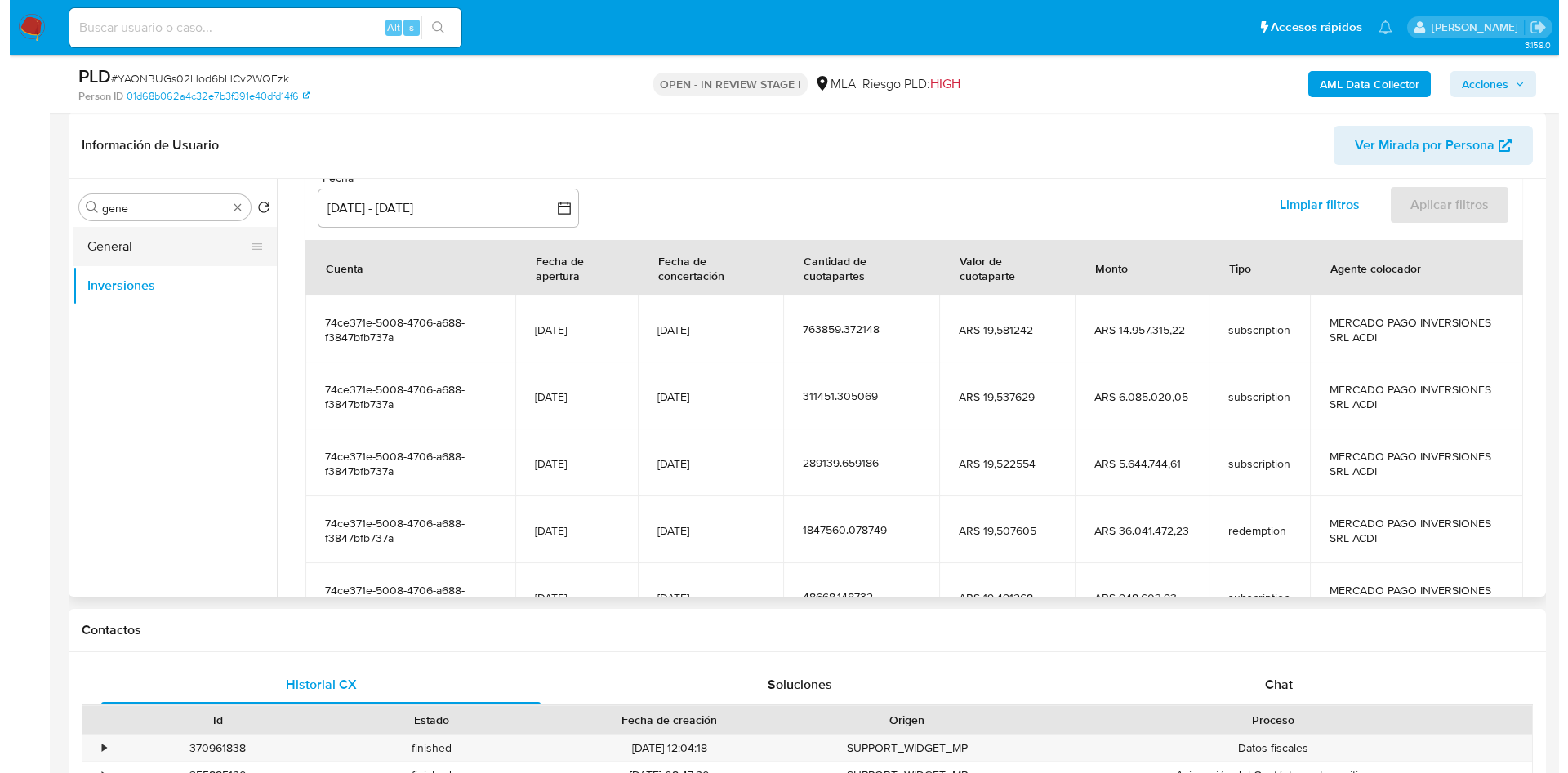
scroll to position [0, 0]
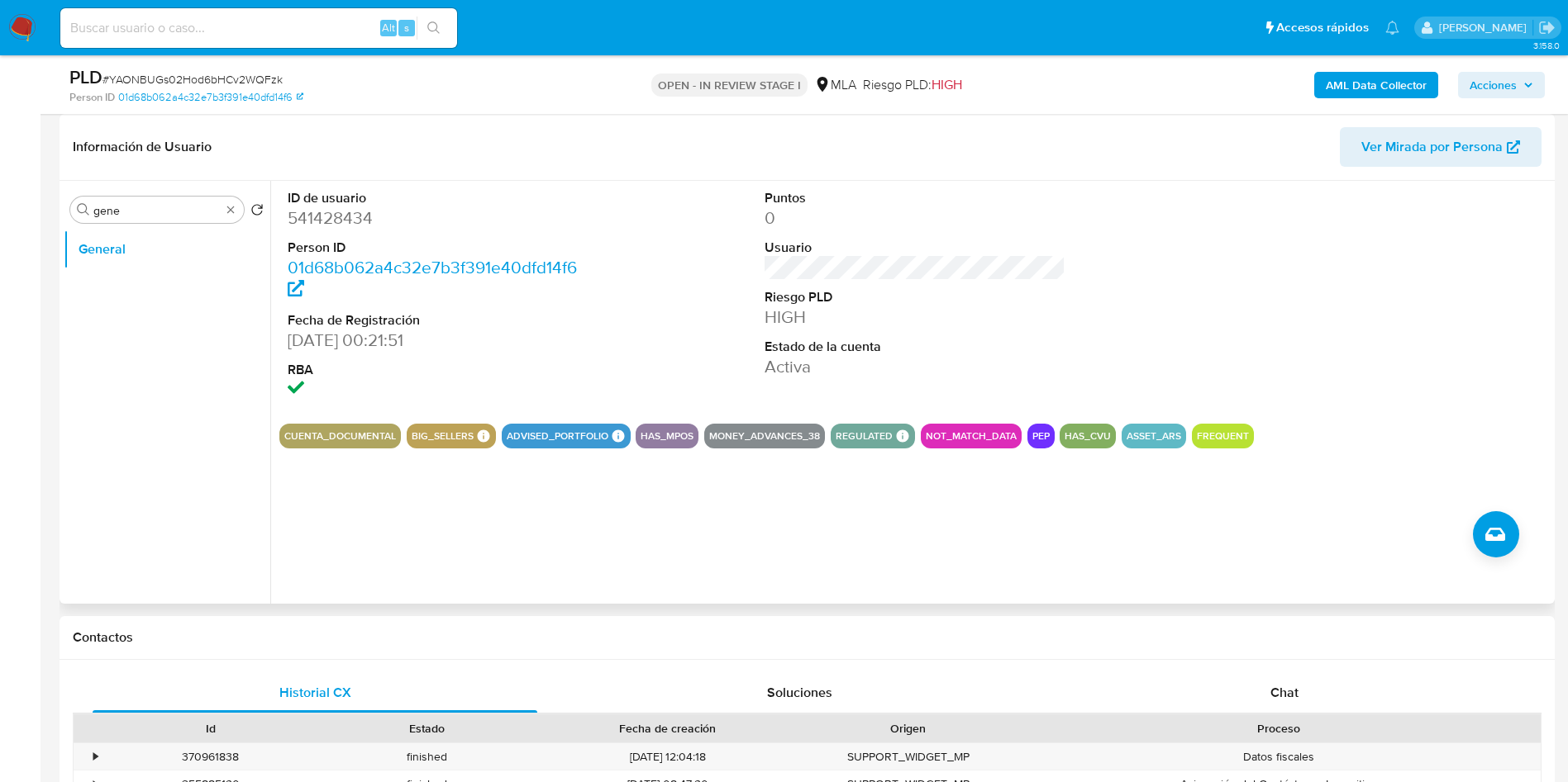
click at [308, 204] on dt "ID de usuario" at bounding box center [438, 198] width 302 height 18
click at [319, 217] on dd "541428434" at bounding box center [438, 218] width 302 height 23
copy dd "541428434"
click at [207, 208] on input "gene" at bounding box center [156, 210] width 127 height 15
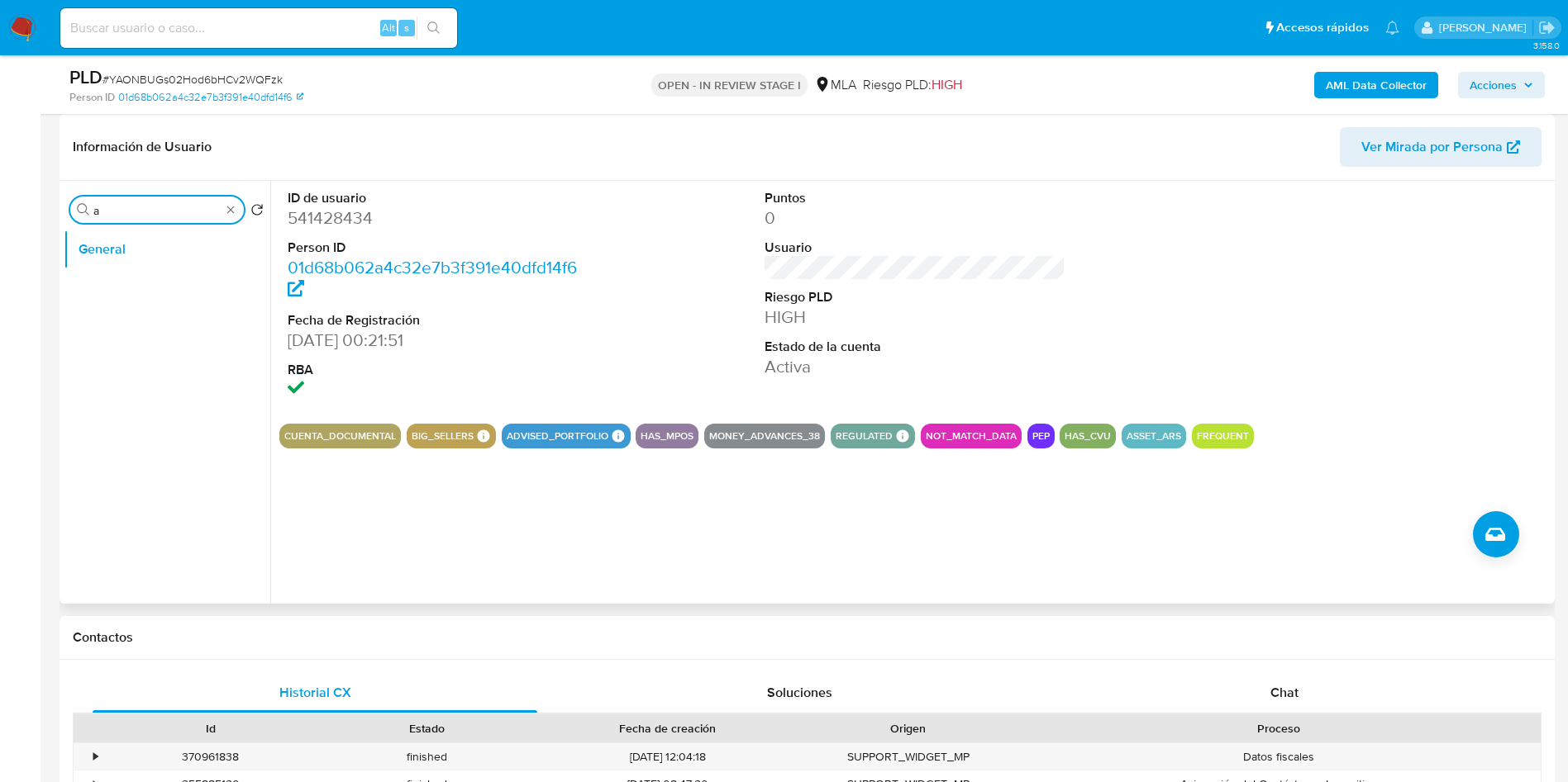
click at [207, 208] on input "a" at bounding box center [156, 210] width 127 height 15
type input "arc"
click at [200, 266] on button "General" at bounding box center [161, 249] width 193 height 40
click at [192, 277] on button "Archivos adjuntos" at bounding box center [161, 289] width 193 height 40
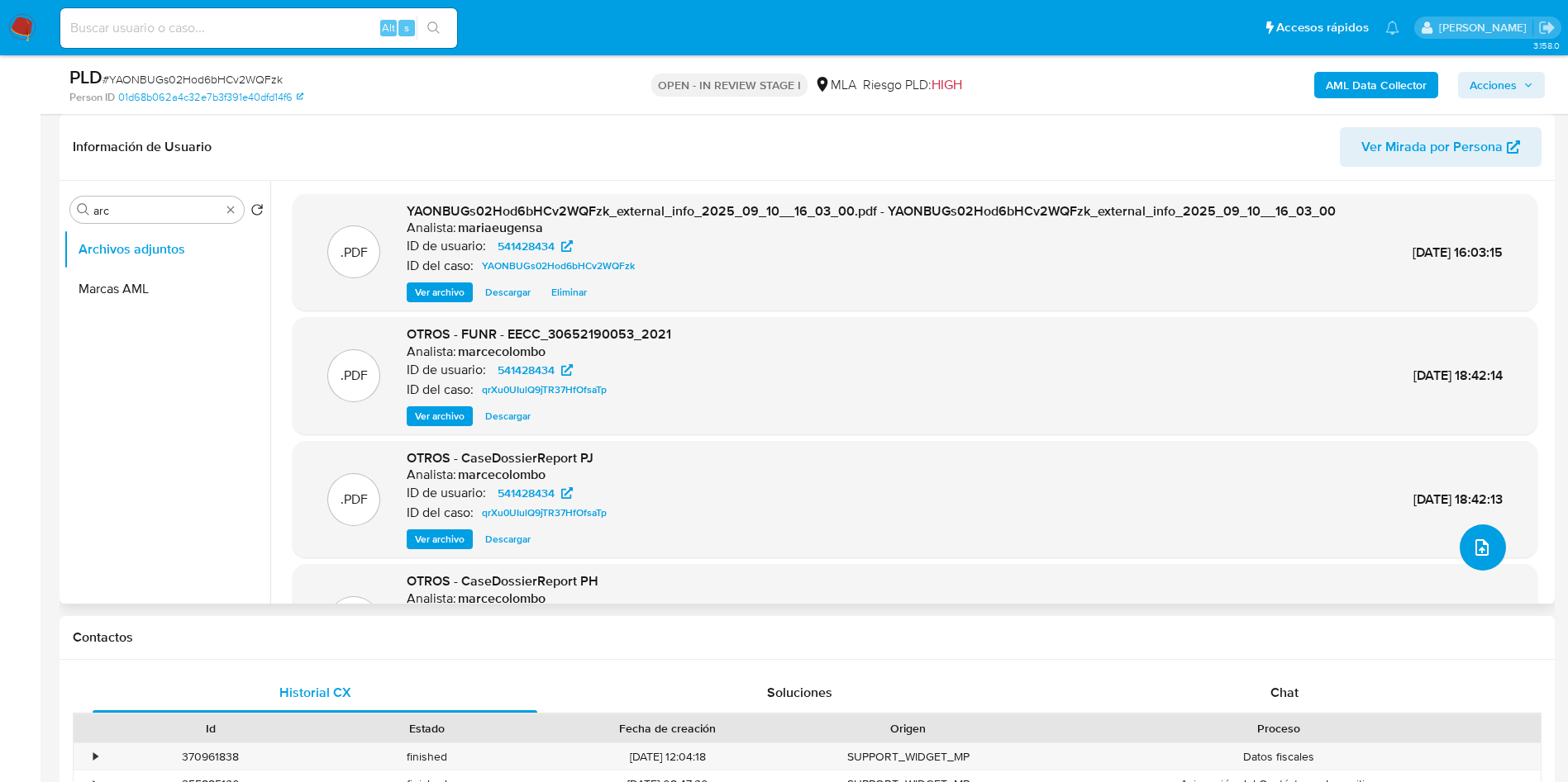
click at [1483, 551] on icon "upload-file" at bounding box center [1481, 548] width 20 height 20
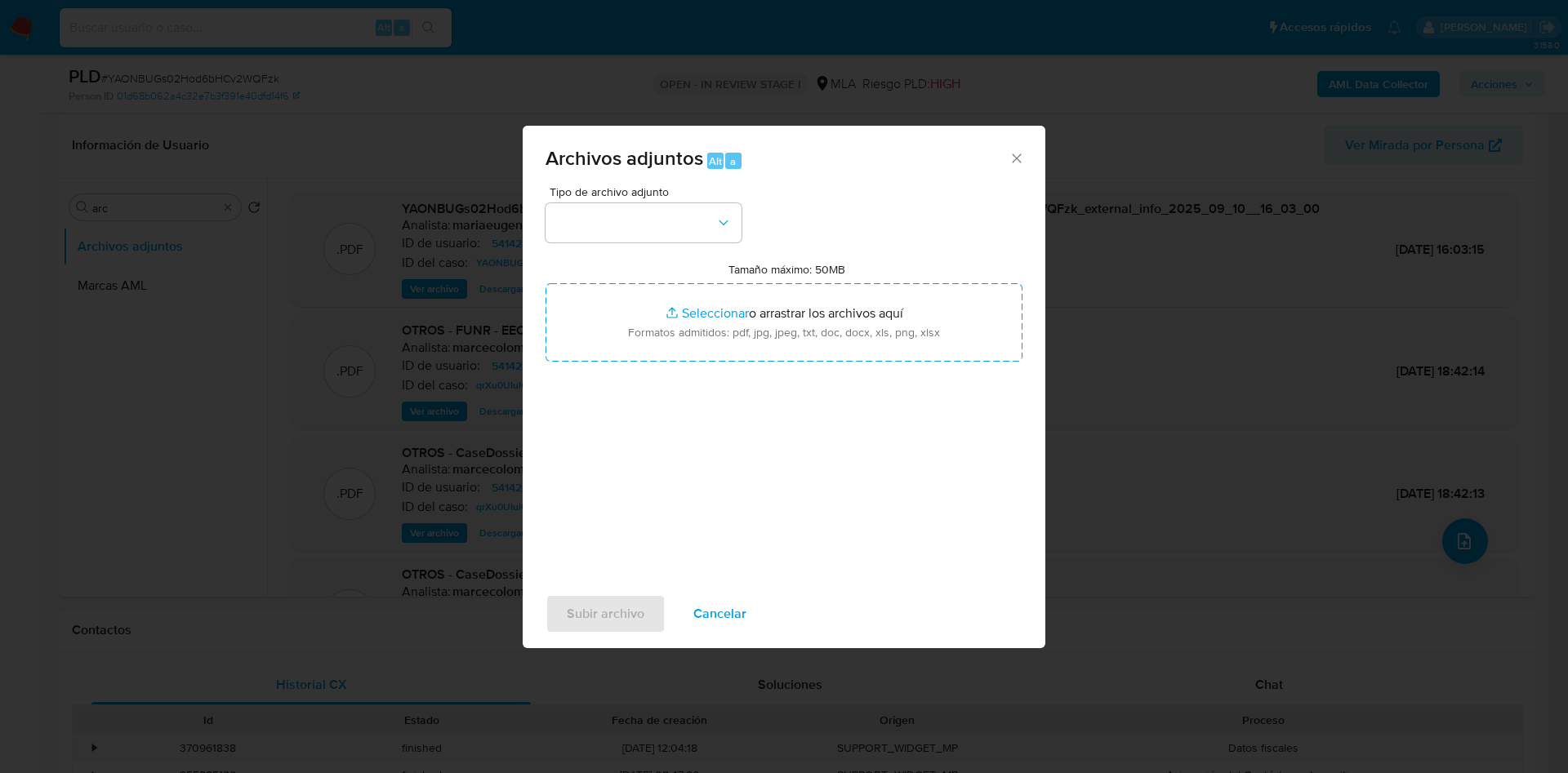
click at [715, 620] on span "Cancelar" at bounding box center [720, 613] width 53 height 36
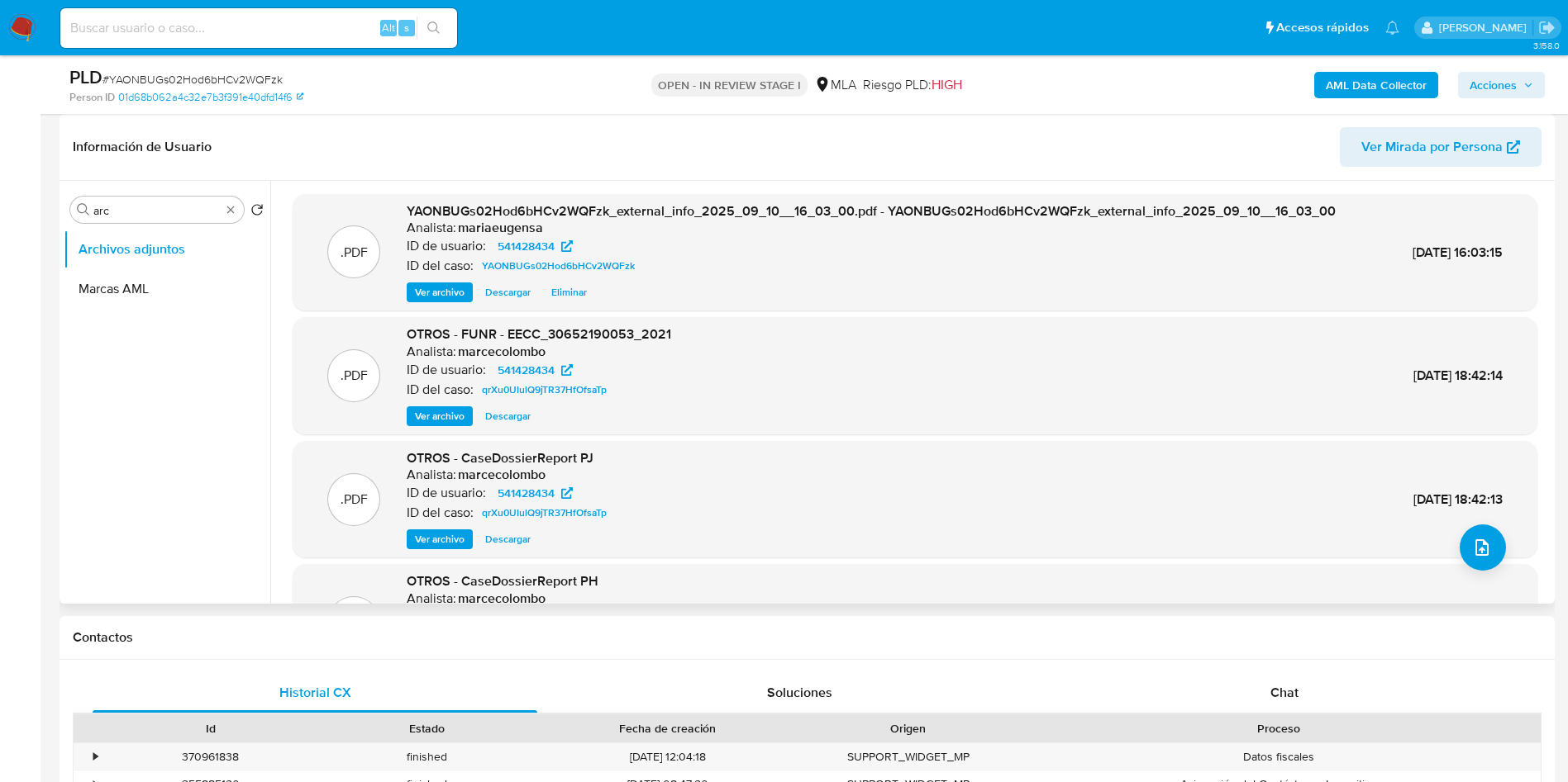
click at [572, 285] on span "Eliminar" at bounding box center [568, 293] width 35 height 17
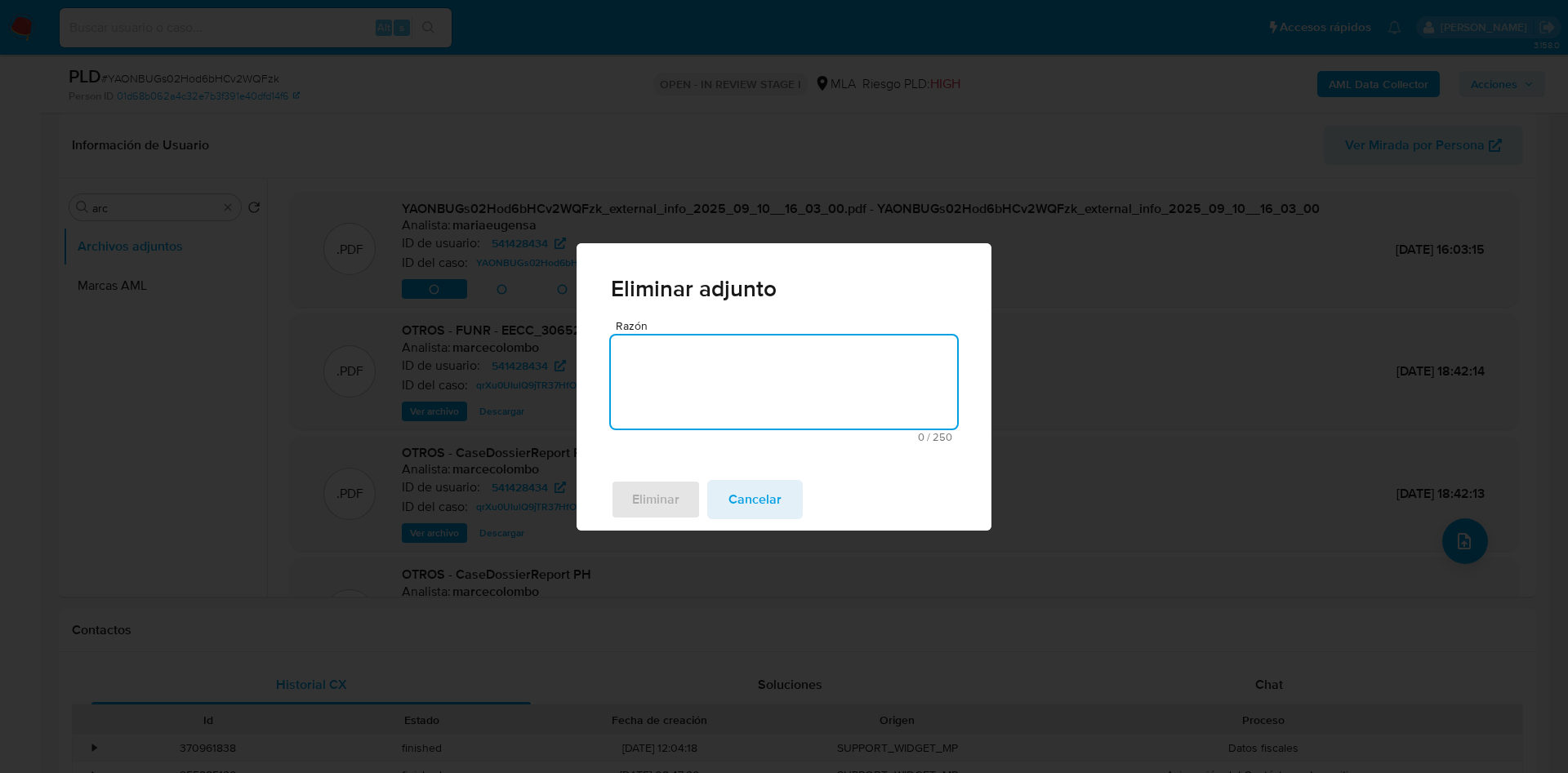
click at [663, 389] on textarea "Razón" at bounding box center [784, 382] width 346 height 93
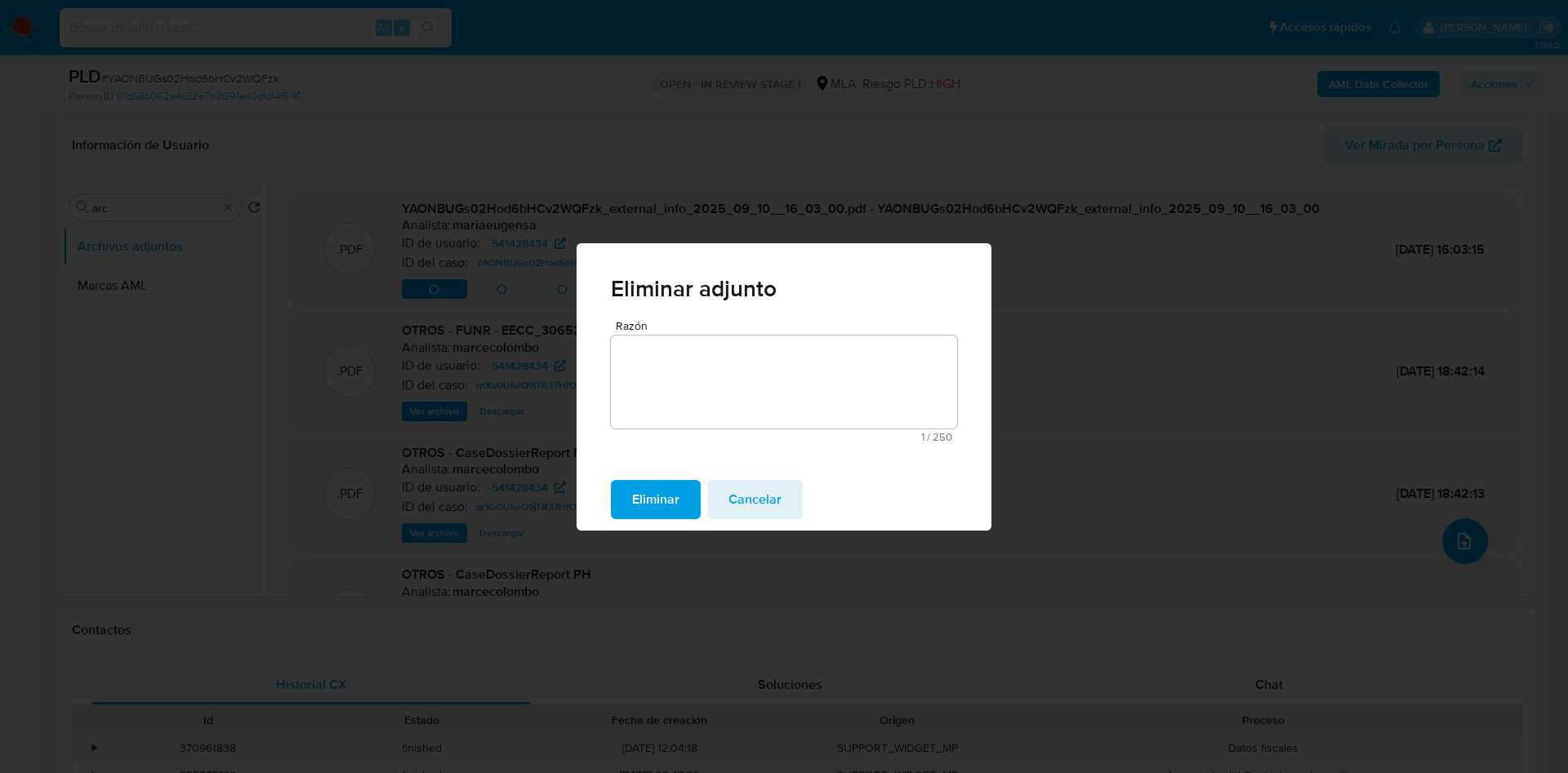
click at [644, 482] on span "Eliminar" at bounding box center [656, 500] width 47 height 36
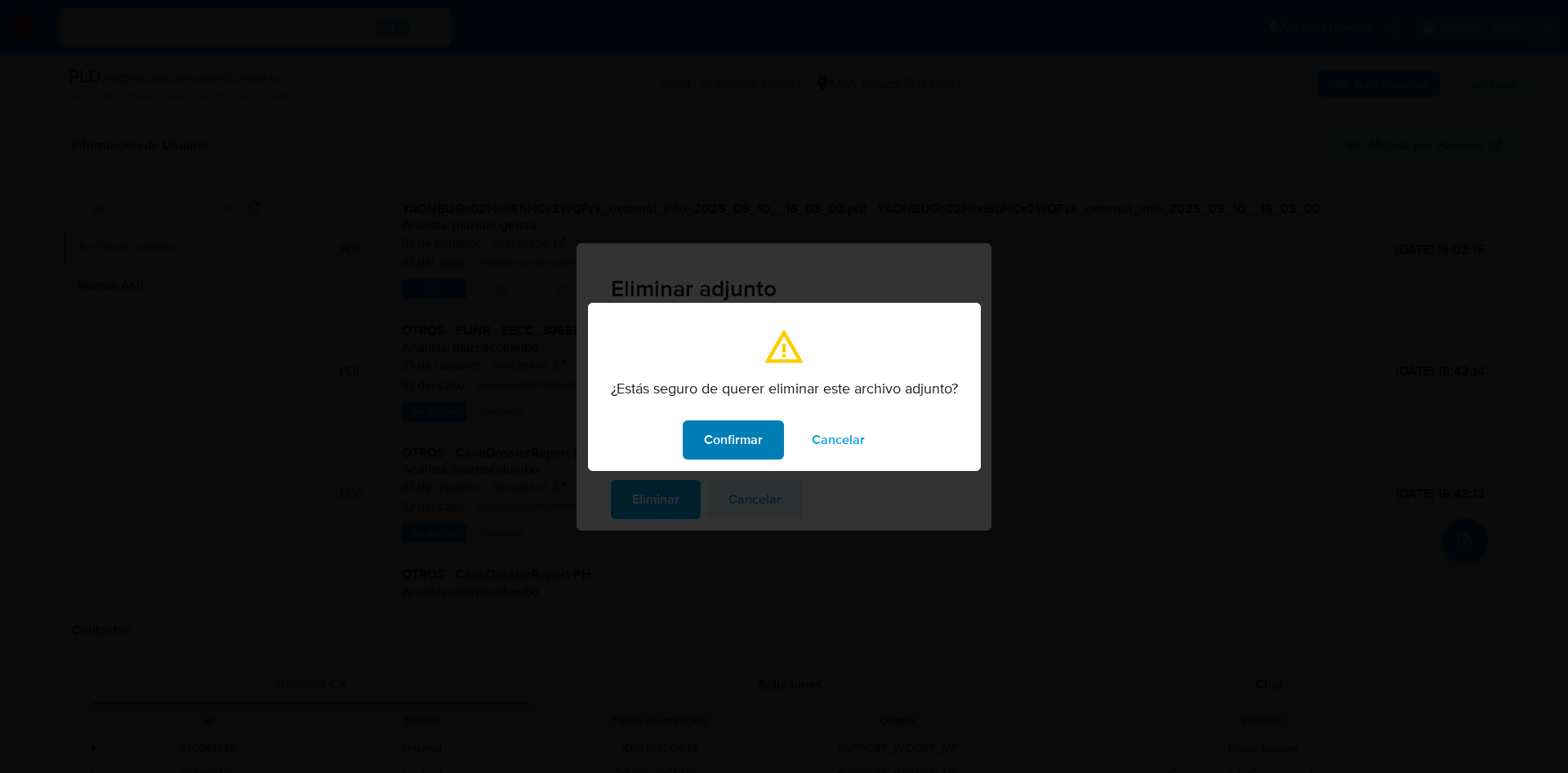
click at [717, 452] on span "Confirmar" at bounding box center [733, 440] width 59 height 36
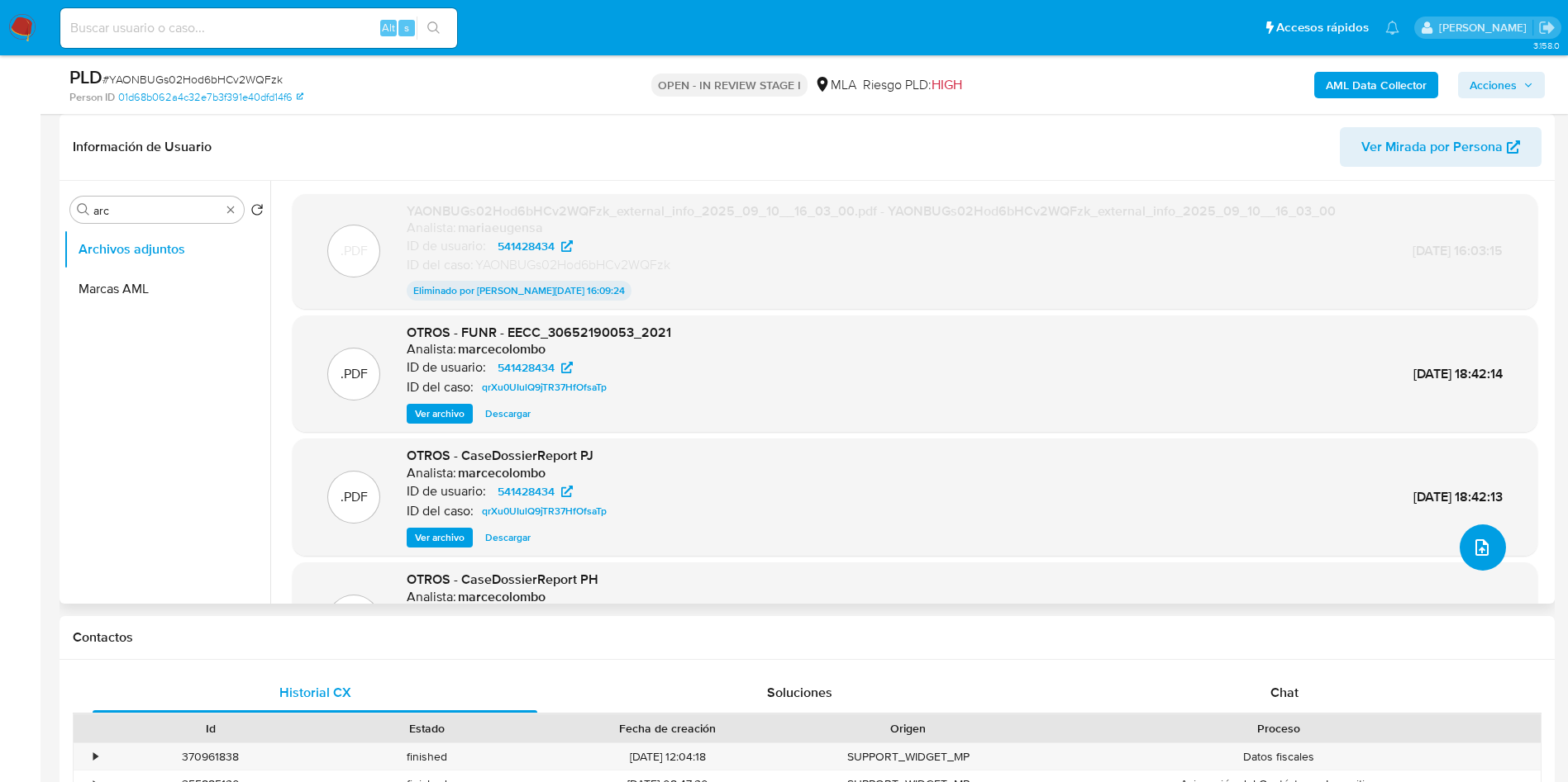
click at [1472, 557] on icon "upload-file" at bounding box center [1481, 548] width 20 height 20
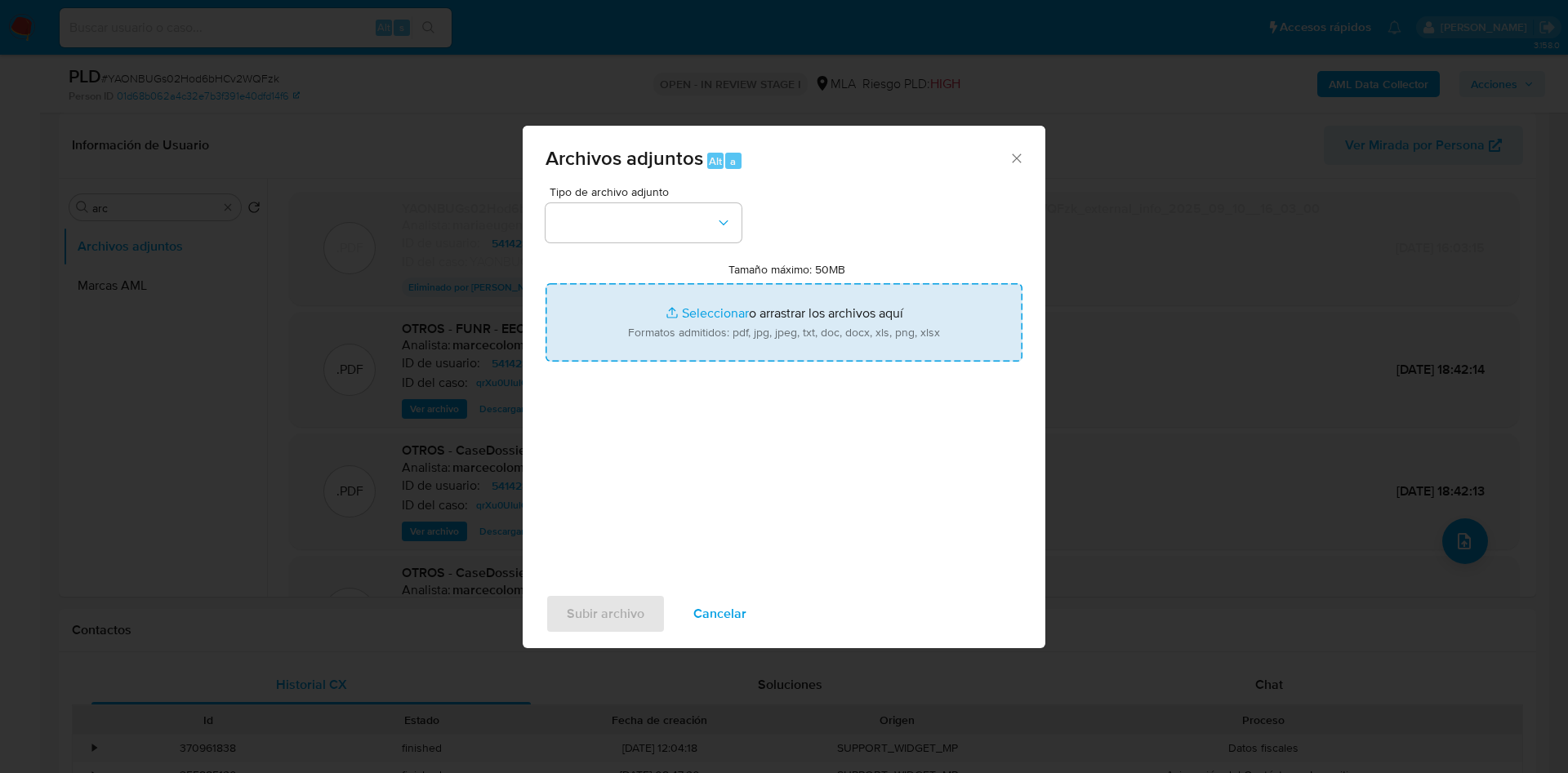
click at [770, 308] on input "Tamaño máximo: 50MB Seleccionar archivos" at bounding box center [784, 322] width 477 height 78
type input "C:\fakepath\Doc.pdf"
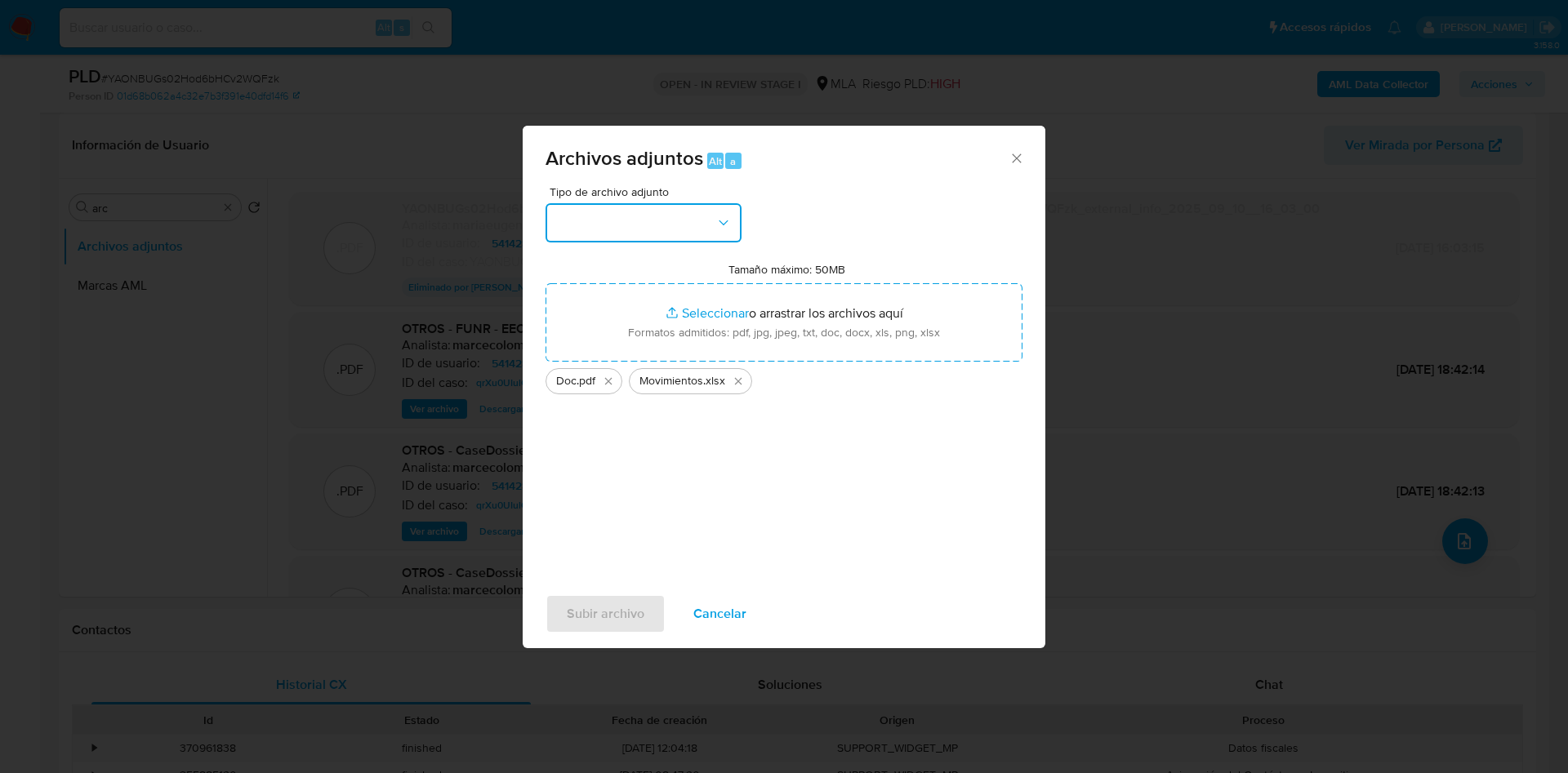
click at [666, 211] on button "button" at bounding box center [643, 223] width 196 height 39
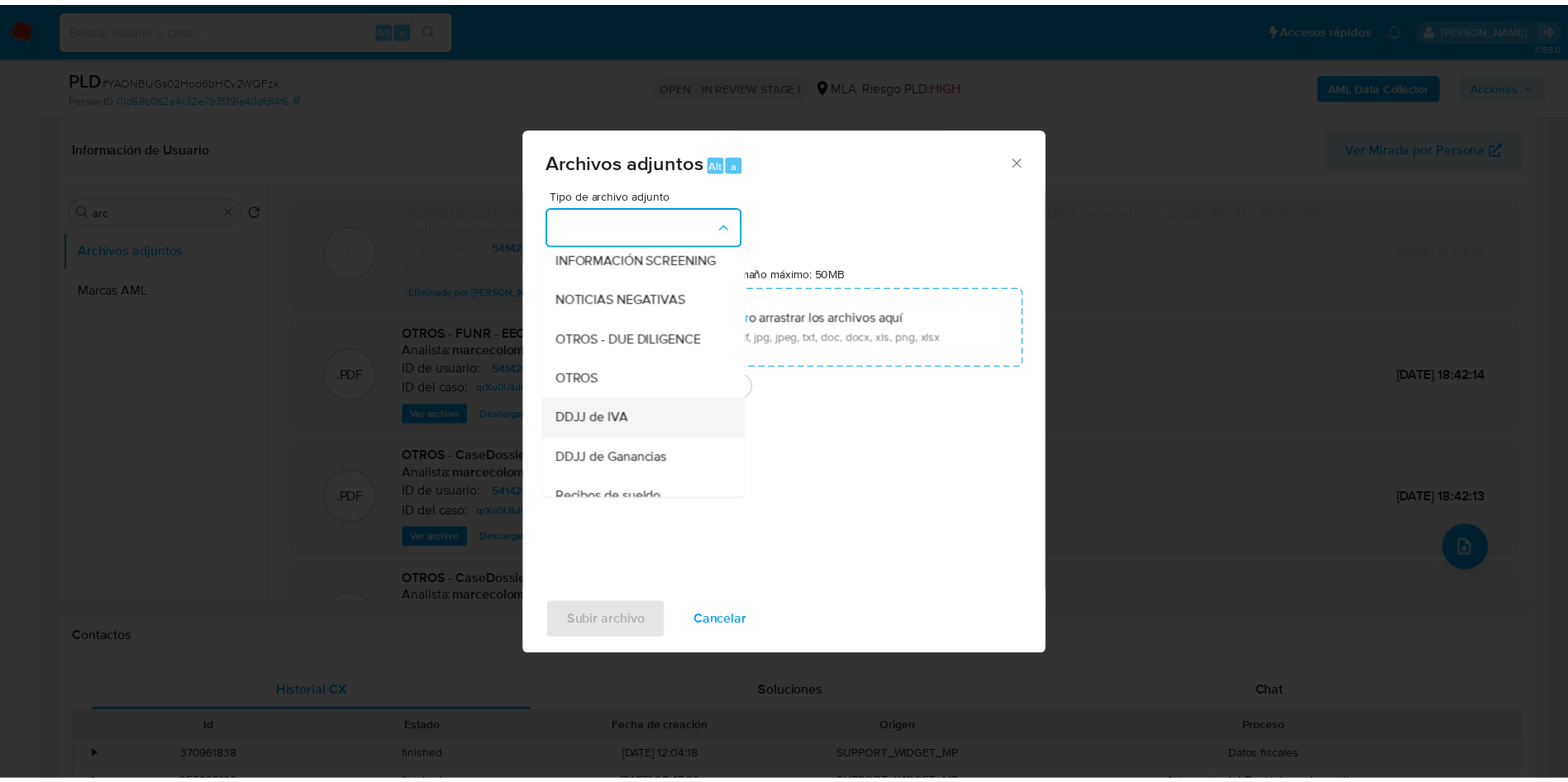
scroll to position [248, 0]
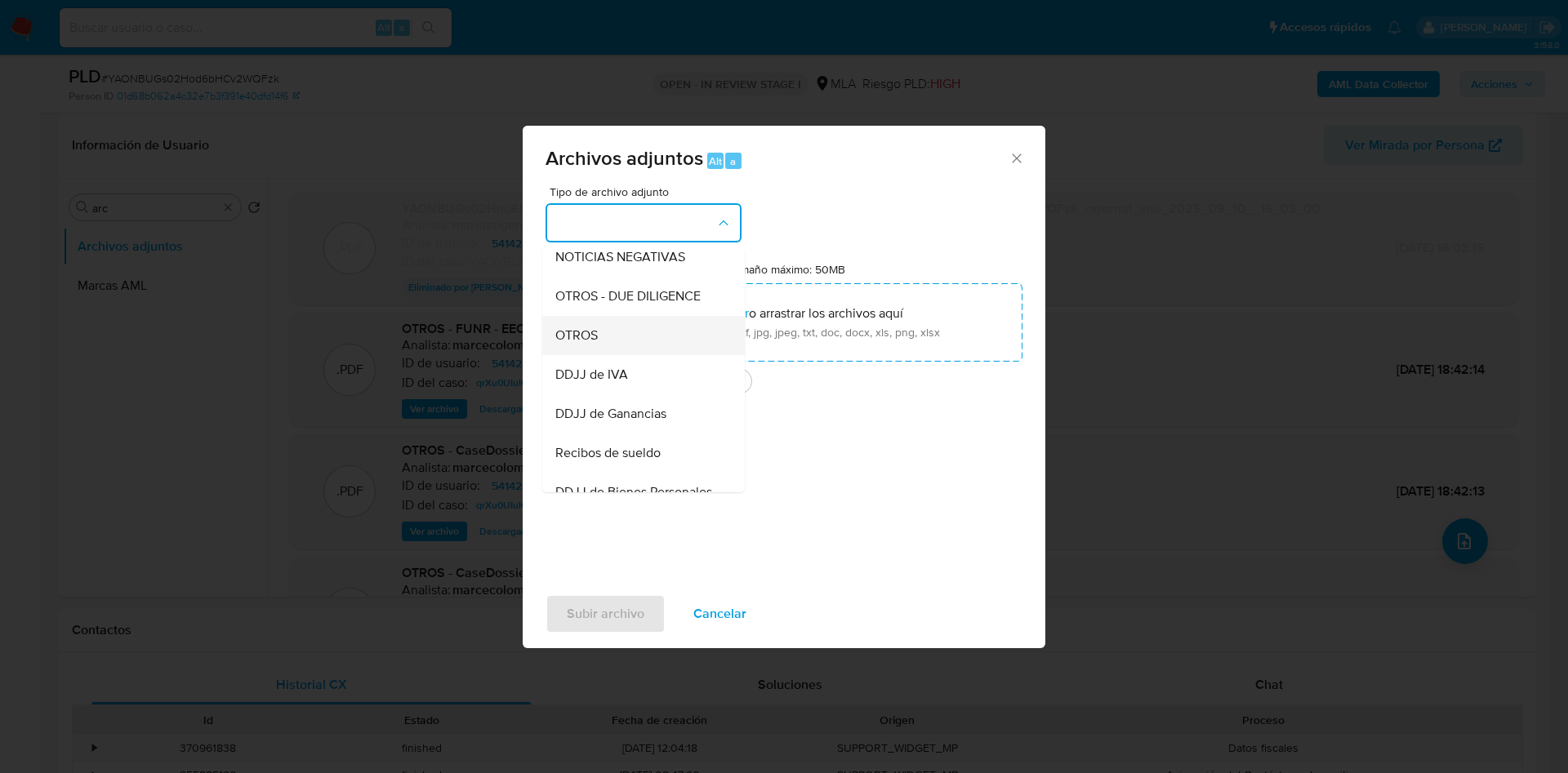
click at [638, 355] on div "OTROS" at bounding box center [639, 336] width 167 height 39
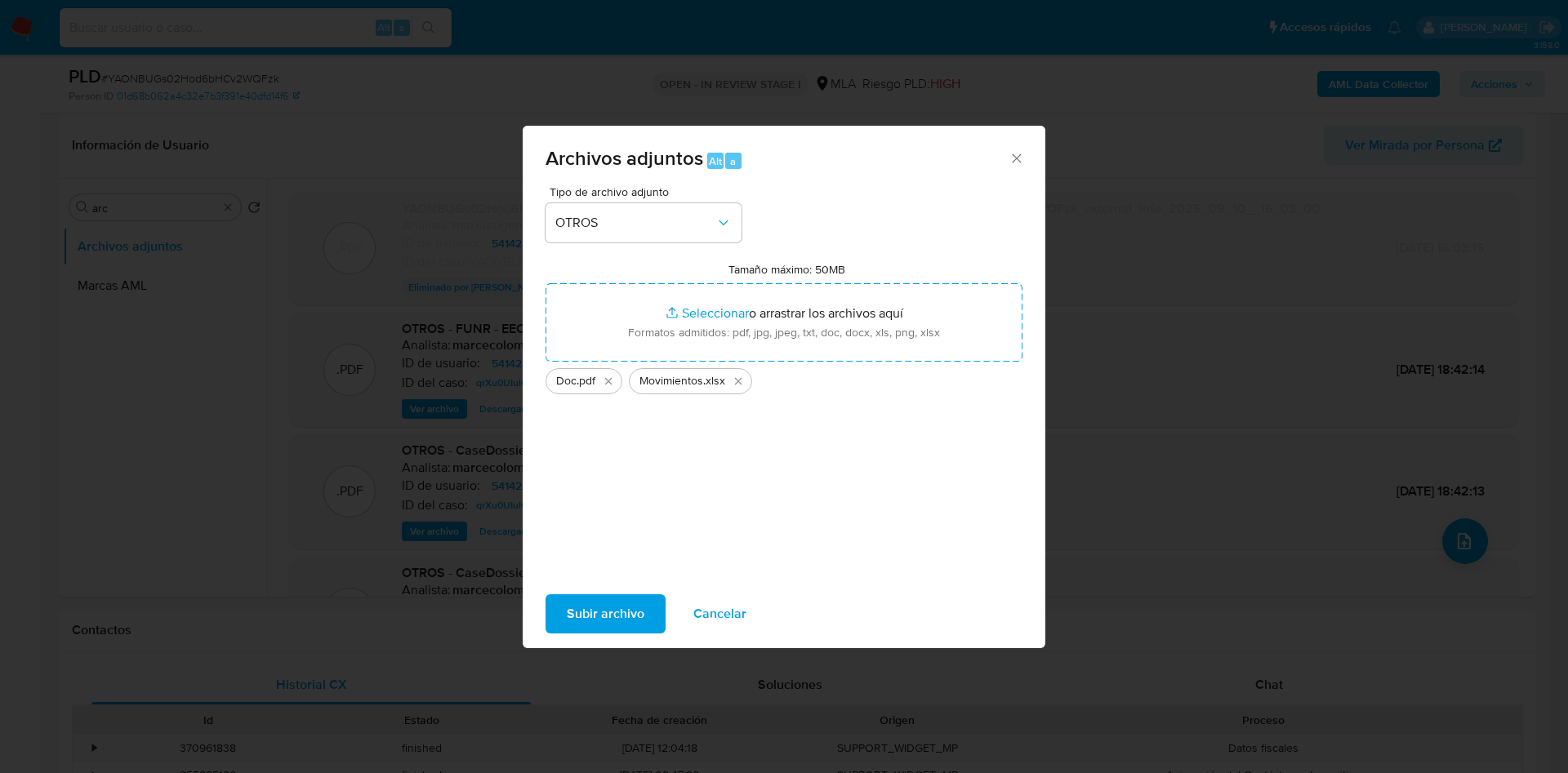
click at [597, 615] on span "Subir archivo" at bounding box center [606, 613] width 78 height 36
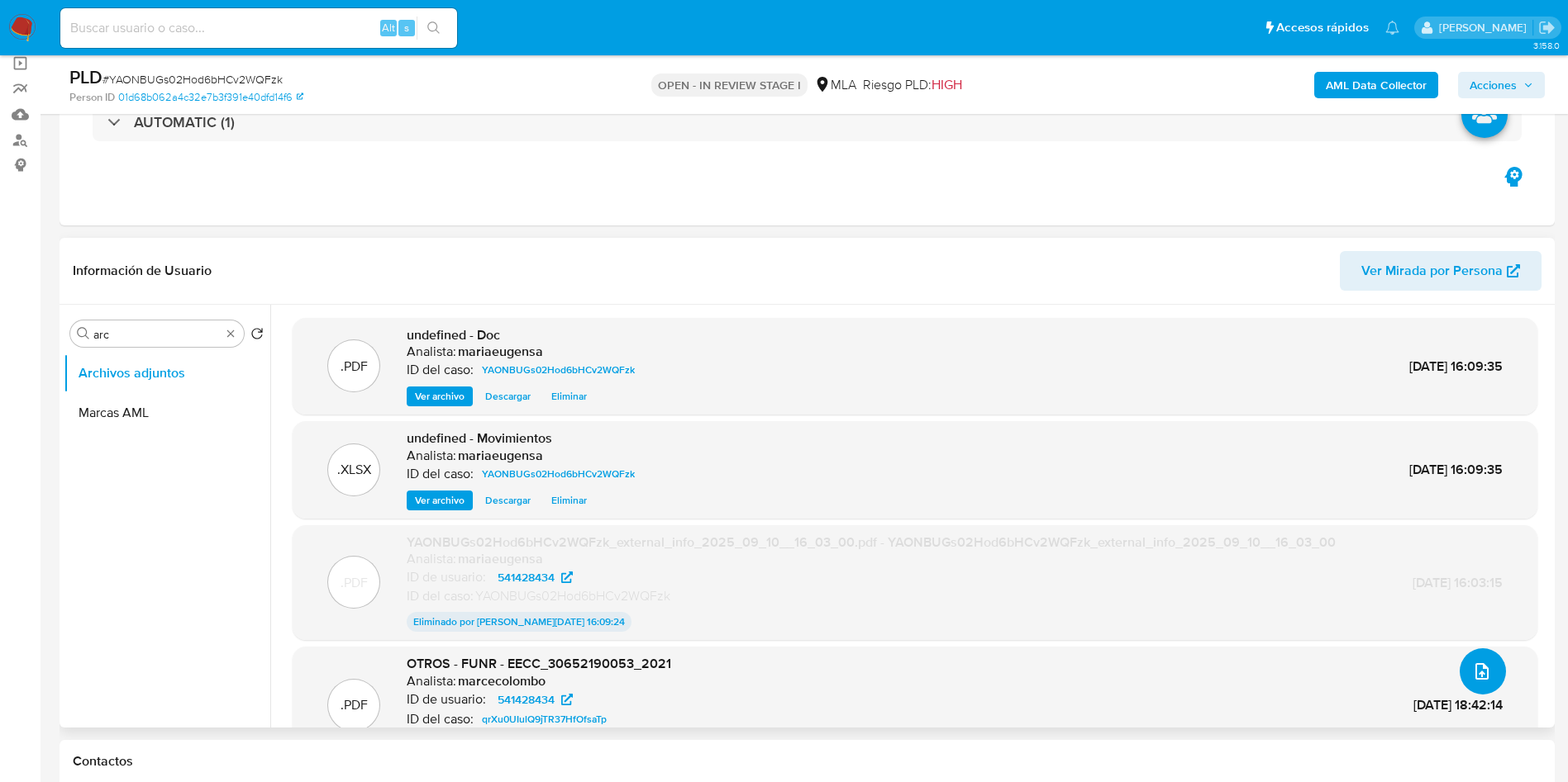
scroll to position [0, 0]
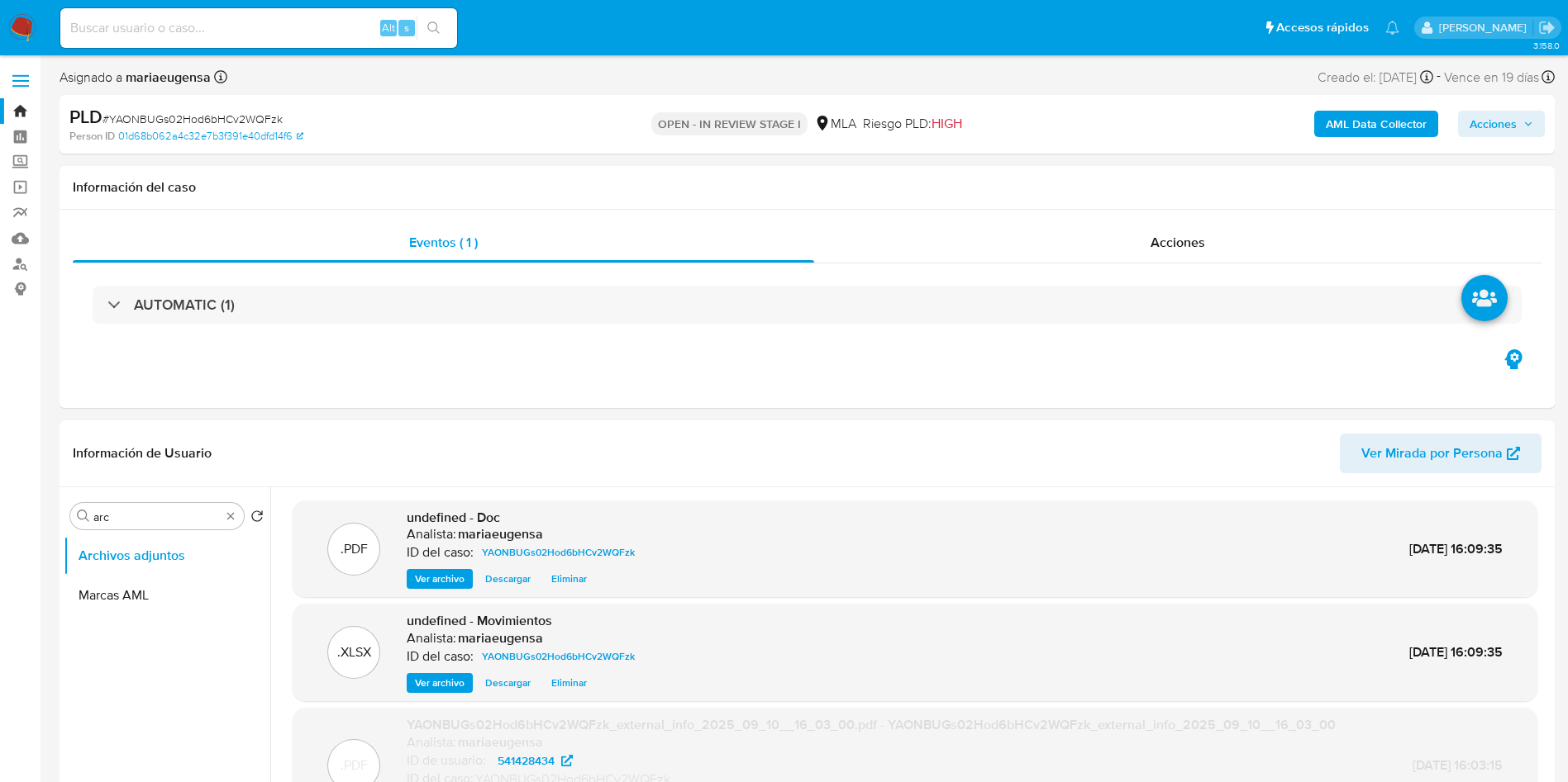
click at [224, 15] on div "Alt s" at bounding box center [258, 27] width 396 height 40
click at [238, 35] on input at bounding box center [258, 28] width 396 height 21
paste input "xTysXDD9PqrBVdFZHQtme2a3"
type input "xTysXDD9PqrBVdFZHQtme2a3"
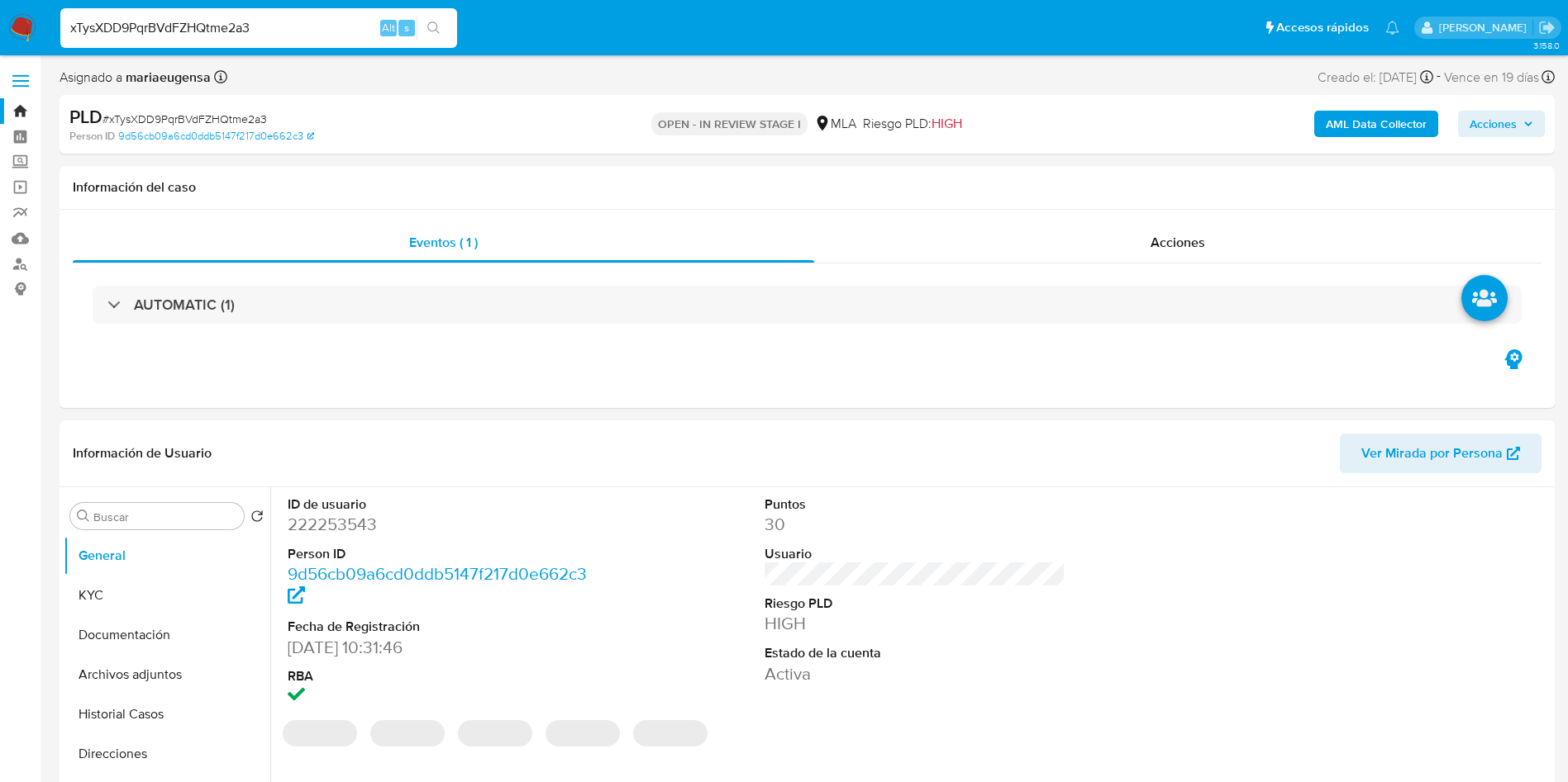
select select "10"
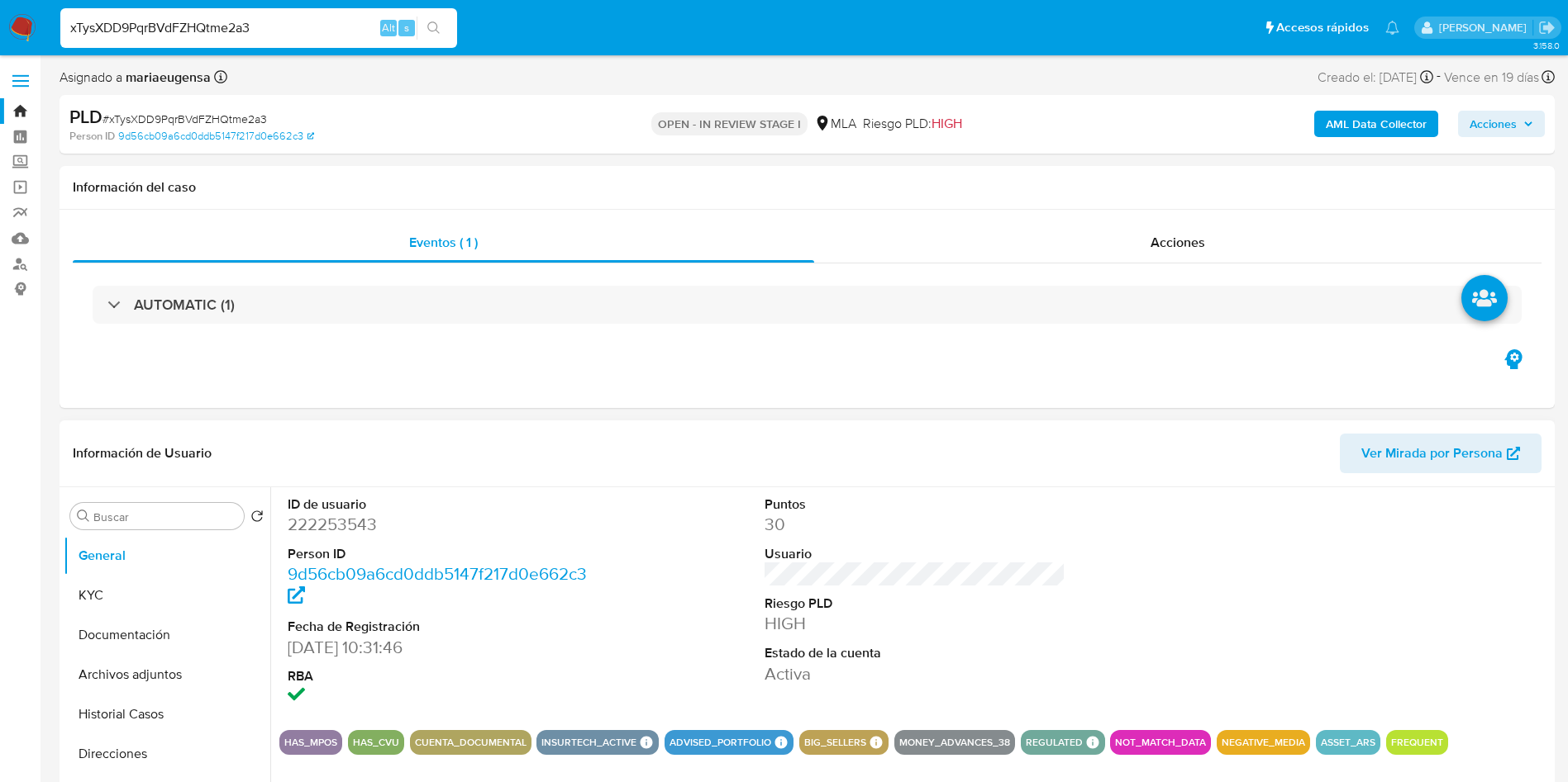
click at [316, 527] on dd "222253543" at bounding box center [438, 525] width 302 height 23
copy dd "222253543"
click at [231, 120] on span "# xTysXDD9PqrBVdFZHQtme2a3" at bounding box center [184, 119] width 164 height 17
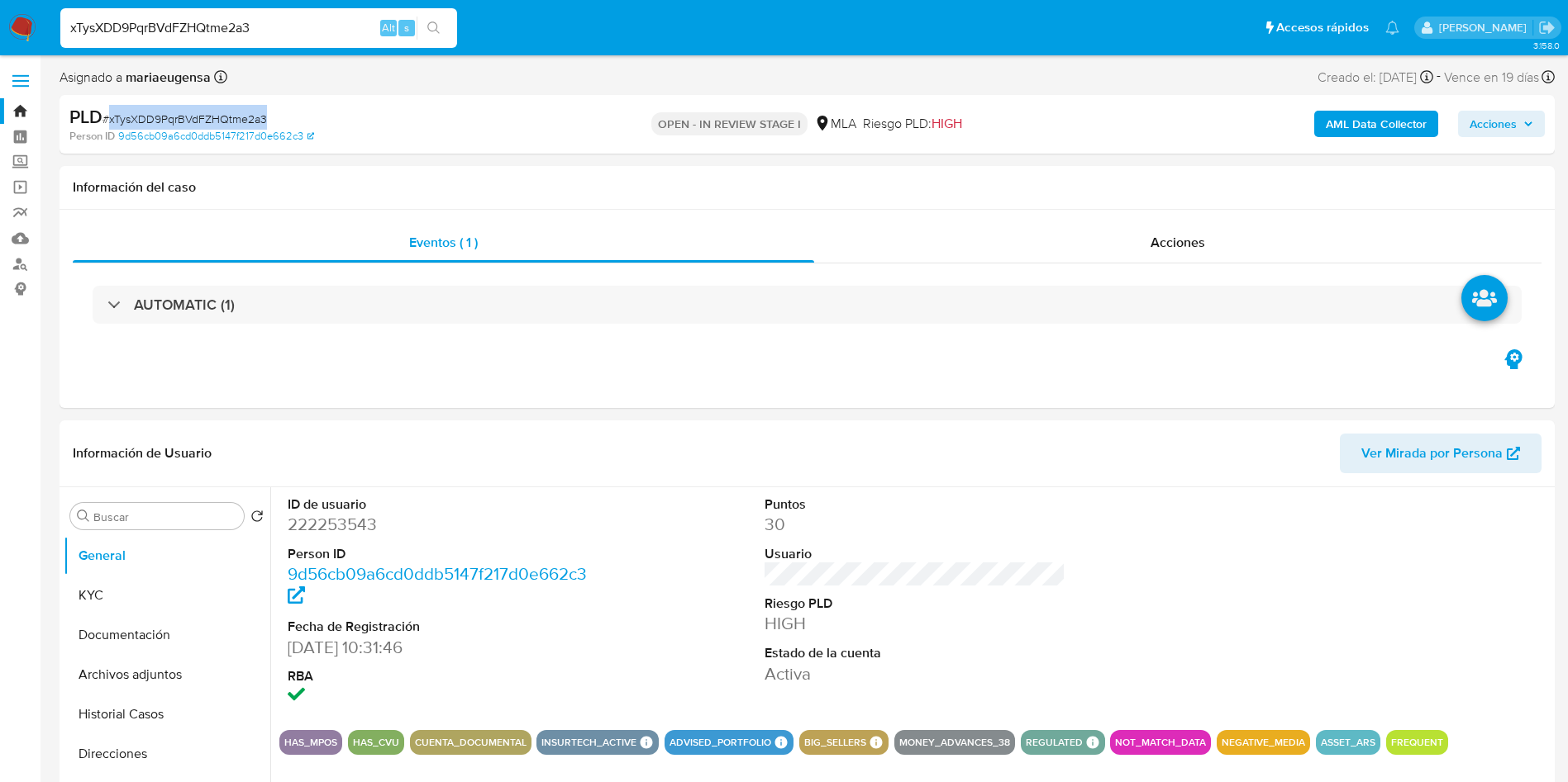
copy span "xTysXDD9PqrBVdFZHQtme2a3"
click at [345, 518] on dd "222253543" at bounding box center [438, 525] width 302 height 23
copy dd "222253543"
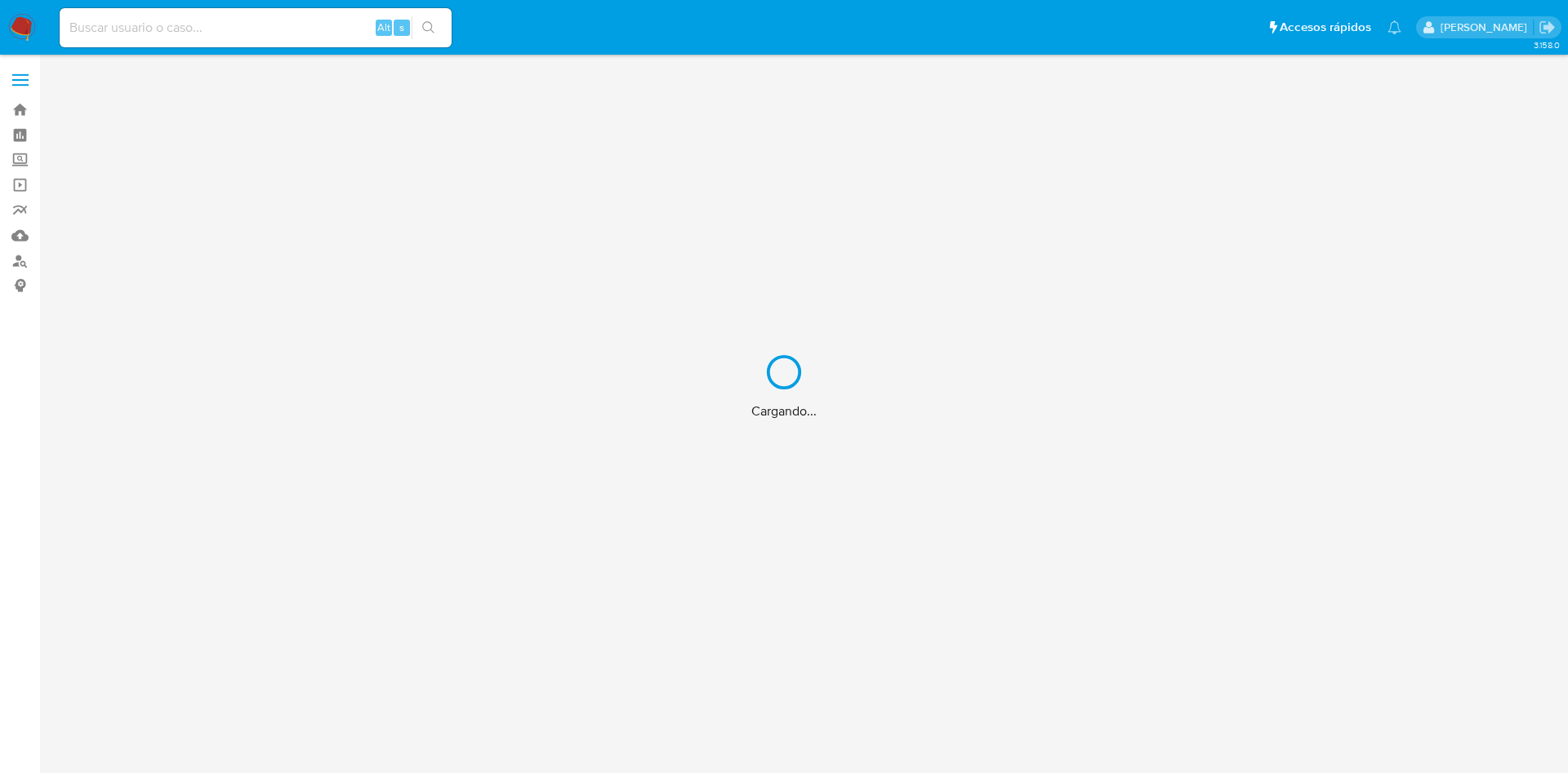
click at [205, 32] on div "Cargando..." at bounding box center [784, 386] width 1568 height 773
click at [205, 32] on div "Cargando..." at bounding box center [784, 386] width 1568 height 773
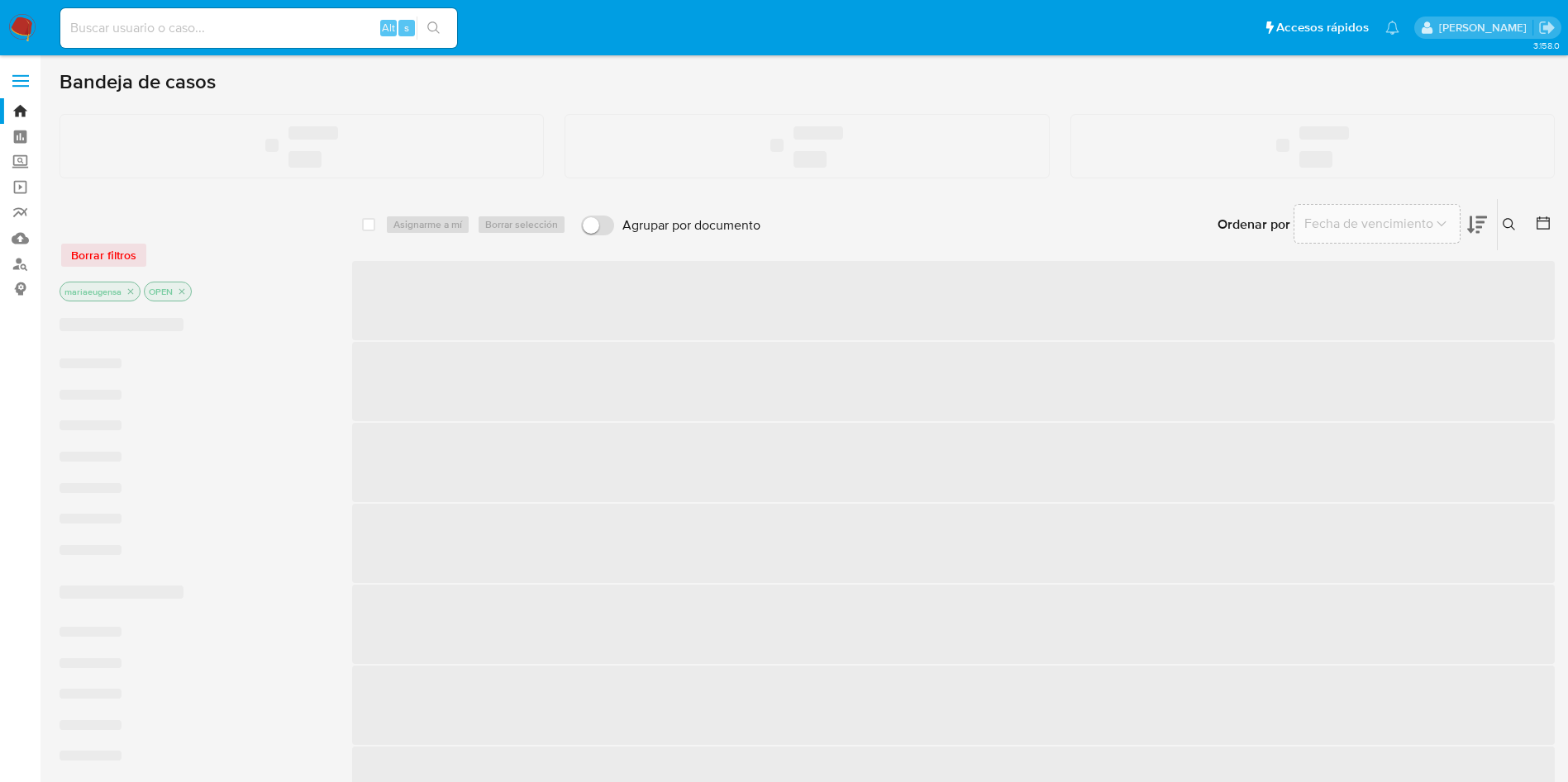
click at [208, 31] on input at bounding box center [258, 28] width 396 height 21
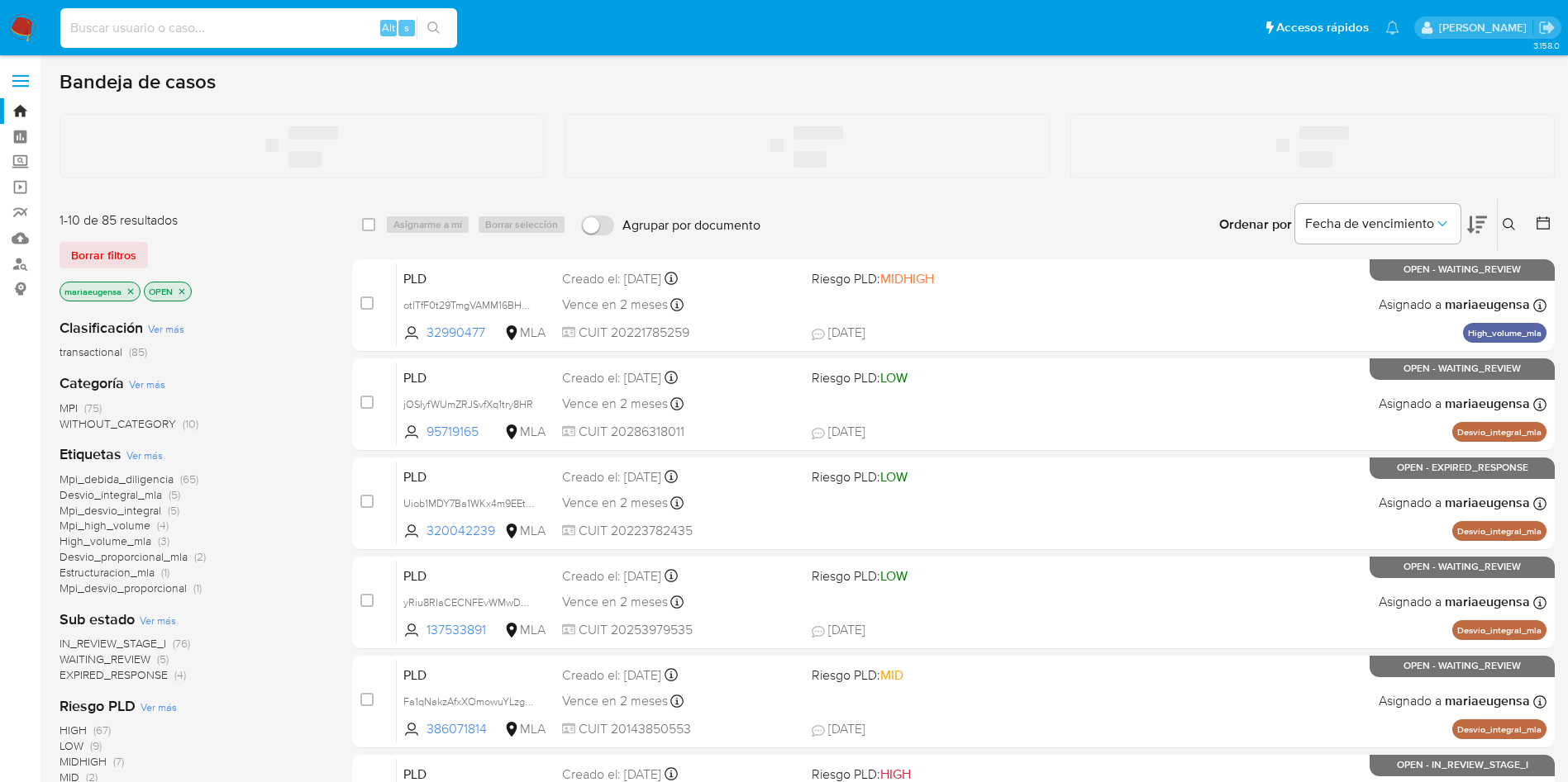
paste input "59397757"
type input "59397757"
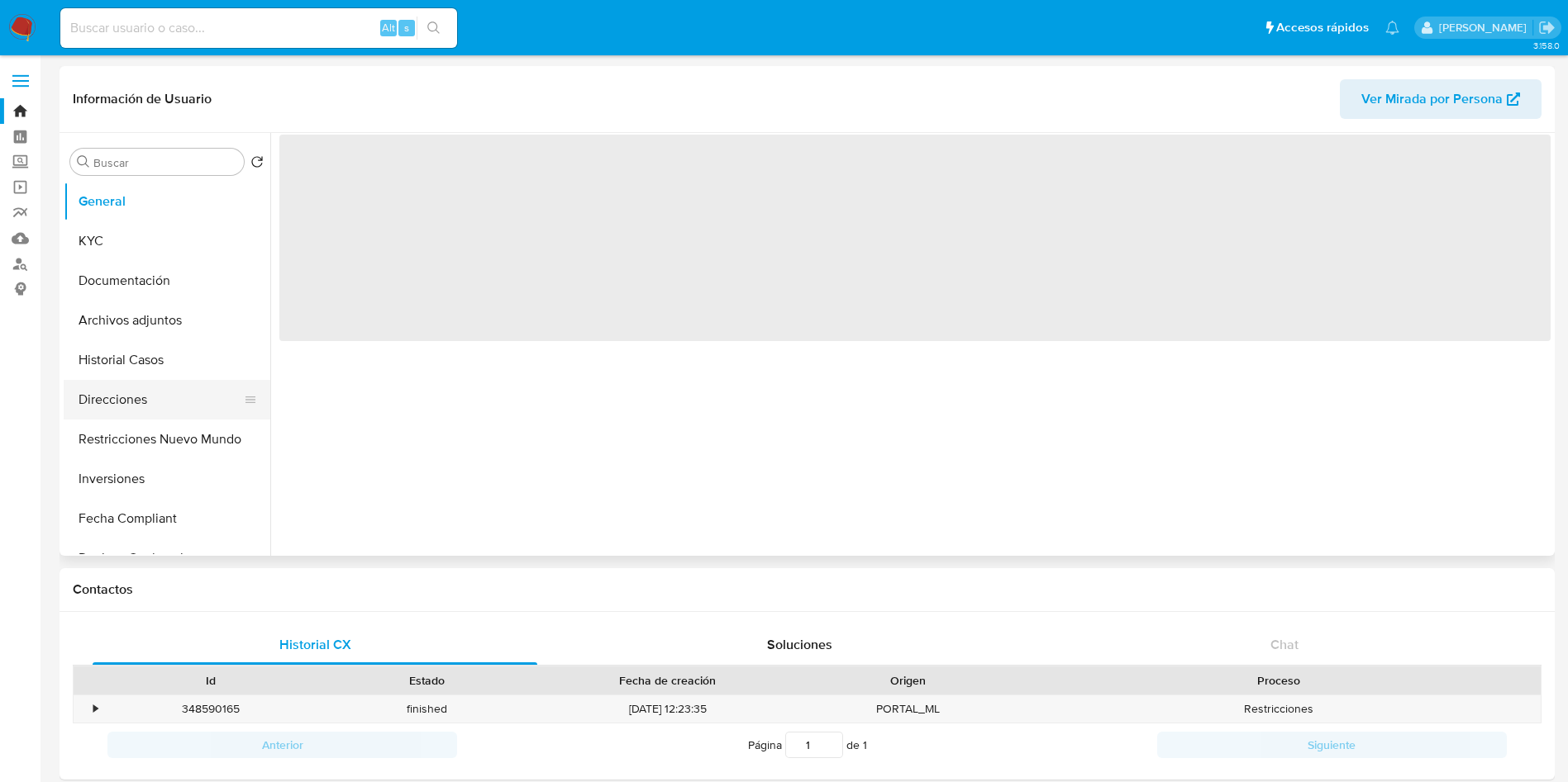
select select "10"
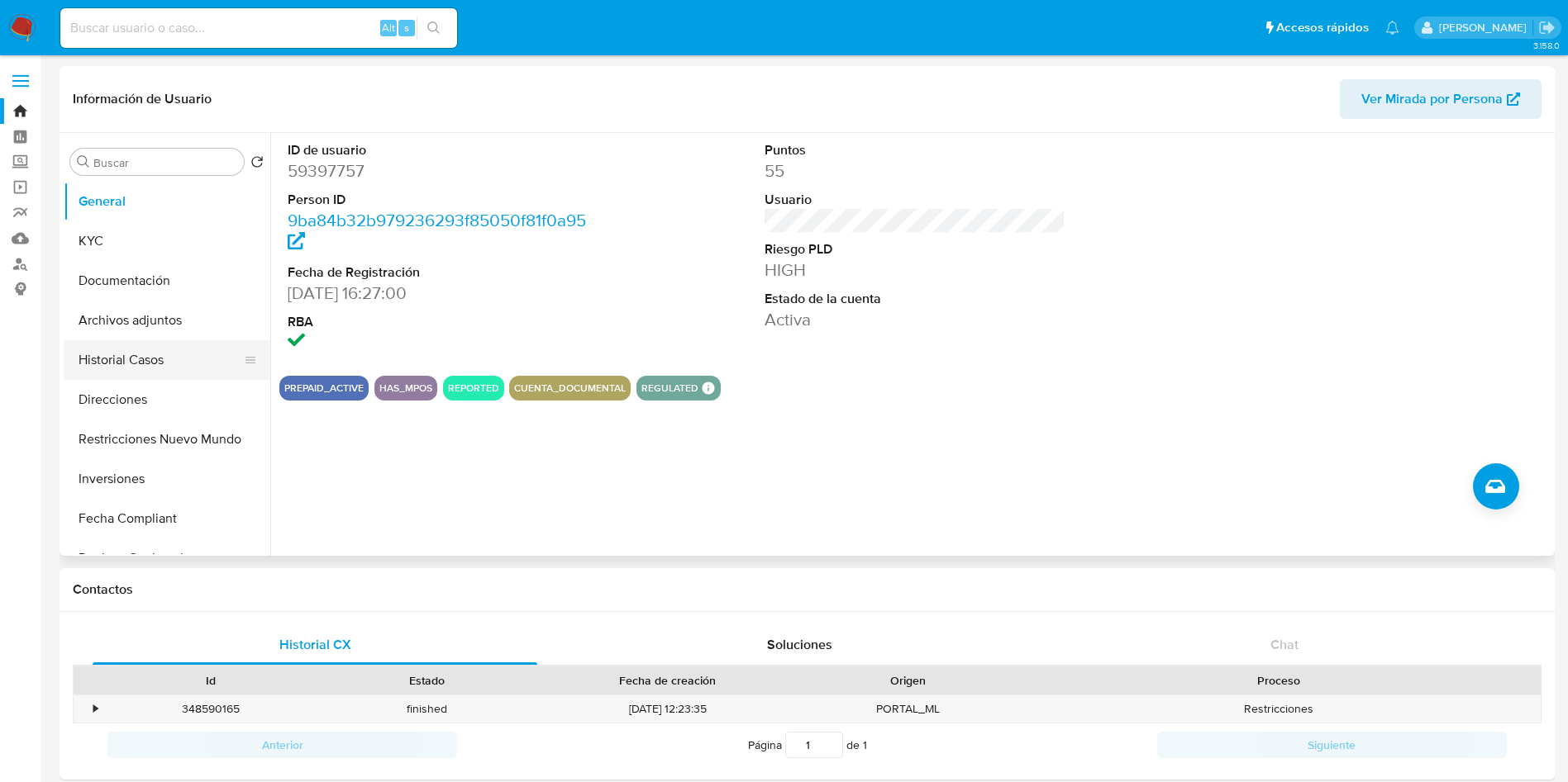
click at [166, 348] on button "Historial Casos" at bounding box center [161, 360] width 193 height 40
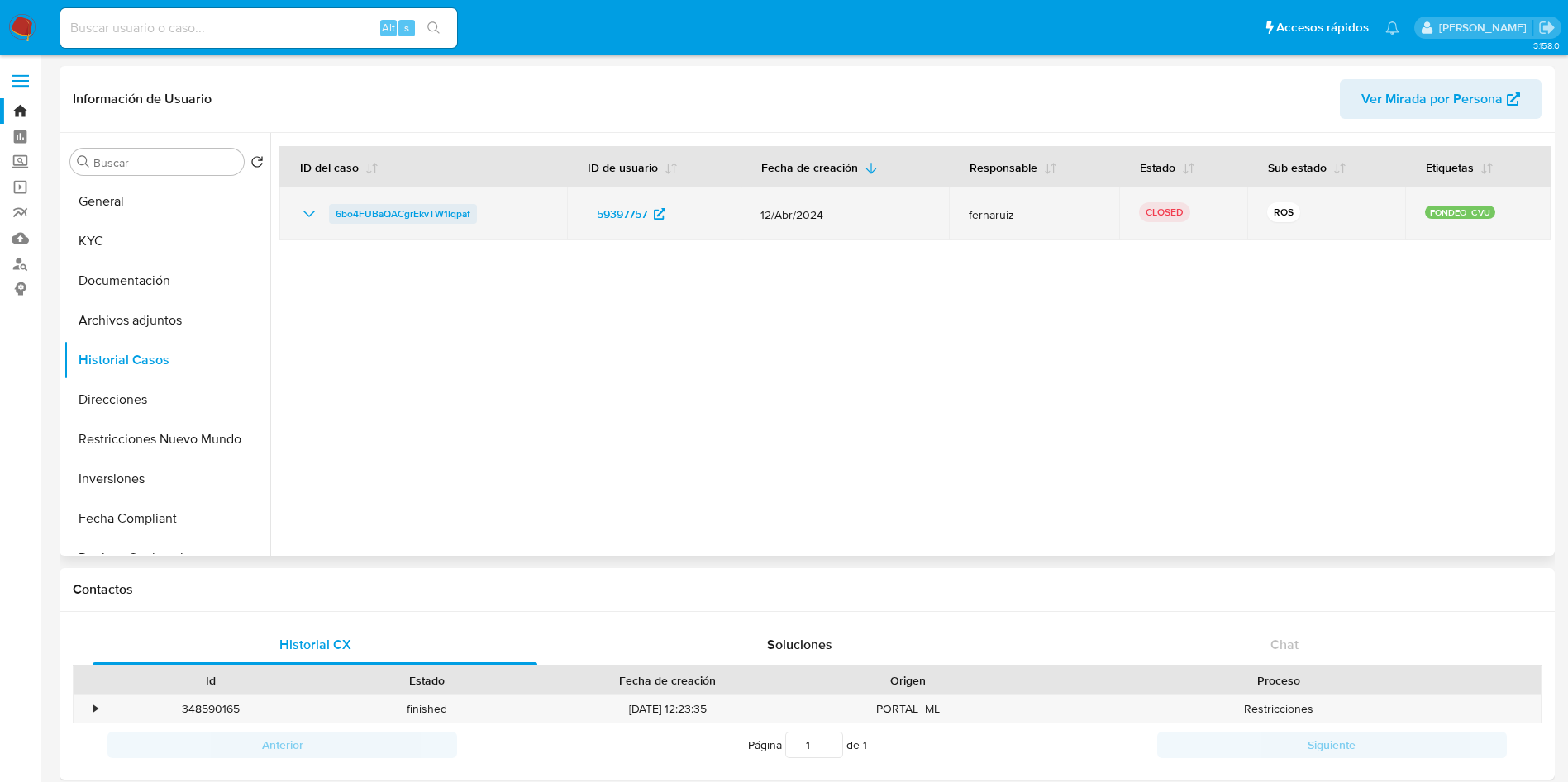
click at [431, 207] on span "6bo4FUBaQACgrEkvTW1lqpaf" at bounding box center [403, 214] width 135 height 20
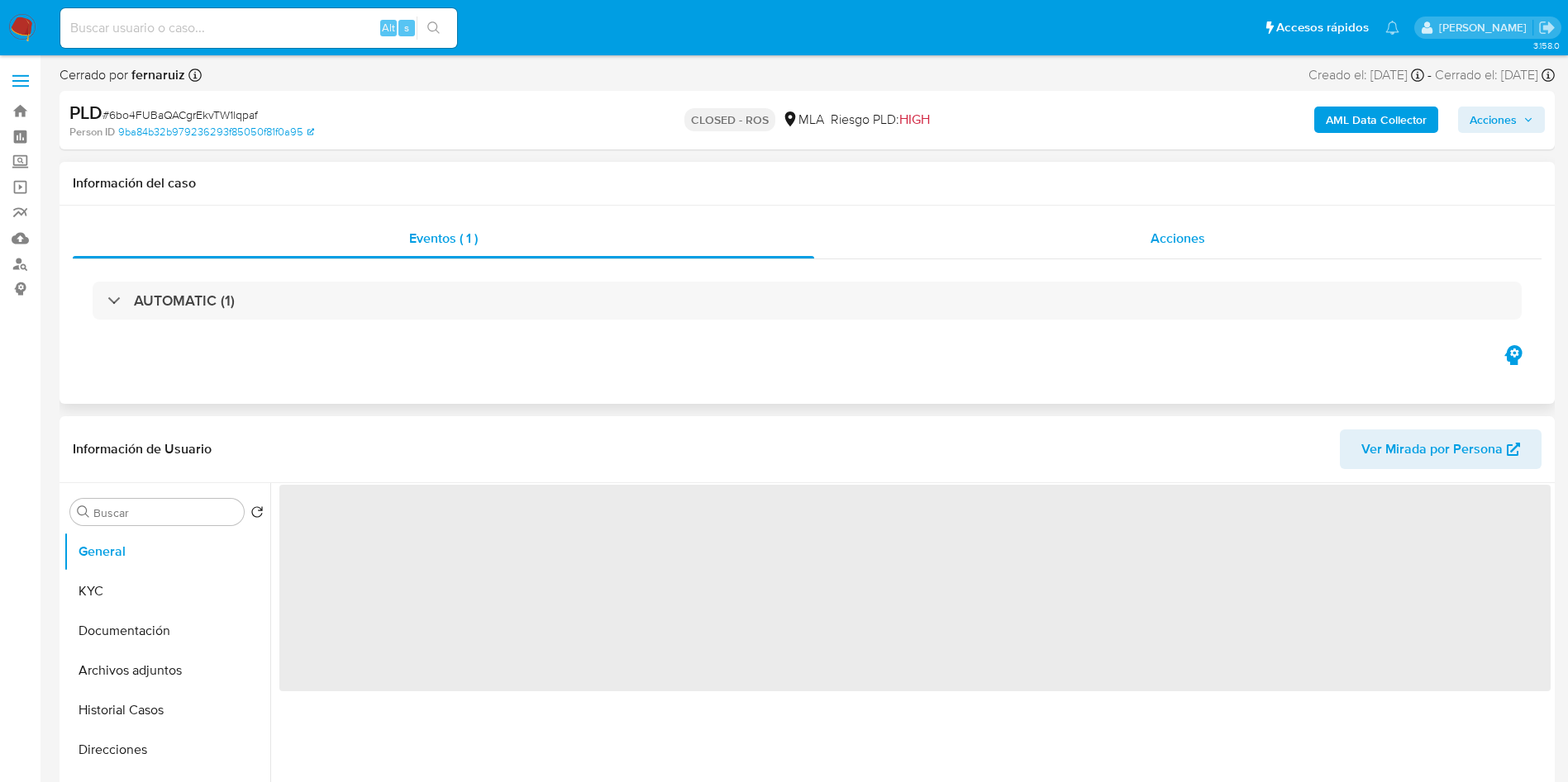
click at [1213, 227] on div "Acciones" at bounding box center [1178, 239] width 727 height 40
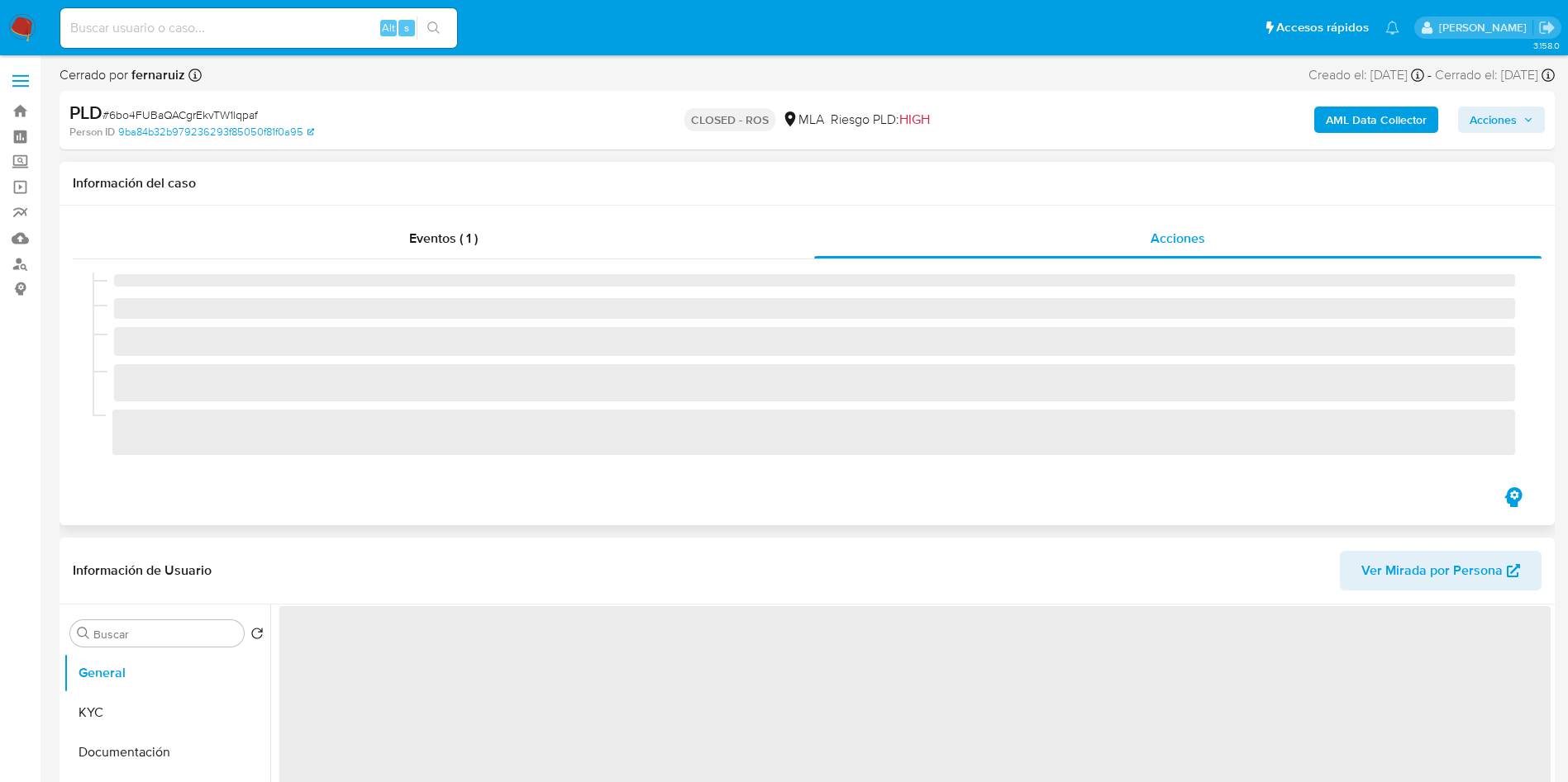
select select "10"
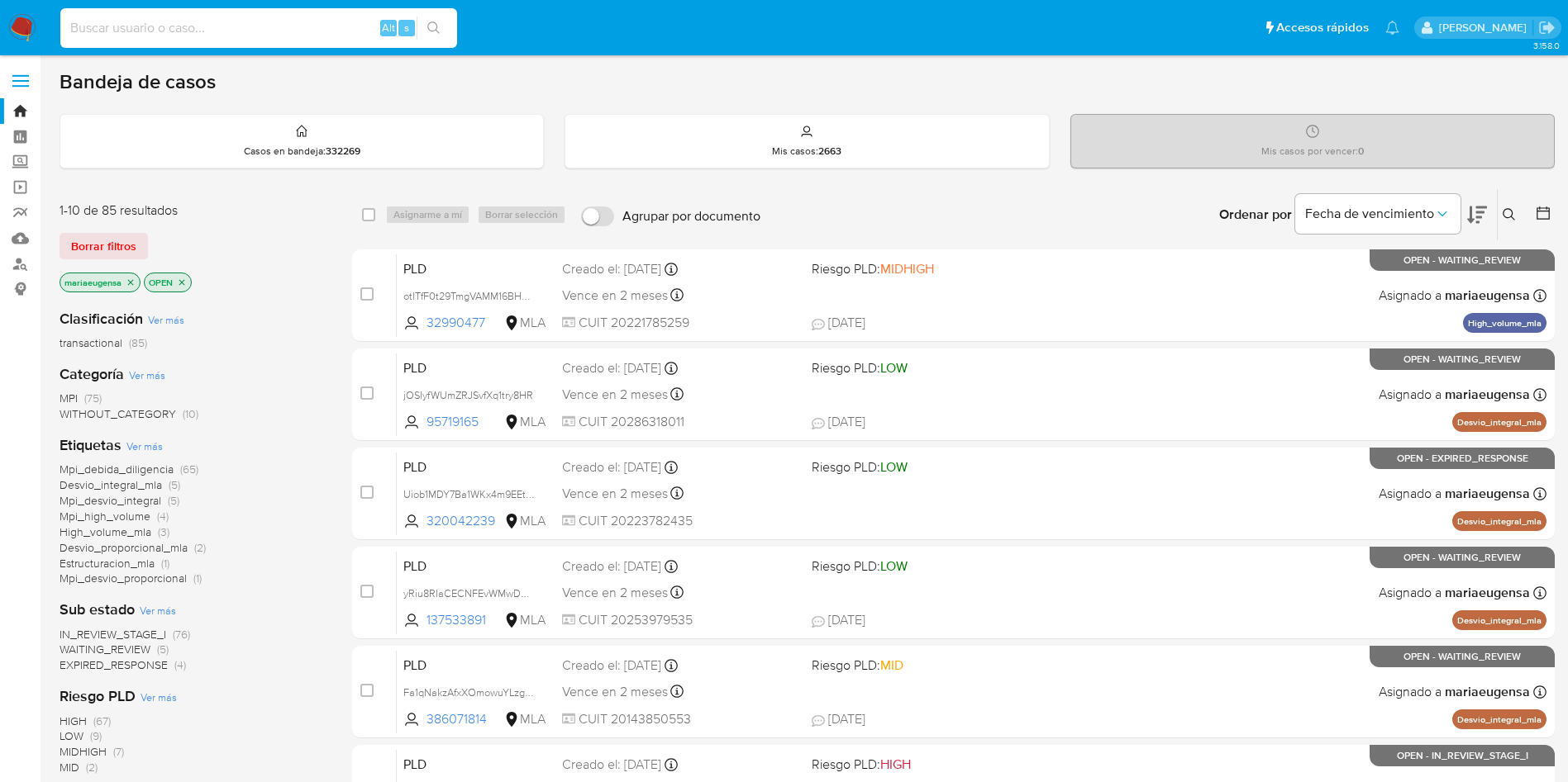
click at [207, 32] on input at bounding box center [258, 28] width 396 height 21
paste input "xTysXDD9PqrBVdFZHQtme2a3"
type input "xTysXDD9PqrBVdFZHQtme2a3"
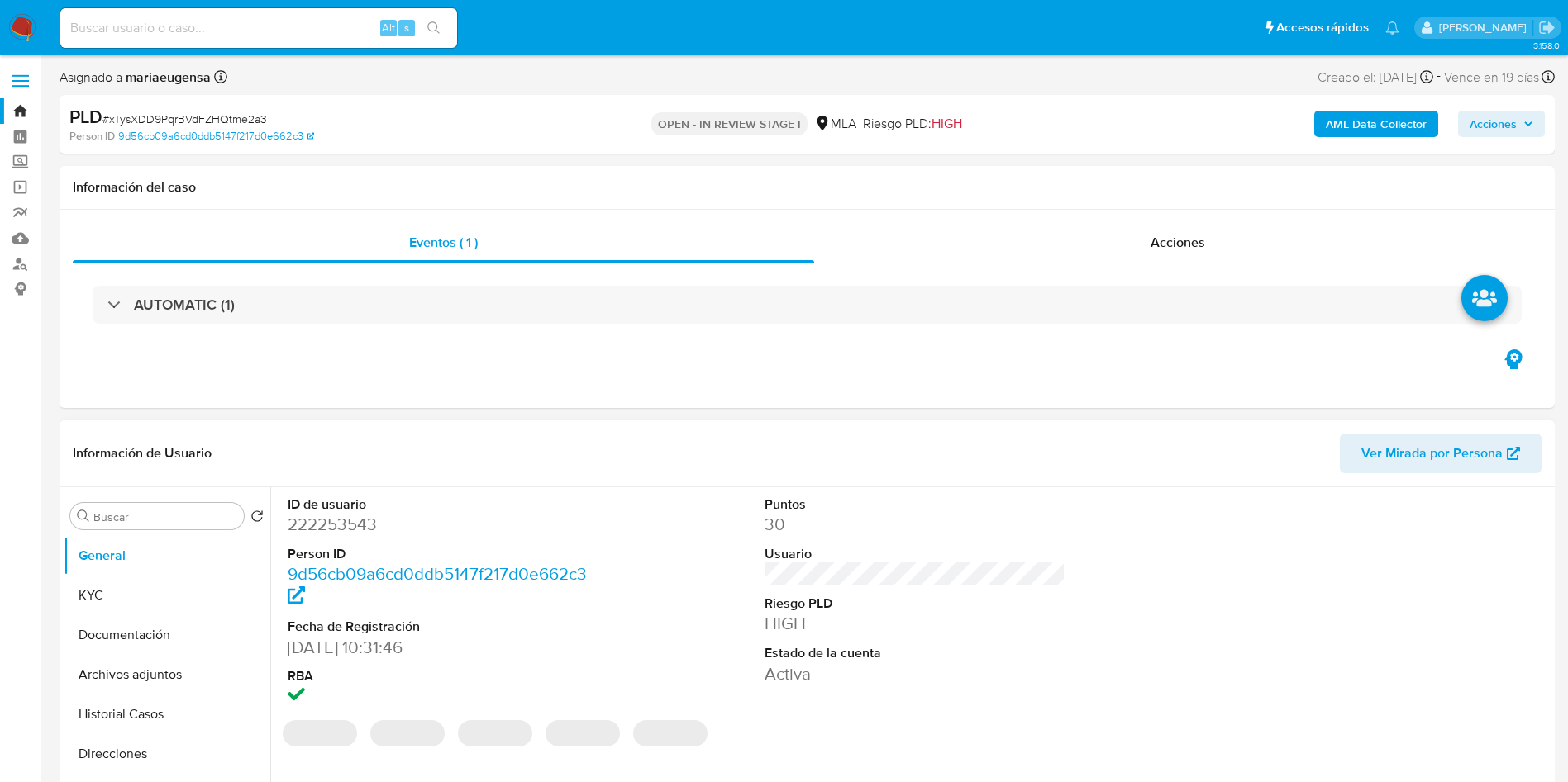
select select "10"
click at [319, 531] on dd "222253543" at bounding box center [438, 525] width 302 height 23
click at [319, 530] on dd "222253543" at bounding box center [438, 525] width 302 height 23
copy dd "222253543"
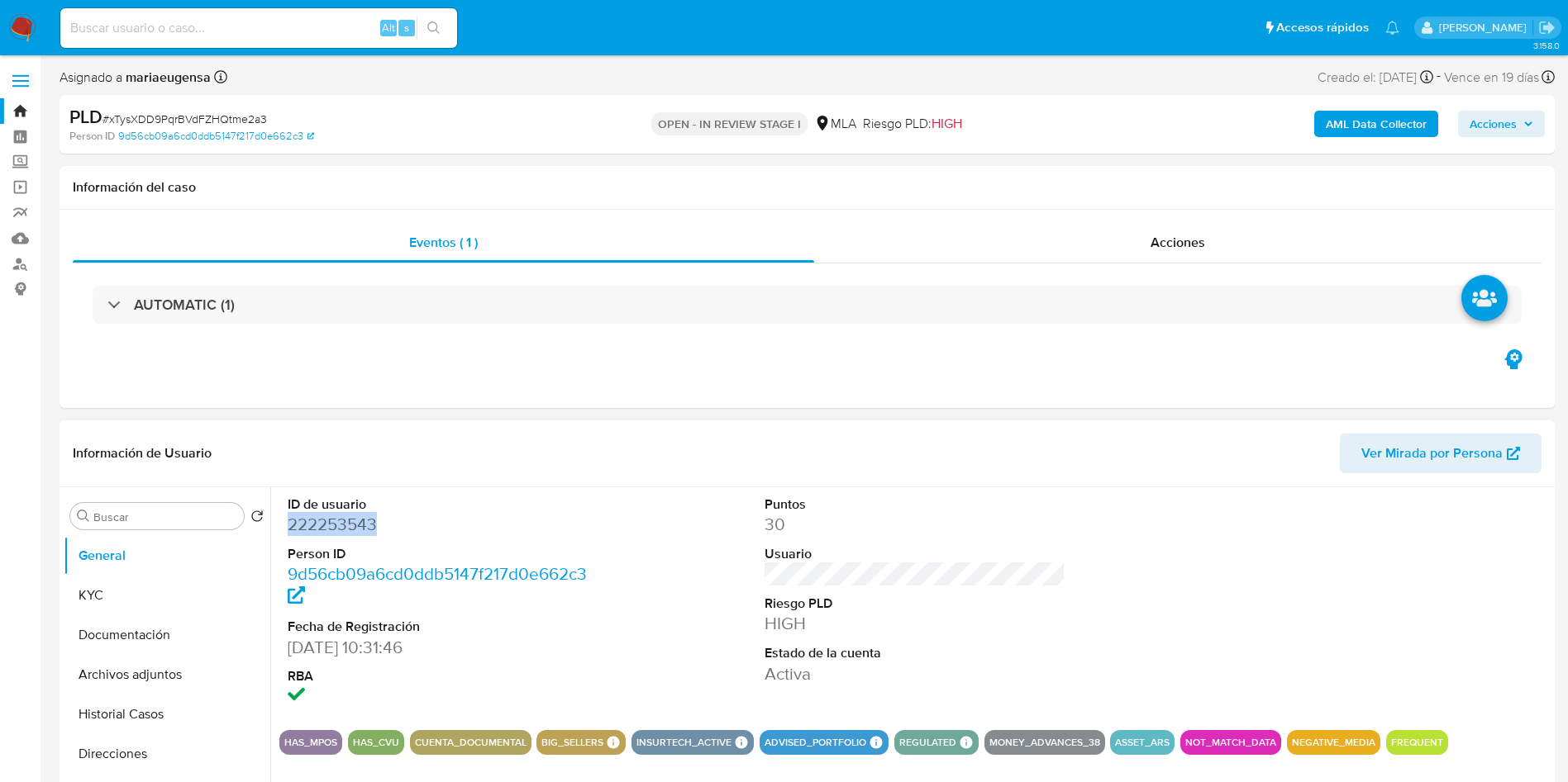
click at [330, 528] on dd "222253543" at bounding box center [438, 525] width 302 height 23
click at [325, 523] on dd "222253543" at bounding box center [438, 525] width 302 height 23
click at [312, 528] on dd "222253543" at bounding box center [438, 525] width 302 height 23
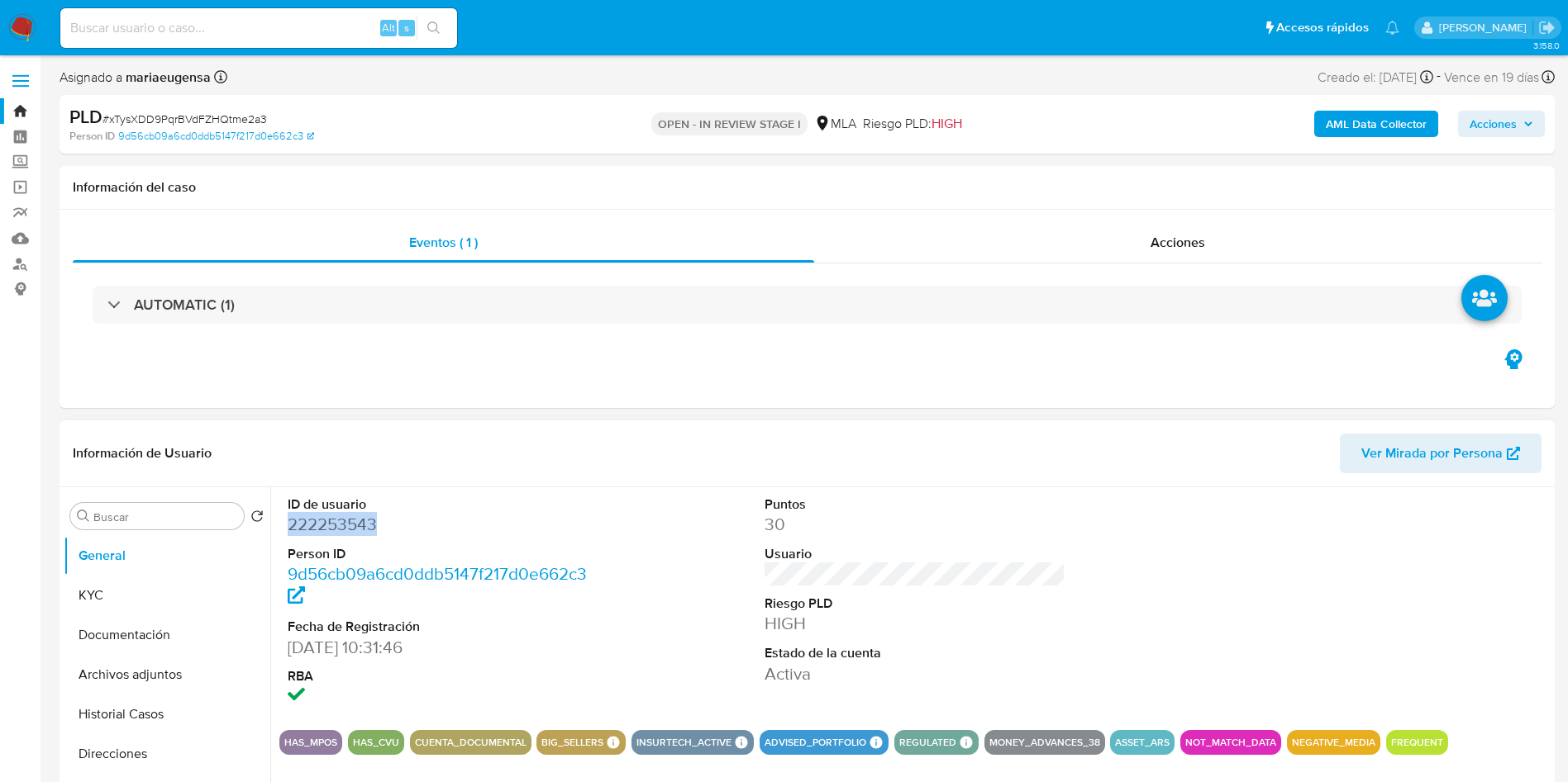
click at [312, 527] on dd "222253543" at bounding box center [438, 525] width 302 height 23
click at [217, 115] on span "# xTysXDD9PqrBVdFZHQtme2a3" at bounding box center [184, 119] width 164 height 17
copy span "xTysXDD9PqrBVdFZHQtme2a3"
click at [1174, 136] on b "AML Data Collector" at bounding box center [1376, 124] width 101 height 27
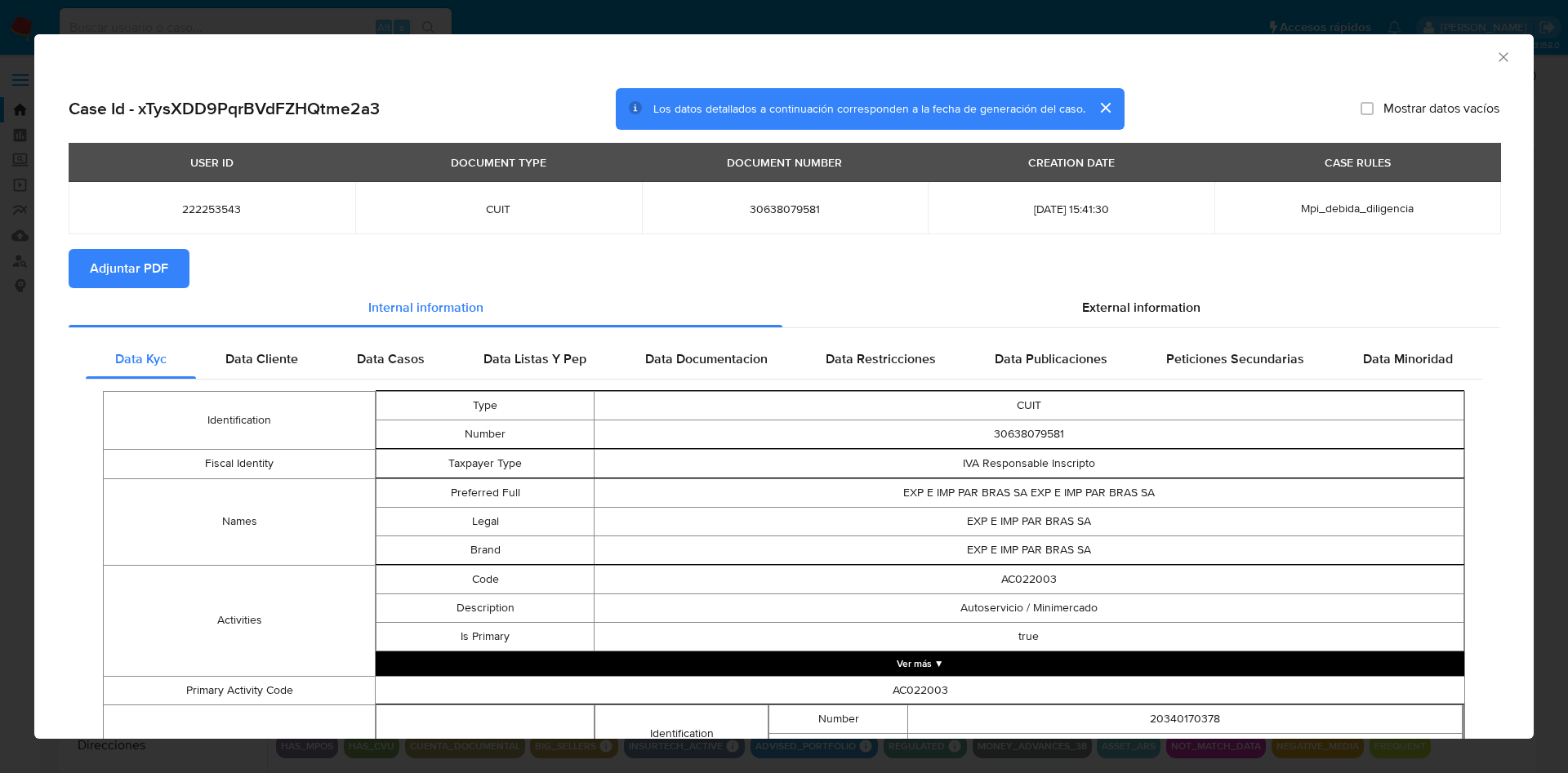
click at [153, 274] on span "Adjuntar PDF" at bounding box center [128, 268] width 78 height 36
click at [1160, 53] on icon "Cerrar ventana" at bounding box center [1503, 57] width 17 height 17
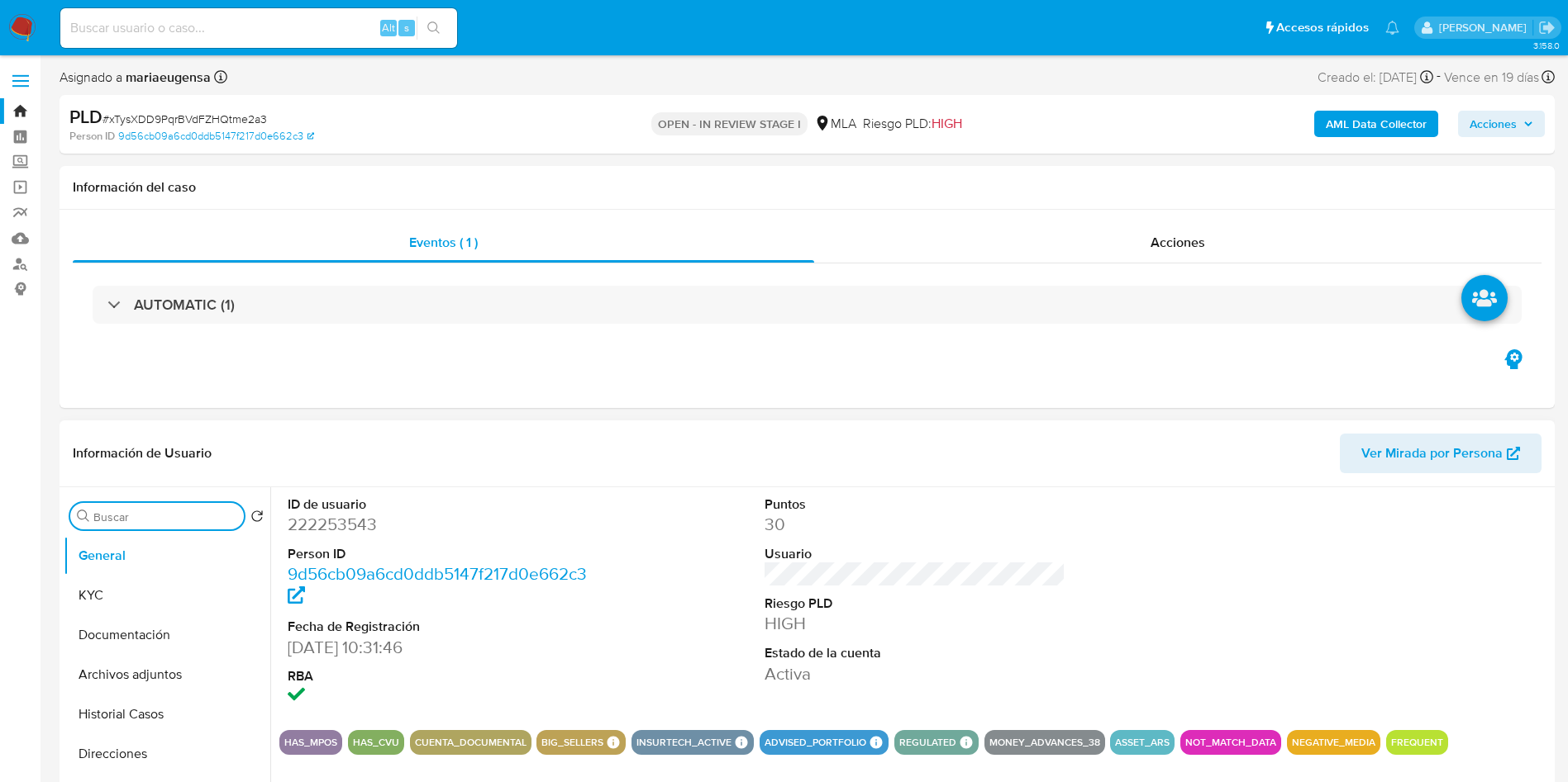
click at [124, 520] on input "Buscar" at bounding box center [165, 517] width 144 height 15
drag, startPoint x: 128, startPoint y: 587, endPoint x: 67, endPoint y: 630, distance: 74.6
click at [126, 578] on button "Archivos adjuntos" at bounding box center [167, 595] width 207 height 40
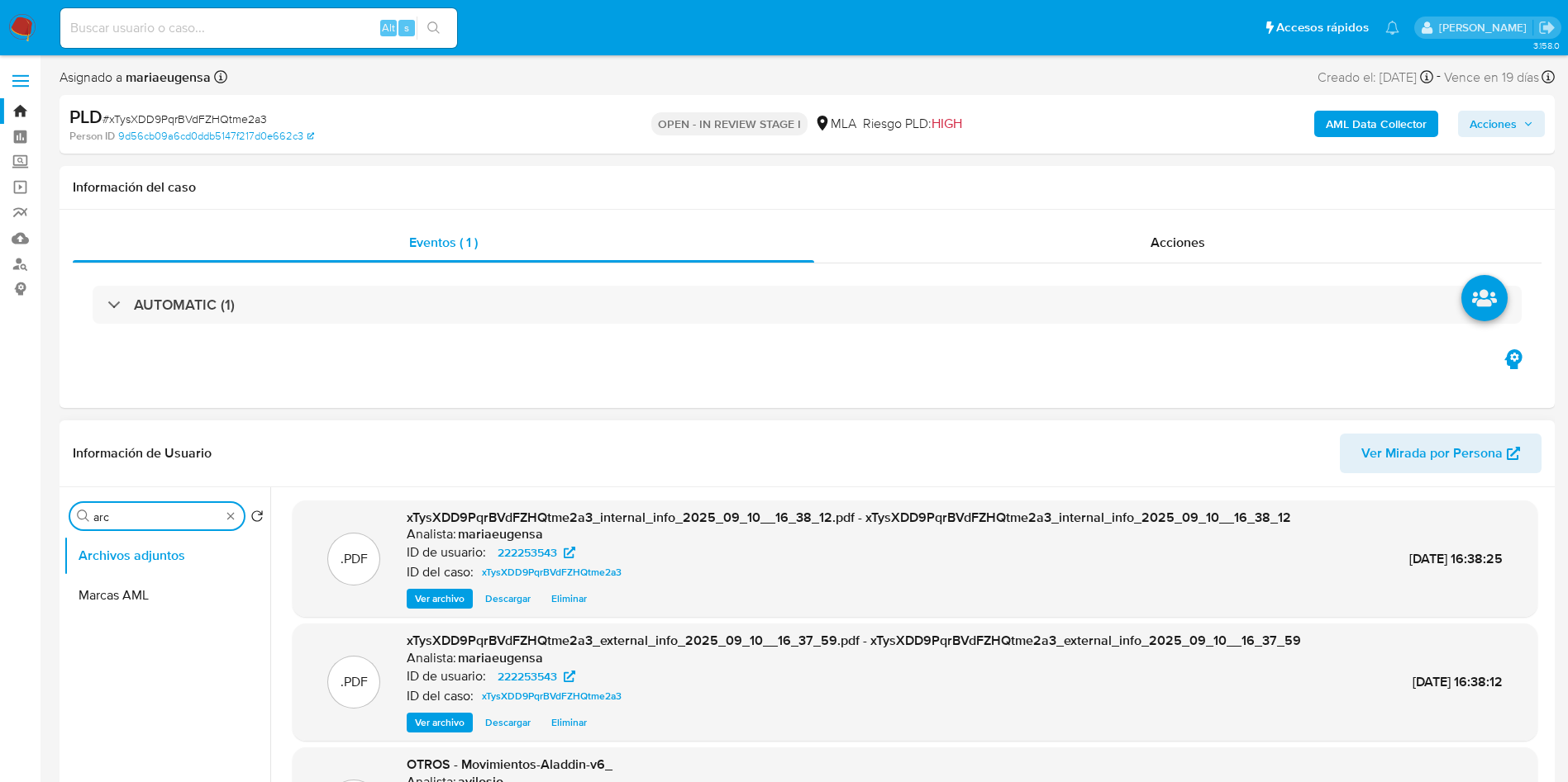
click at [125, 521] on input "arc" at bounding box center [156, 517] width 127 height 15
type input "genera"
click at [129, 551] on button "General" at bounding box center [161, 556] width 193 height 40
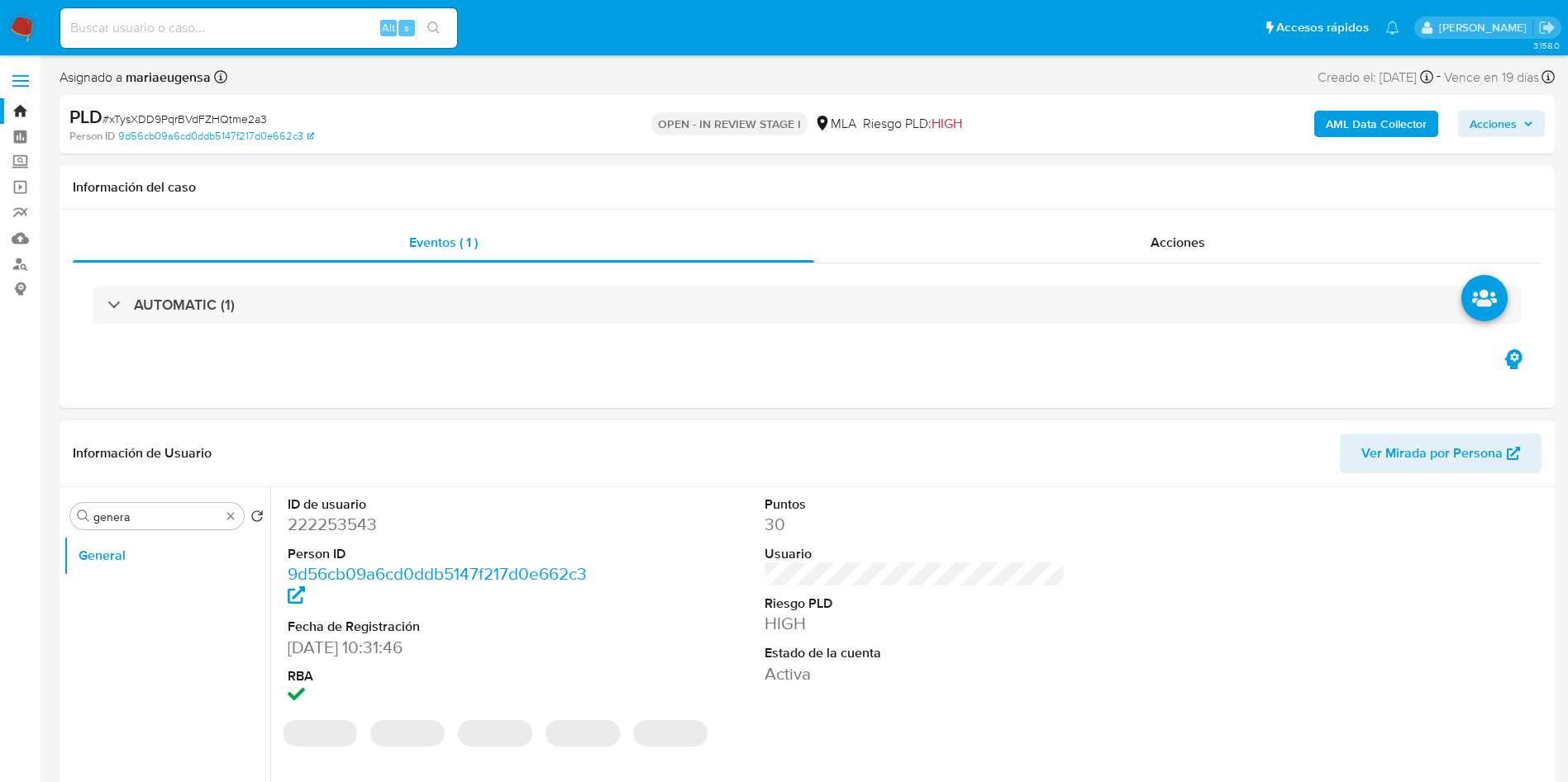
click at [329, 543] on dl "ID de usuario 222253543 Person ID 9d56cb09a6cd0ddb5147f217d0e662c3 Fecha de Reg…" at bounding box center [438, 602] width 302 height 213
click at [341, 527] on dd "222253543" at bounding box center [438, 525] width 302 height 23
copy dd "222253543"
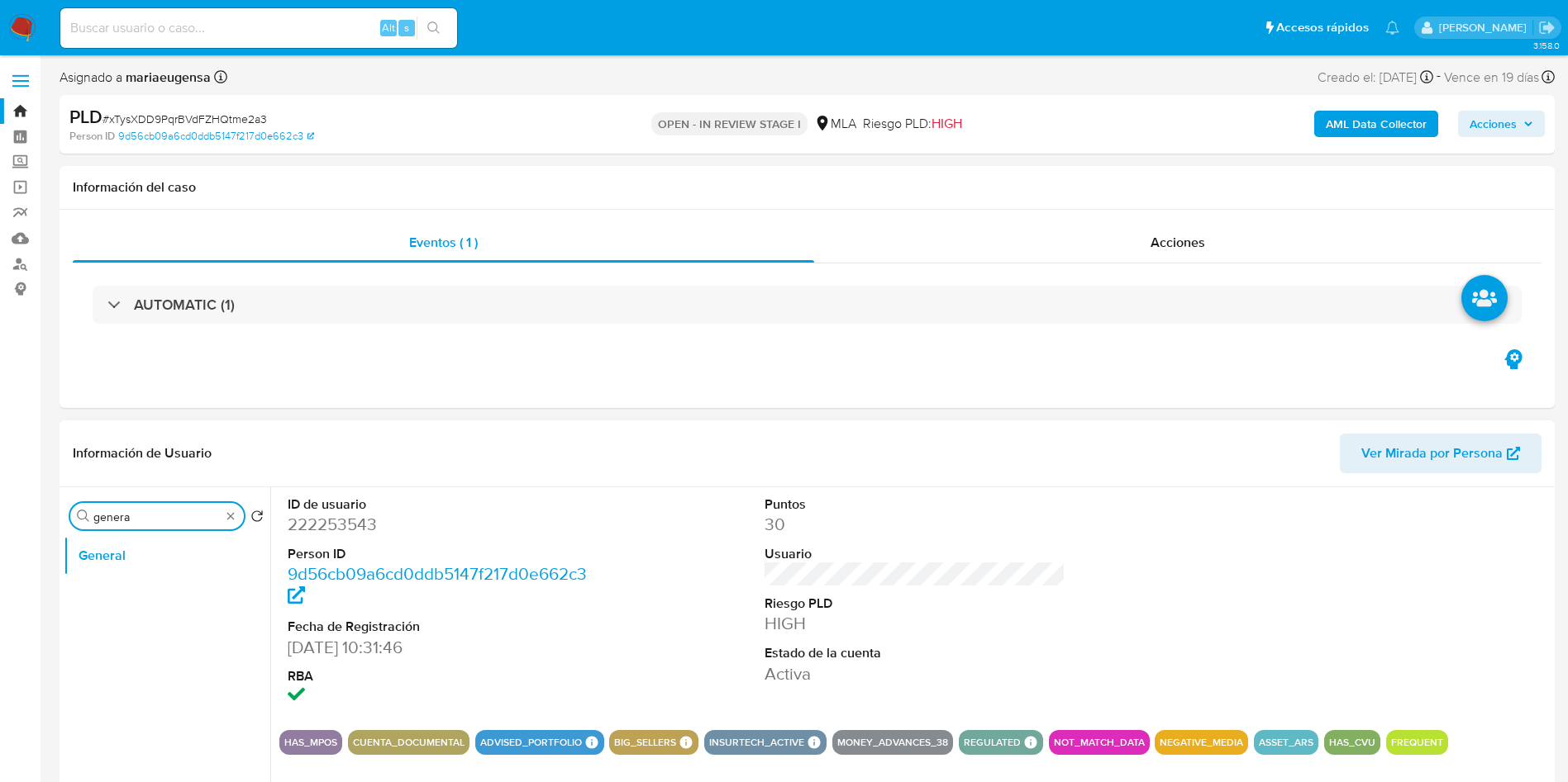
click at [149, 511] on input "genera" at bounding box center [156, 517] width 127 height 15
type input "doc"
drag, startPoint x: 148, startPoint y: 586, endPoint x: 1586, endPoint y: 152, distance: 1502.1
click at [157, 578] on button "Documentación" at bounding box center [167, 595] width 207 height 40
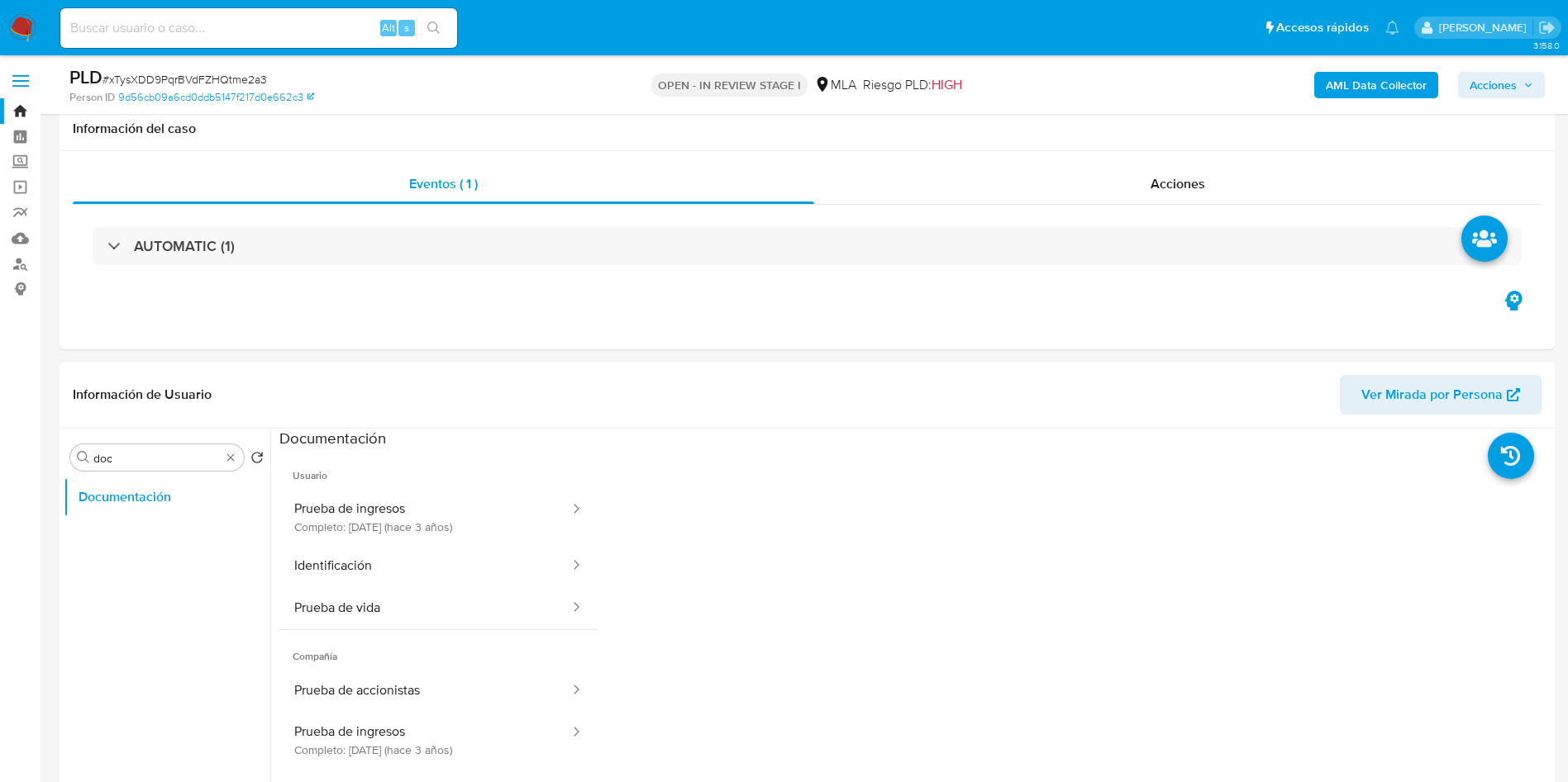
scroll to position [241, 0]
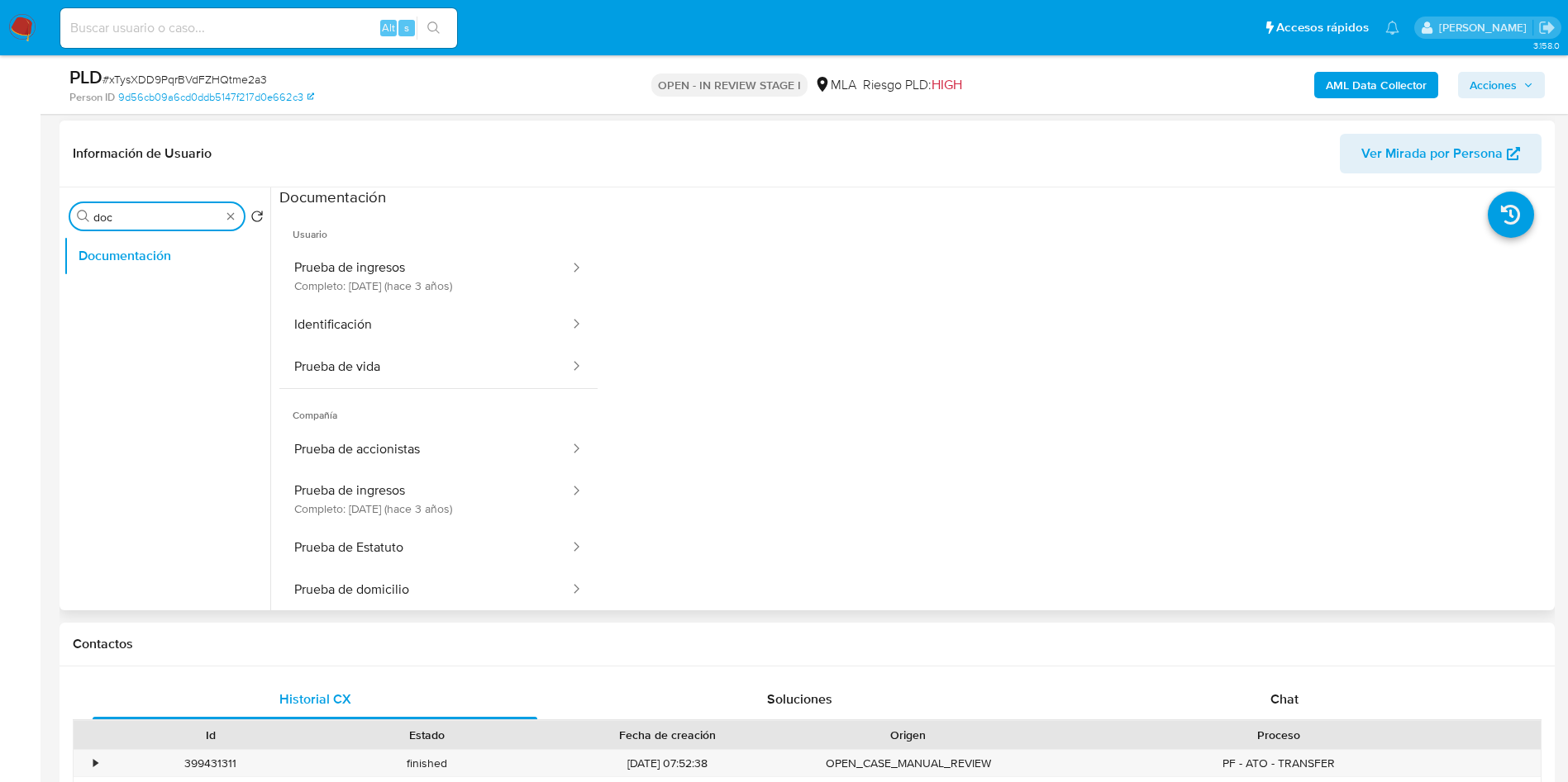
click at [141, 219] on input "doc" at bounding box center [156, 217] width 127 height 15
click at [141, 218] on input "doc" at bounding box center [156, 217] width 127 height 15
type input "kyc"
click at [145, 253] on button "KYC" at bounding box center [161, 255] width 193 height 40
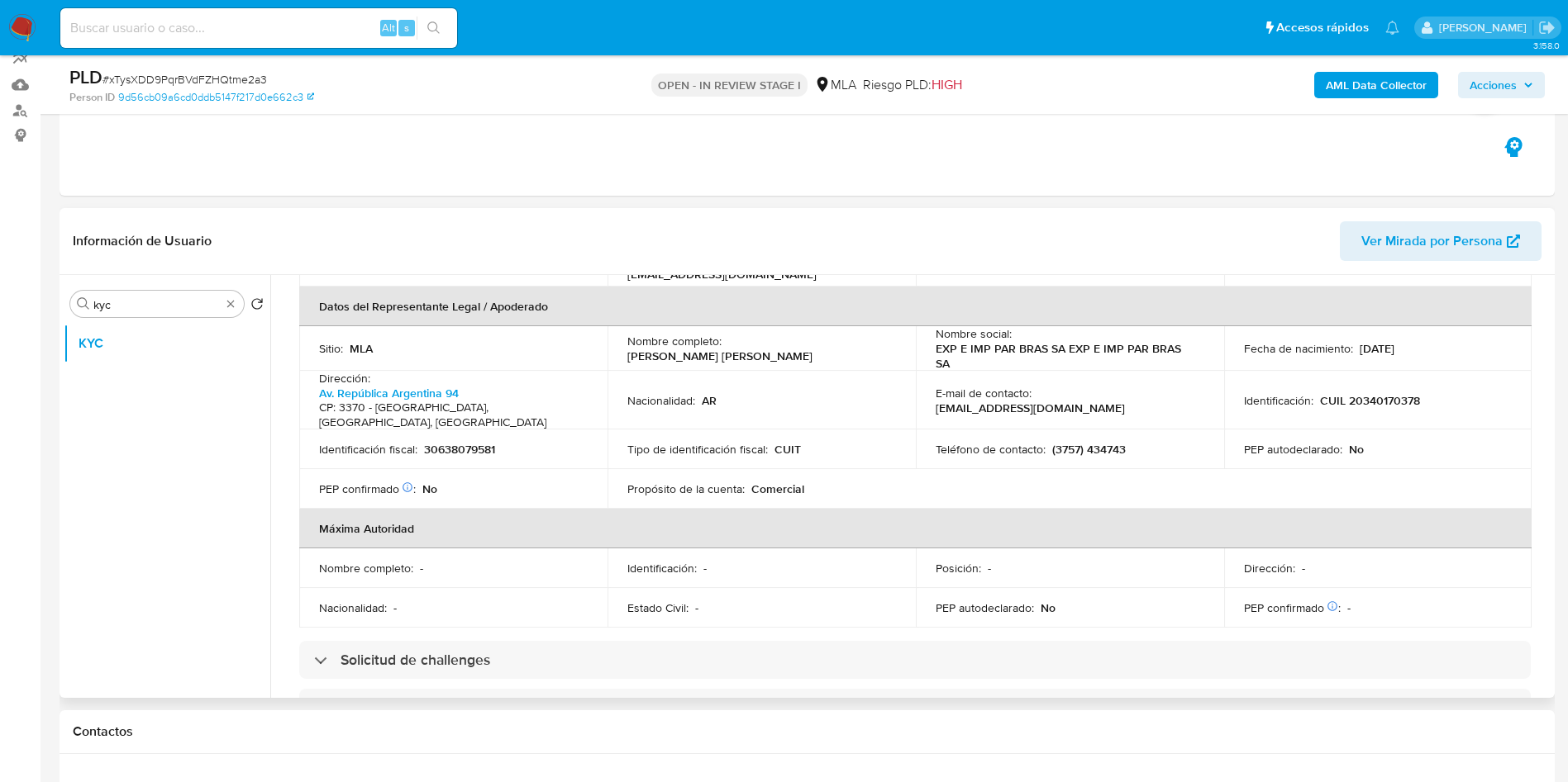
scroll to position [117, 0]
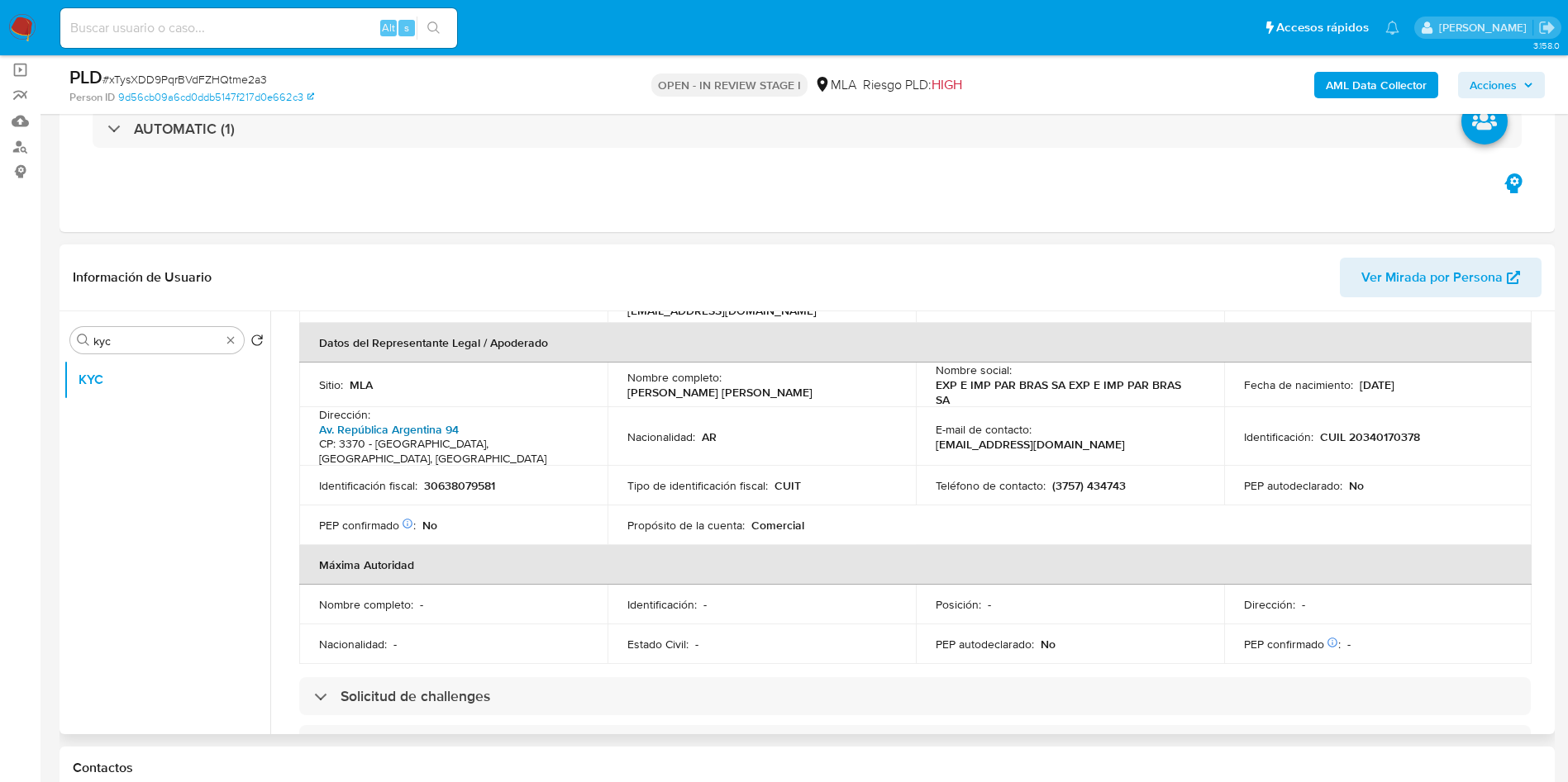
click at [359, 421] on link "Av. República Argentina 94" at bounding box center [388, 429] width 139 height 17
click at [173, 334] on input "kyc" at bounding box center [156, 340] width 127 height 15
click at [158, 345] on input "arc" at bounding box center [156, 340] width 127 height 15
type input "arc"
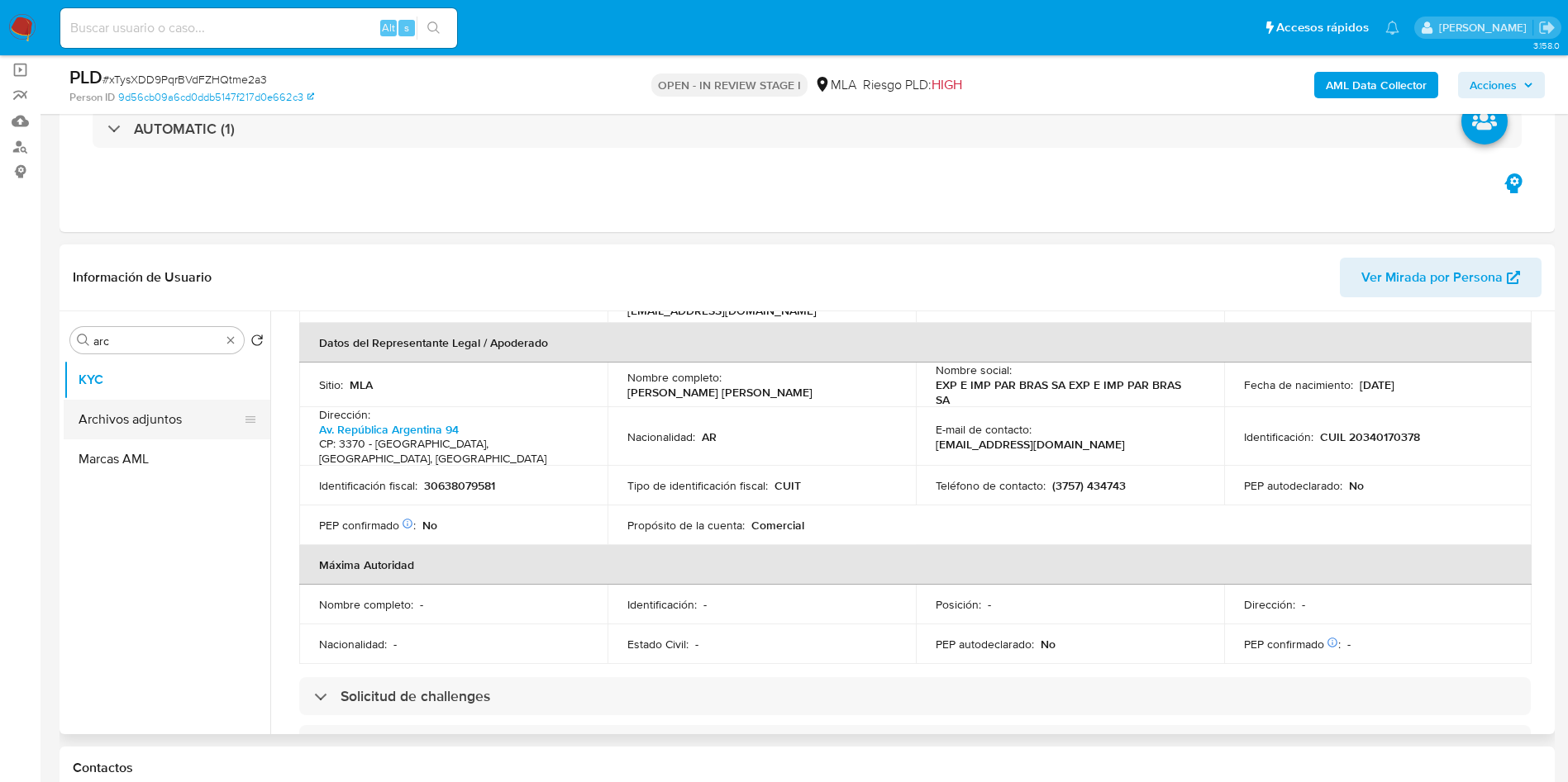
click at [163, 407] on button "Archivos adjuntos" at bounding box center [161, 419] width 193 height 40
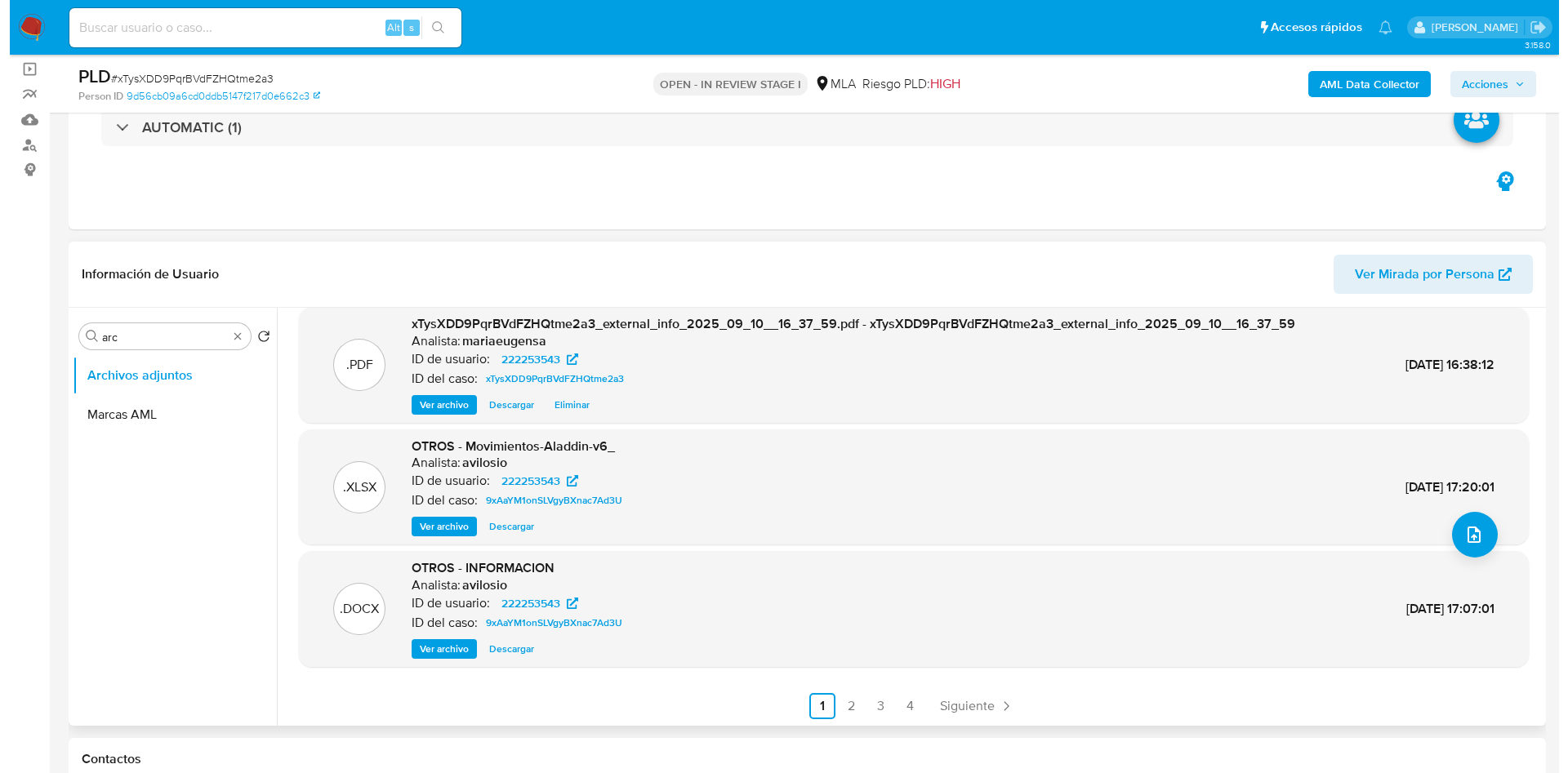
scroll to position [138, 0]
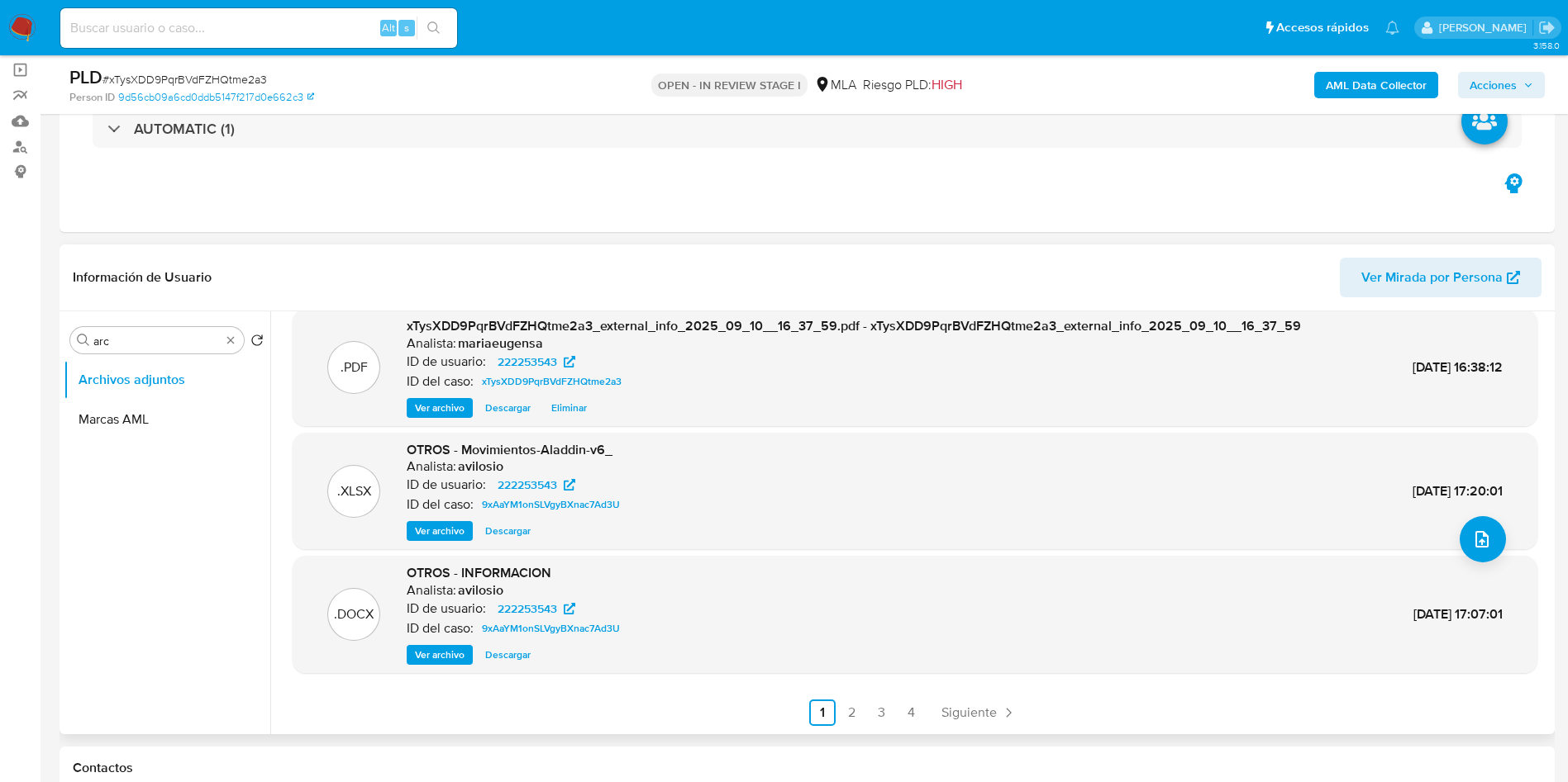
click at [445, 578] on span "Ver archivo" at bounding box center [440, 655] width 50 height 17
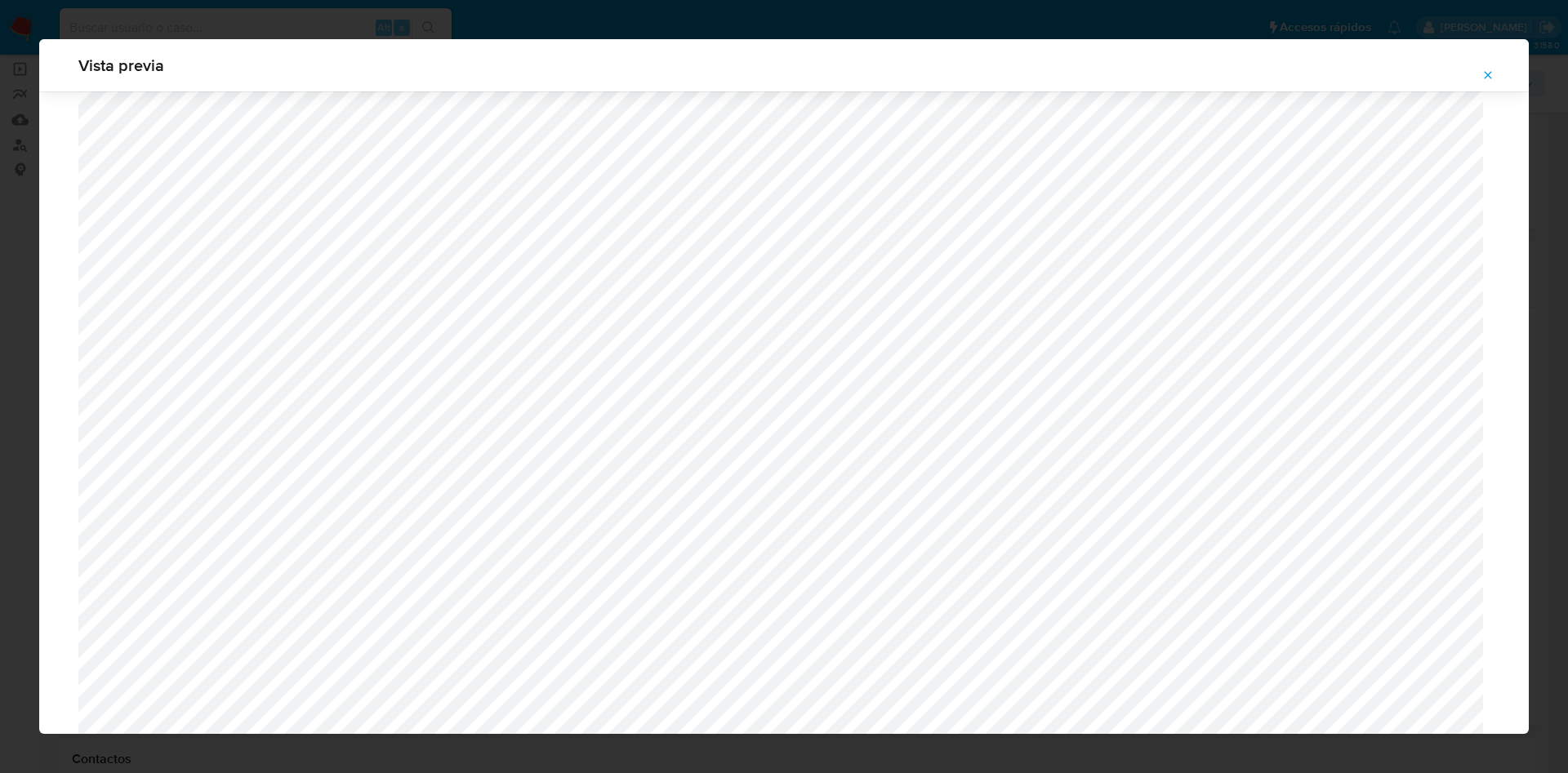
scroll to position [335, 0]
click at [1160, 74] on button "Attachment preview" at bounding box center [1487, 75] width 36 height 26
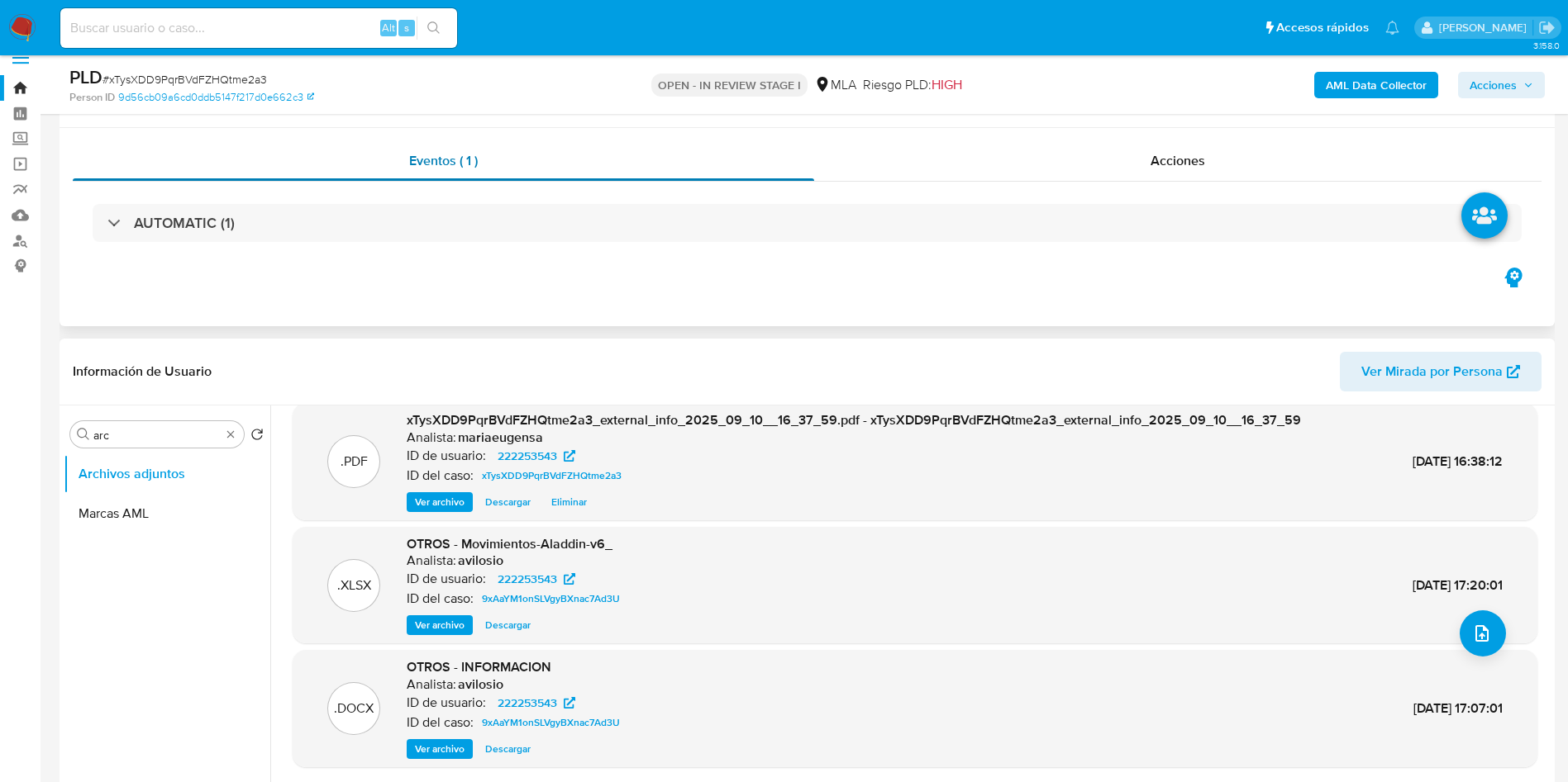
scroll to position [0, 0]
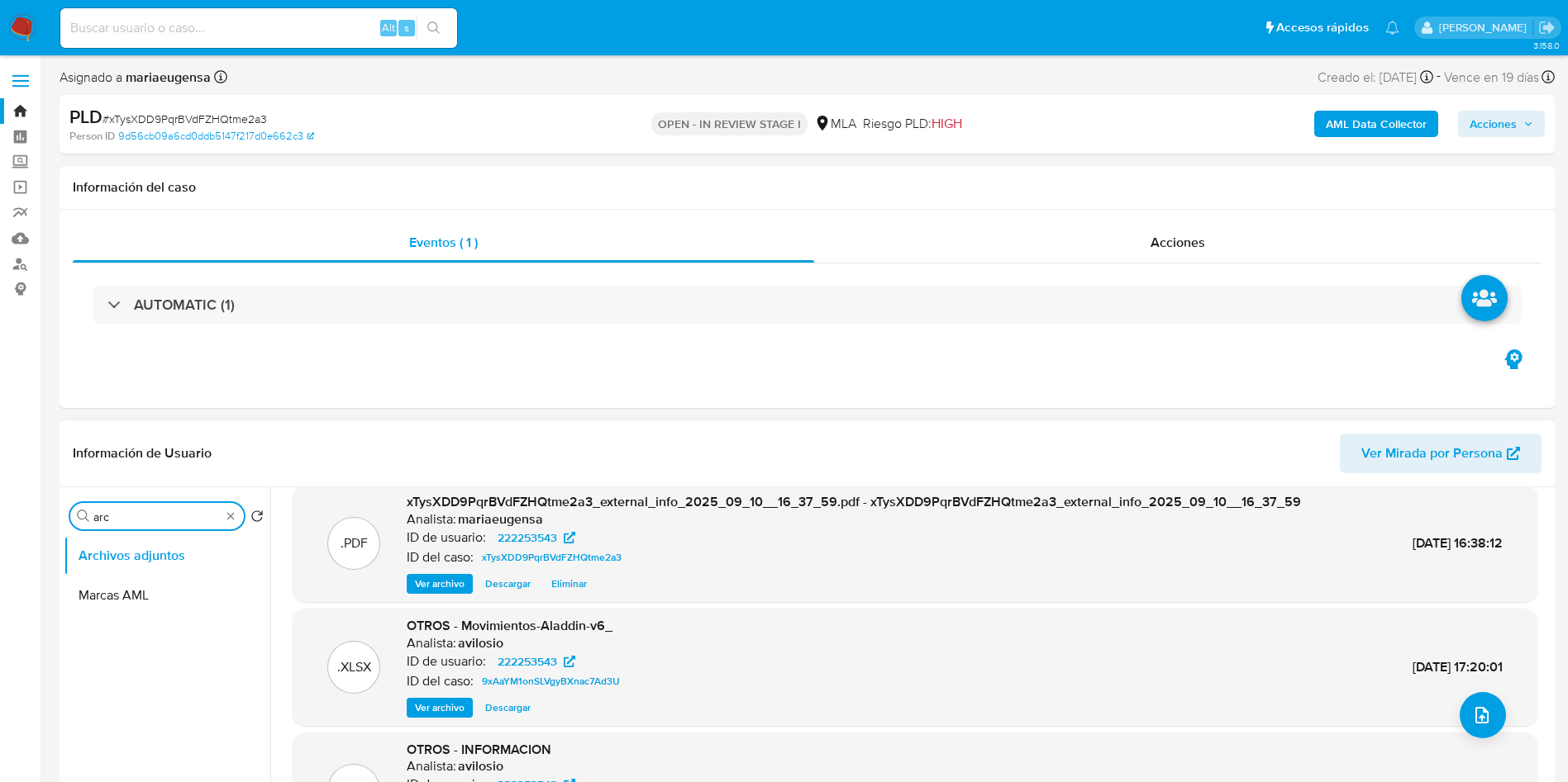
click at [118, 511] on input "arc" at bounding box center [156, 517] width 127 height 15
drag, startPoint x: 117, startPoint y: 511, endPoint x: 45, endPoint y: 513, distance: 72.0
click at [99, 546] on button "KYC" at bounding box center [161, 556] width 193 height 40
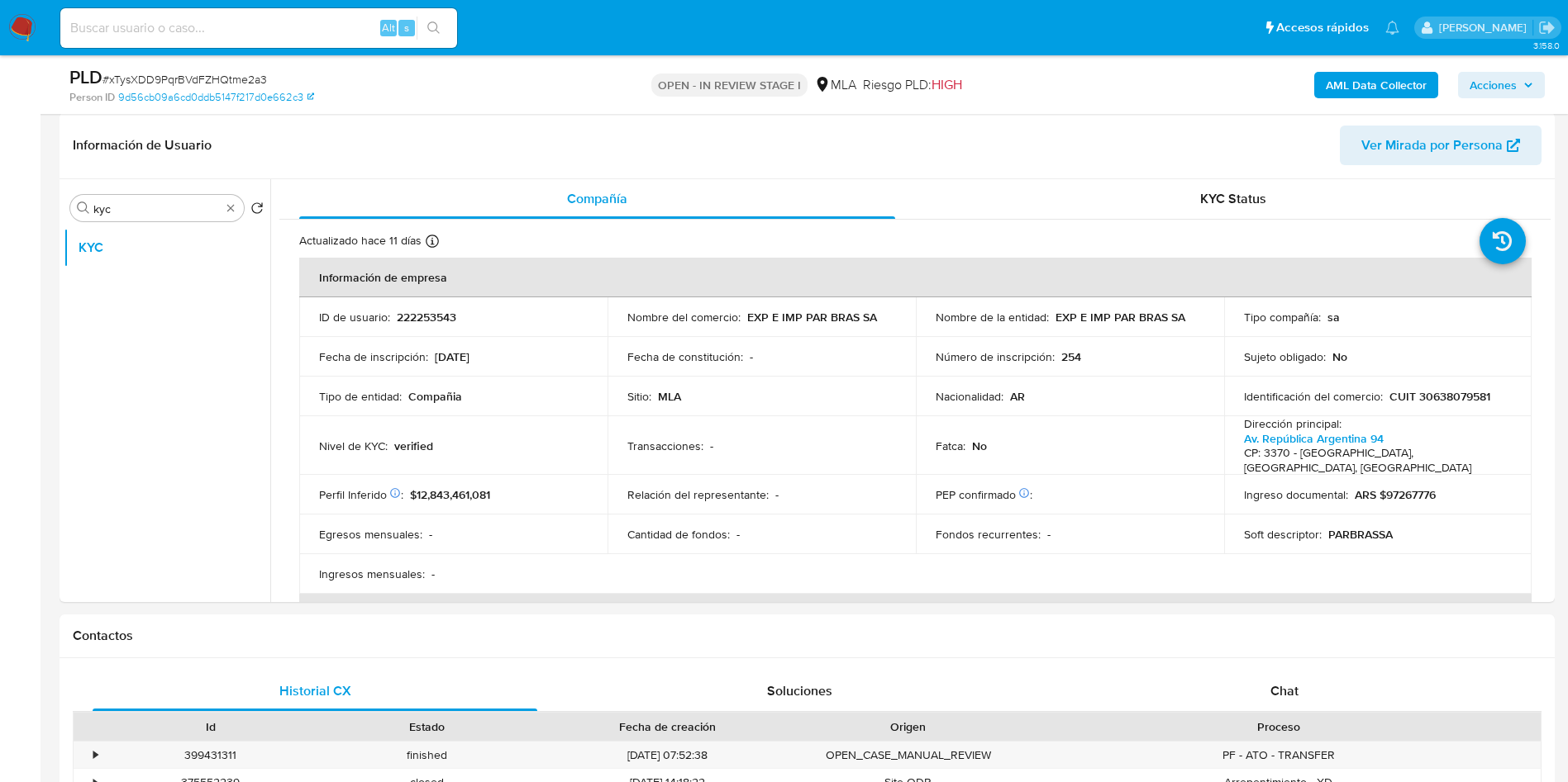
scroll to position [307, 0]
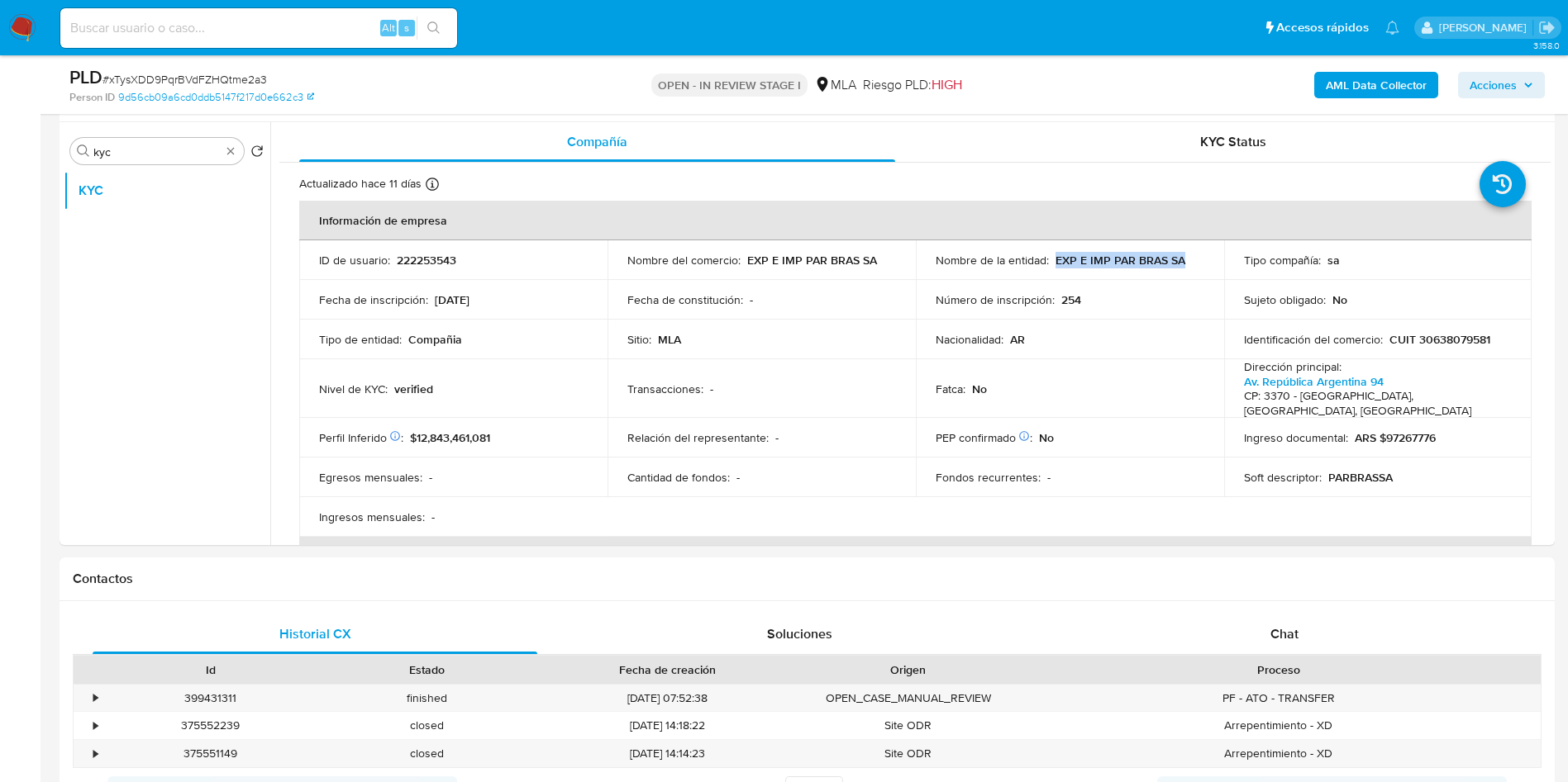
drag, startPoint x: 1048, startPoint y: 263, endPoint x: 1208, endPoint y: 169, distance: 185.6
click at [1174, 260] on div "Nombre de la entidad : EXP E IMP PAR BRAS SA" at bounding box center [1070, 260] width 269 height 15
copy p "EXP E IMP PAR BRAS SA"
drag, startPoint x: 746, startPoint y: 263, endPoint x: 899, endPoint y: 257, distance: 153.1
click at [899, 257] on td "Nombre del comercio : EXP E IMP PAR BRAS SA" at bounding box center [762, 260] width 309 height 40
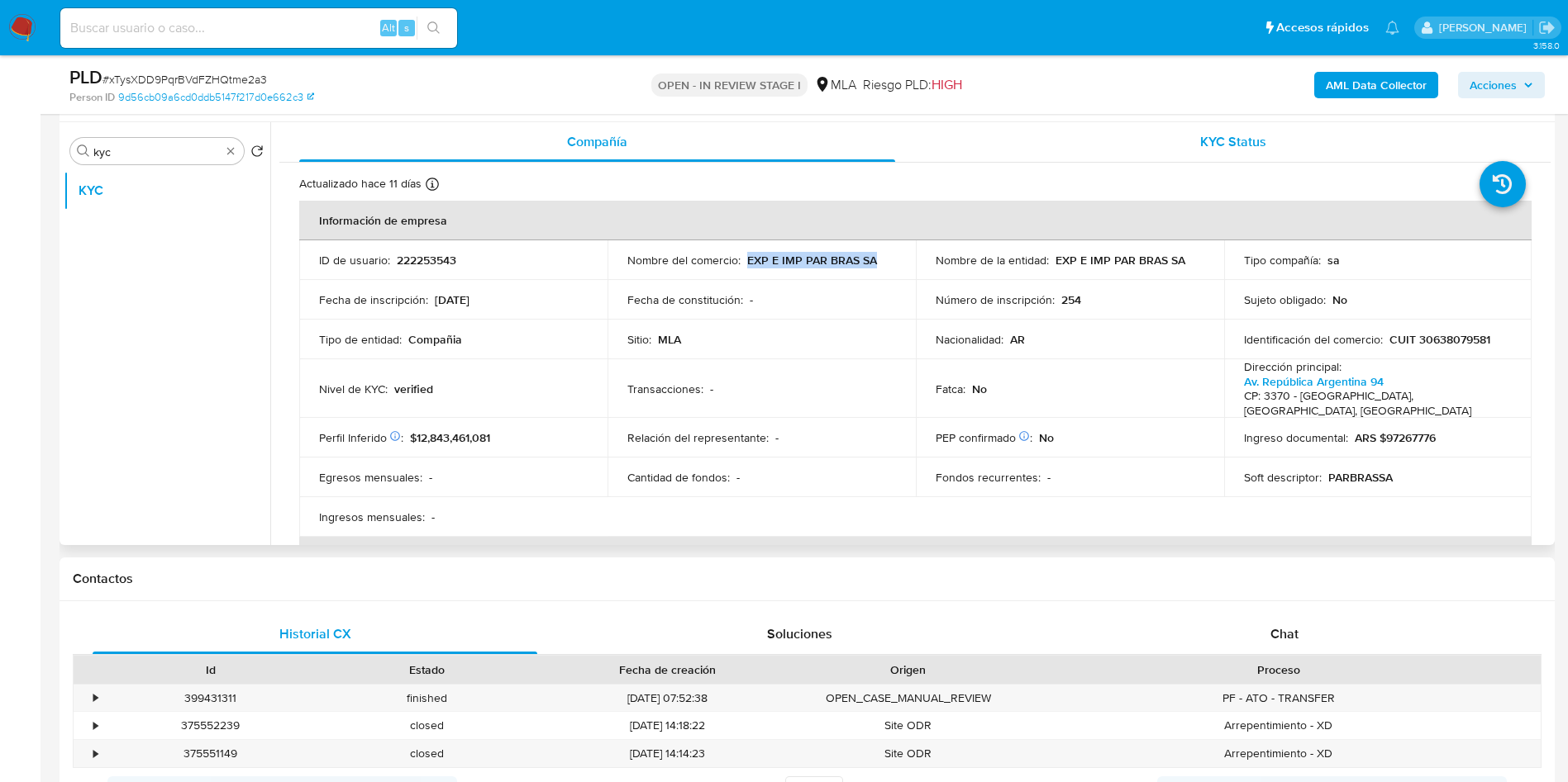
copy p "EXP E IMP PAR BRAS SA"
click at [152, 152] on input "kyc" at bounding box center [156, 152] width 127 height 15
click at [152, 151] on input "kyc" at bounding box center [156, 152] width 127 height 15
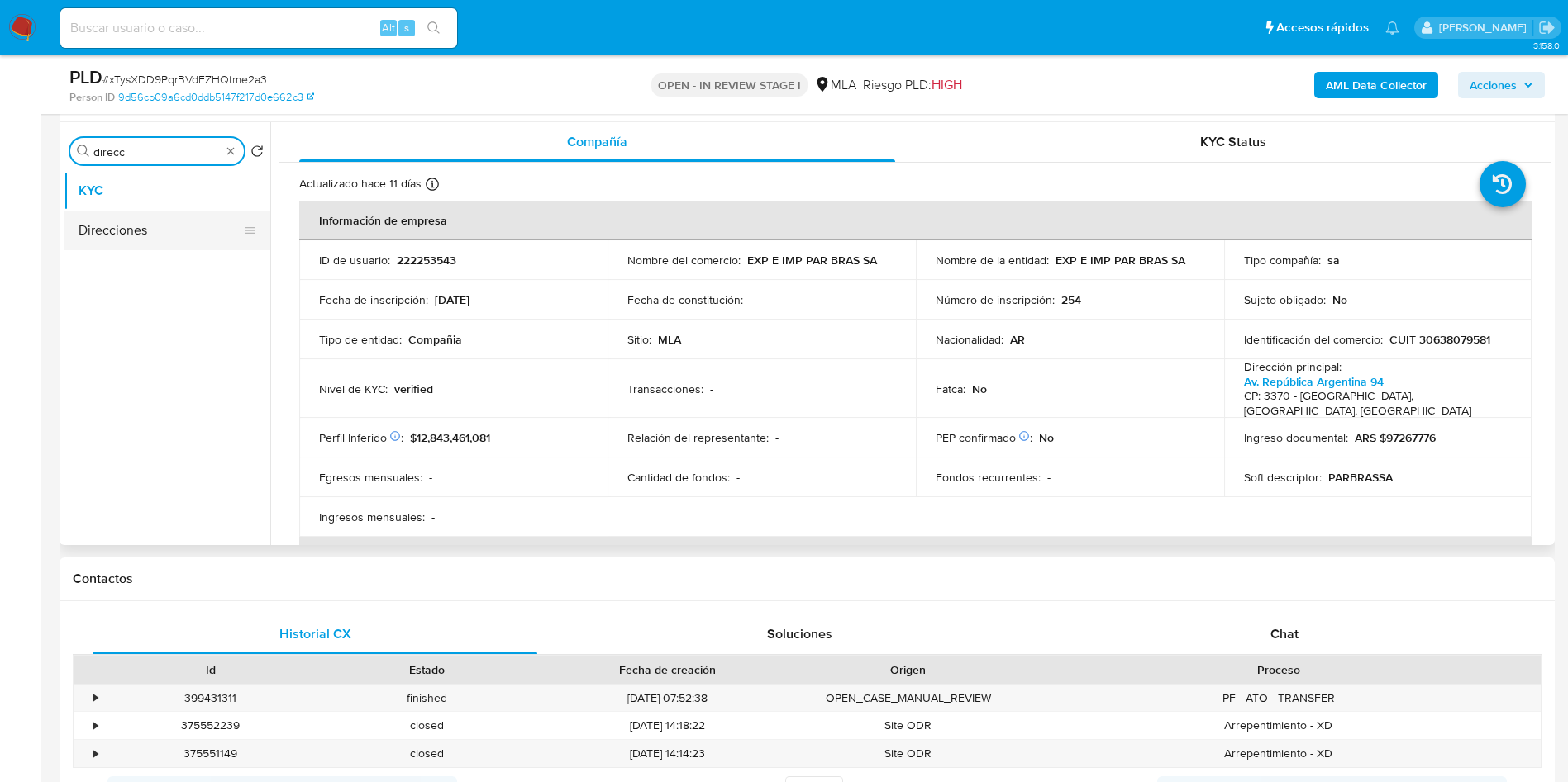
type input "direcc"
click at [178, 237] on button "Direcciones" at bounding box center [161, 231] width 193 height 40
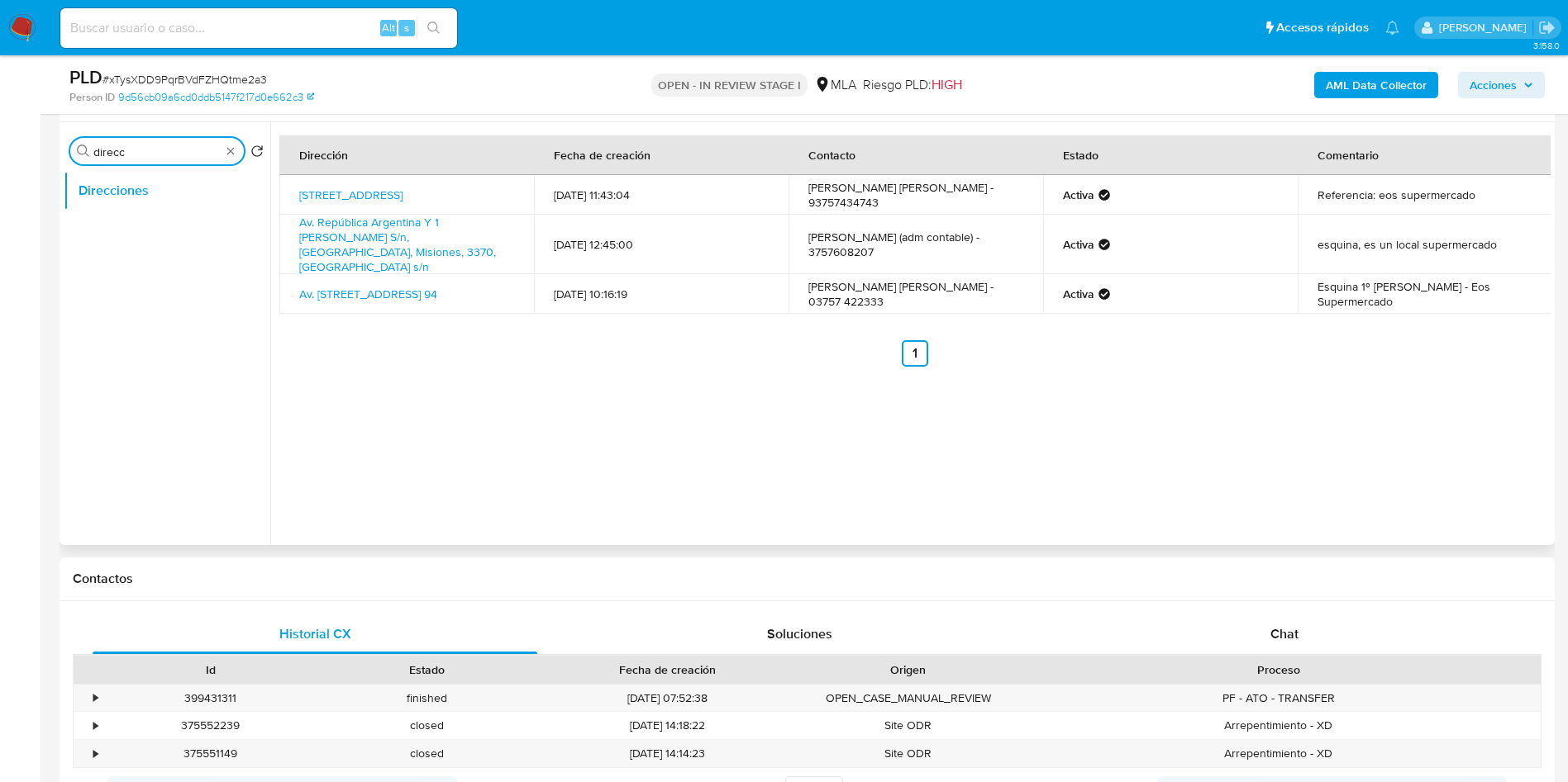
click at [137, 152] on input "direcc" at bounding box center [156, 152] width 127 height 15
type input "kyc"
click at [466, 230] on link "Av. República Argentina Y 1 [PERSON_NAME] S/n, [GEOGRAPHIC_DATA], Misiones, 337…" at bounding box center [397, 244] width 197 height 61
click at [437, 285] on link "Av. [STREET_ADDRESS] 94" at bounding box center [368, 293] width 138 height 17
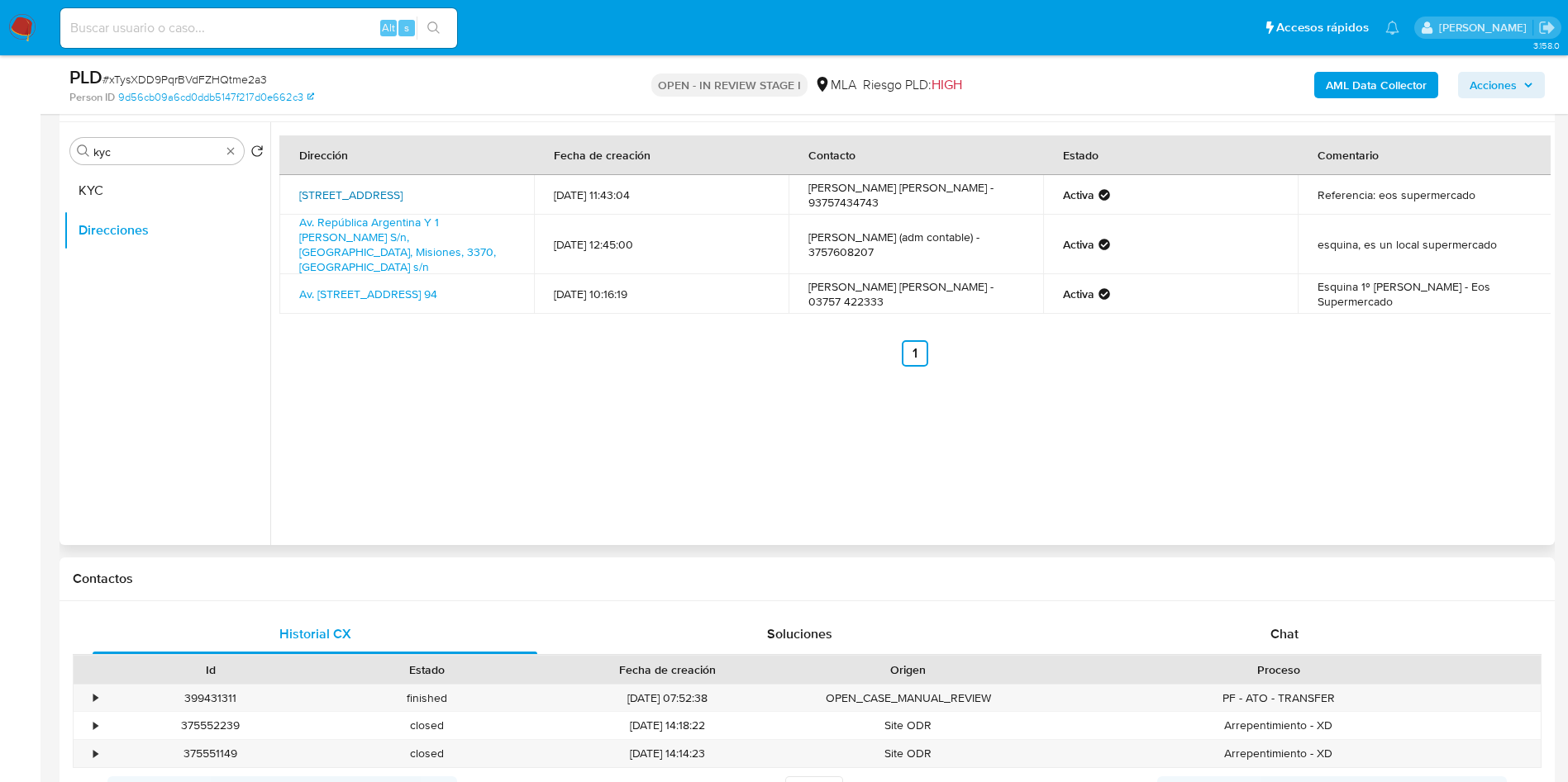
click at [366, 198] on link "[STREET_ADDRESS]" at bounding box center [350, 195] width 103 height 17
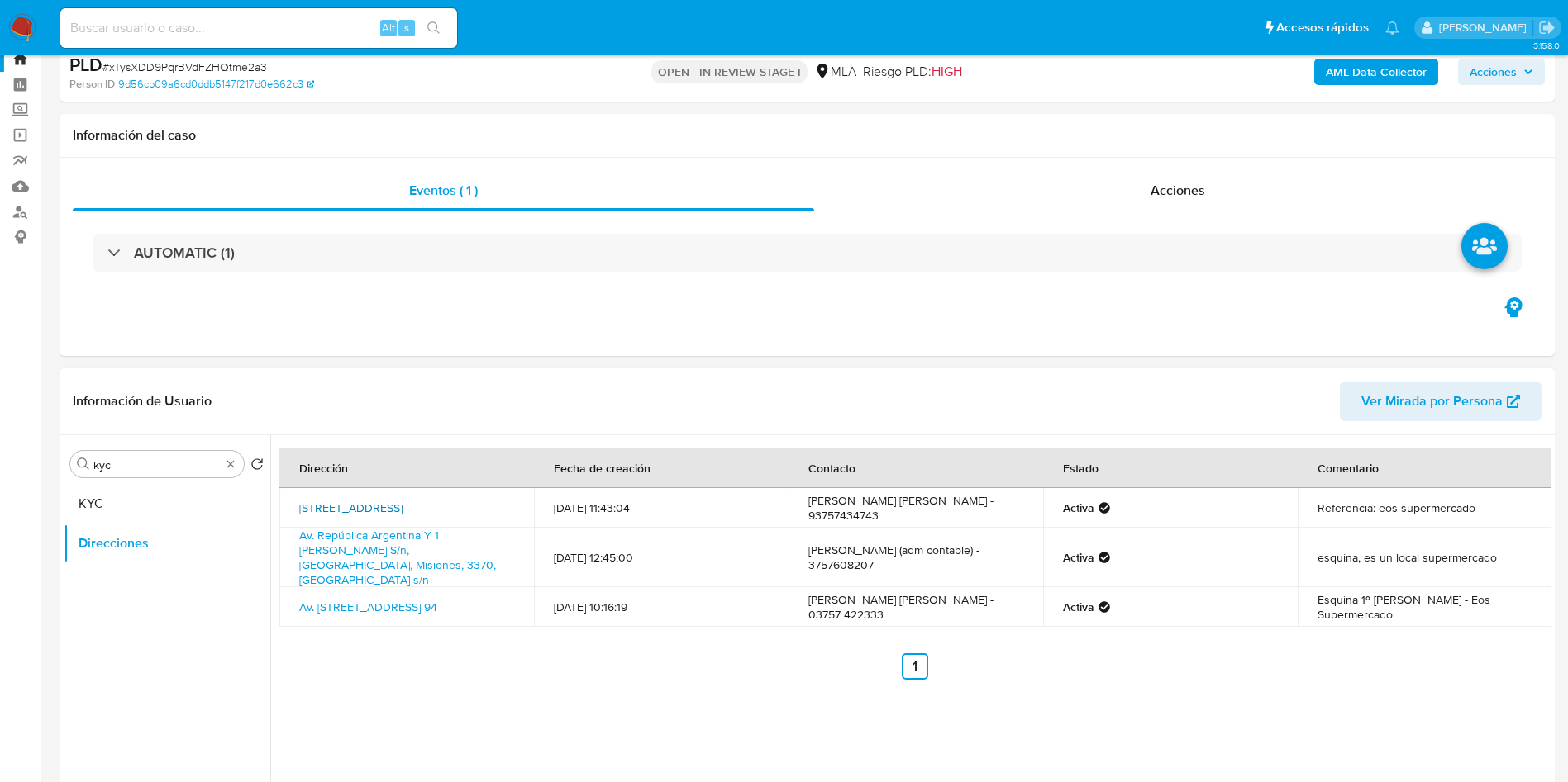
scroll to position [0, 0]
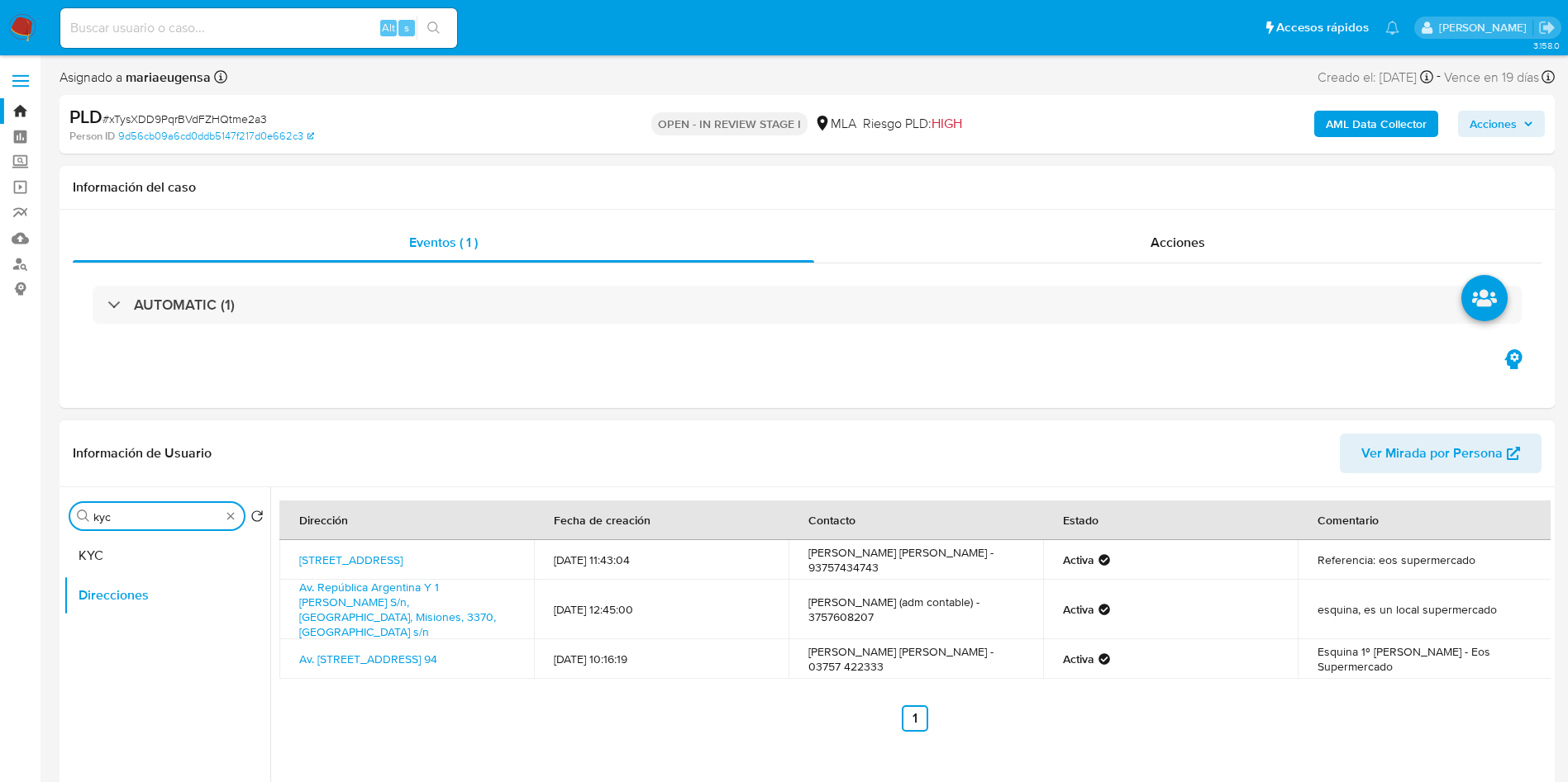
click at [165, 522] on input "kyc" at bounding box center [156, 517] width 127 height 15
type input "invers"
click at [145, 578] on button "Inversiones" at bounding box center [161, 595] width 193 height 40
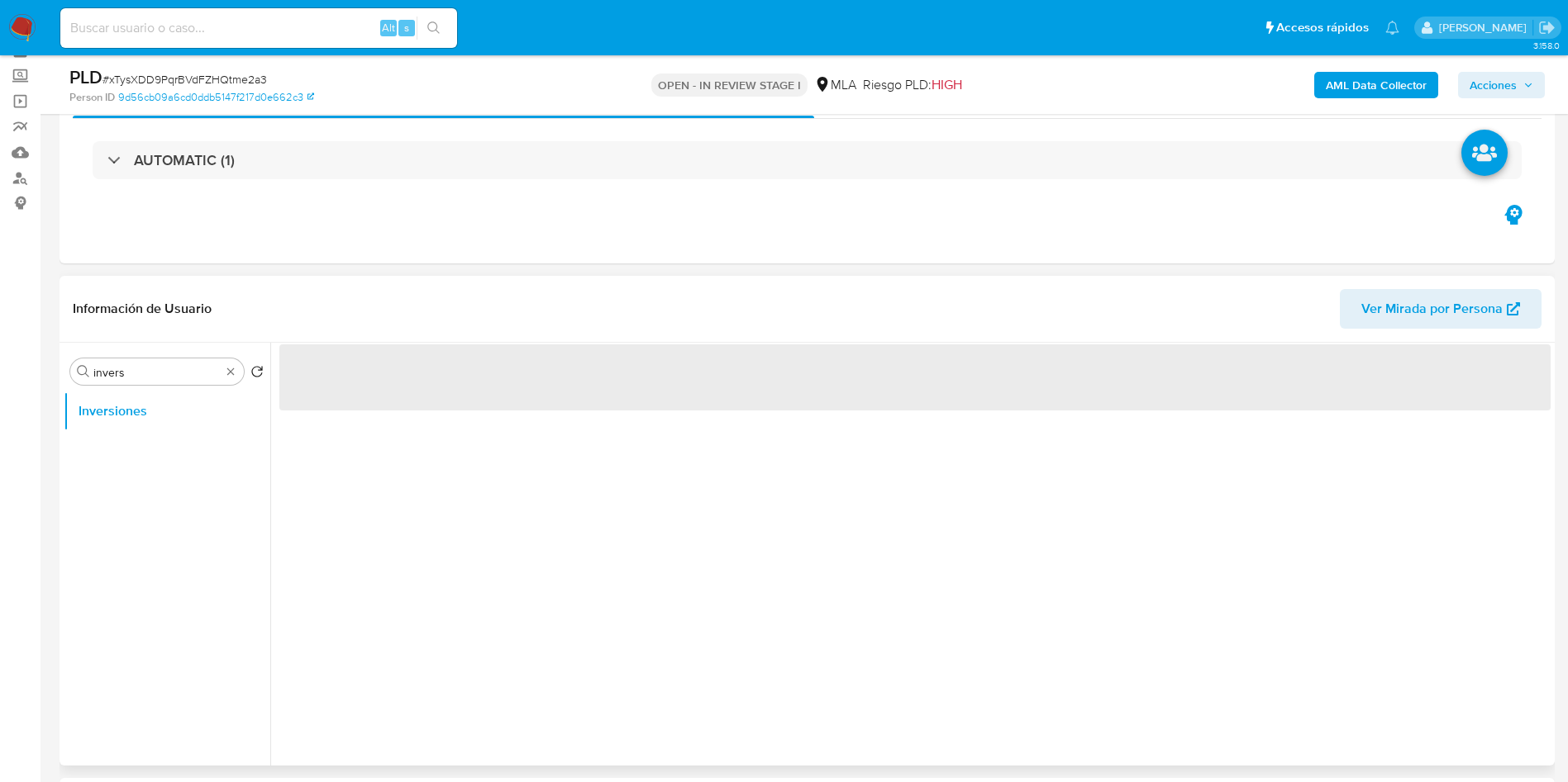
scroll to position [124, 0]
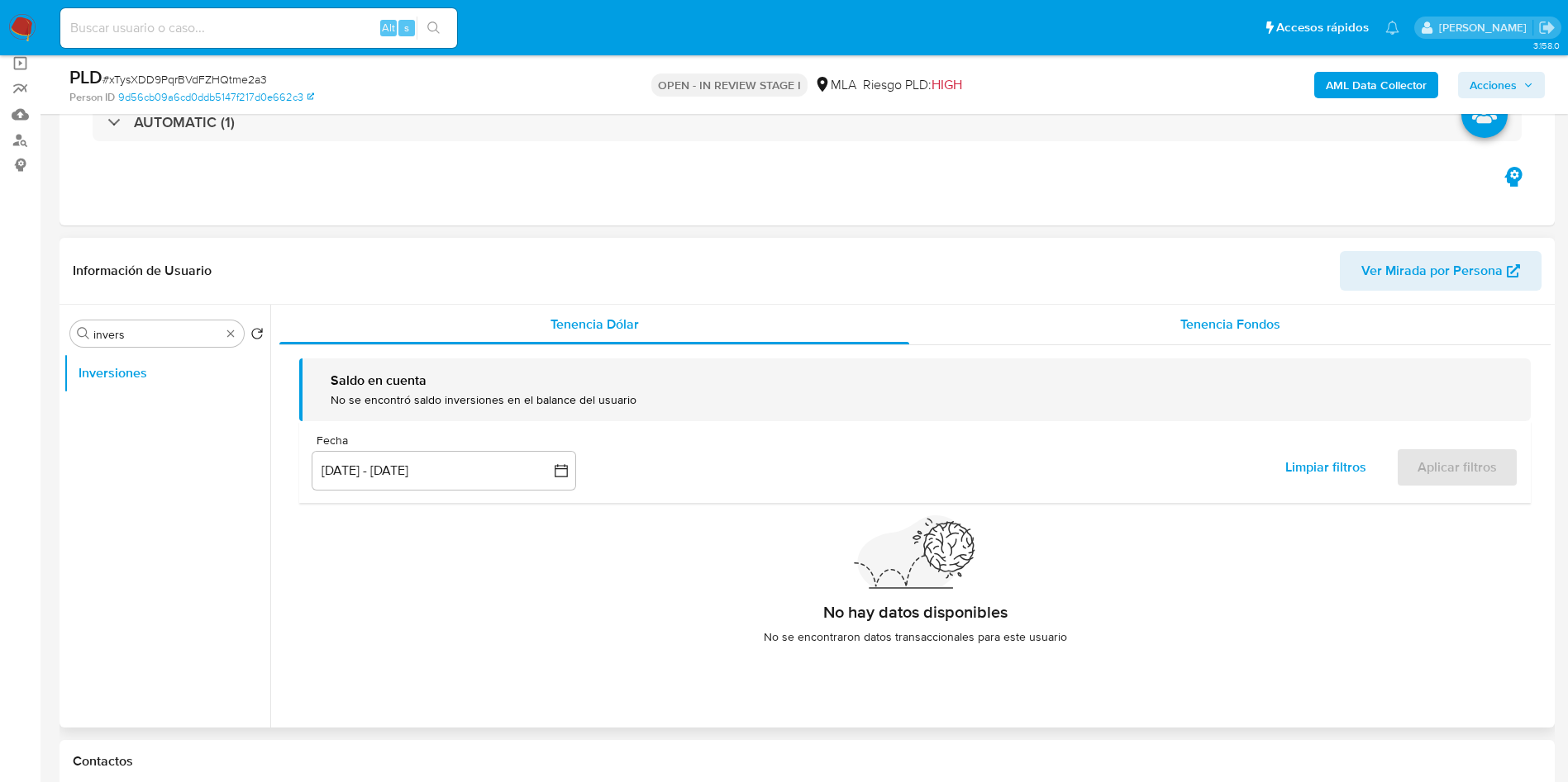
click at [1174, 343] on div "Tenencia Fondos" at bounding box center [1229, 325] width 641 height 40
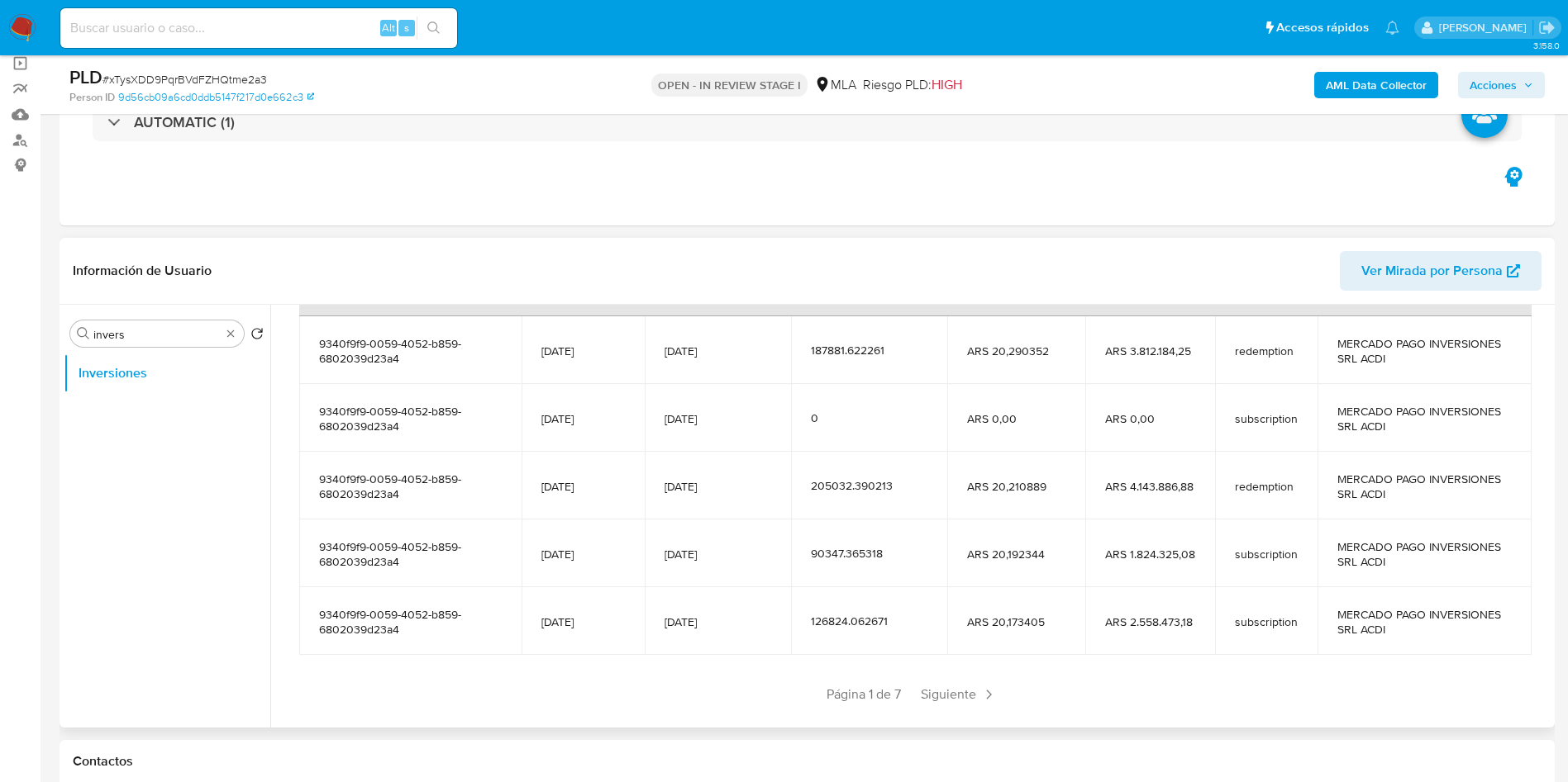
scroll to position [292, 0]
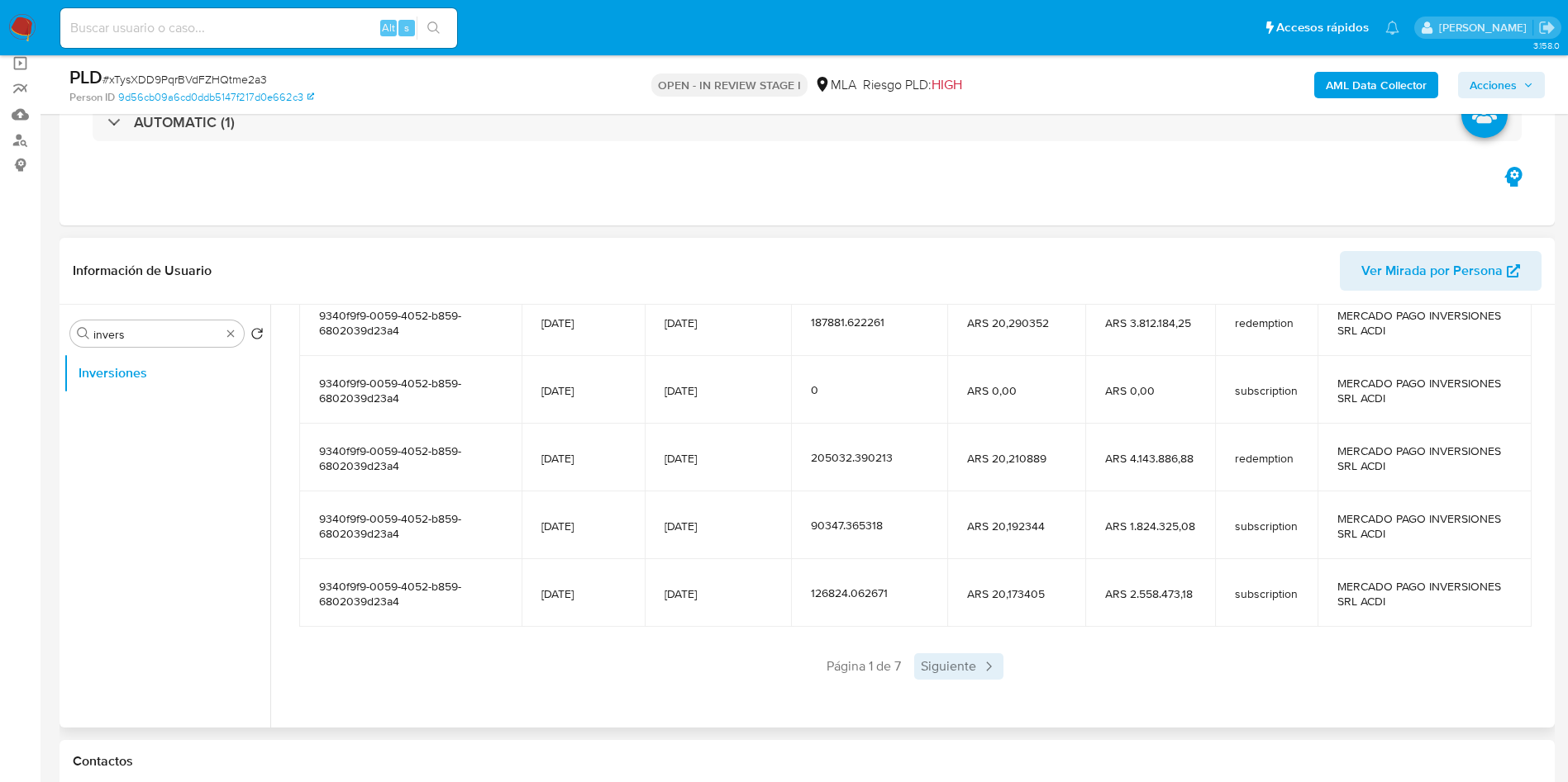
click at [947, 578] on span "Siguiente" at bounding box center [959, 667] width 90 height 27
click at [963, 578] on span "Siguiente" at bounding box center [1007, 667] width 90 height 27
click at [975, 578] on span "Siguiente" at bounding box center [1007, 667] width 90 height 27
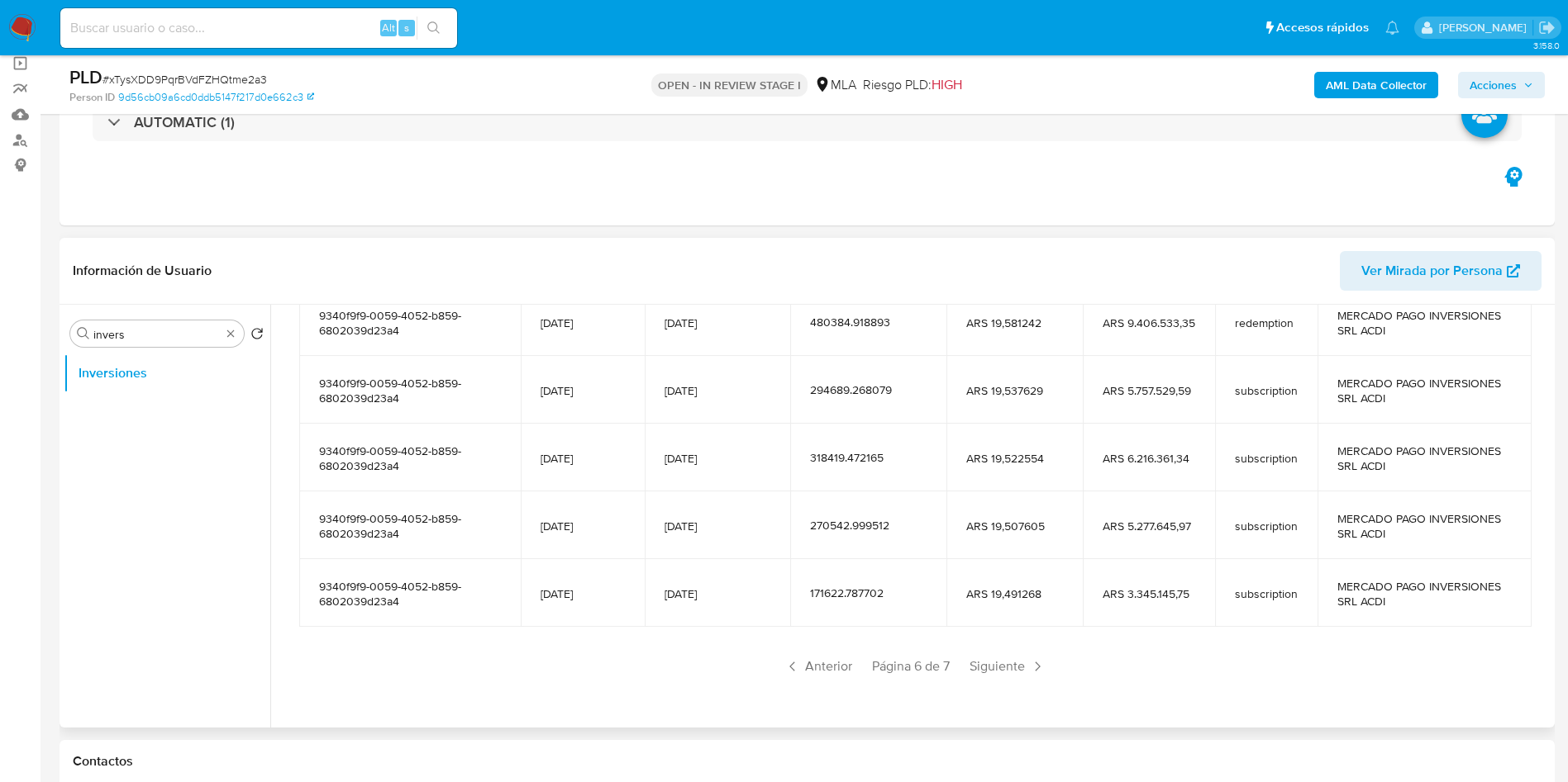
click at [975, 578] on span "Siguiente" at bounding box center [1007, 667] width 90 height 27
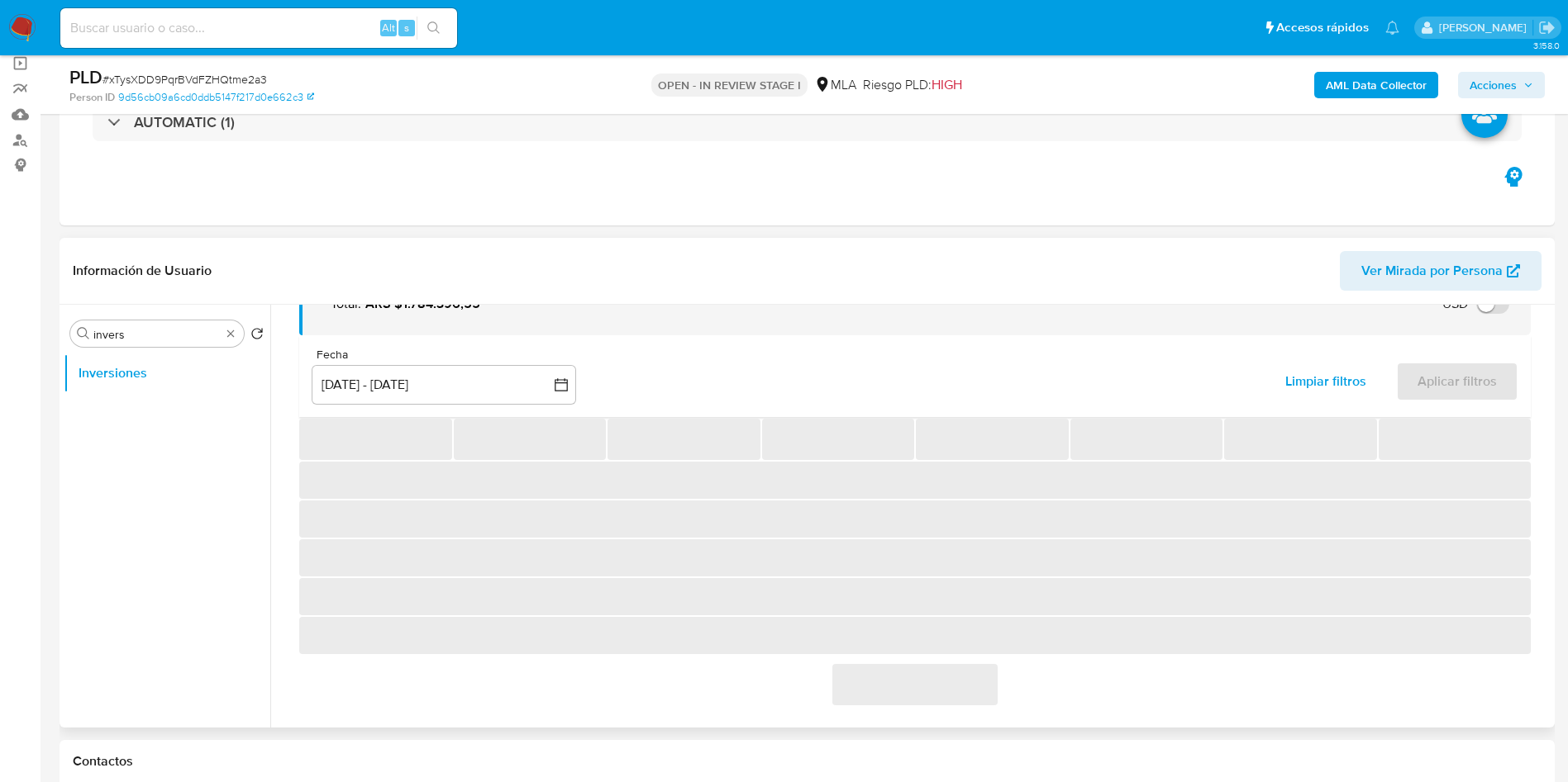
scroll to position [157, 0]
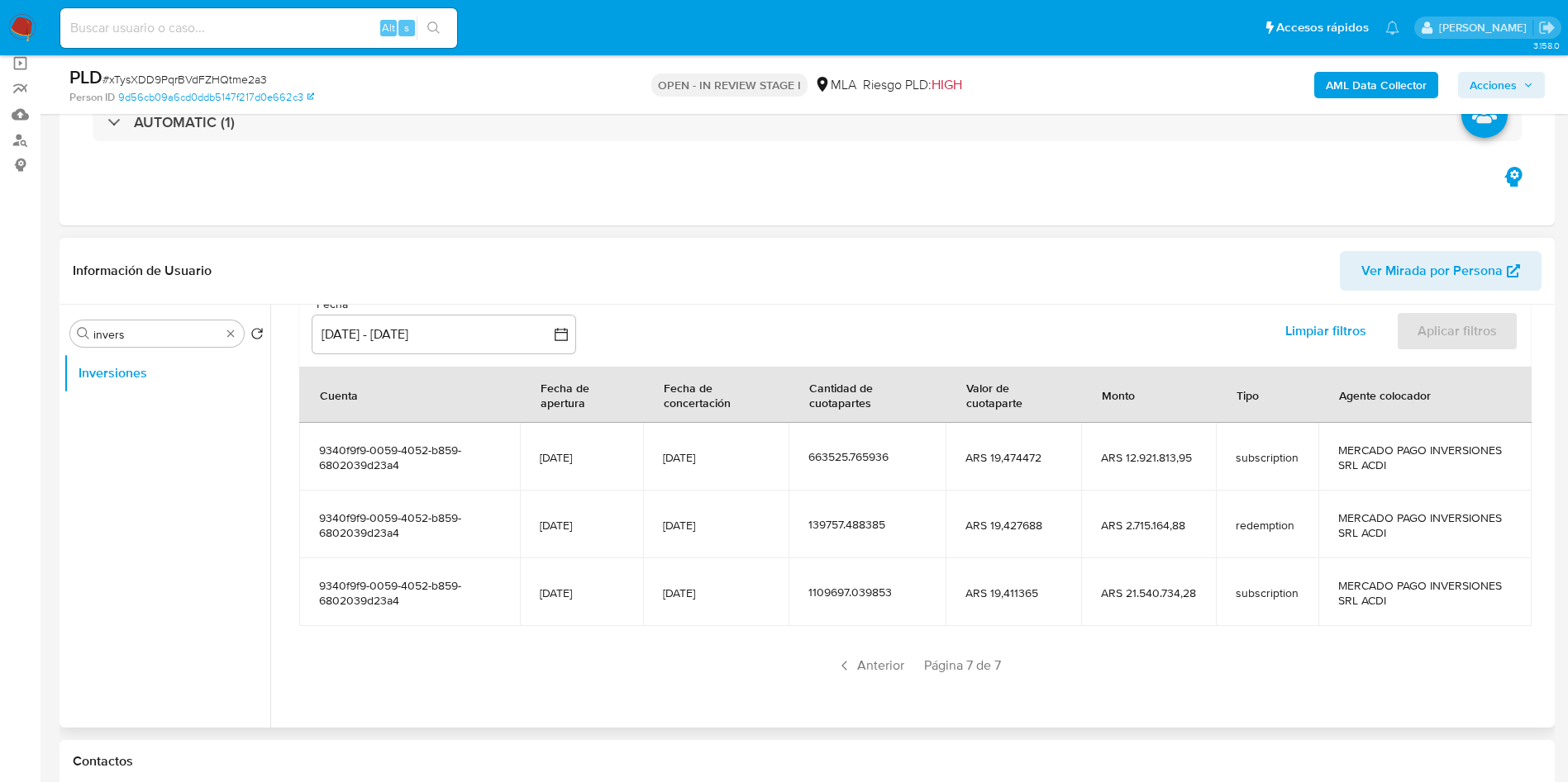
drag, startPoint x: 652, startPoint y: 593, endPoint x: 724, endPoint y: 603, distance: 72.7
click at [724, 578] on td "[DATE]" at bounding box center [716, 592] width 145 height 67
drag, startPoint x: 407, startPoint y: 598, endPoint x: 320, endPoint y: 587, distance: 87.7
click at [320, 578] on span "9340f9f9-0059-4052-b859-6802039d23a4" at bounding box center [410, 593] width 181 height 30
click at [863, 578] on span "Anterior" at bounding box center [869, 666] width 81 height 27
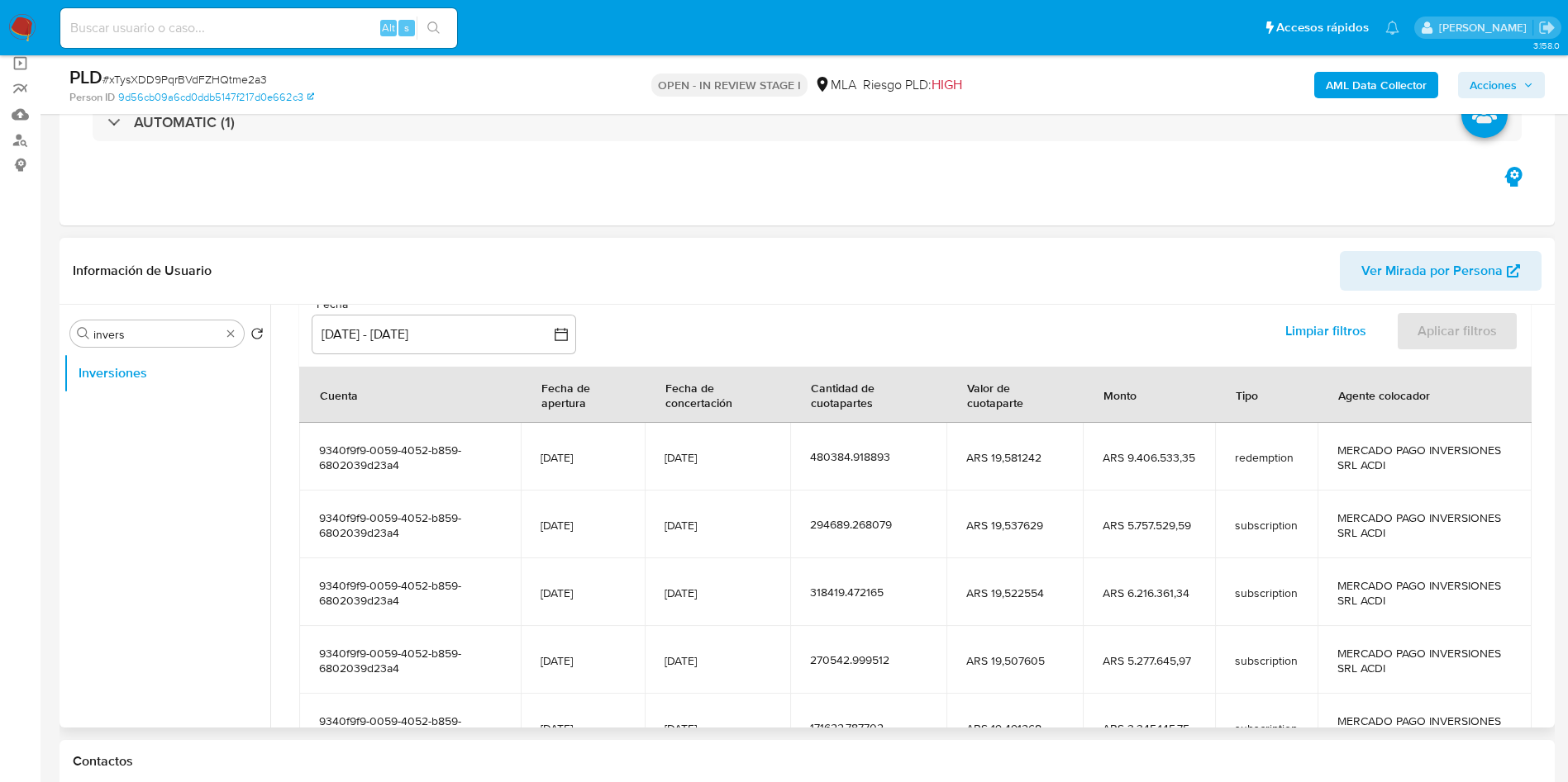
scroll to position [292, 0]
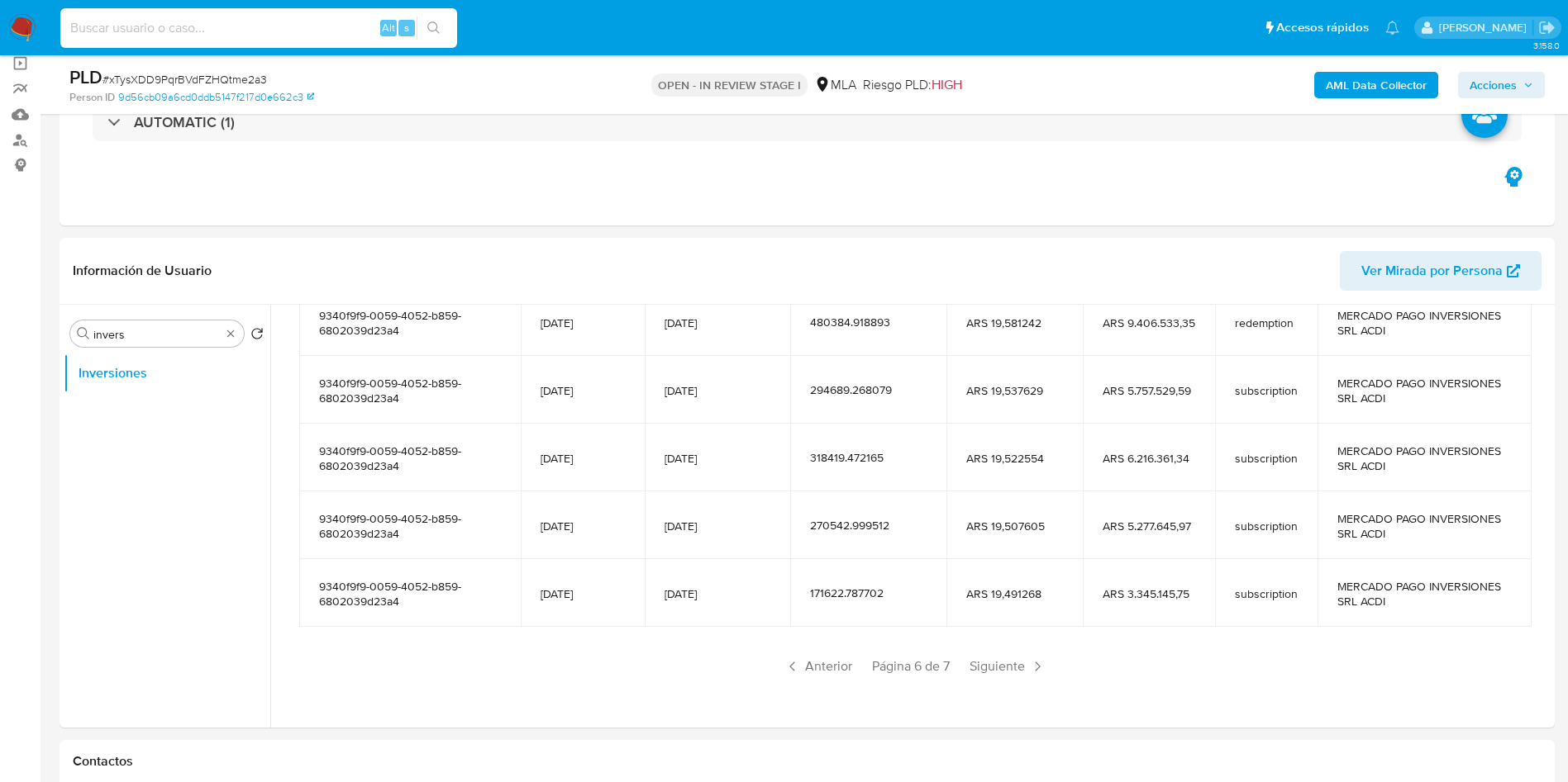
click at [258, 30] on input at bounding box center [258, 28] width 396 height 21
paste input "vsIZMYnFjl3J6CRXlAmF9JPj"
type input "vsIZMYnFjl3J6CRXlAmF9JPj"
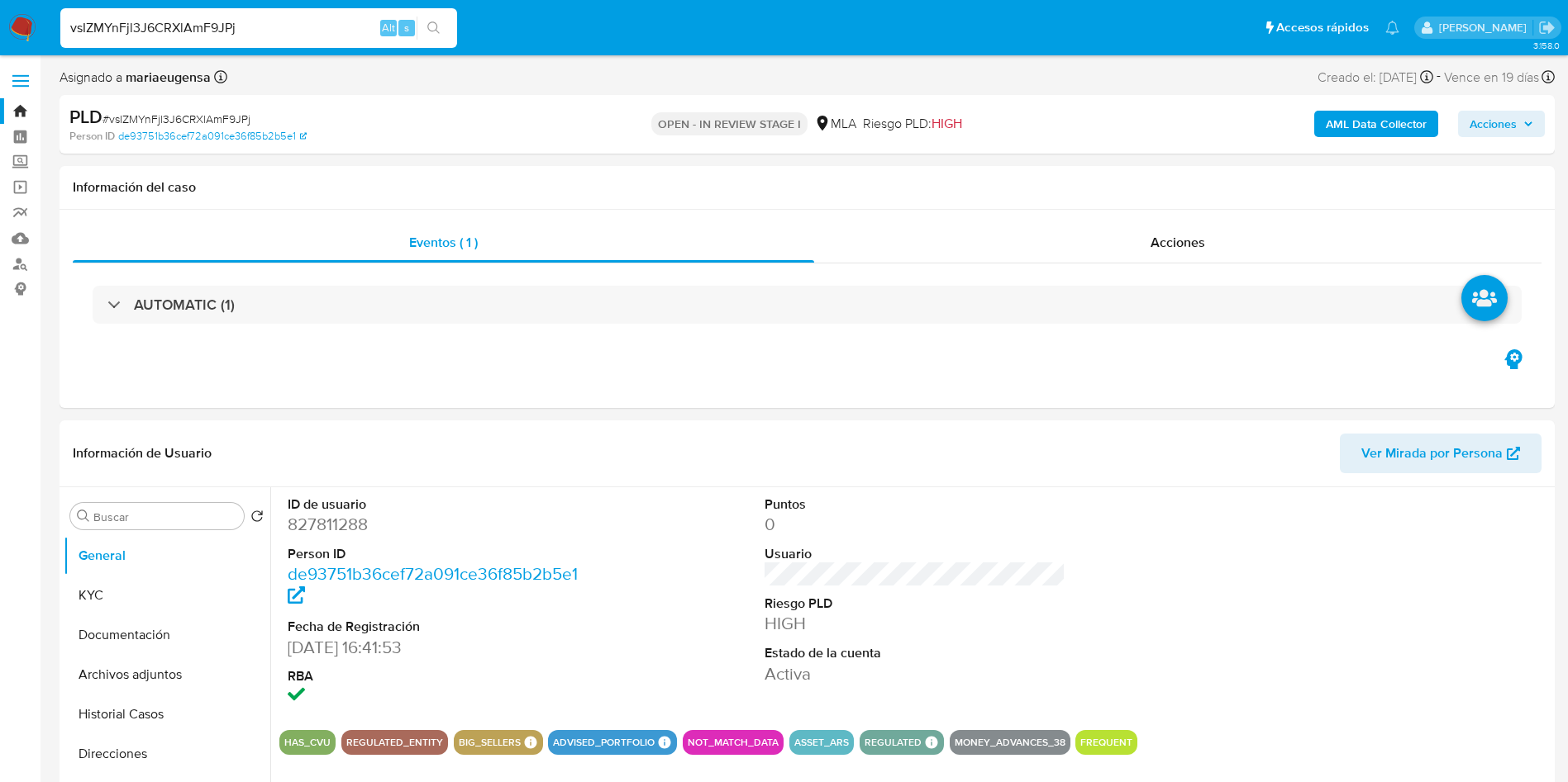
select select "10"
click at [341, 42] on div "vsIZMYnFjl3J6CRXlAmF9JPj Alt s" at bounding box center [258, 27] width 396 height 40
click at [341, 20] on input "vsIZMYnFjl3J6CRXlAmF9JPj" at bounding box center [258, 28] width 396 height 21
click at [341, 19] on input "vsIZMYnFjl3J6CRXlAmF9JPj" at bounding box center [258, 28] width 396 height 21
paste input "Vgt9IVhmeUmEA0ReQJAgVDEx"
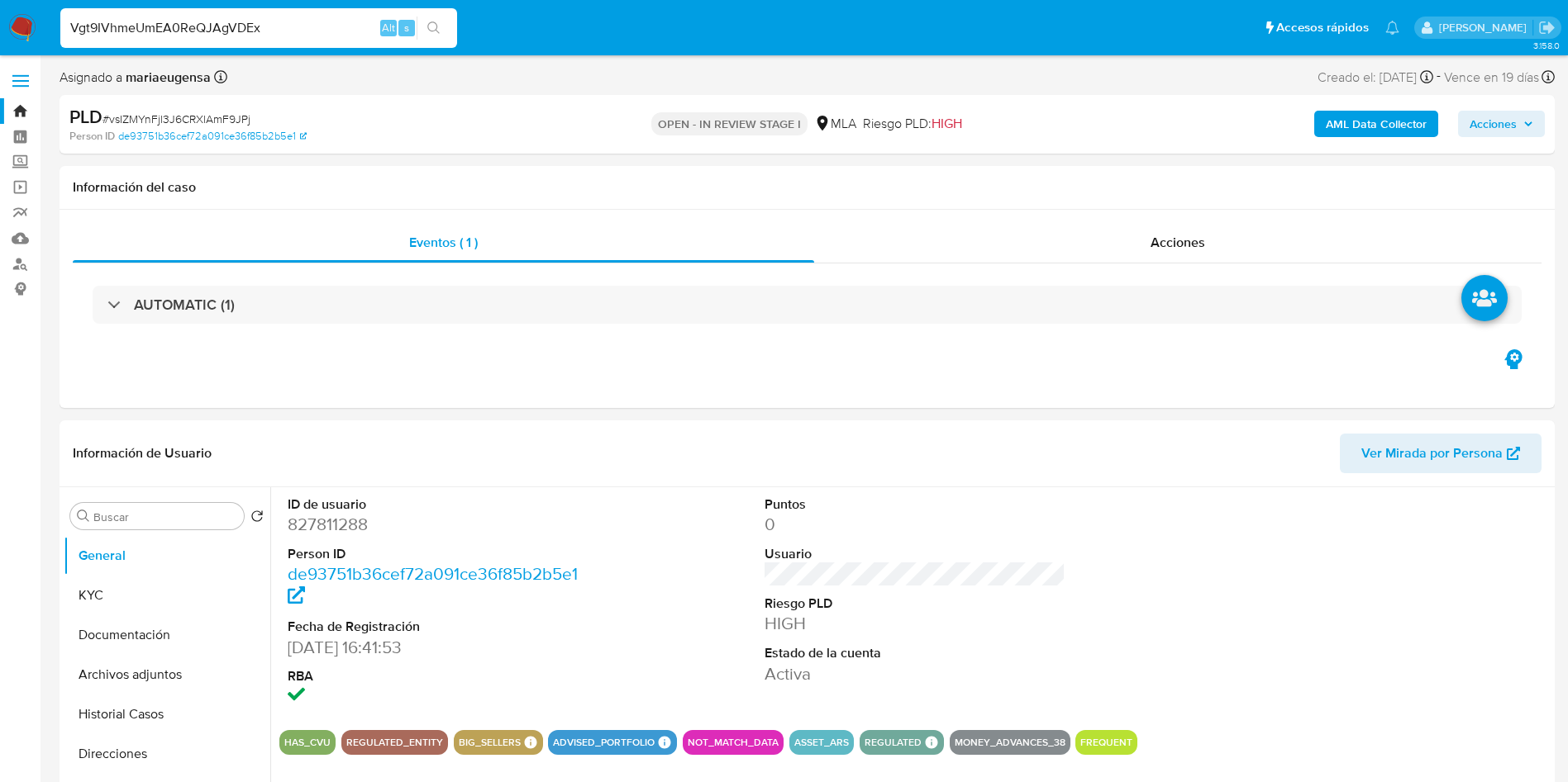
type input "Vgt9IVhmeUmEA0ReQJAgVDEx"
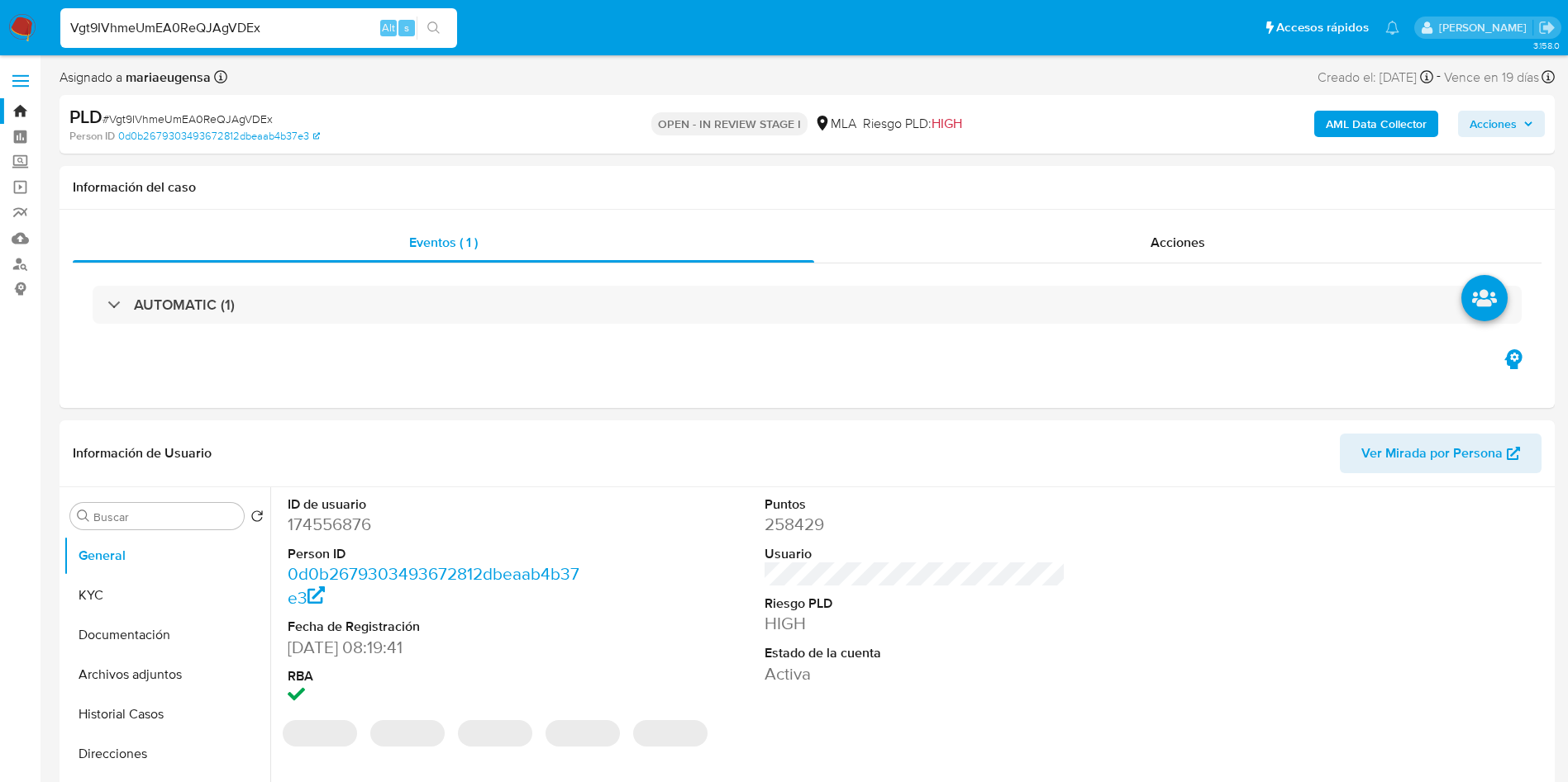
select select "10"
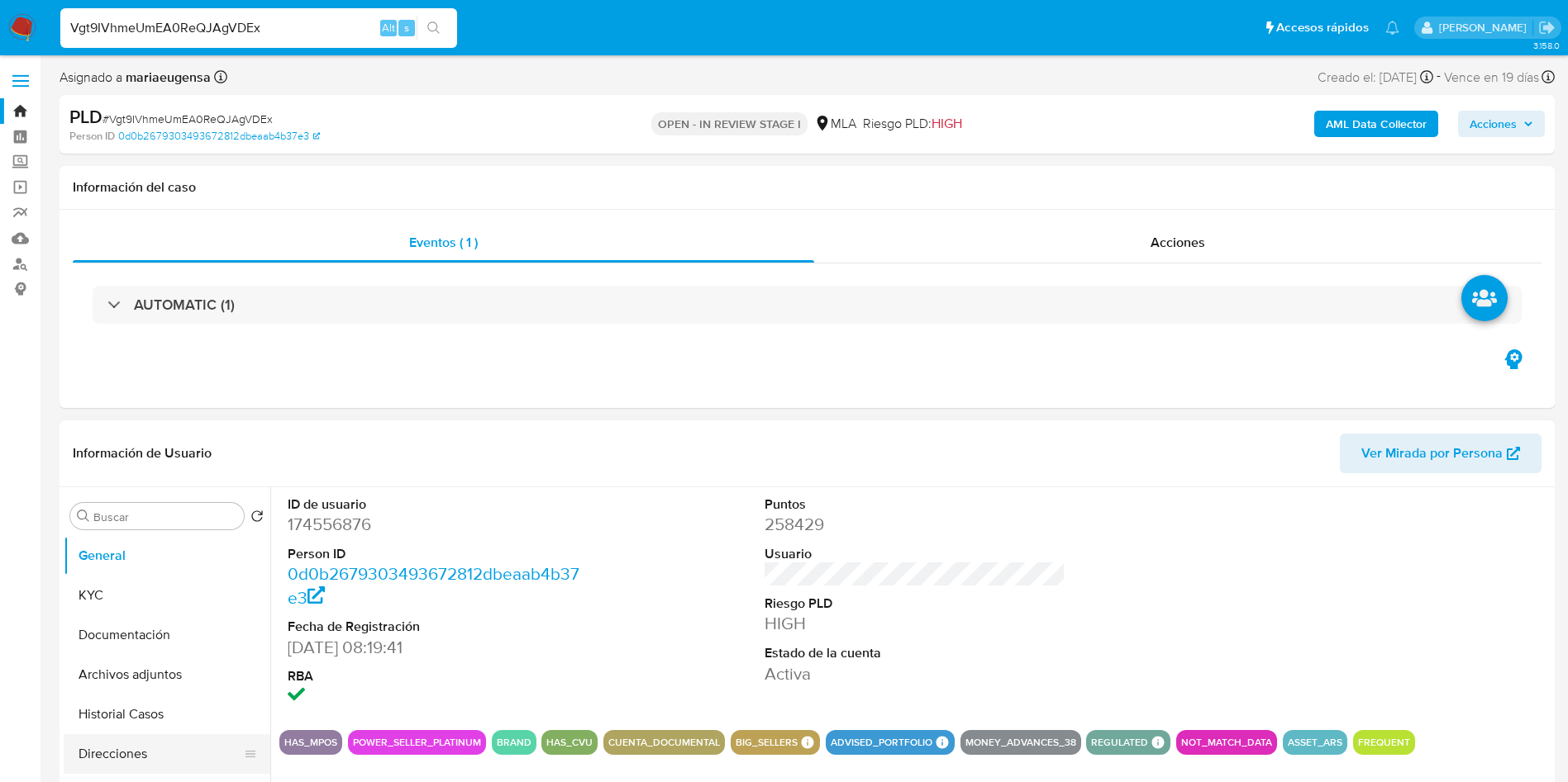
scroll to position [124, 0]
click at [148, 578] on button "Inversiones" at bounding box center [161, 709] width 193 height 40
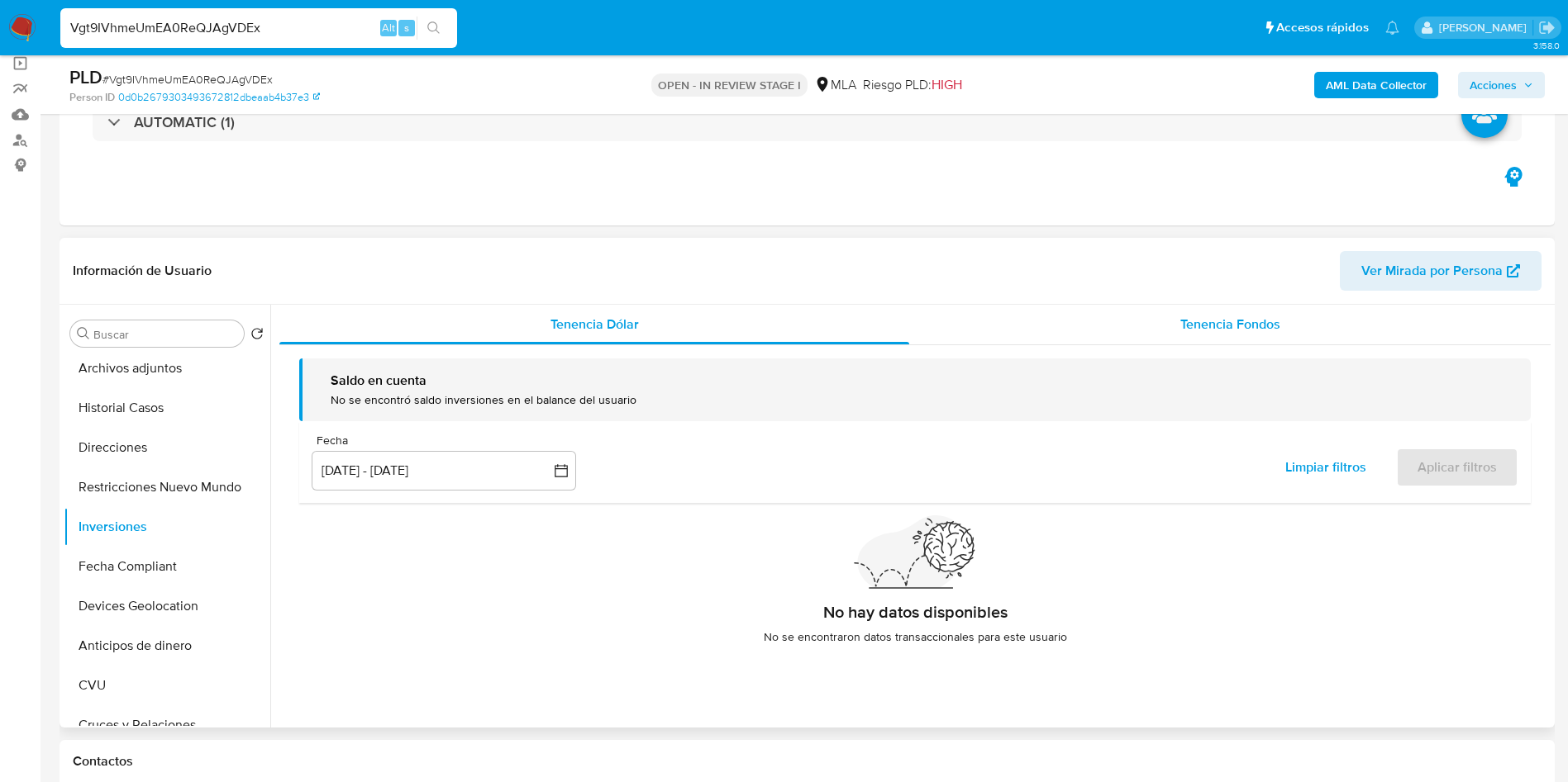
click at [1156, 324] on div "Tenencia Fondos" at bounding box center [1229, 325] width 641 height 40
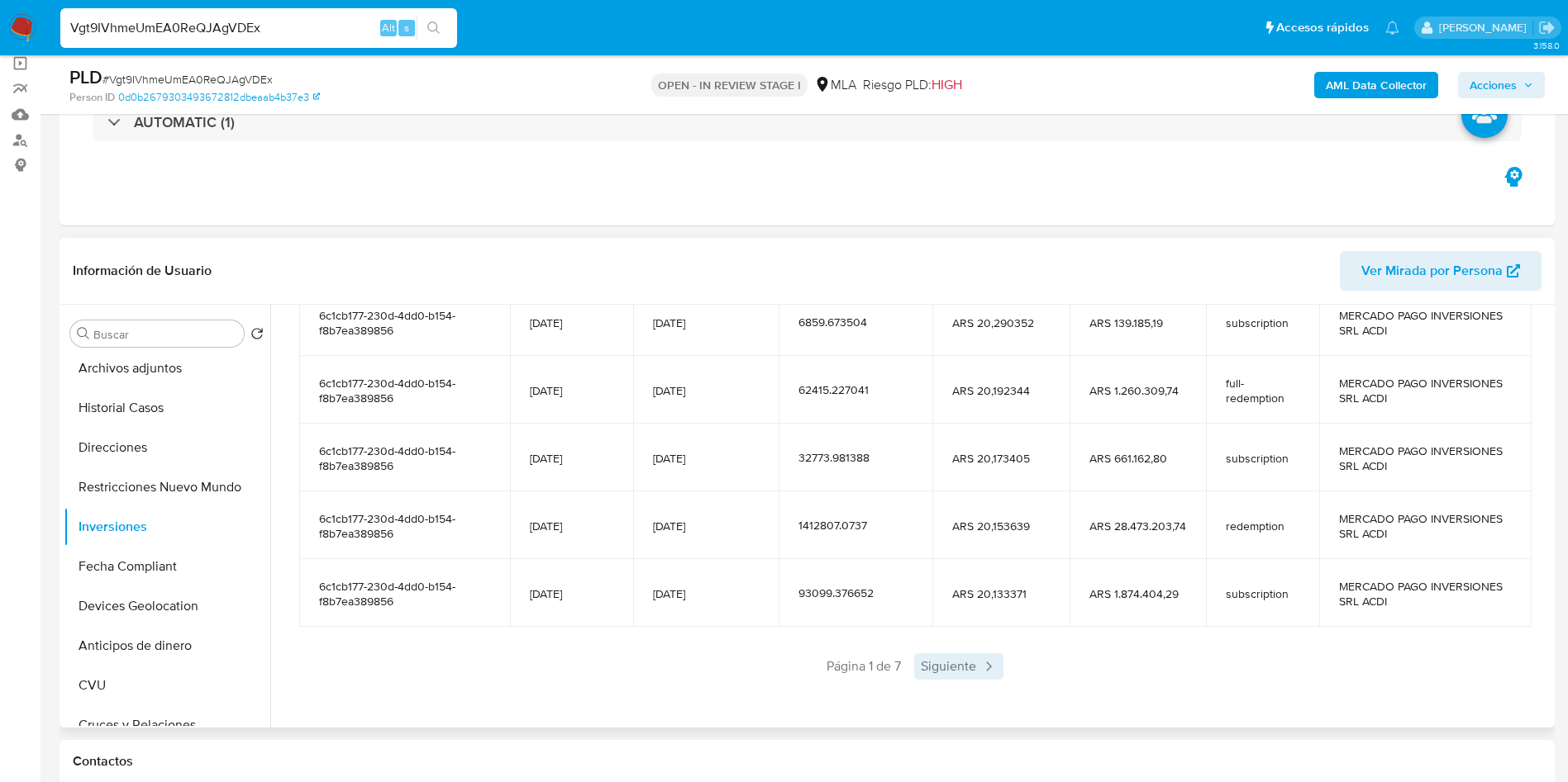
click at [968, 578] on span "Siguiente" at bounding box center [959, 667] width 90 height 27
click at [968, 578] on span "Siguiente" at bounding box center [1007, 667] width 90 height 27
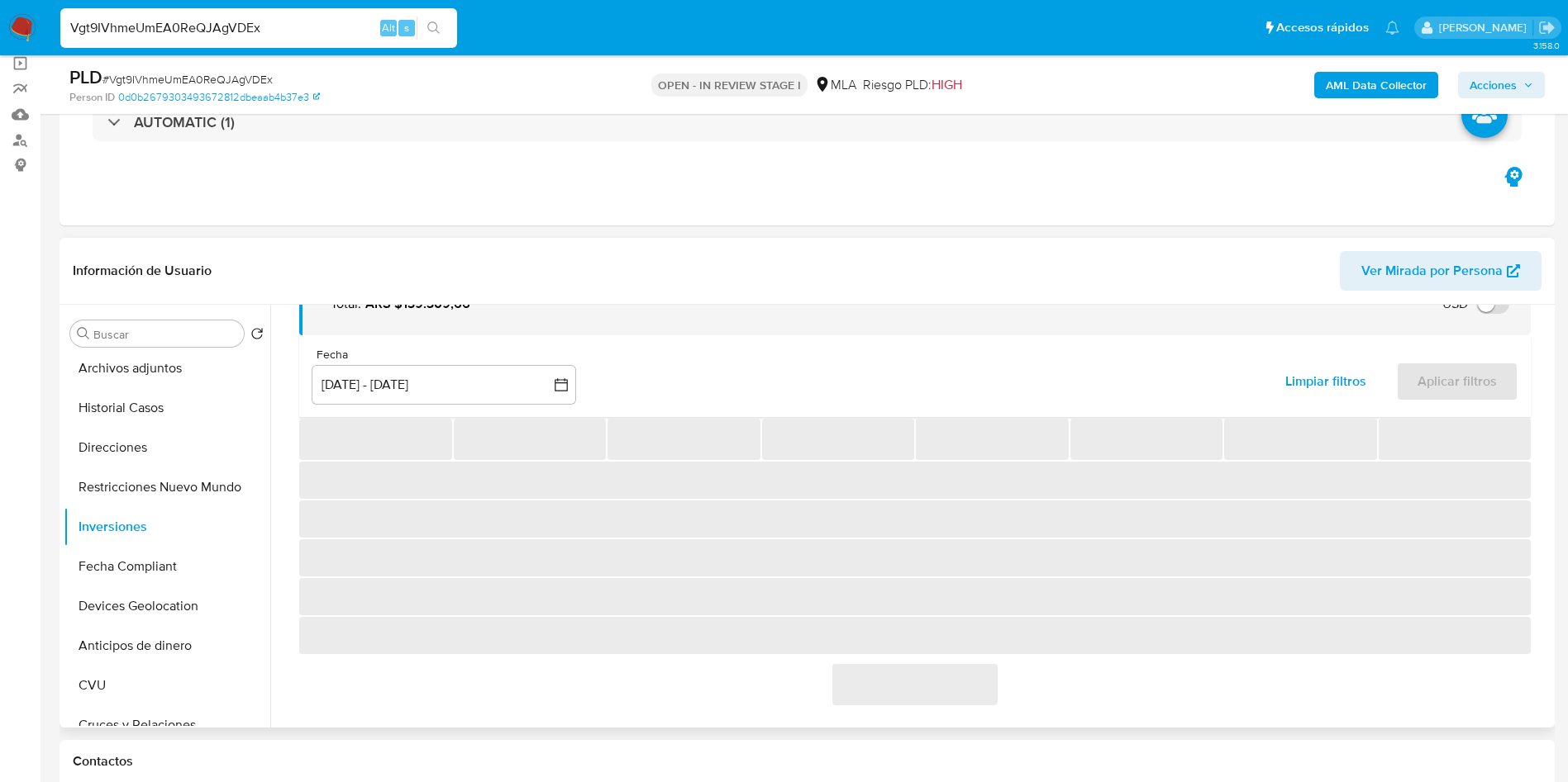
scroll to position [292, 0]
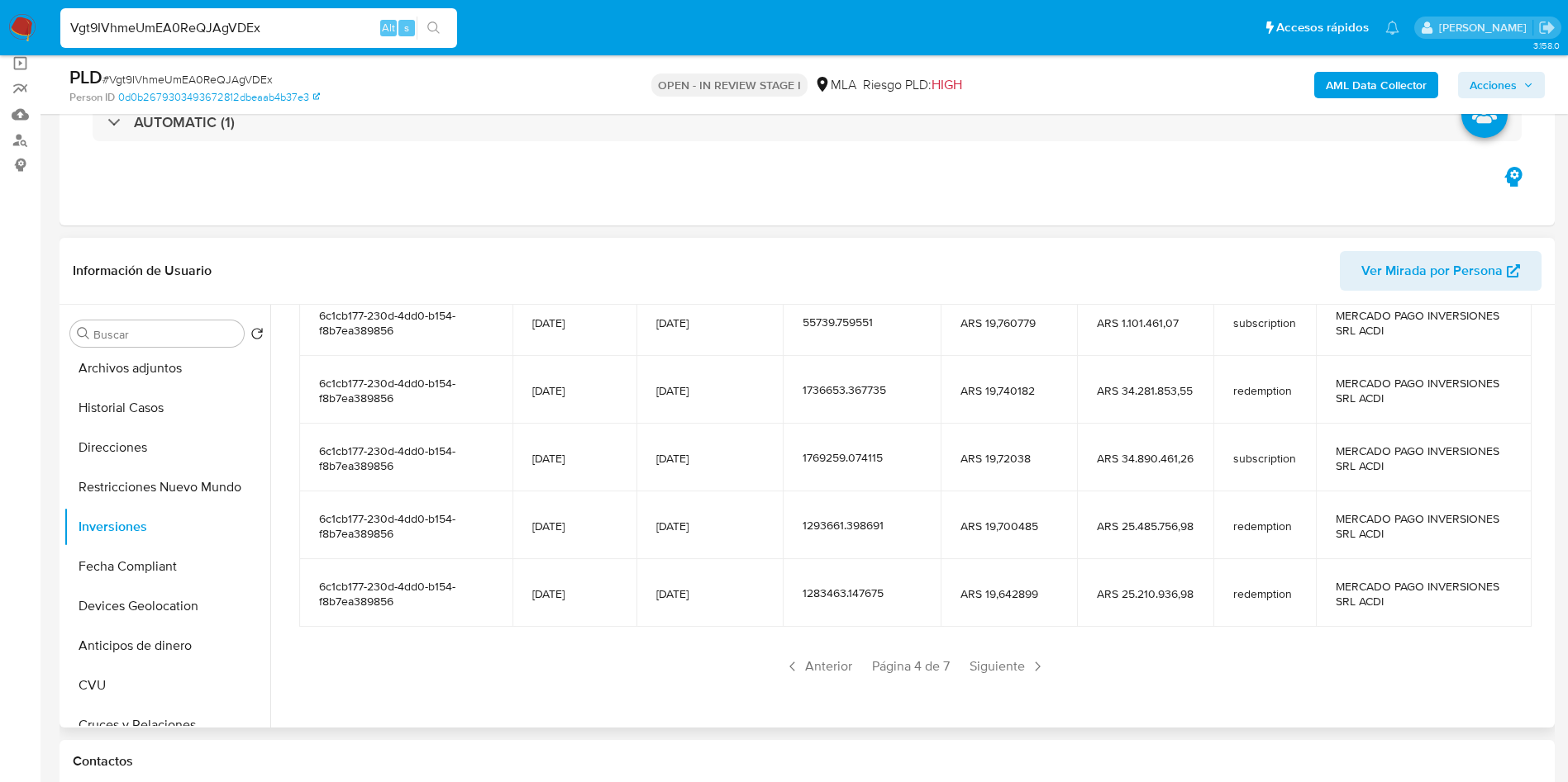
click at [385, 531] on span "6c1cb177-230d-4dd0-b154-f8b7ea389856" at bounding box center [406, 527] width 174 height 30
click at [284, 28] on input "Vgt9IVhmeUmEA0ReQJAgVDEx" at bounding box center [258, 28] width 396 height 21
click at [284, 27] on input "Vgt9IVhmeUmEA0ReQJAgVDEx" at bounding box center [258, 28] width 396 height 21
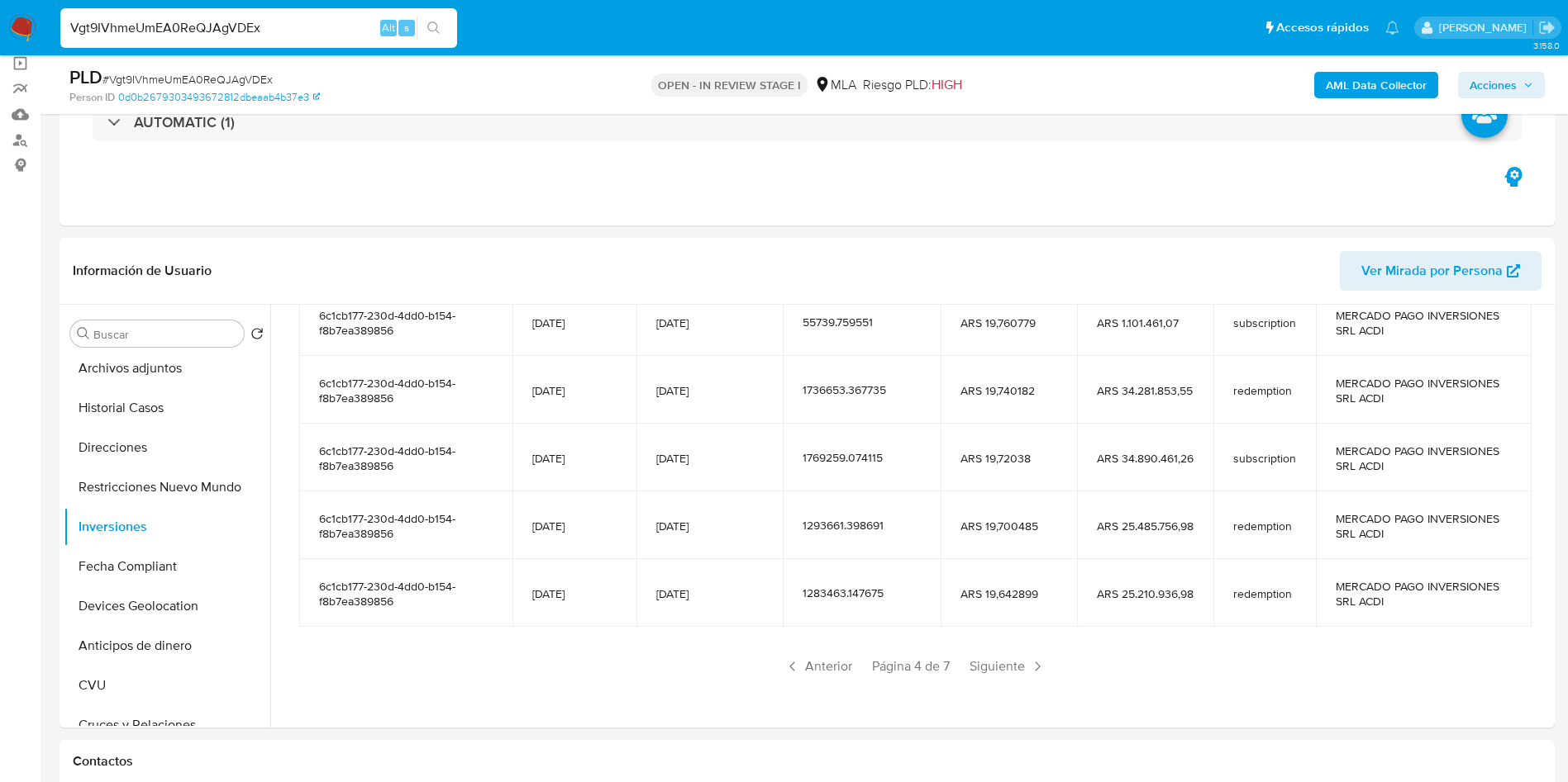
paste input "NdpZTNT4F5eWpd1lLf93OaI9"
type input "NdpZTNT4F5eWpd1lLf93OaI9"
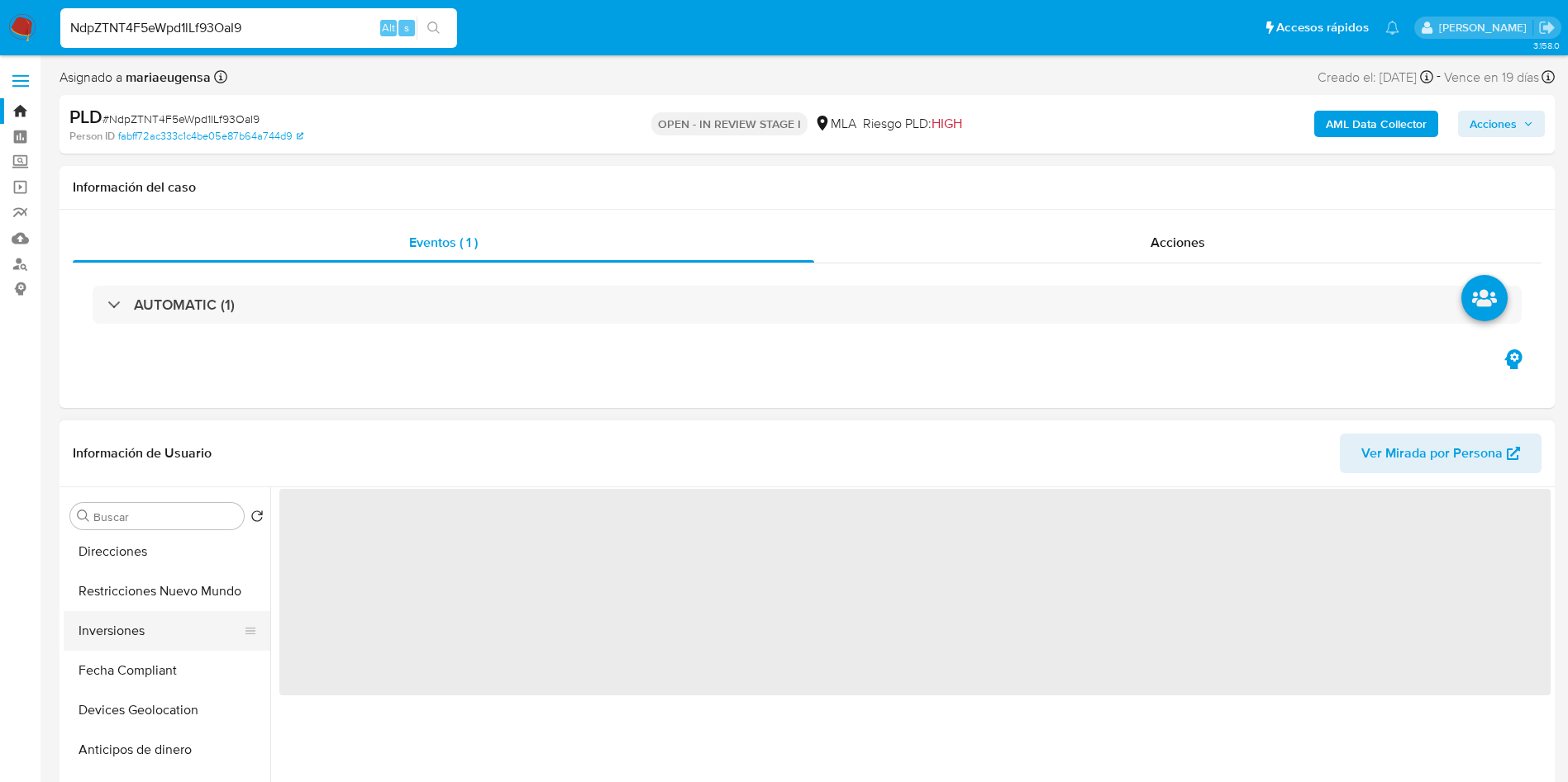
scroll to position [248, 0]
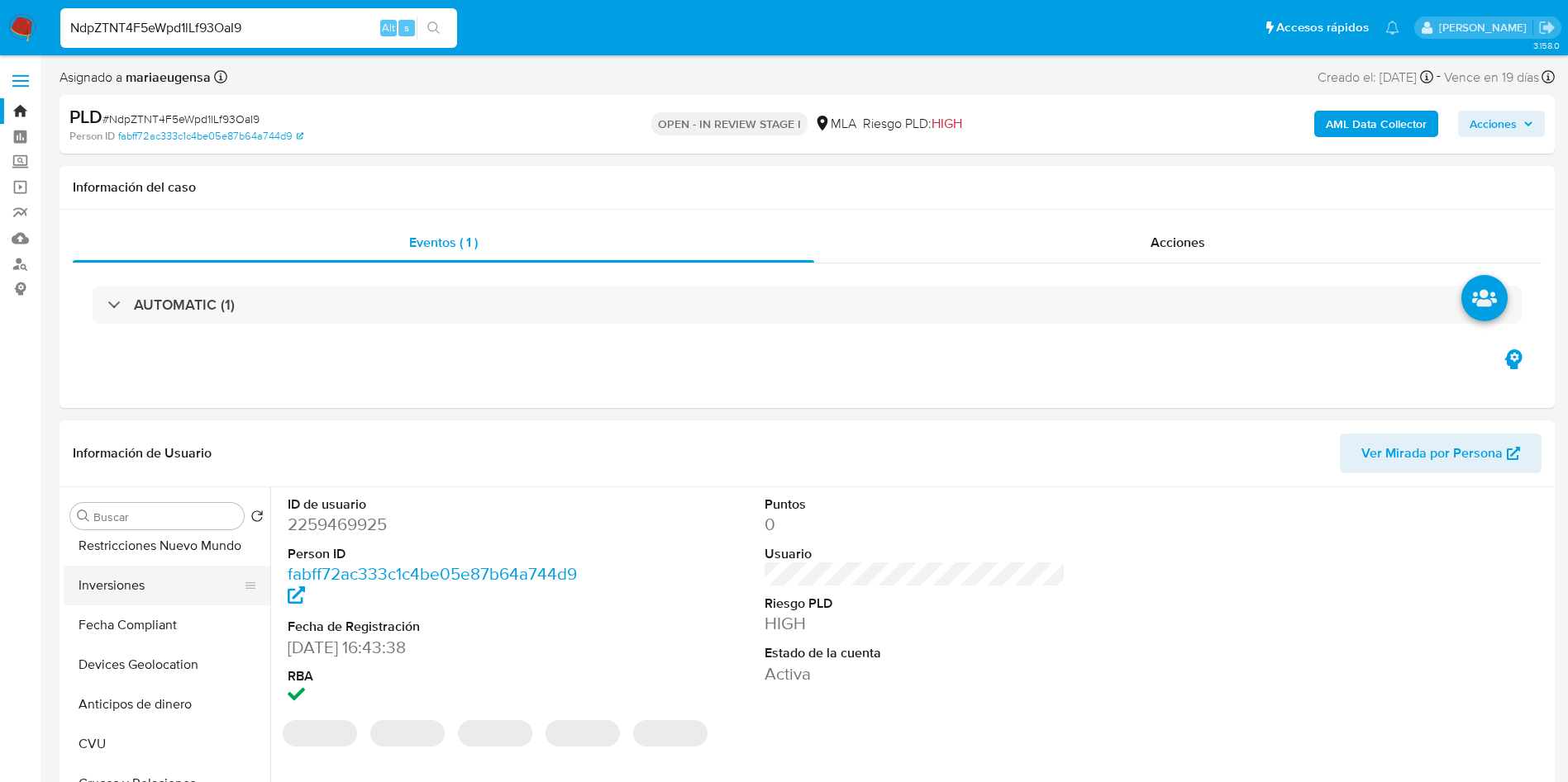
click at [152, 578] on button "Inversiones" at bounding box center [161, 585] width 193 height 40
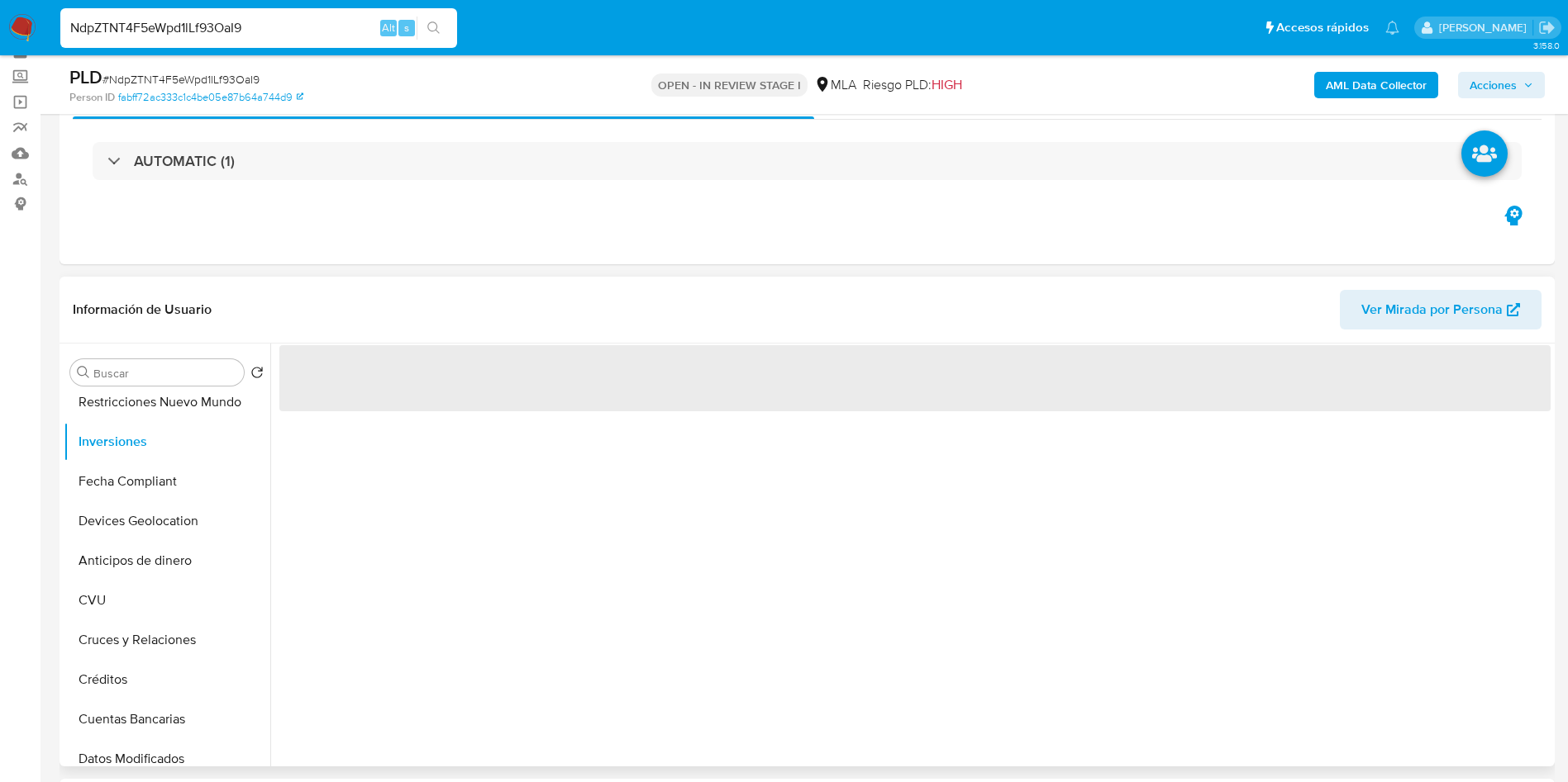
select select "10"
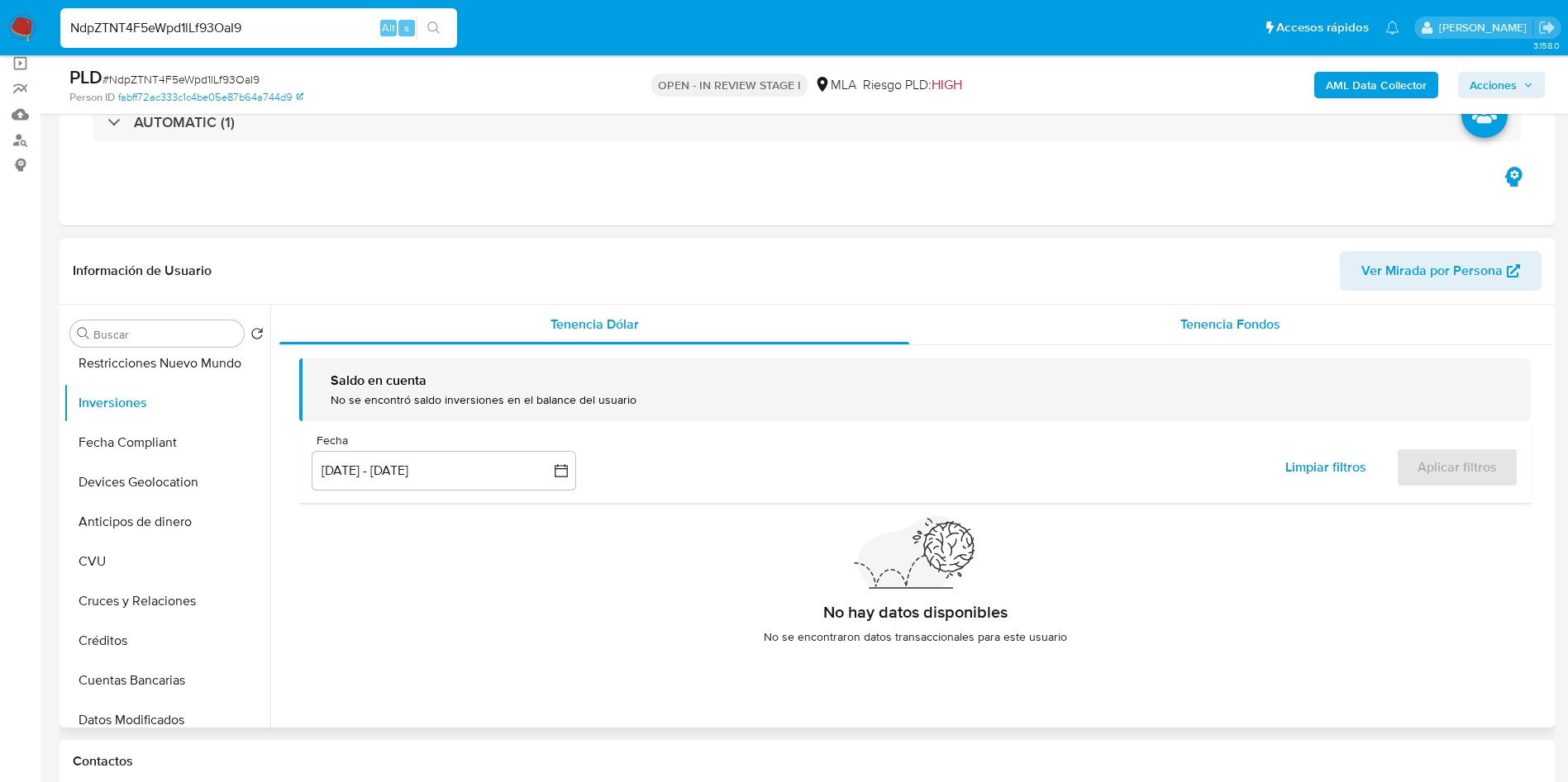
click at [1174, 321] on span "Tenencia Fondos" at bounding box center [1230, 324] width 100 height 19
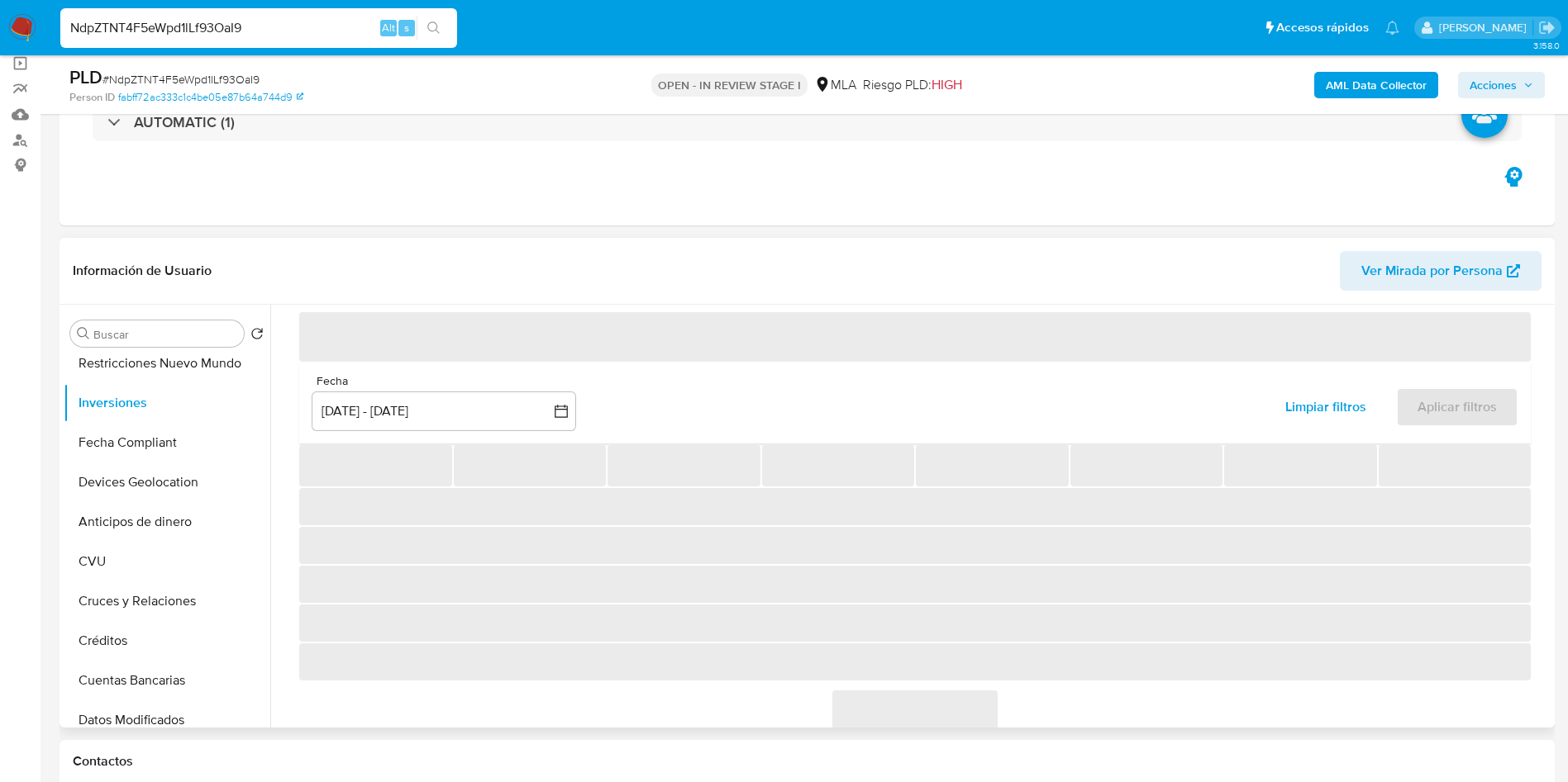
scroll to position [106, 0]
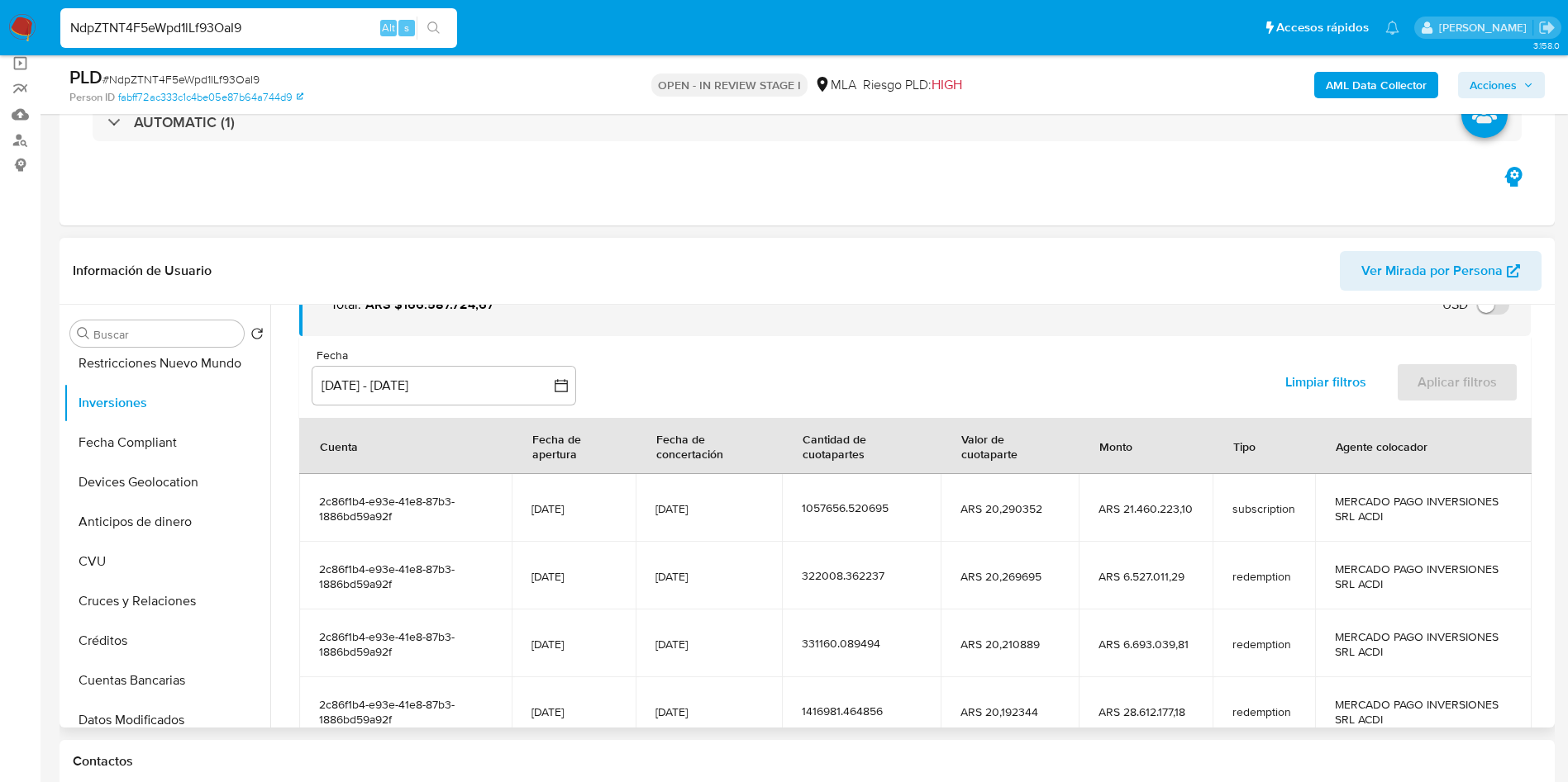
drag, startPoint x: 404, startPoint y: 579, endPoint x: 315, endPoint y: 562, distance: 90.6
click at [315, 562] on td "2c86f1b4-e93e-41e8-87b3-1886bd59a92f" at bounding box center [404, 575] width 212 height 67
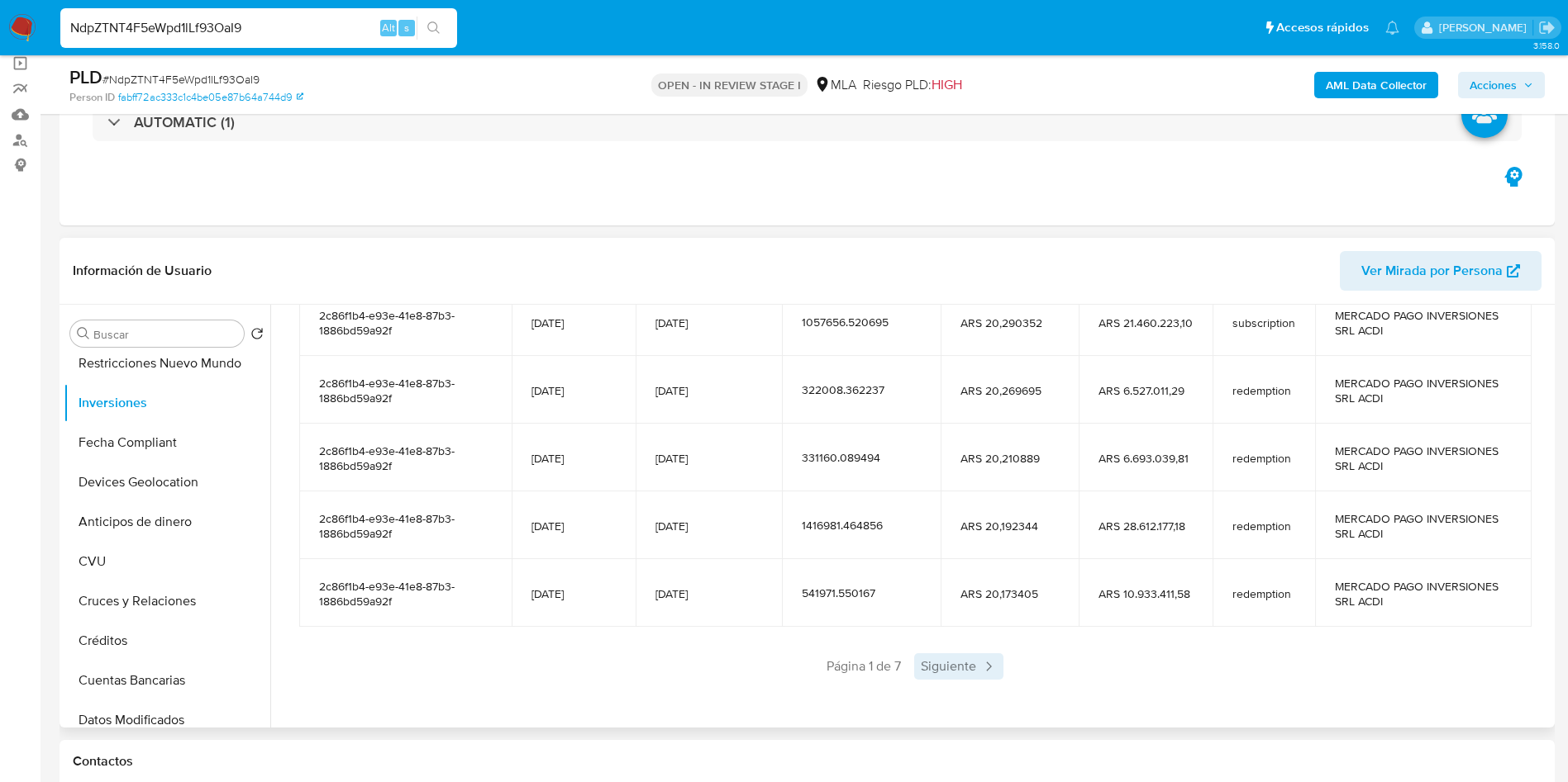
click at [981, 578] on icon at bounding box center [988, 667] width 17 height 17
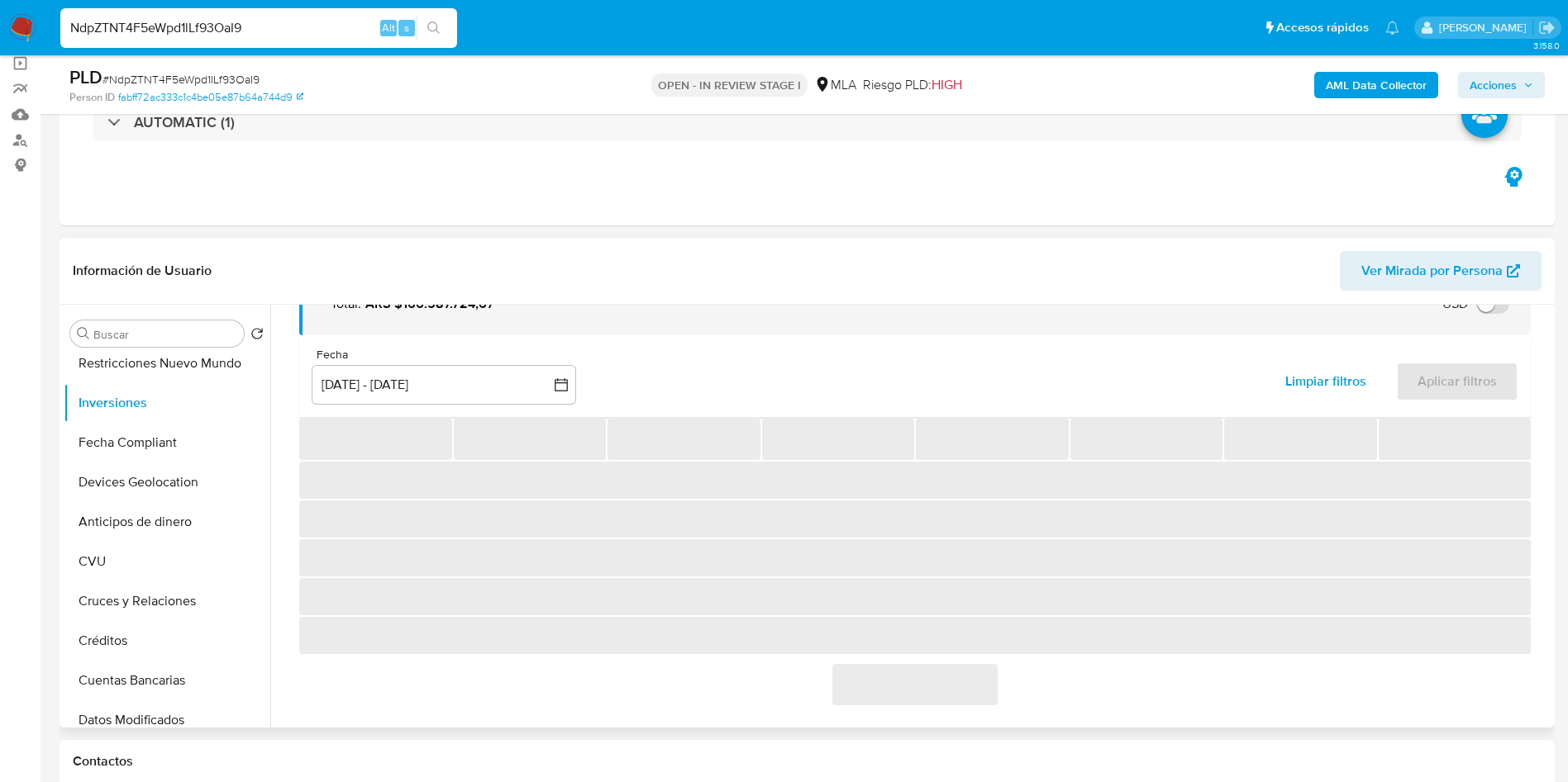
click at [981, 578] on span "‌" at bounding box center [914, 684] width 165 height 42
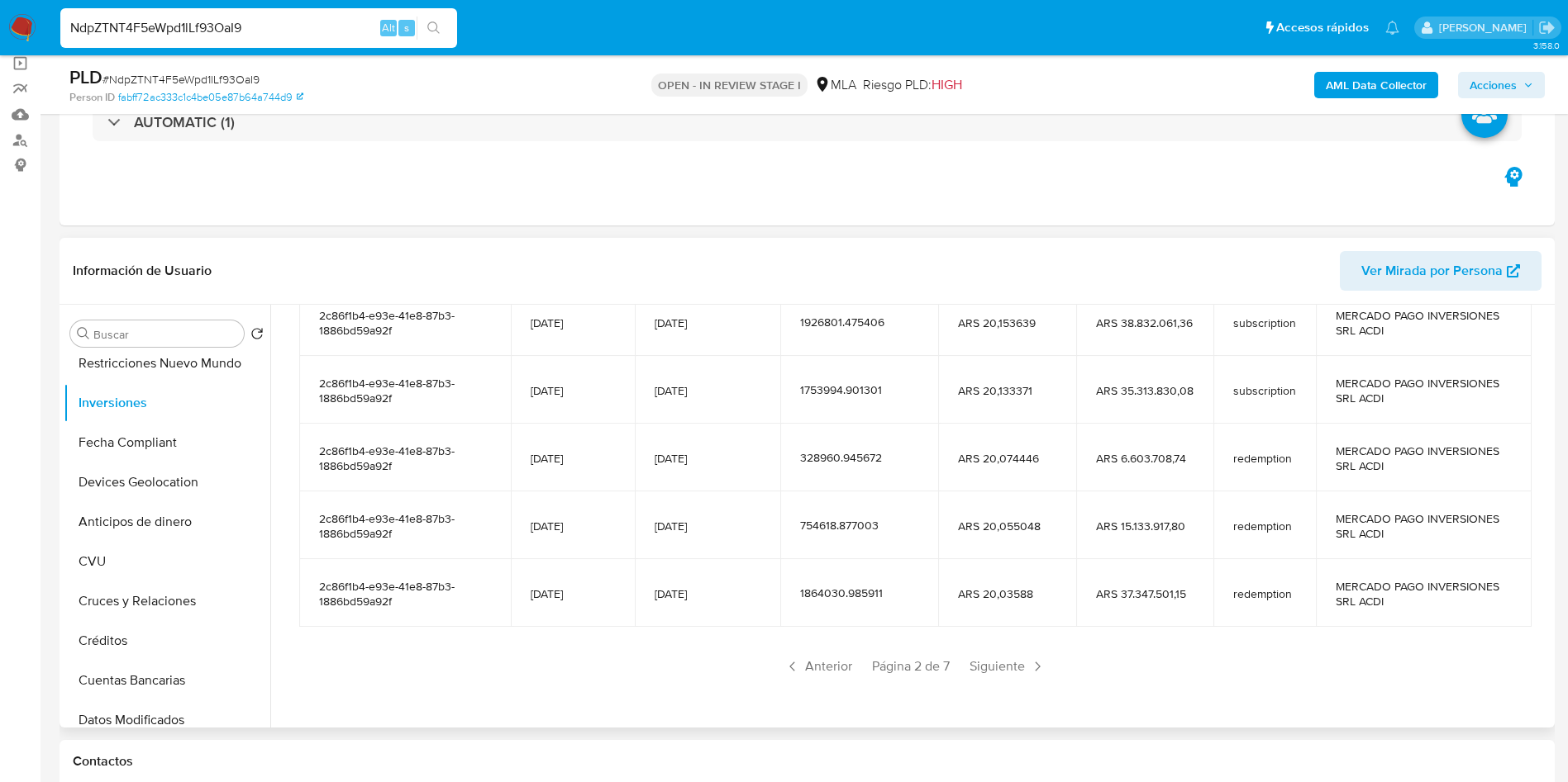
click at [1013, 578] on div "Saldo en cuenta Total : ARS $166.587.724,67 USD Cambiar entre moneda local y US…" at bounding box center [914, 387] width 1271 height 667
click at [1002, 578] on span "Siguiente" at bounding box center [1007, 667] width 90 height 27
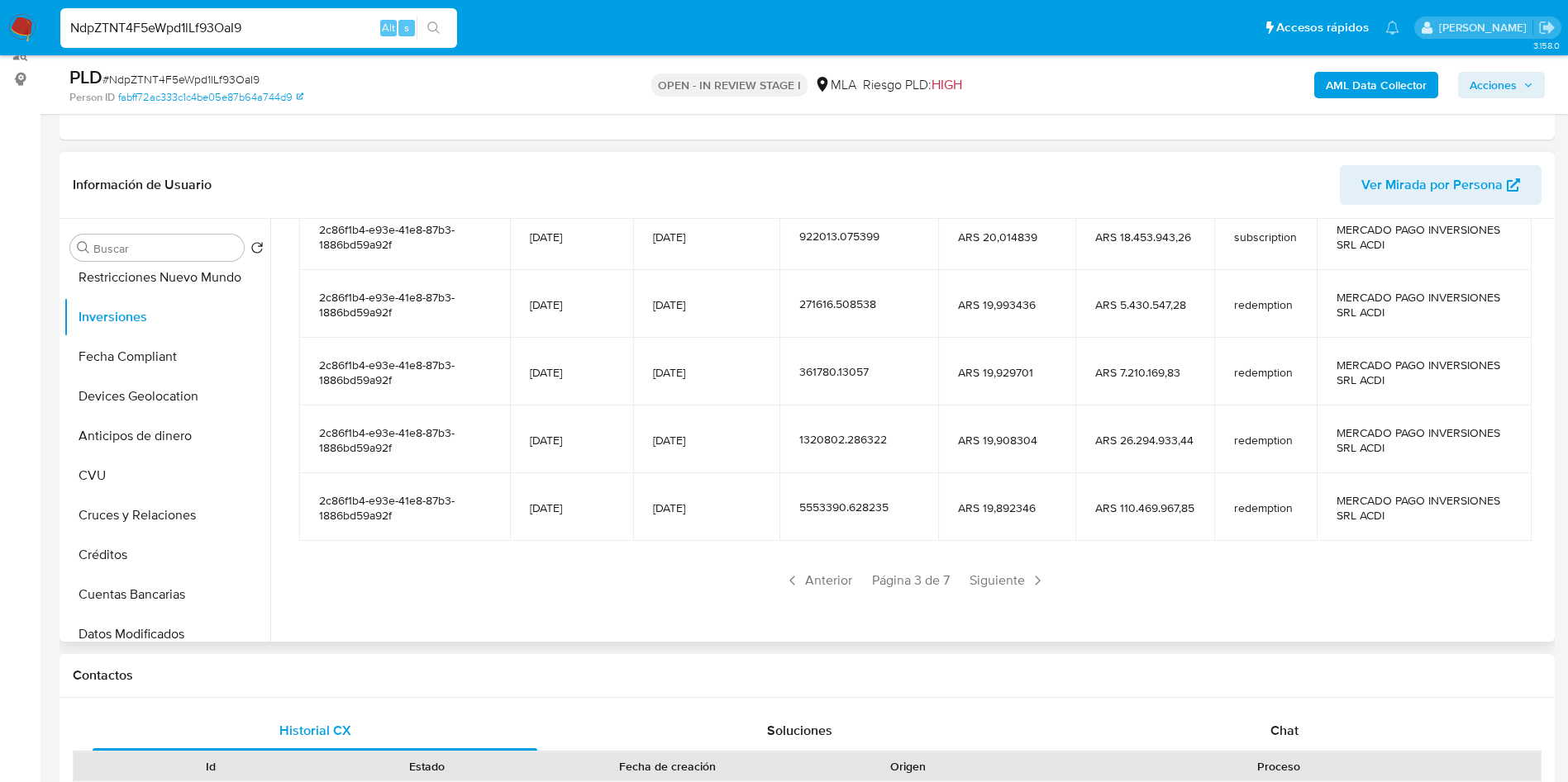
scroll to position [248, 0]
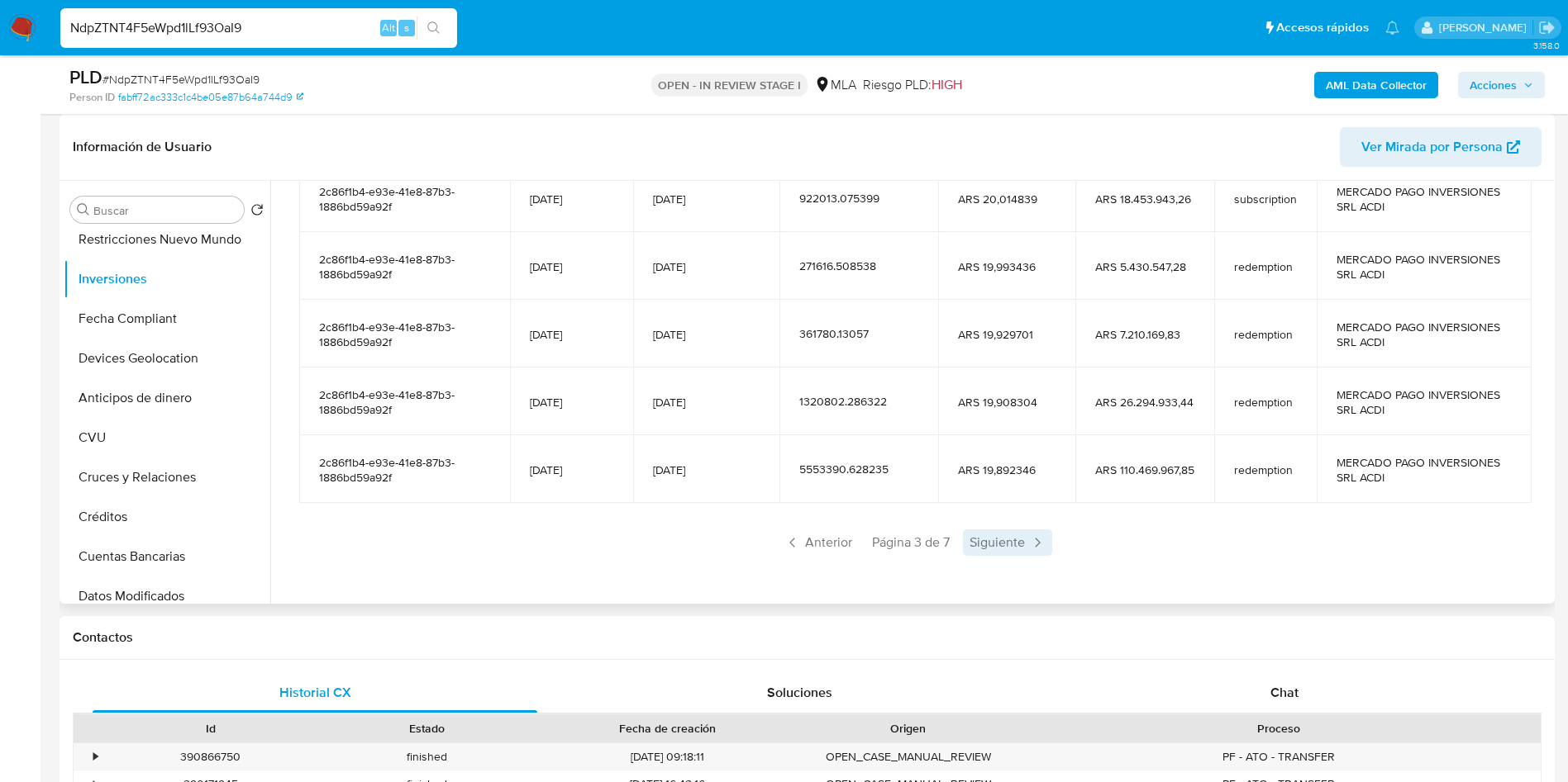
click at [1021, 551] on span "Siguiente" at bounding box center [1007, 543] width 90 height 27
click at [1021, 547] on span "Siguiente" at bounding box center [1007, 543] width 90 height 27
click at [1021, 546] on span "Siguiente" at bounding box center [1007, 543] width 90 height 27
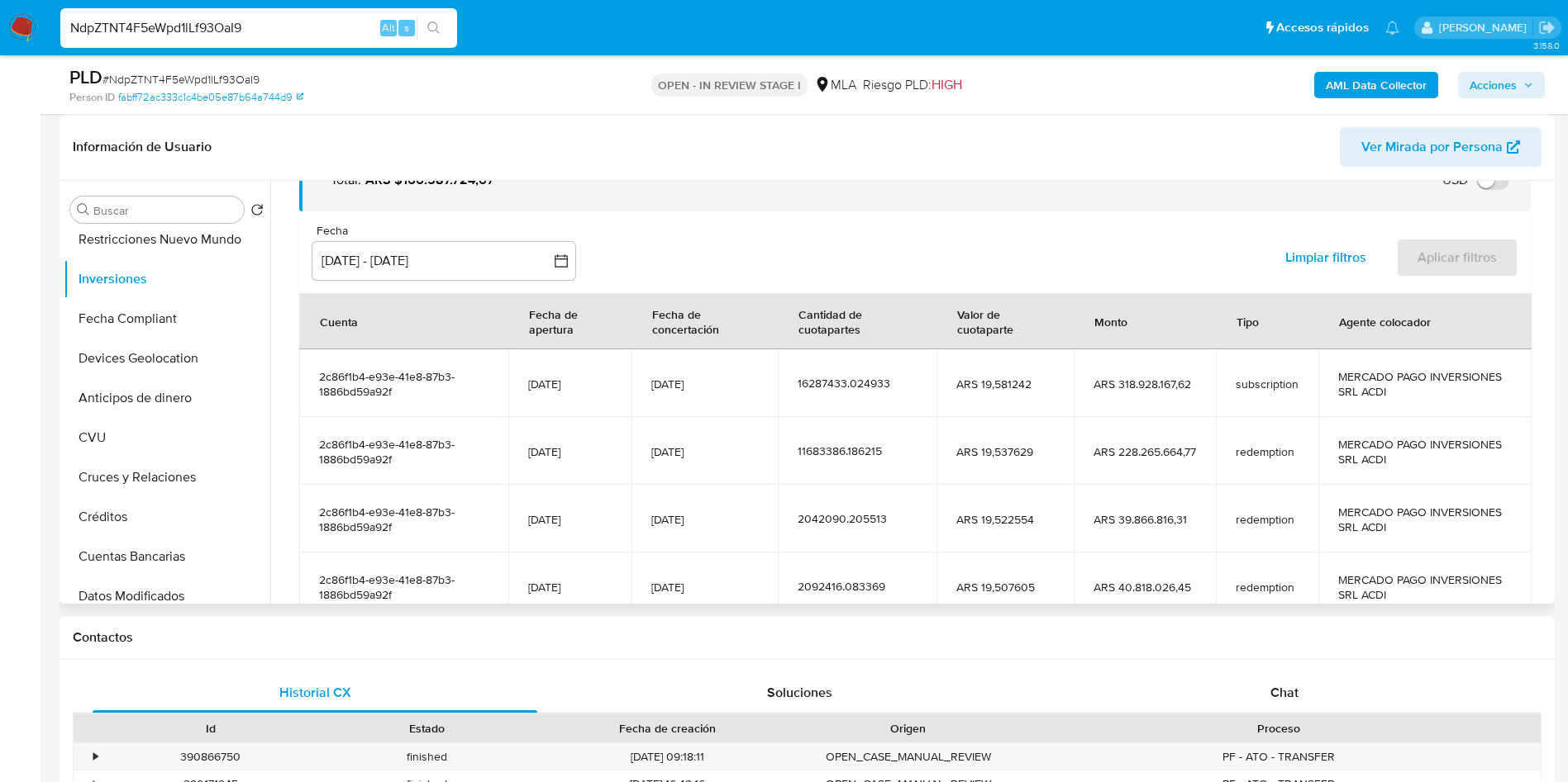
scroll to position [292, 0]
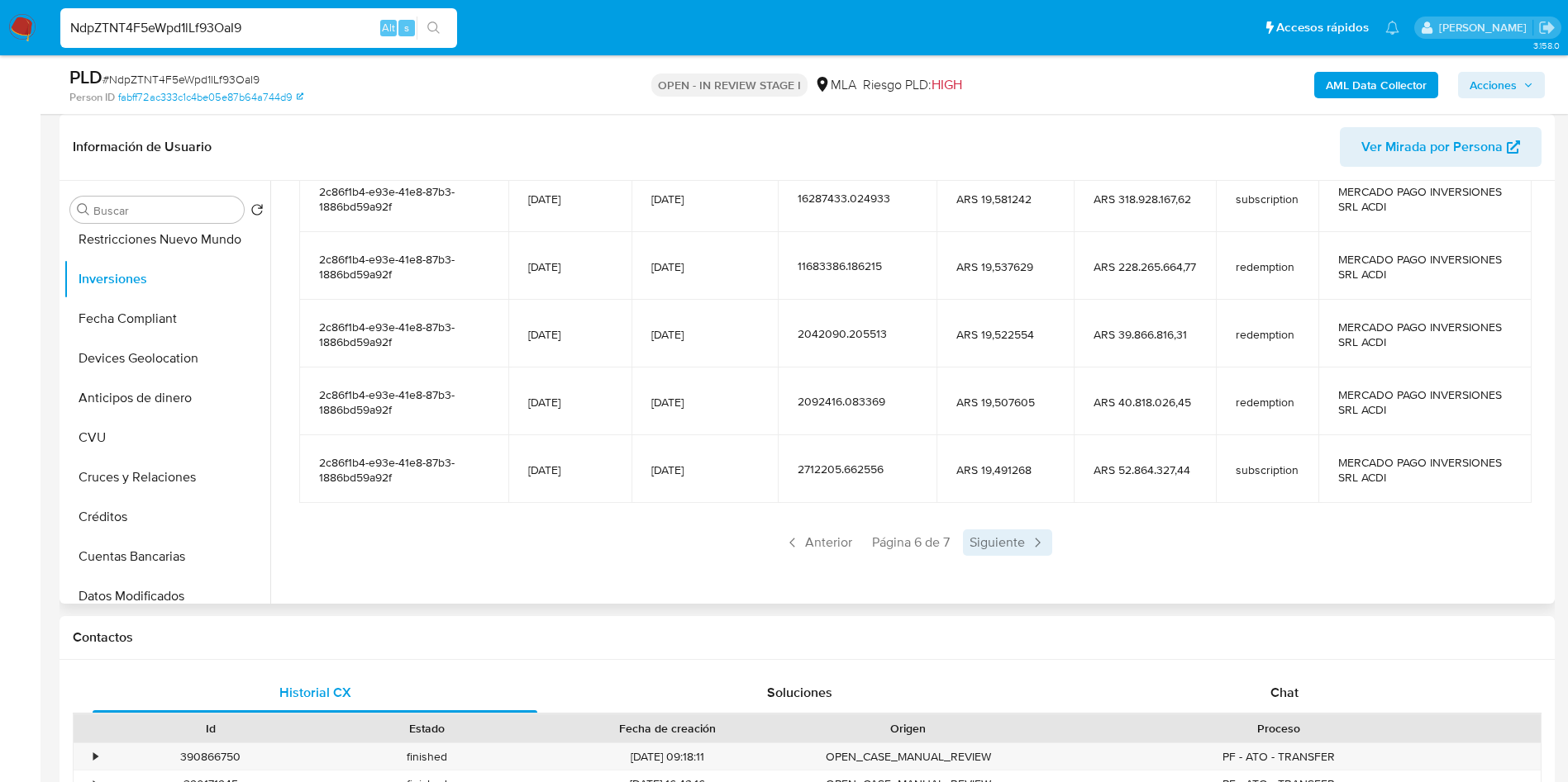
click at [1021, 545] on span "Siguiente" at bounding box center [1007, 543] width 90 height 27
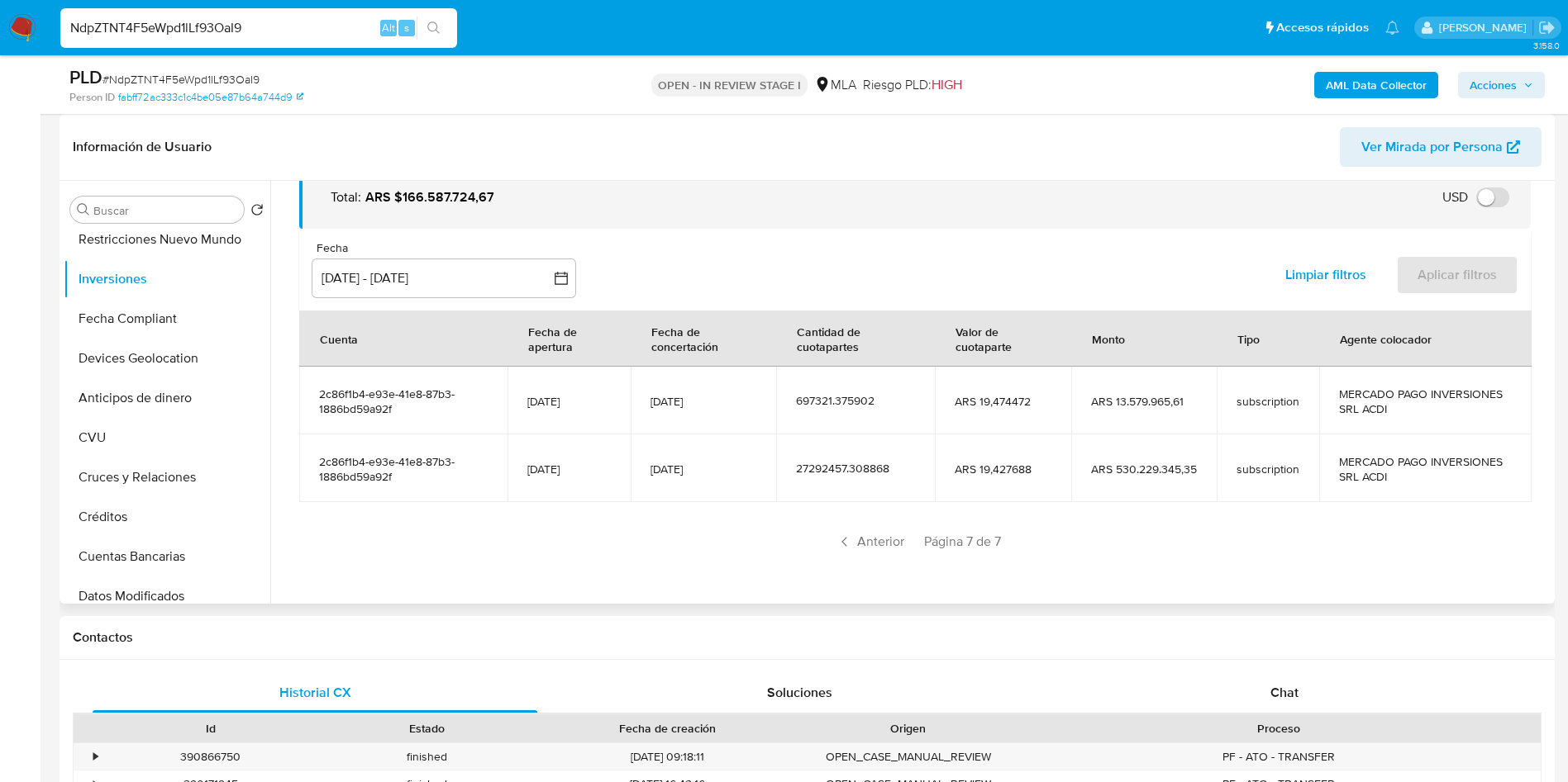
scroll to position [90, 0]
click at [648, 530] on div "Anterior Página 7 de 7" at bounding box center [914, 542] width 1231 height 27
click at [229, 18] on input "NdpZTNT4F5eWpd1lLf93OaI9" at bounding box center [258, 28] width 396 height 21
paste input "Pp7qlxFJEsCsCnAiXcZTgZKf"
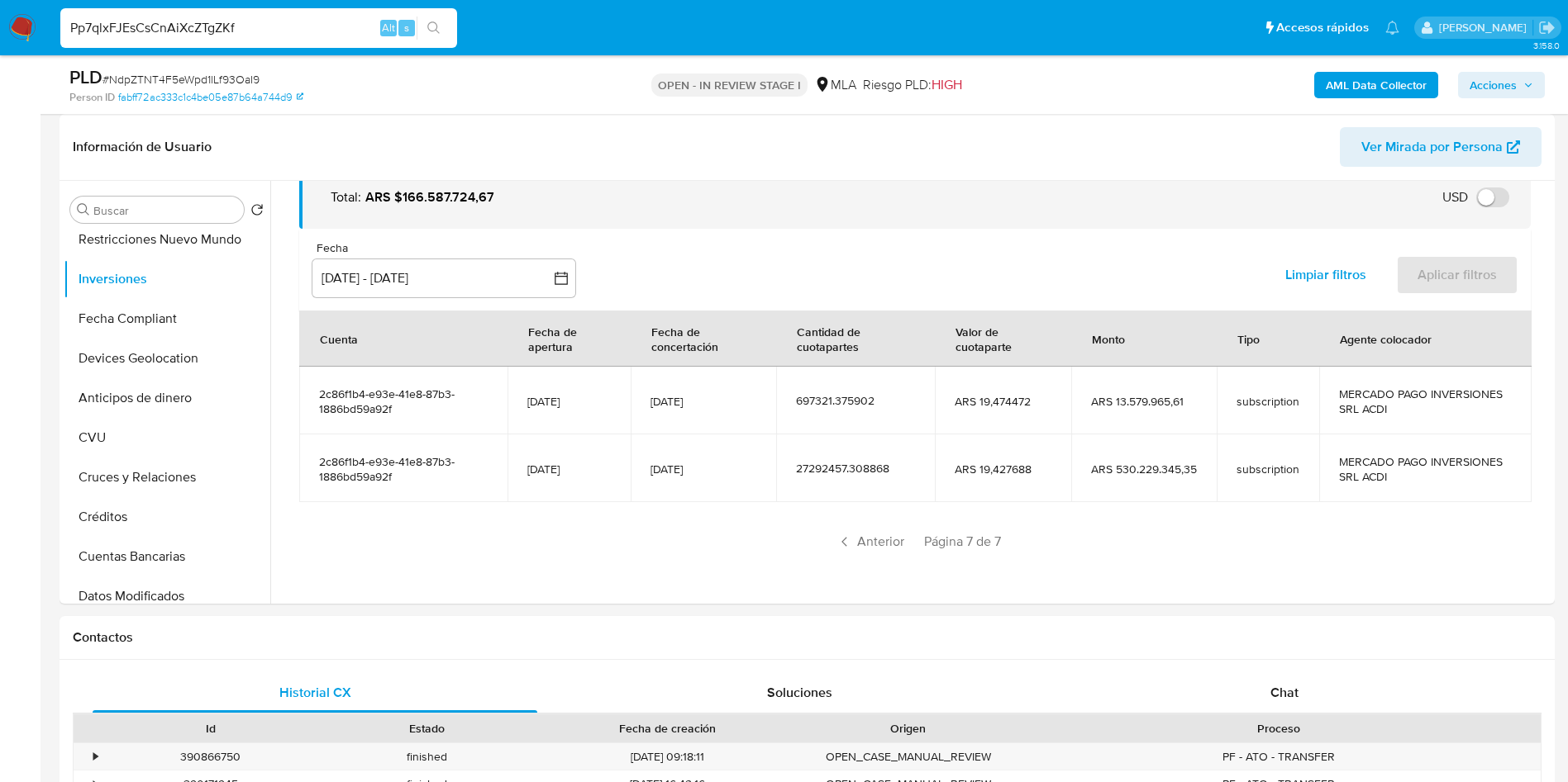
type input "Pp7qlxFJEsCsCnAiXcZTgZKf"
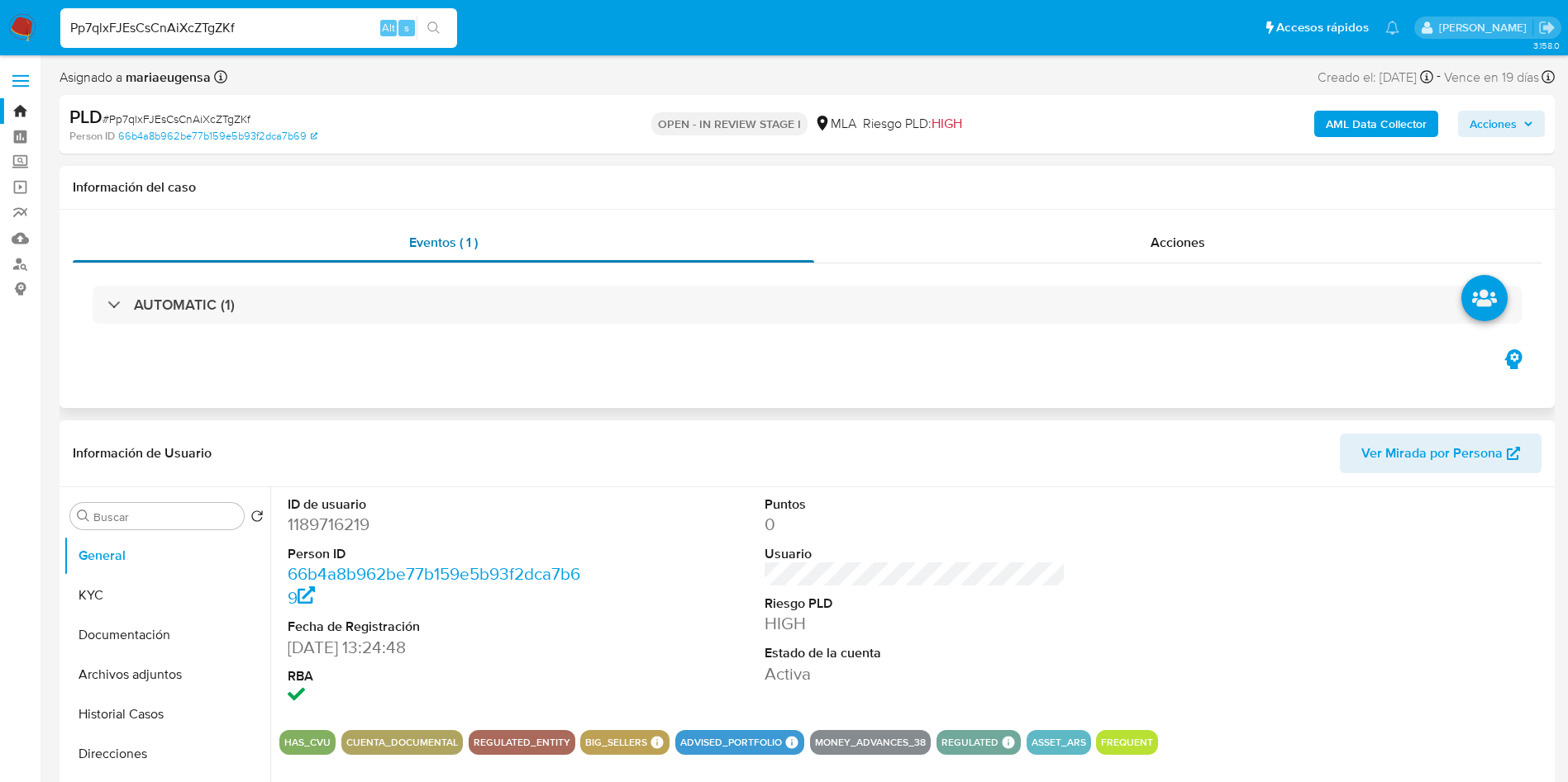
select select "10"
click at [142, 578] on button "Inversiones" at bounding box center [161, 709] width 193 height 40
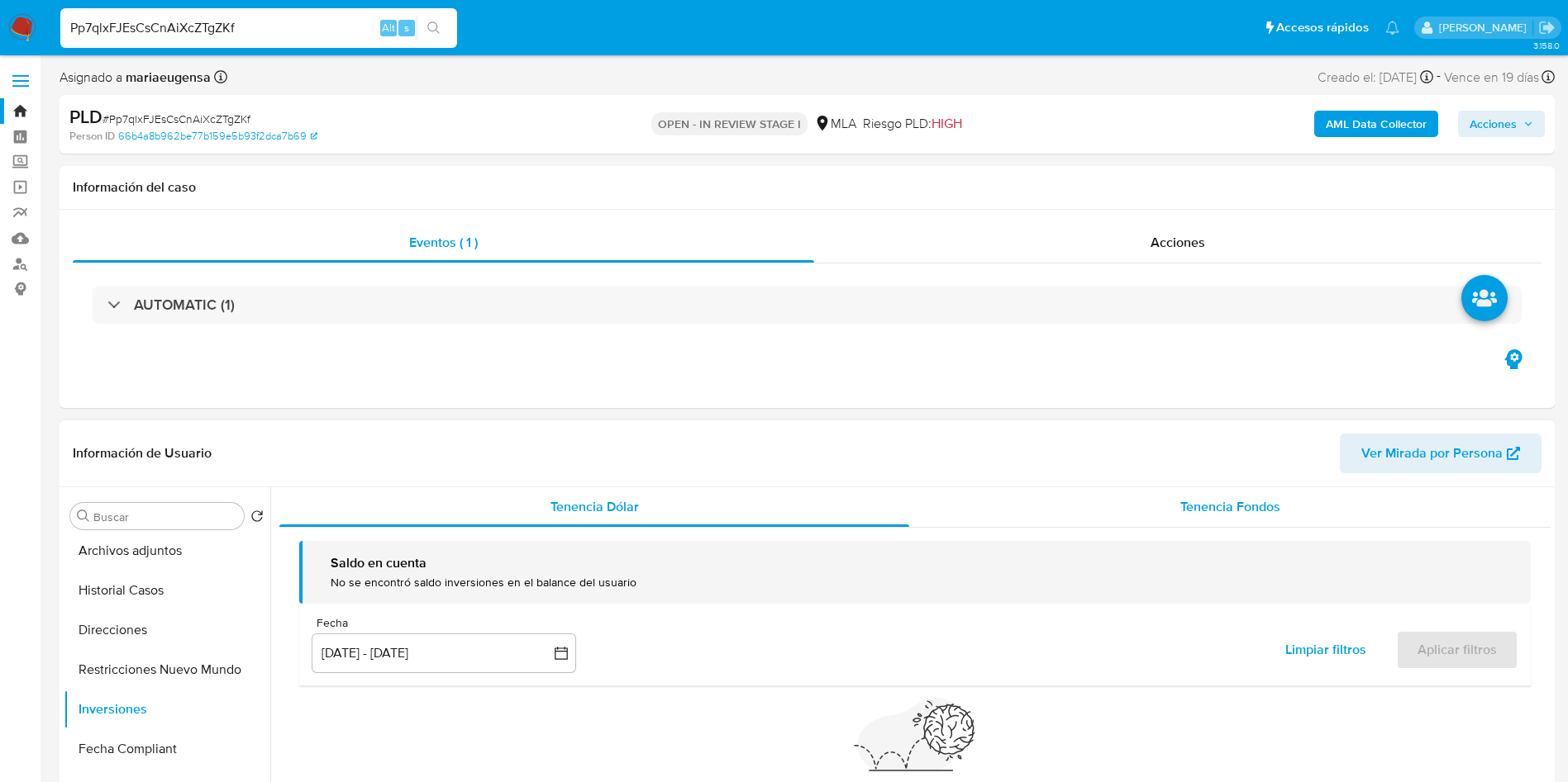
click at [1086, 489] on div "Información de Usuario Ver Mirada por Persona Buscar Volver al orden por defect…" at bounding box center [807, 665] width 1495 height 490
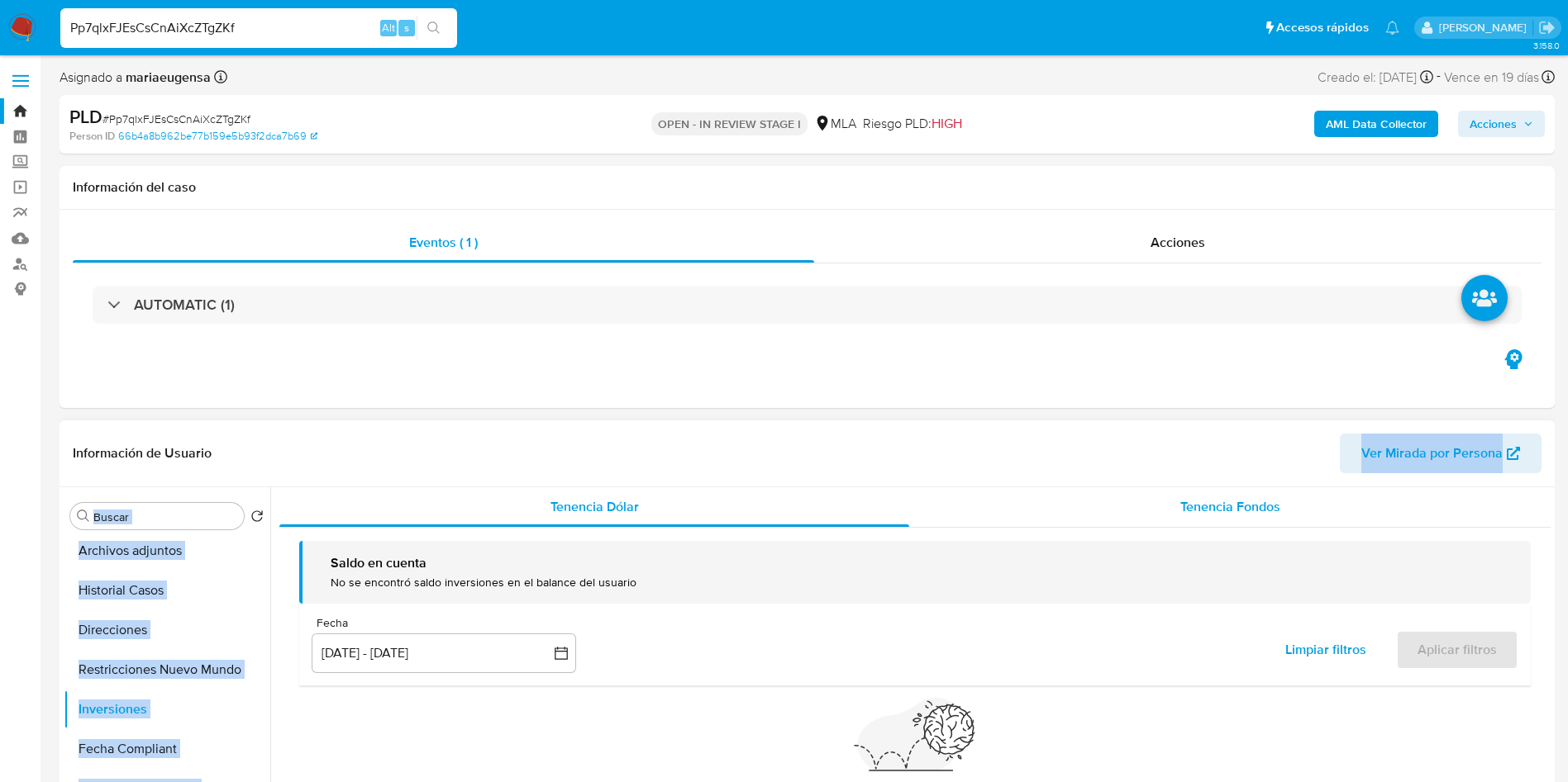
click at [1089, 490] on div "Tenencia Fondos" at bounding box center [1229, 507] width 641 height 40
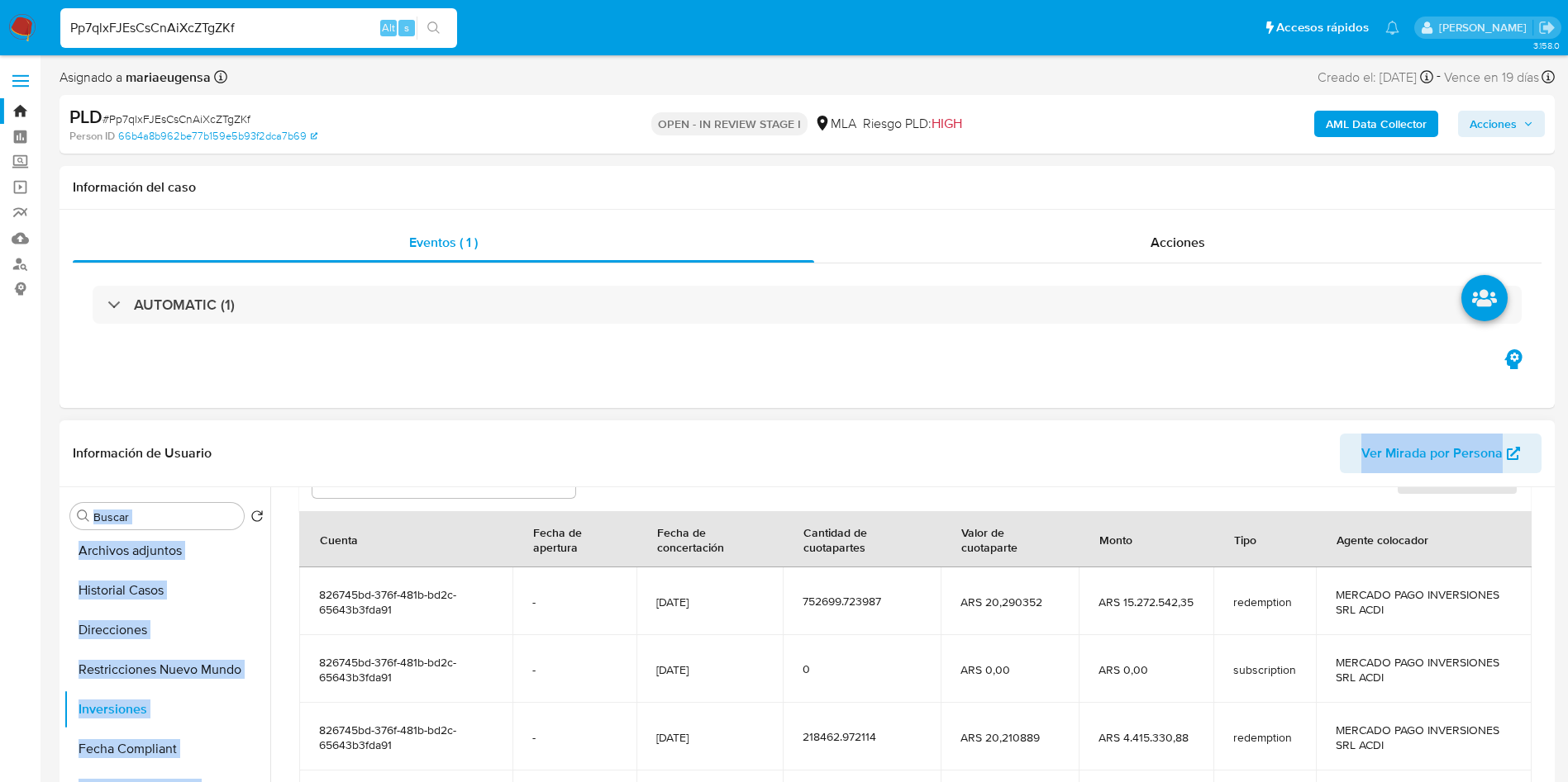
scroll to position [292, 0]
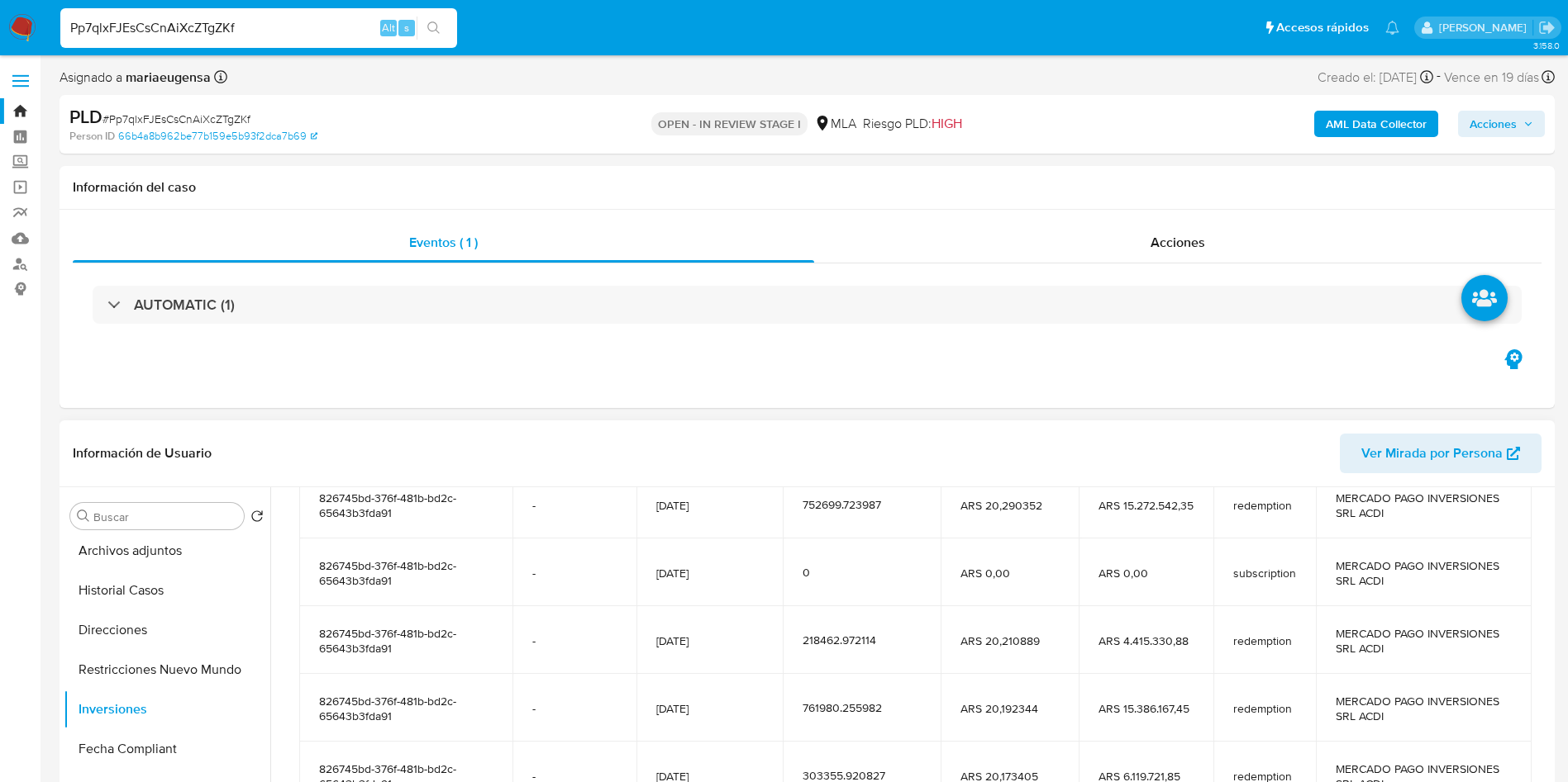
click at [386, 520] on td "826745bd-376f-481b-bd2c-65643b3fda91" at bounding box center [405, 504] width 213 height 67
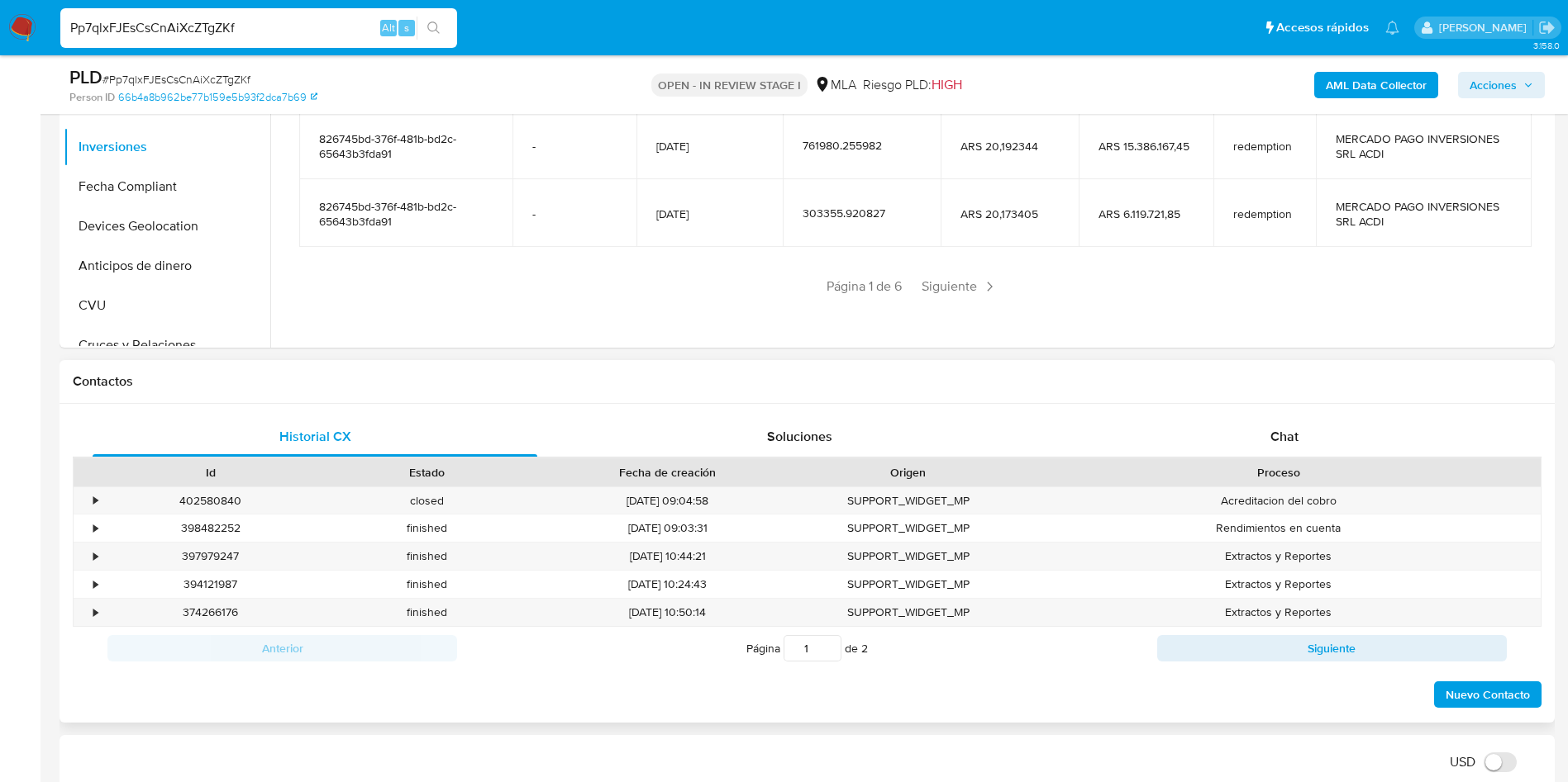
scroll to position [248, 0]
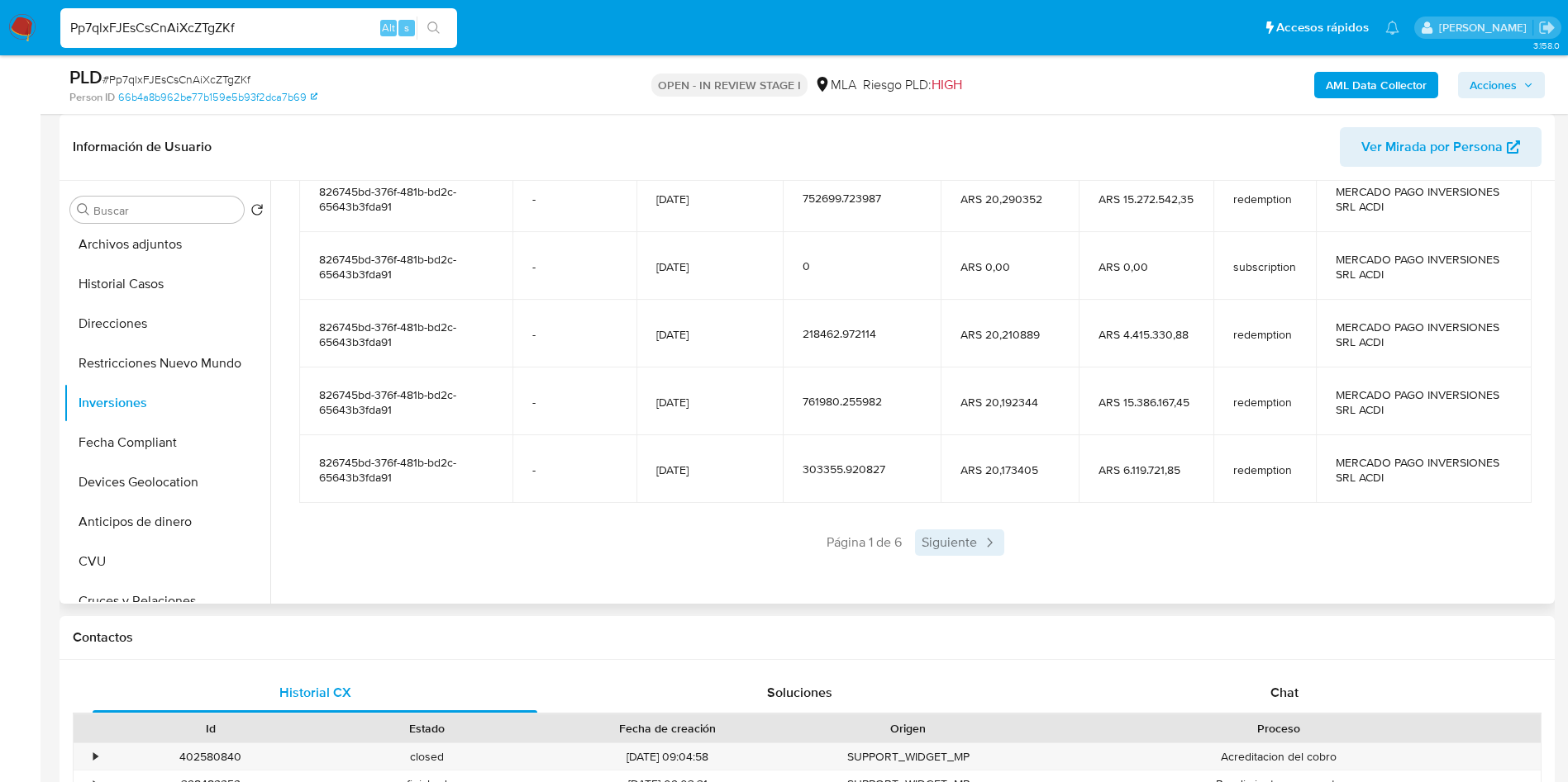
click at [953, 554] on span "Siguiente" at bounding box center [959, 543] width 90 height 27
click at [953, 554] on div "Anterior Página 2 de 6 Siguiente" at bounding box center [914, 543] width 1231 height 27
click at [980, 546] on span "Siguiente" at bounding box center [1007, 543] width 90 height 27
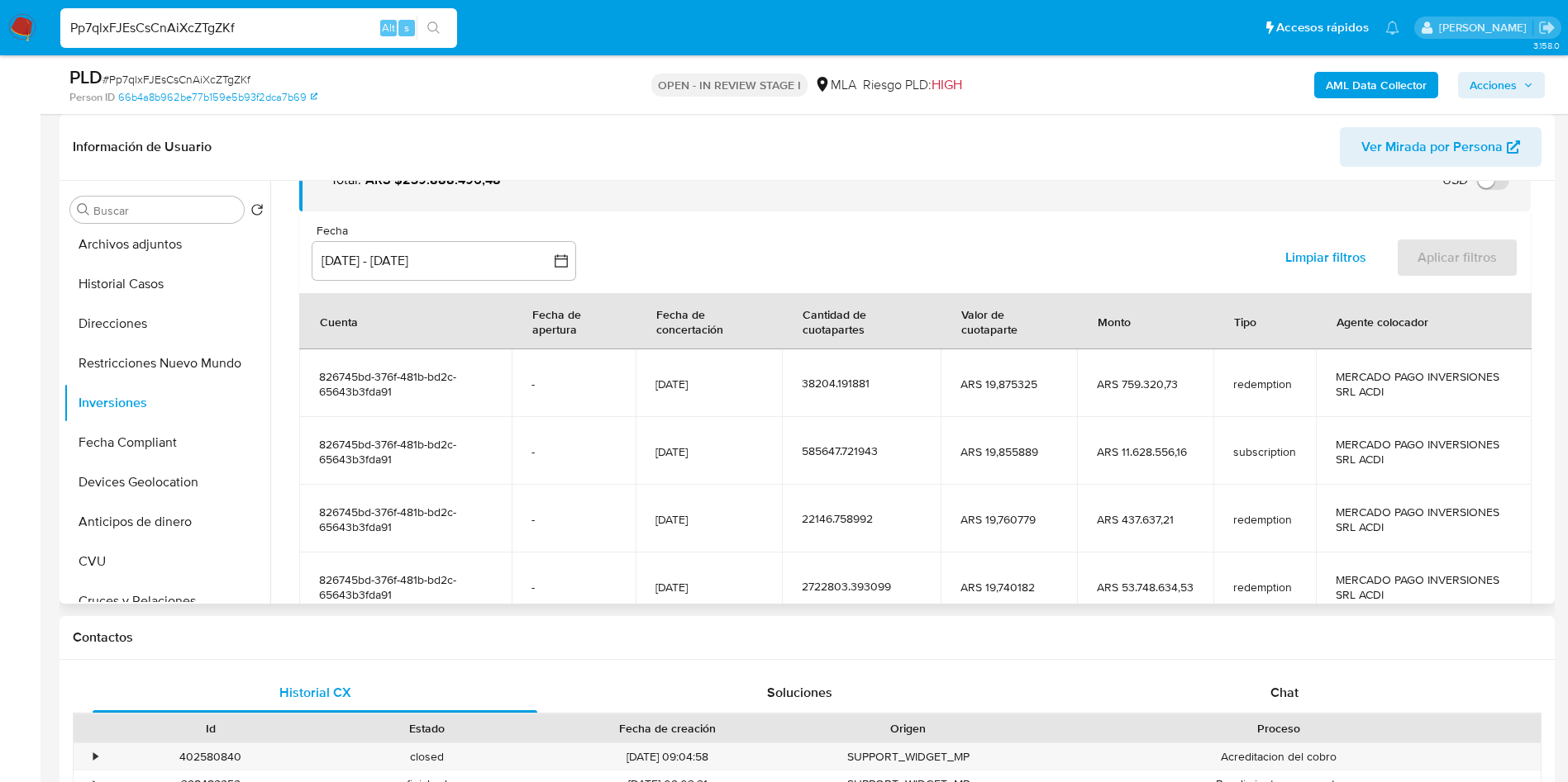
scroll to position [292, 0]
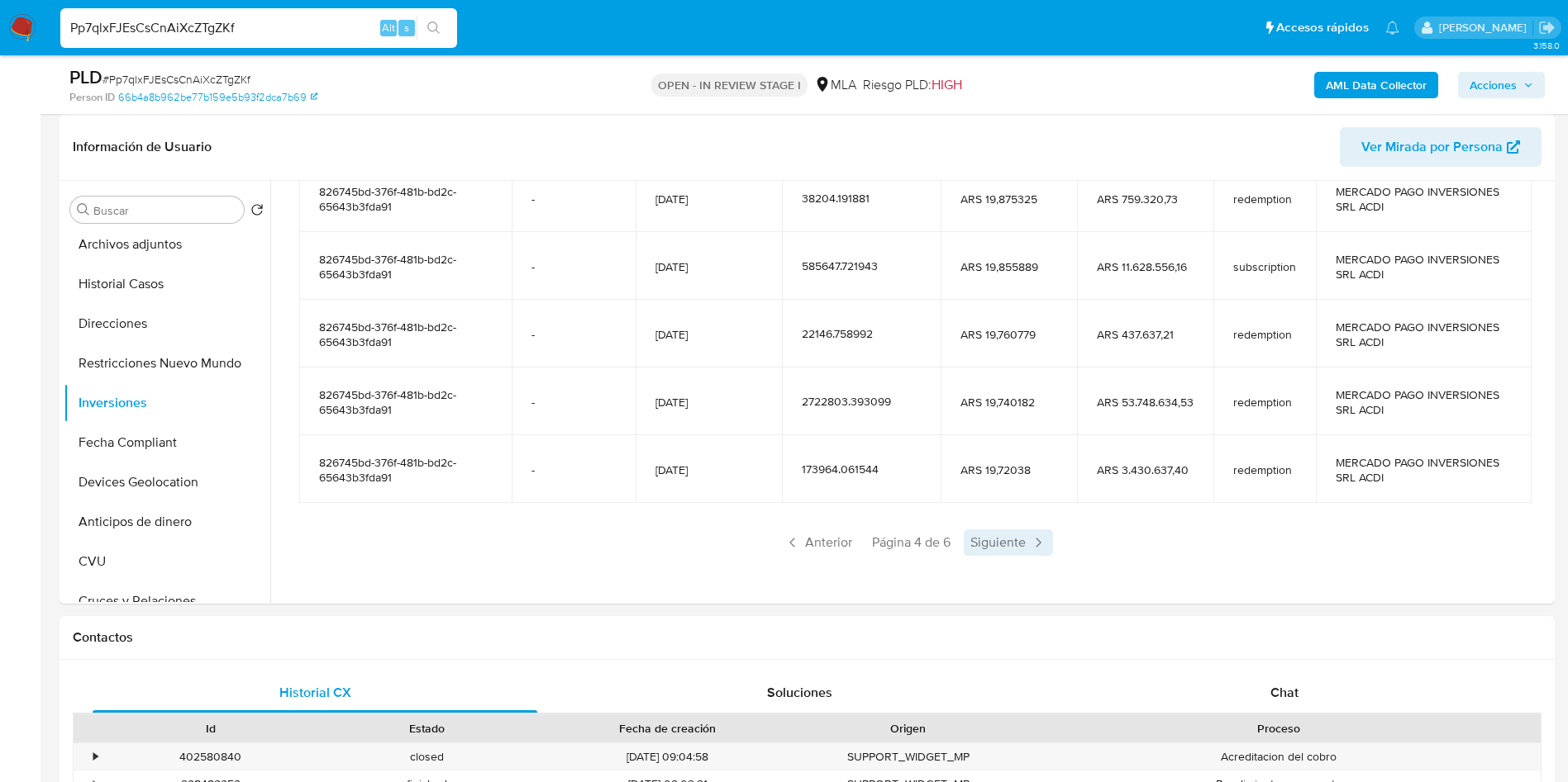
click at [1011, 551] on span "Siguiente" at bounding box center [1007, 543] width 90 height 27
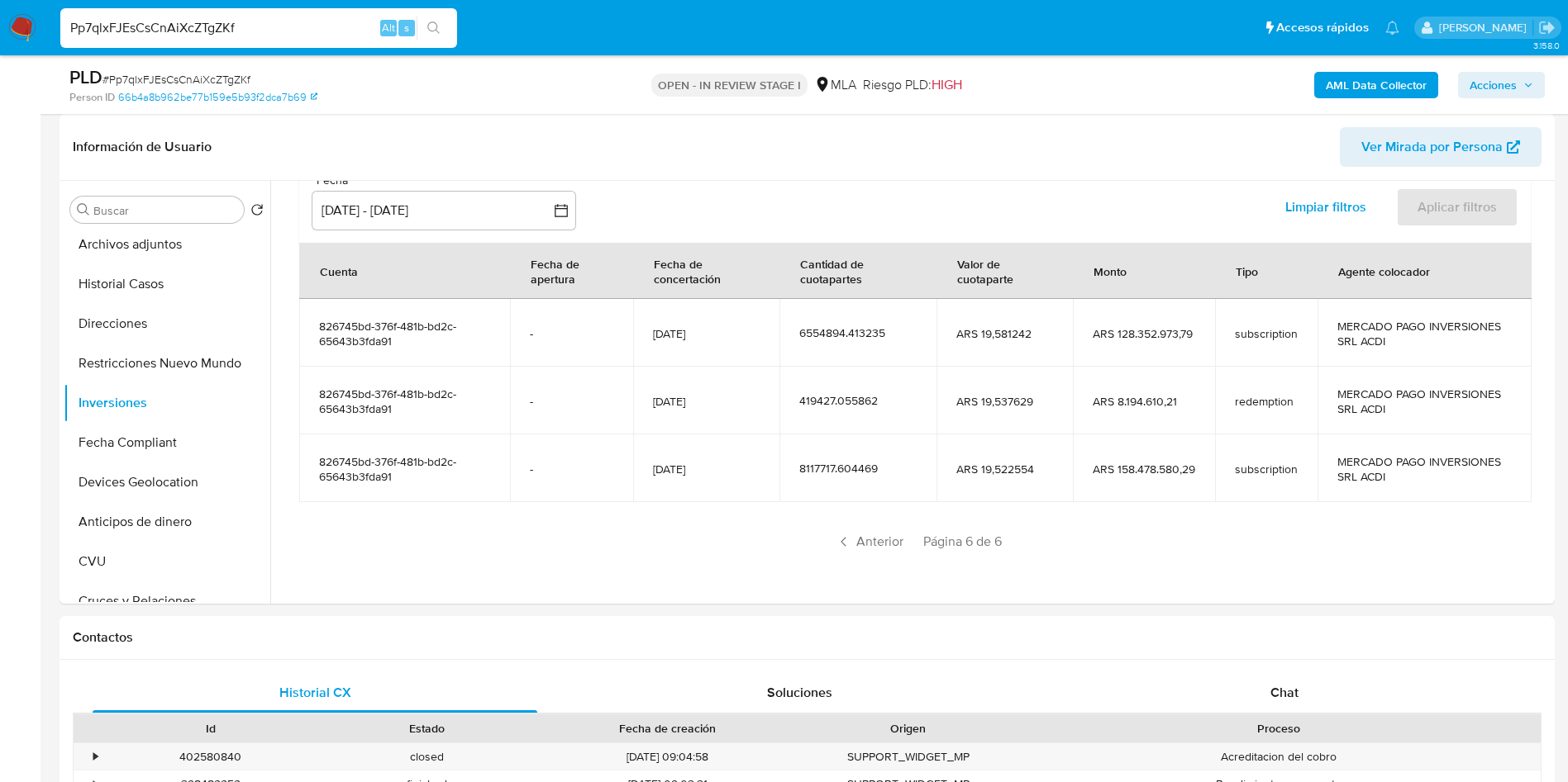
scroll to position [156, 0]
drag, startPoint x: 381, startPoint y: 431, endPoint x: 380, endPoint y: 445, distance: 14.0
click at [381, 430] on td "826745bd-376f-481b-bd2c-65643b3fda91" at bounding box center [404, 402] width 211 height 67
click at [380, 451] on td "826745bd-376f-481b-bd2c-65643b3fda91" at bounding box center [404, 469] width 211 height 67
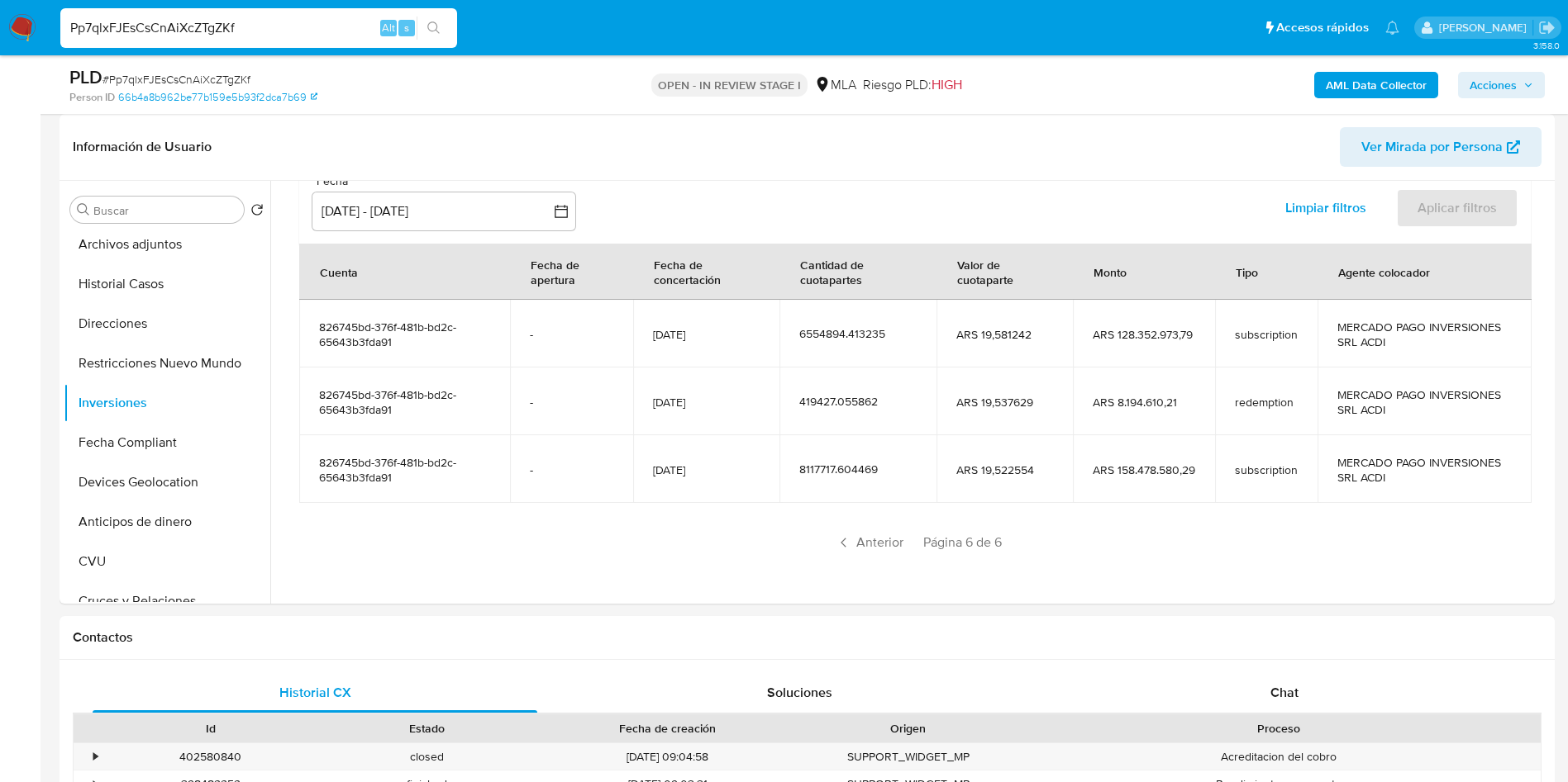
click at [380, 451] on td "826745bd-376f-481b-bd2c-65643b3fda91" at bounding box center [404, 469] width 211 height 67
drag, startPoint x: 805, startPoint y: 472, endPoint x: 828, endPoint y: 471, distance: 23.0
click at [828, 471] on div "8117717.604469" at bounding box center [858, 469] width 118 height 15
click at [801, 470] on div "8117717.604469" at bounding box center [858, 469] width 118 height 15
click at [799, 466] on div "8117717.604469" at bounding box center [858, 469] width 118 height 15
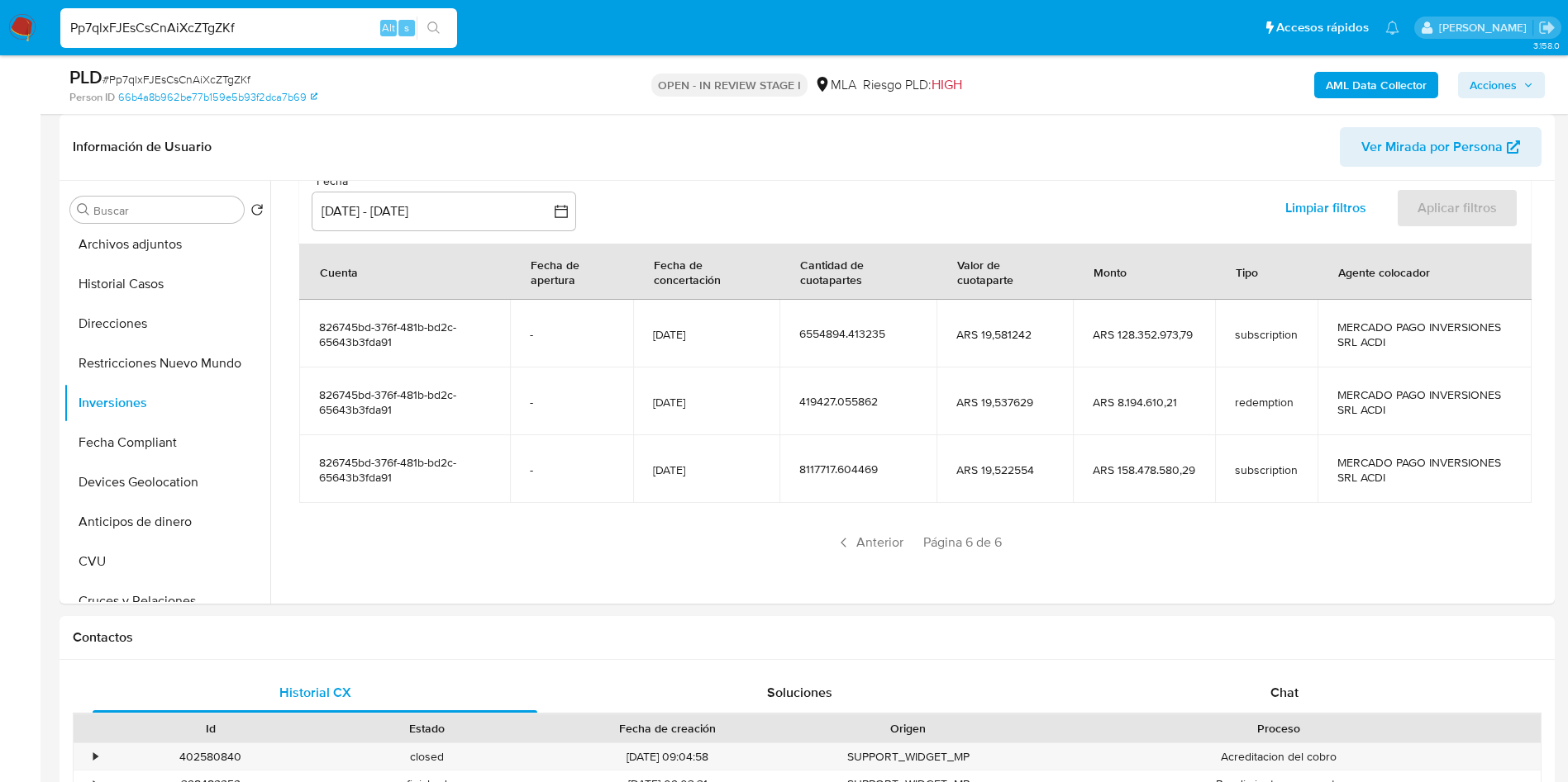
drag, startPoint x: 795, startPoint y: 466, endPoint x: 829, endPoint y: 466, distance: 34.0
click at [825, 468] on div "8117717.604469" at bounding box center [858, 469] width 118 height 15
click at [829, 466] on div "8117717.604469" at bounding box center [858, 469] width 118 height 15
drag, startPoint x: 830, startPoint y: 466, endPoint x: 834, endPoint y: 486, distance: 20.4
click at [831, 468] on div "8117717.604469" at bounding box center [858, 469] width 118 height 15
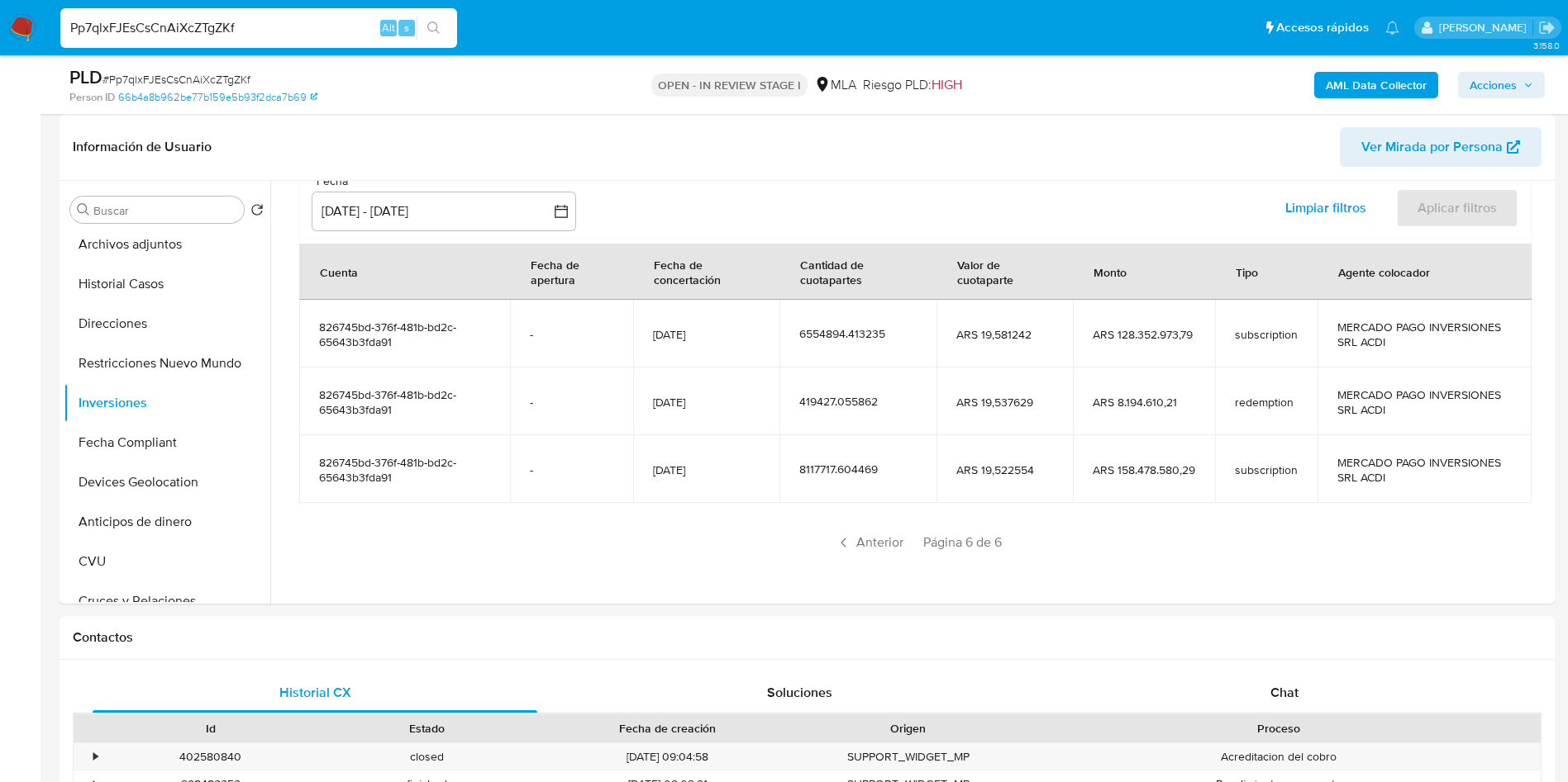
click at [832, 473] on div "8117717.604469" at bounding box center [858, 469] width 118 height 15
drag, startPoint x: 820, startPoint y: 497, endPoint x: 826, endPoint y: 480, distance: 18.0
click at [819, 495] on td "8117717.604469" at bounding box center [858, 469] width 158 height 67
click at [791, 450] on td "8117717.604469" at bounding box center [858, 469] width 158 height 67
drag, startPoint x: 808, startPoint y: 431, endPoint x: 796, endPoint y: 485, distance: 55.3
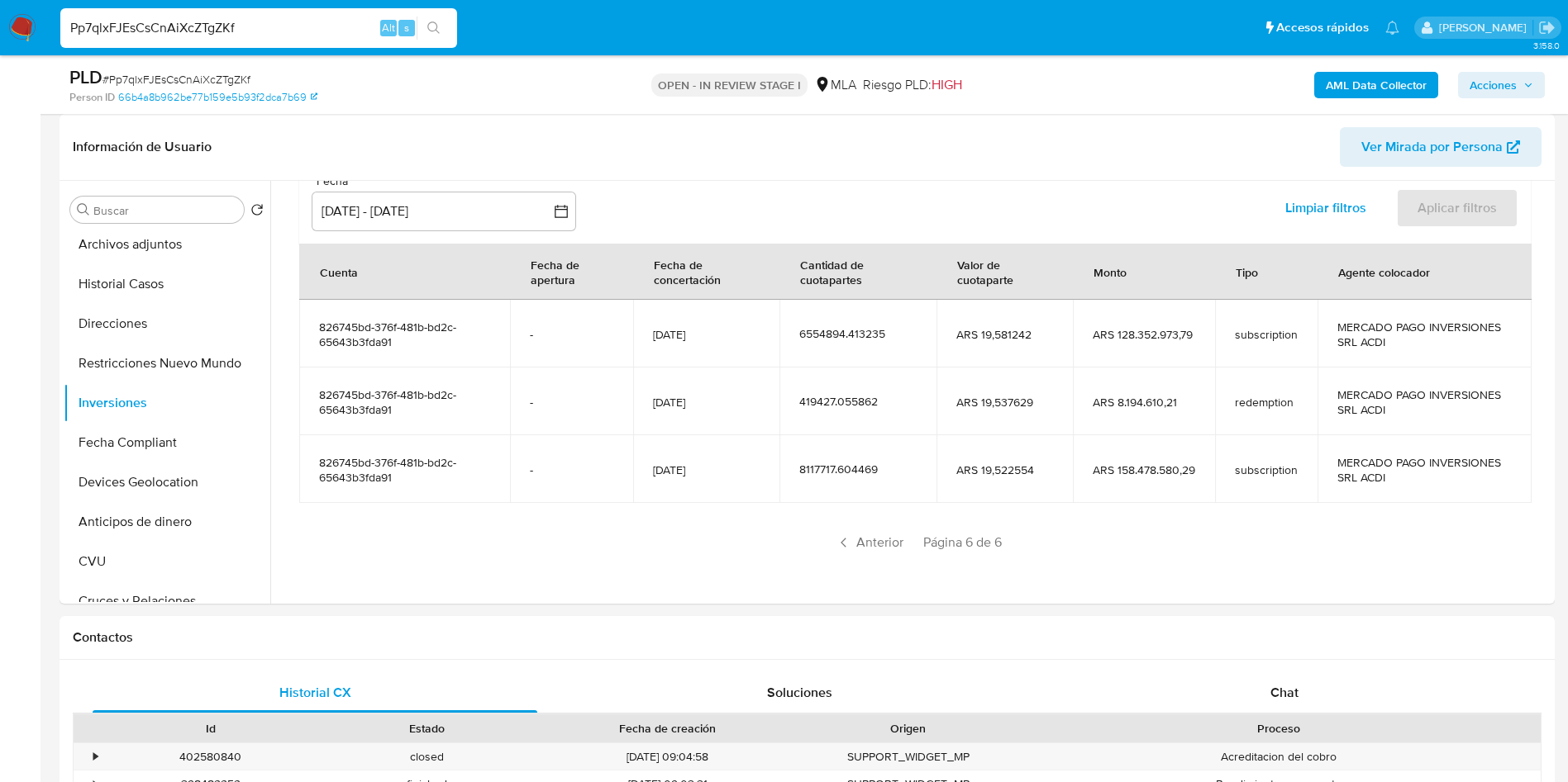
click at [808, 434] on tbody "826745bd-376f-481b-bd2c-65643b3fda91 - [DATE] 6554894.413235 ARS 19,581242 ARS …" at bounding box center [914, 401] width 1232 height 203
click at [796, 459] on td "8117717.604469" at bounding box center [858, 469] width 158 height 67
drag, startPoint x: 830, startPoint y: 470, endPoint x: 796, endPoint y: 467, distance: 34.1
click at [799, 467] on div "8117717.604469" at bounding box center [858, 469] width 118 height 15
drag, startPoint x: 1117, startPoint y: 473, endPoint x: 1175, endPoint y: 469, distance: 58.1
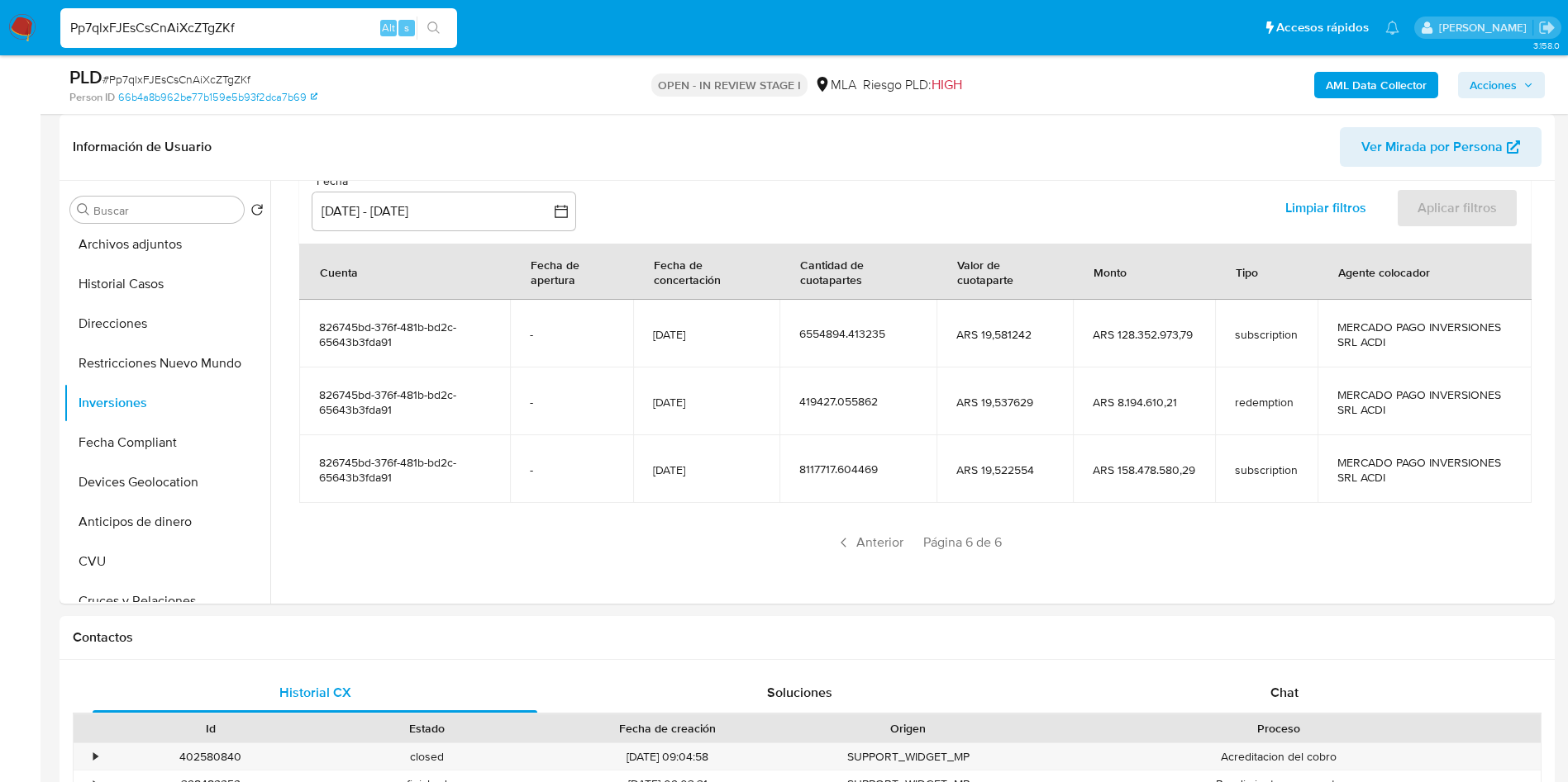
click at [1174, 469] on span "ARS 158.478.580,29" at bounding box center [1144, 470] width 103 height 15
